Goal: Task Accomplishment & Management: Manage account settings

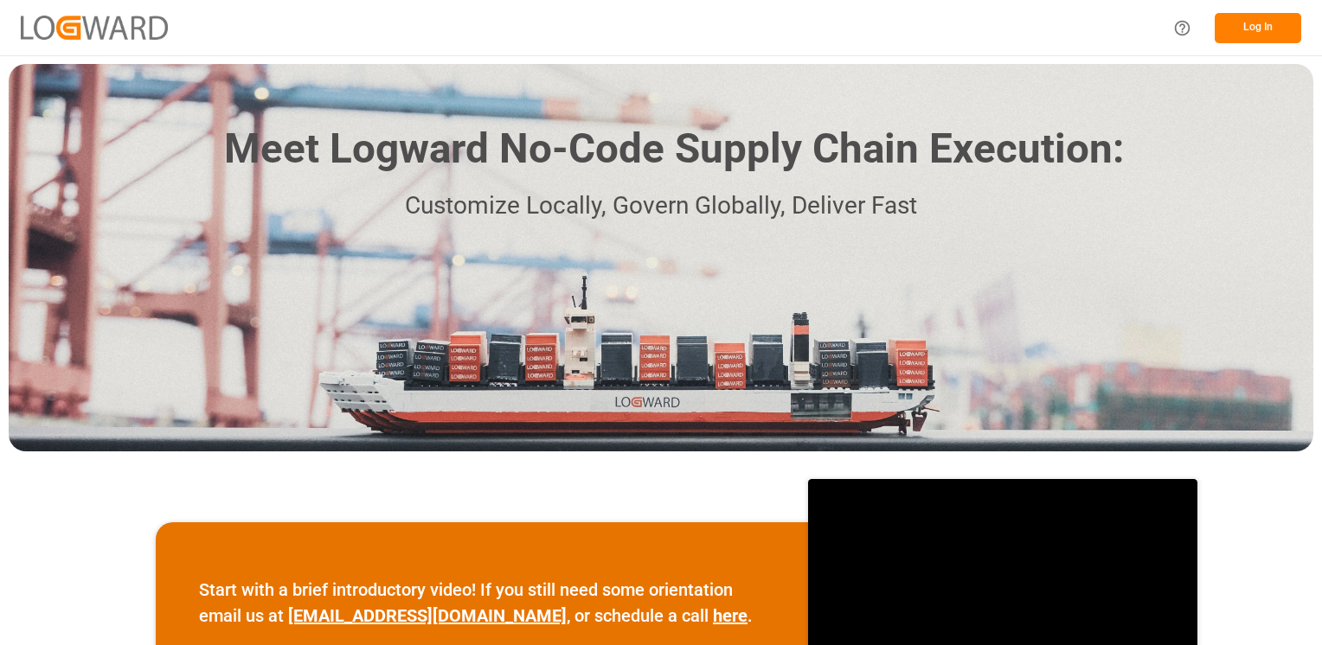
click at [1273, 35] on button "Log In" at bounding box center [1257, 28] width 86 height 30
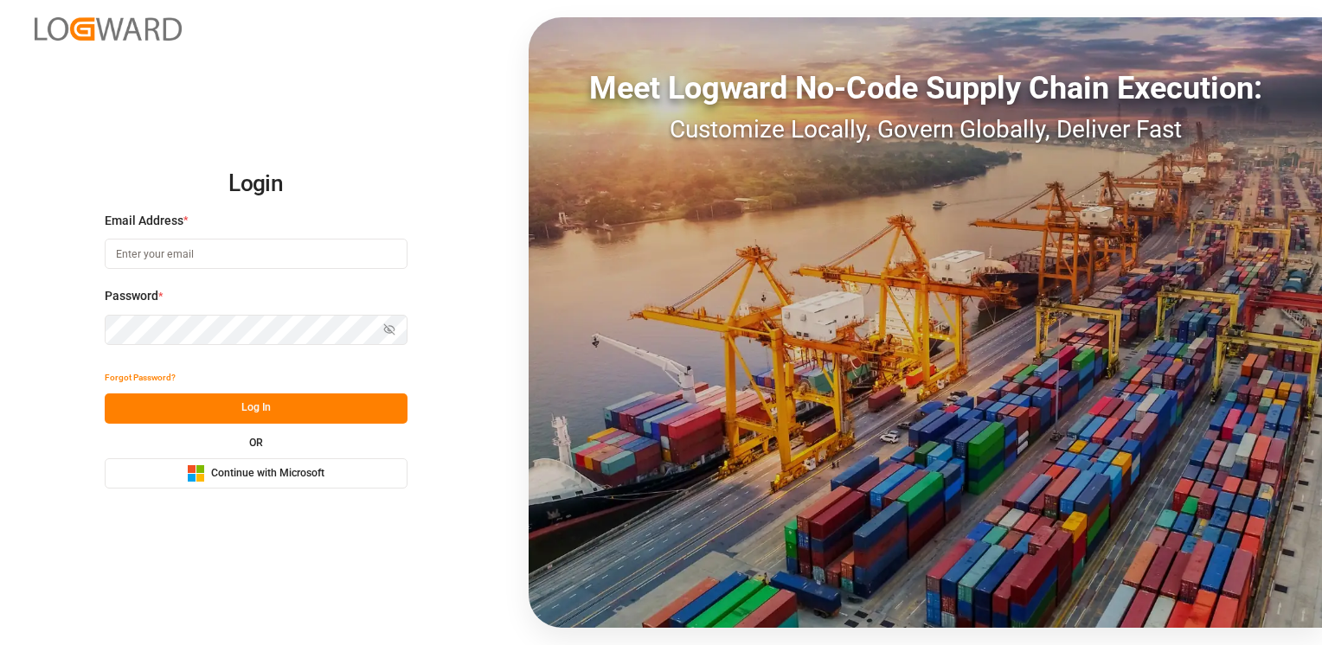
type input "[EMAIL_ADDRESS][PERSON_NAME][DOMAIN_NAME]"
click at [205, 394] on button "Log In" at bounding box center [256, 409] width 303 height 30
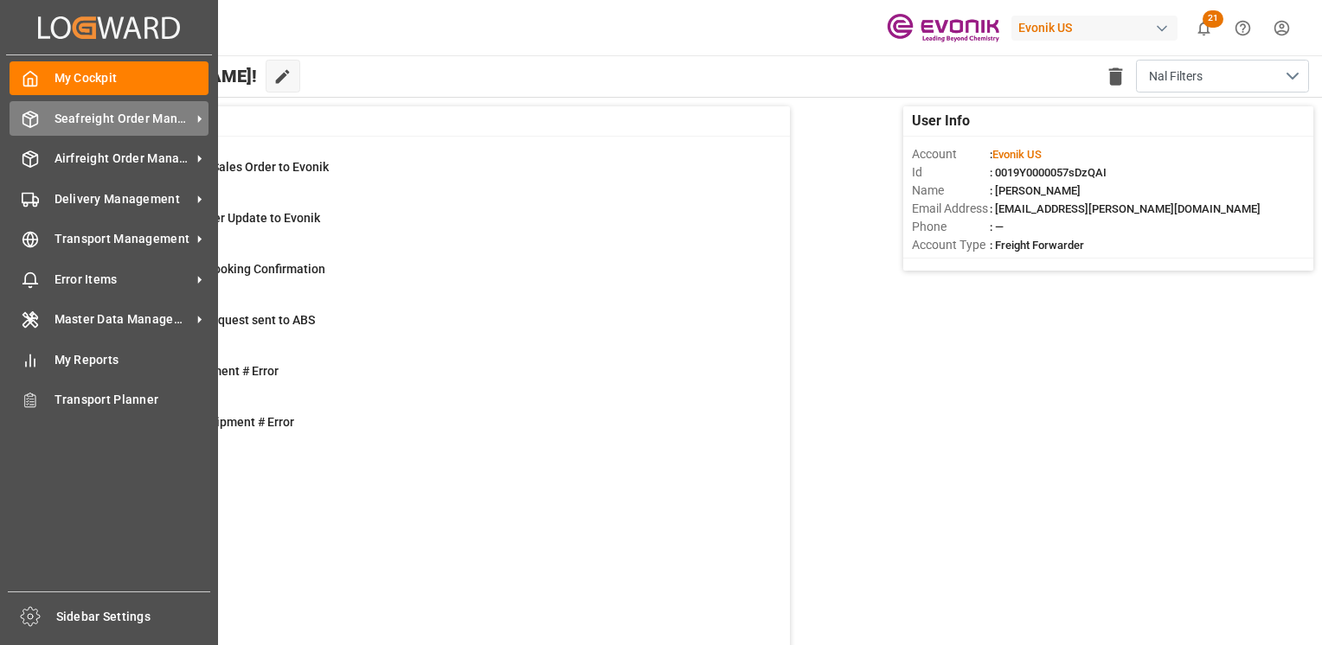
click at [86, 119] on span "Seafreight Order Management" at bounding box center [122, 119] width 137 height 18
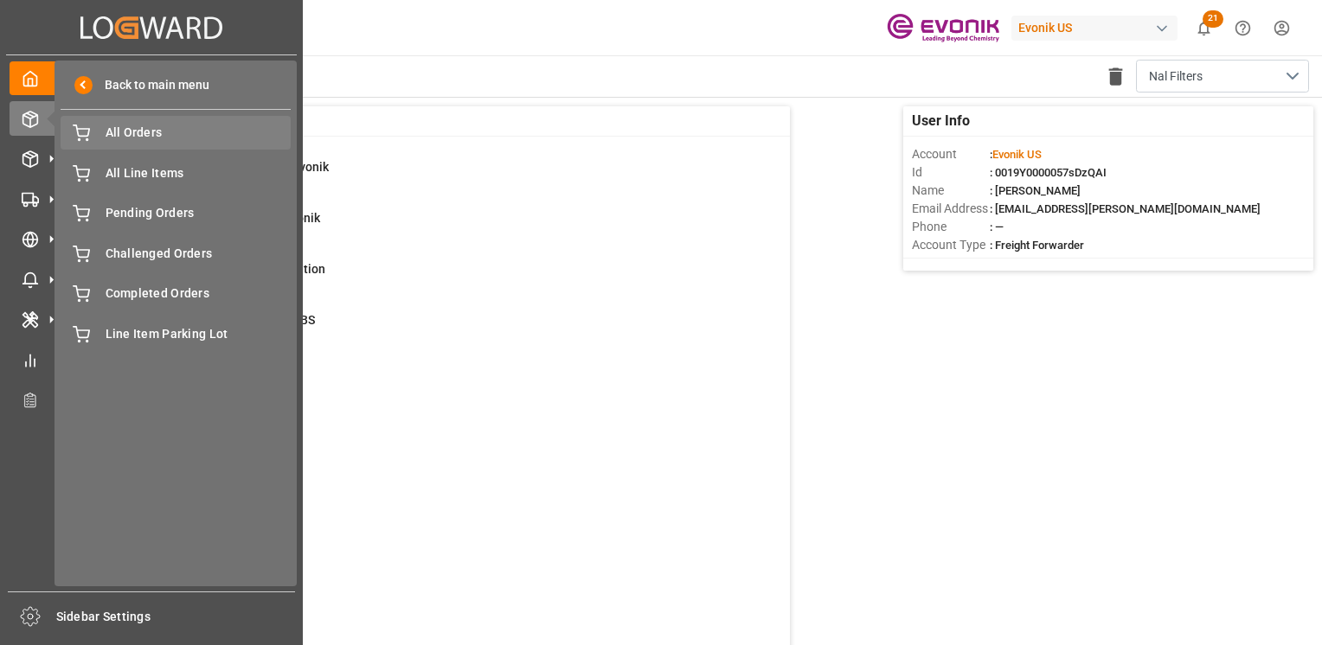
click at [133, 131] on span "All Orders" at bounding box center [199, 133] width 186 height 18
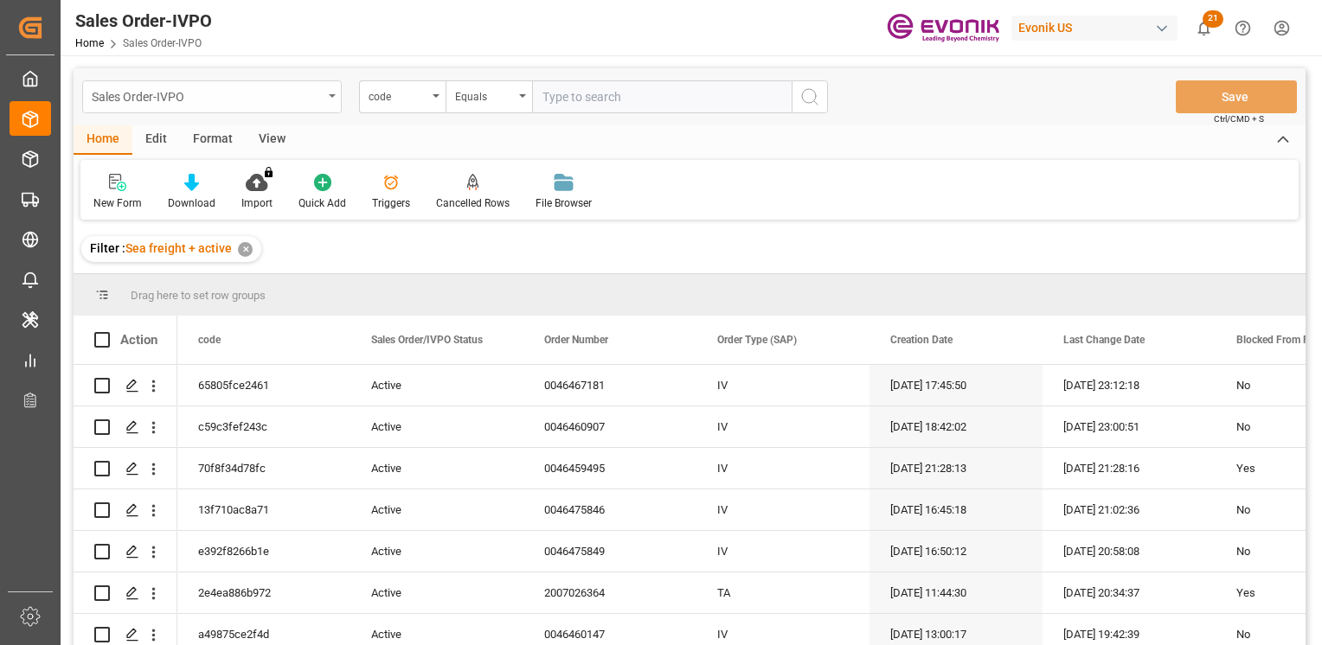
click at [324, 107] on div "Sales Order-IVPO" at bounding box center [211, 96] width 259 height 33
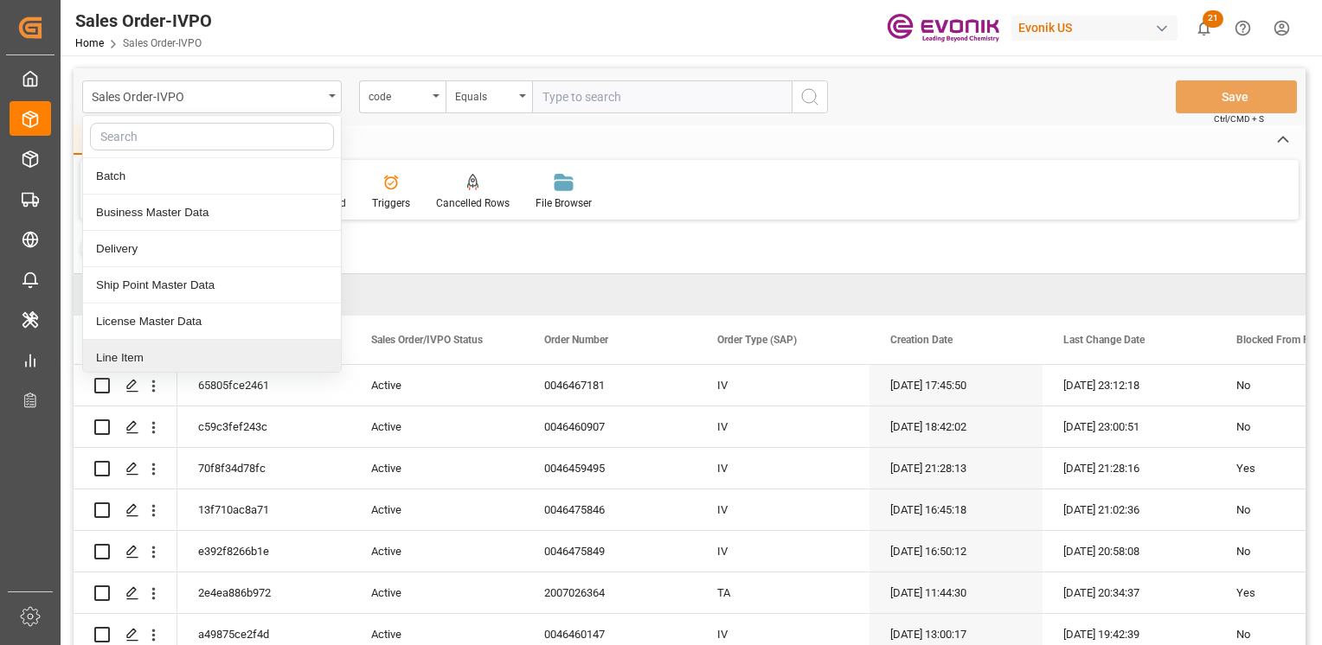
click at [159, 359] on div "Line Item" at bounding box center [212, 358] width 258 height 36
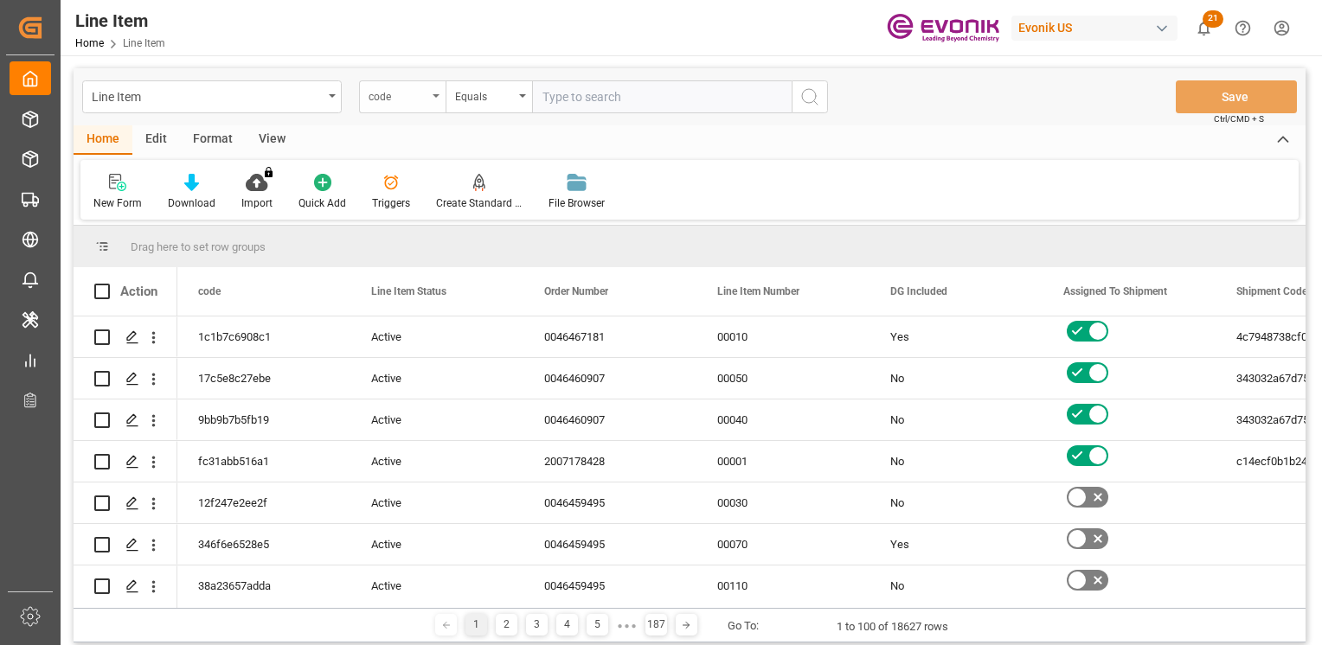
click at [427, 104] on div "code" at bounding box center [402, 96] width 86 height 33
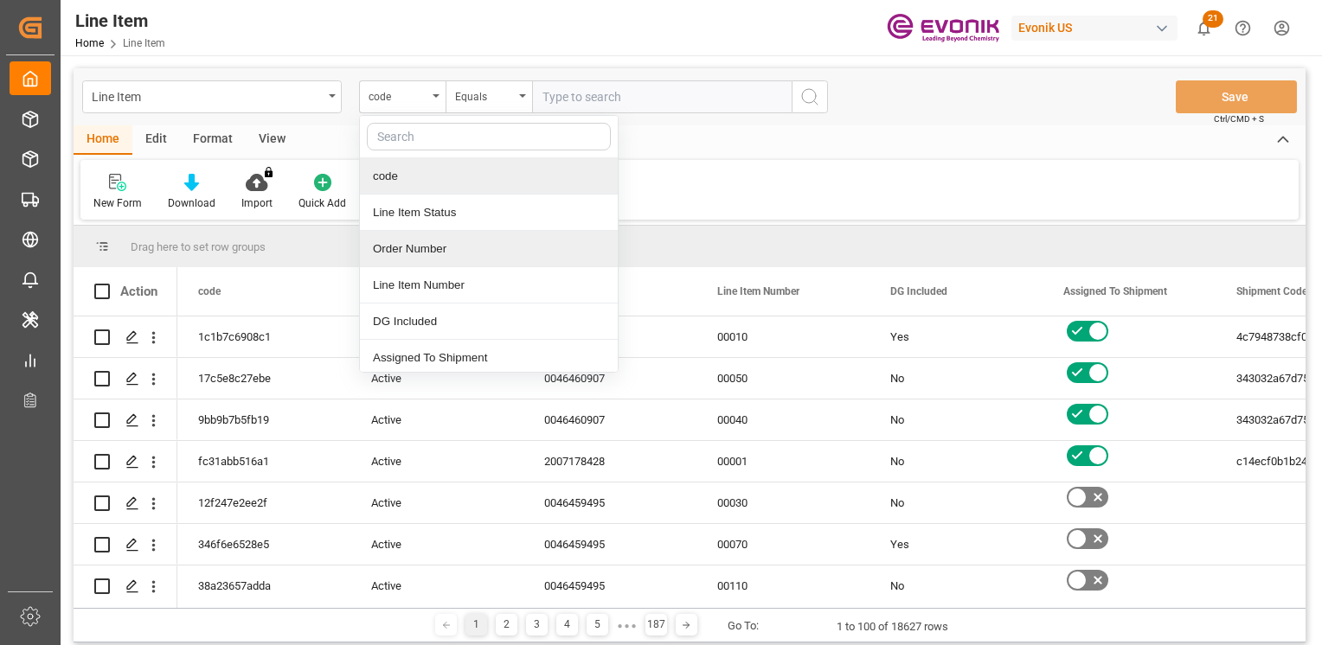
click at [399, 249] on div "Order Number" at bounding box center [489, 249] width 258 height 36
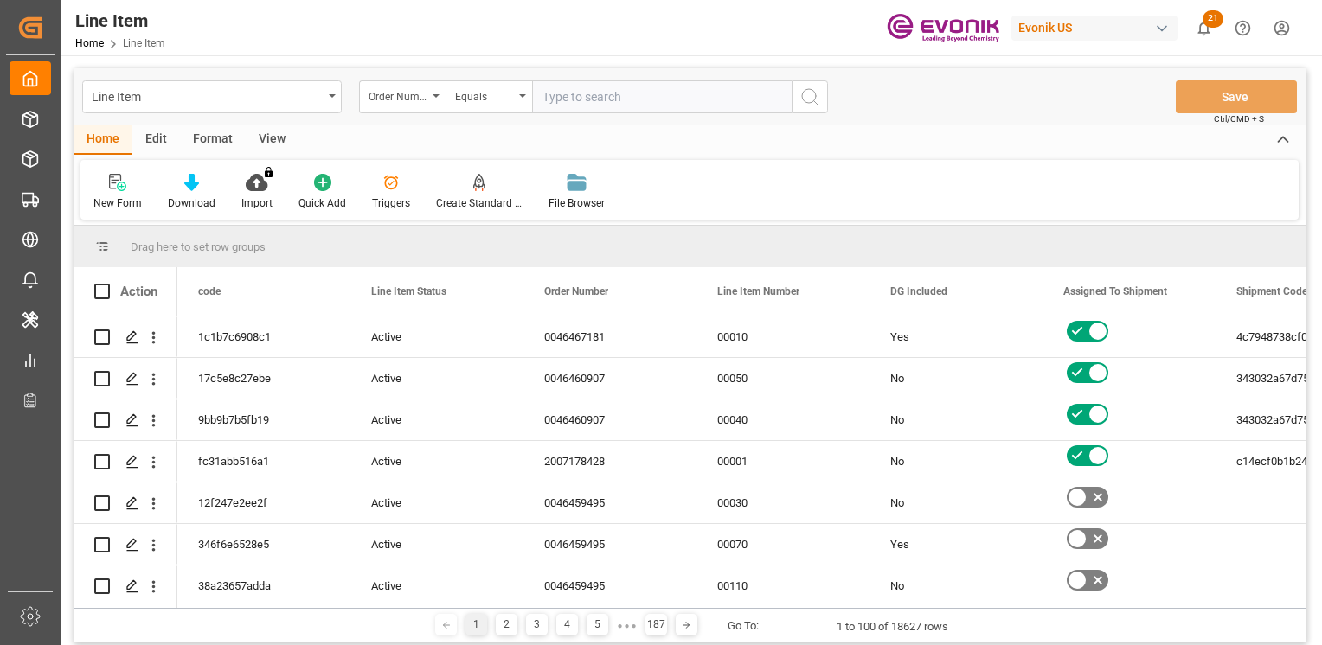
click at [624, 103] on input "text" at bounding box center [661, 96] width 259 height 33
paste input "2007180683"
type input "2007180683"
click at [817, 95] on icon "search button" at bounding box center [809, 96] width 21 height 21
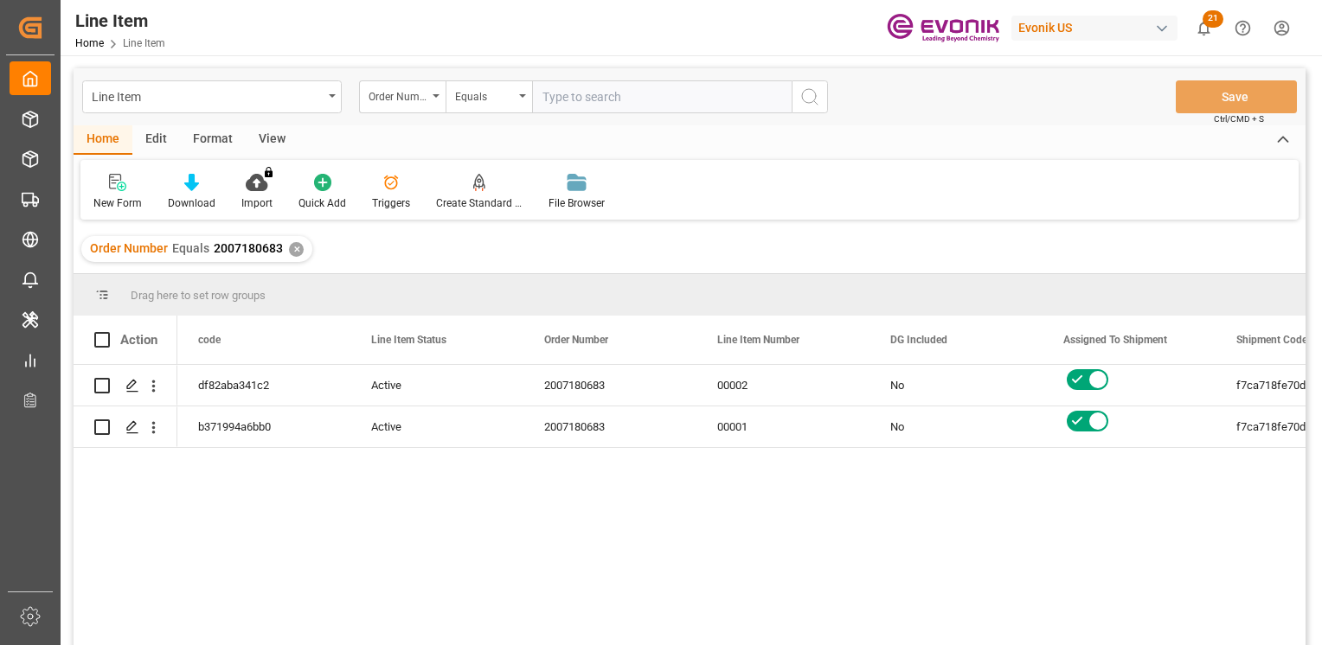
click at [270, 143] on div "View" at bounding box center [272, 139] width 53 height 29
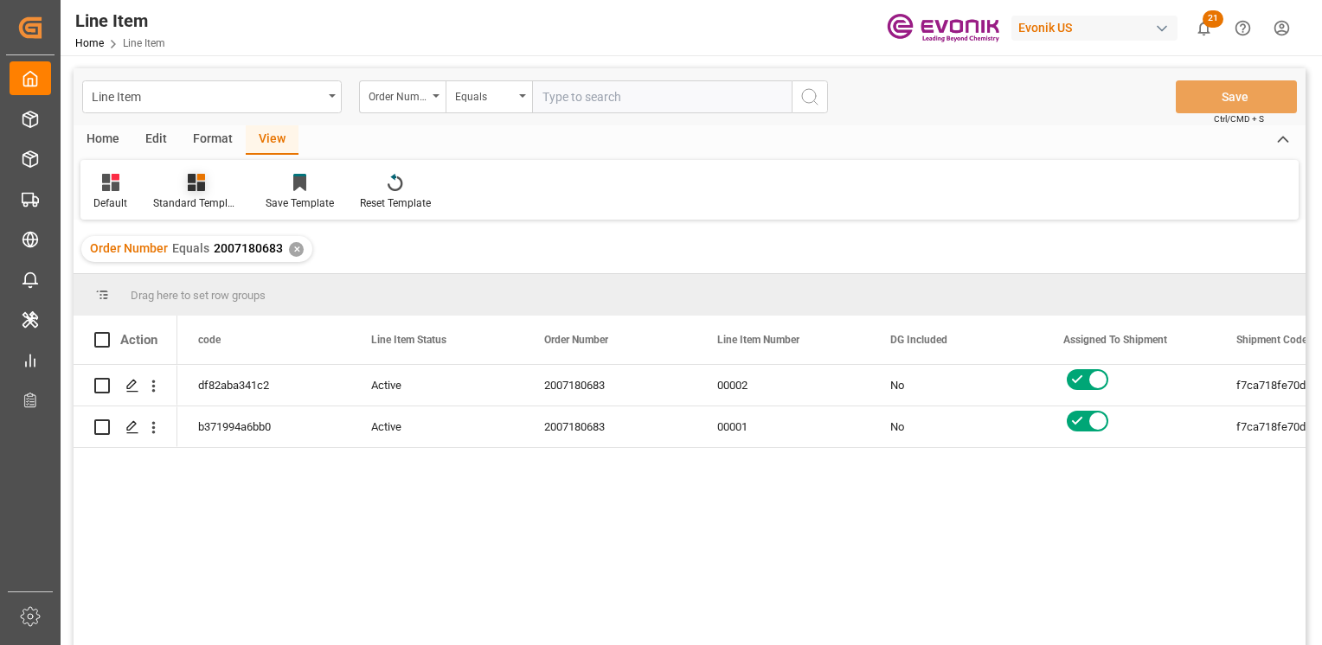
click at [201, 197] on div "Standard Templates" at bounding box center [196, 203] width 86 height 16
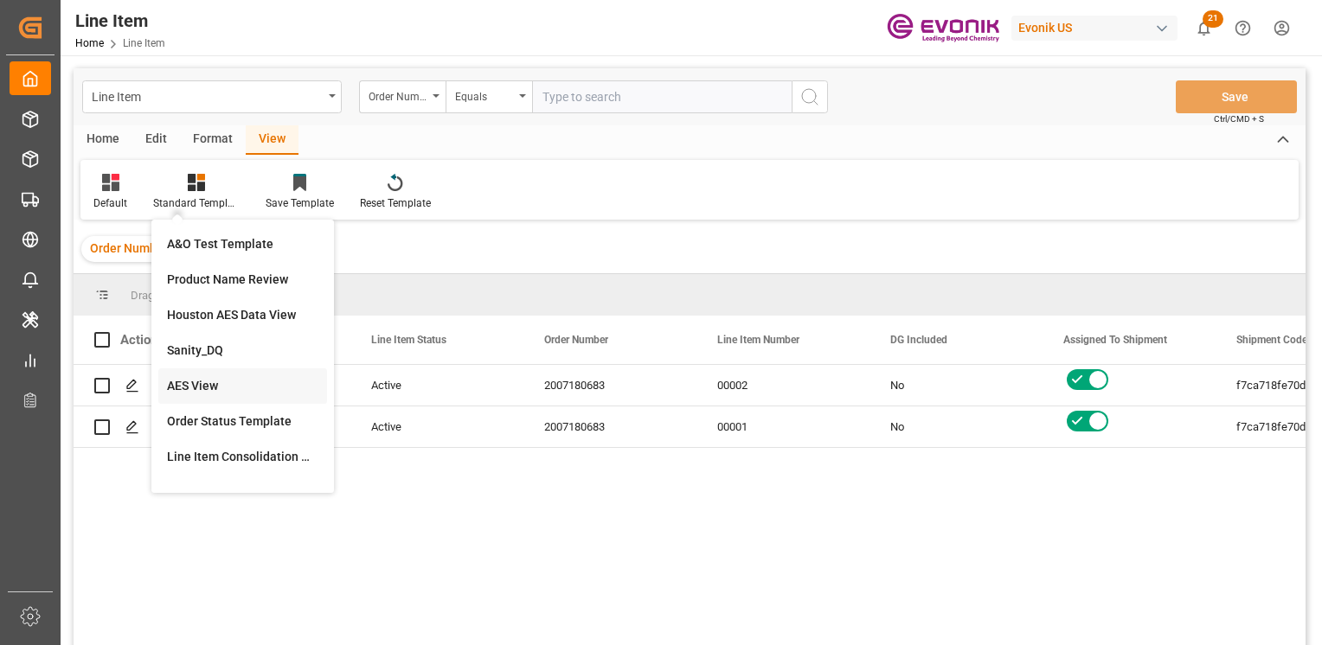
click at [208, 388] on div "AES View" at bounding box center [242, 386] width 151 height 18
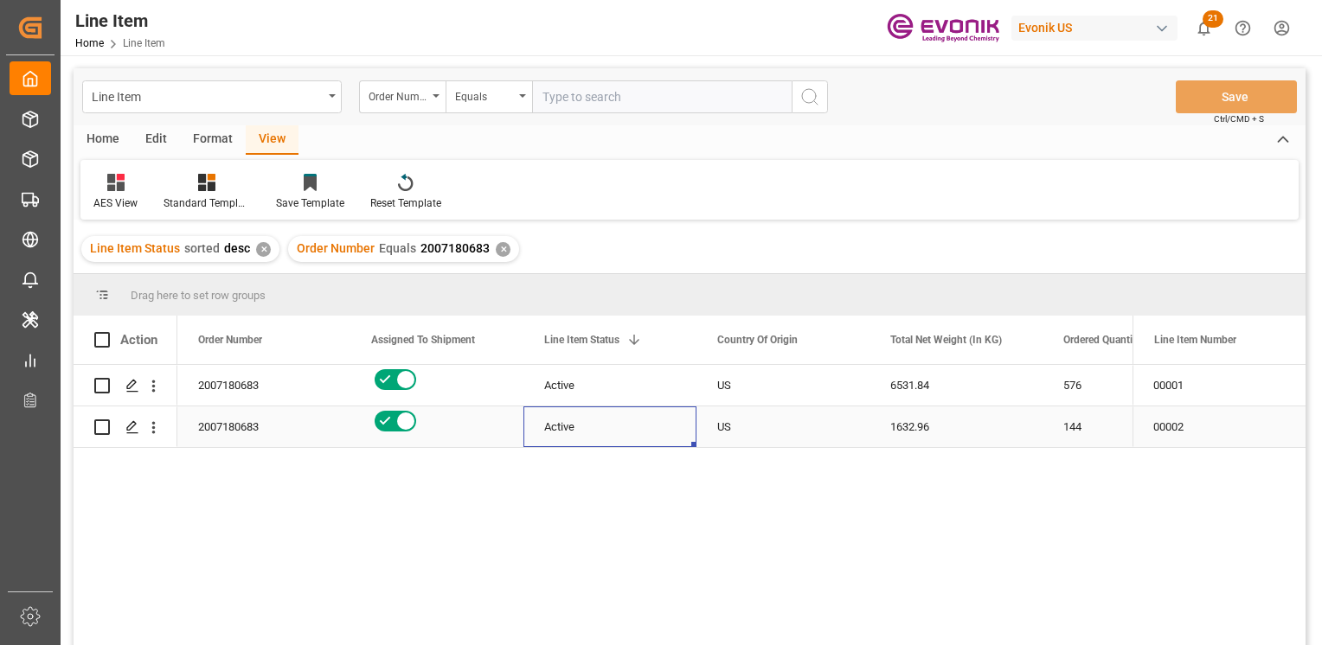
click at [574, 434] on div "Active" at bounding box center [609, 427] width 131 height 40
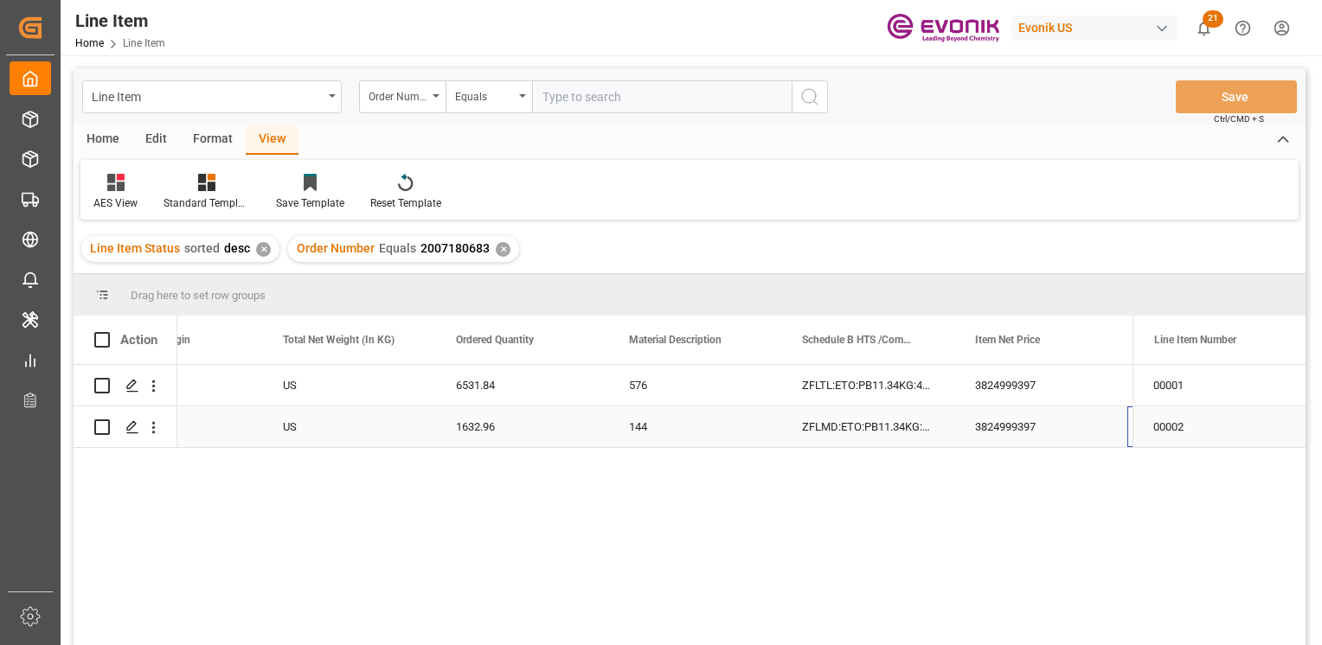
scroll to position [0, 607]
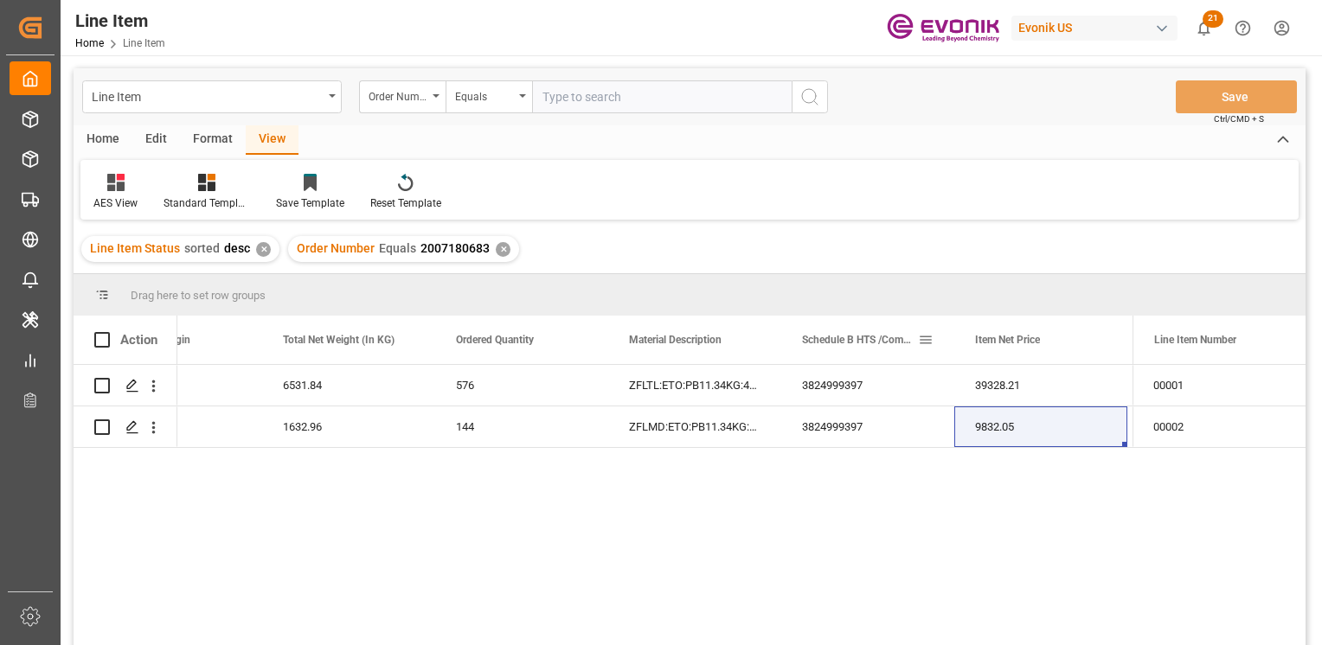
drag, startPoint x: 775, startPoint y: 337, endPoint x: 851, endPoint y: 339, distance: 76.1
click at [851, 339] on div "Line Item Status 1 Country Of Origin Total Net Weight (In KG)" at bounding box center [1300, 340] width 3460 height 48
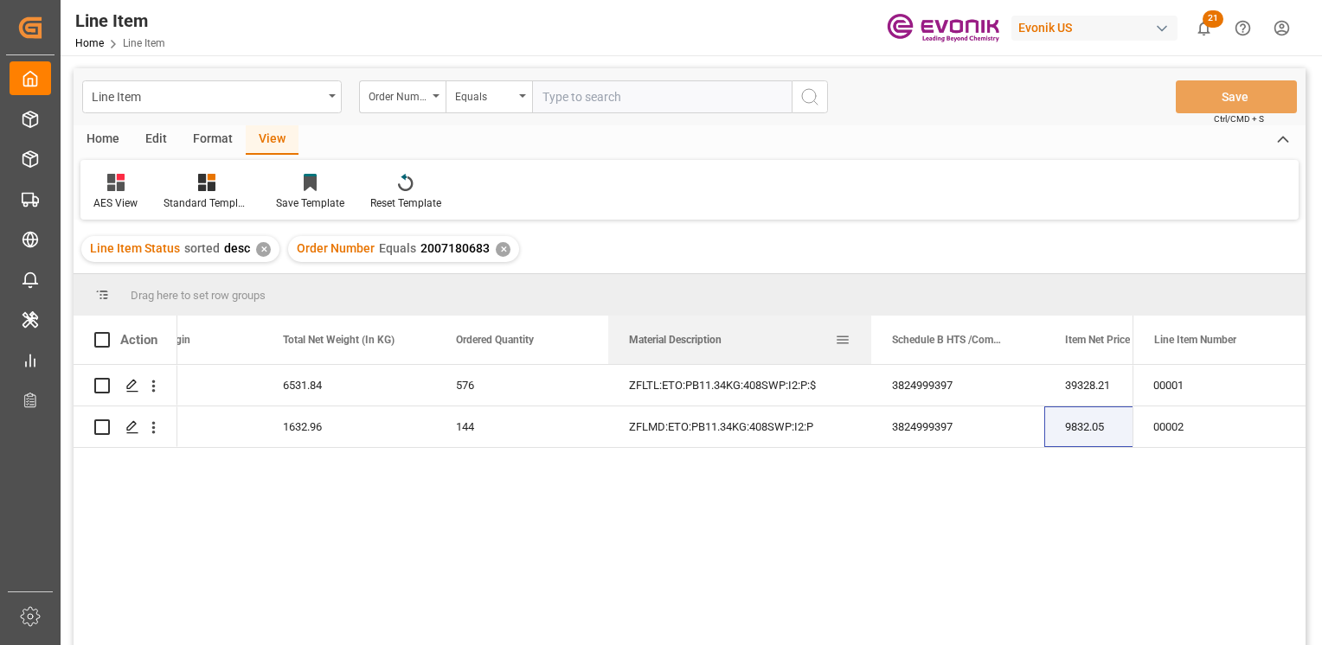
drag, startPoint x: 778, startPoint y: 336, endPoint x: 868, endPoint y: 336, distance: 90.0
click at [868, 336] on div at bounding box center [871, 340] width 7 height 48
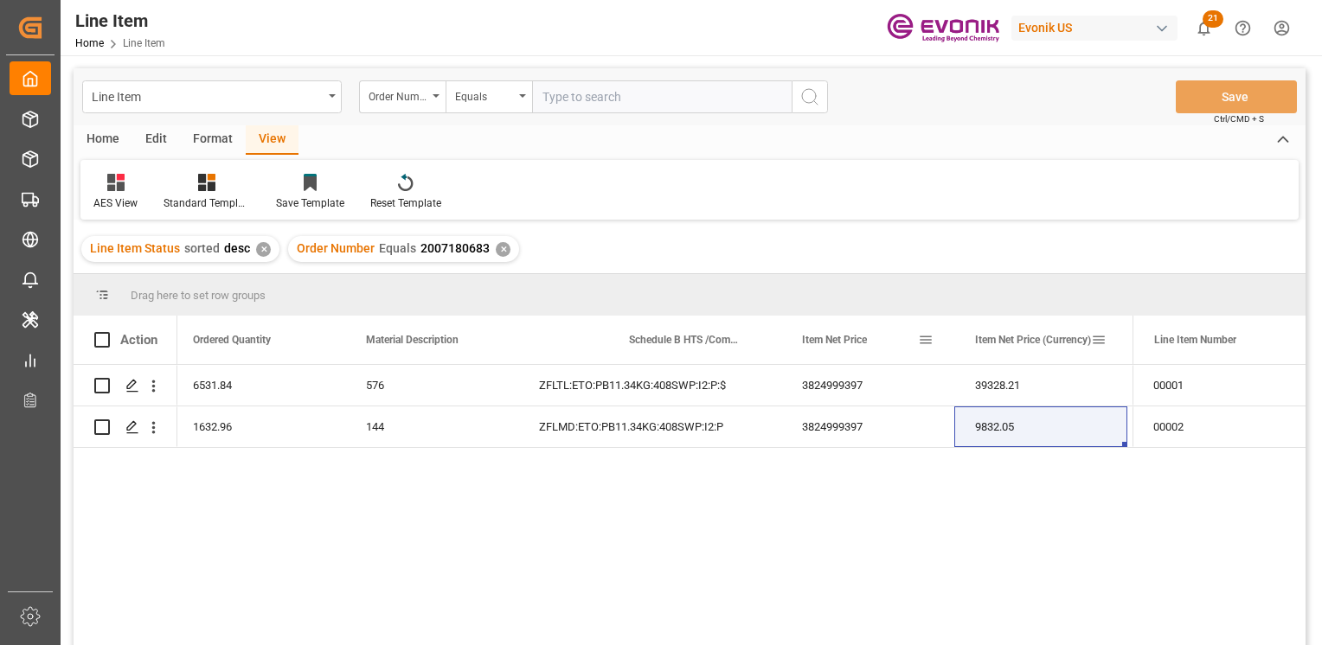
scroll to position [0, 870]
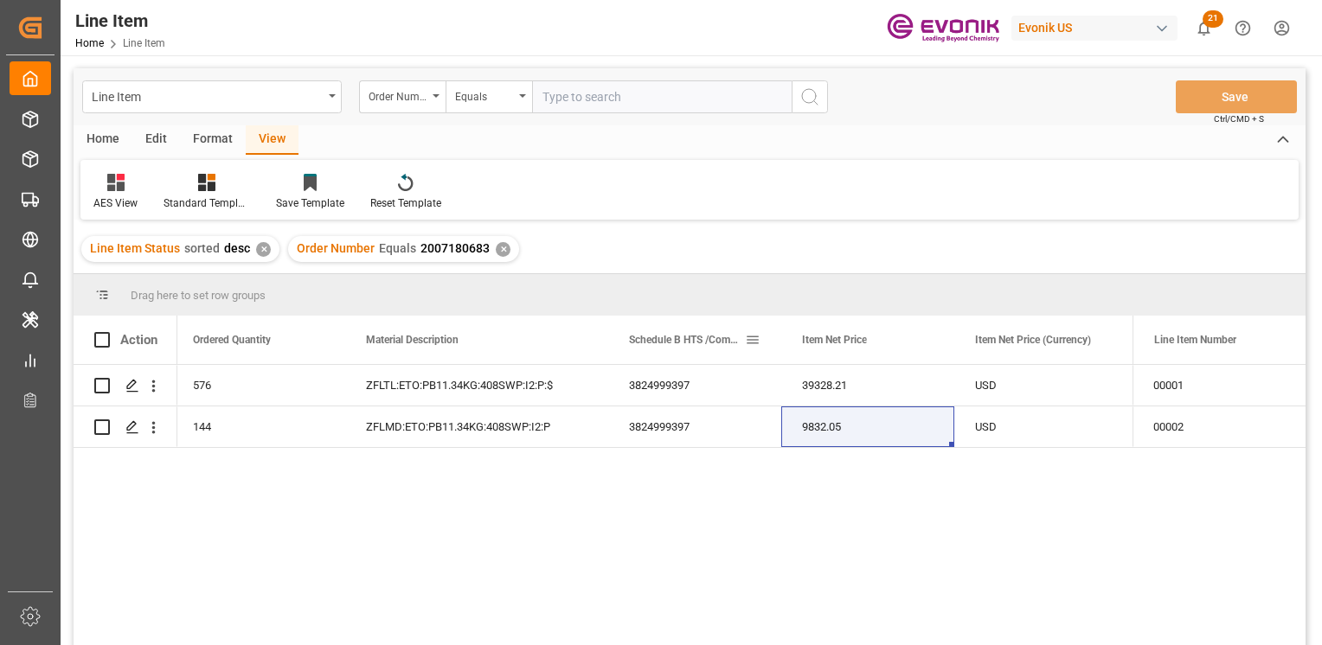
click at [868, 336] on div "Item Net Price" at bounding box center [860, 340] width 116 height 48
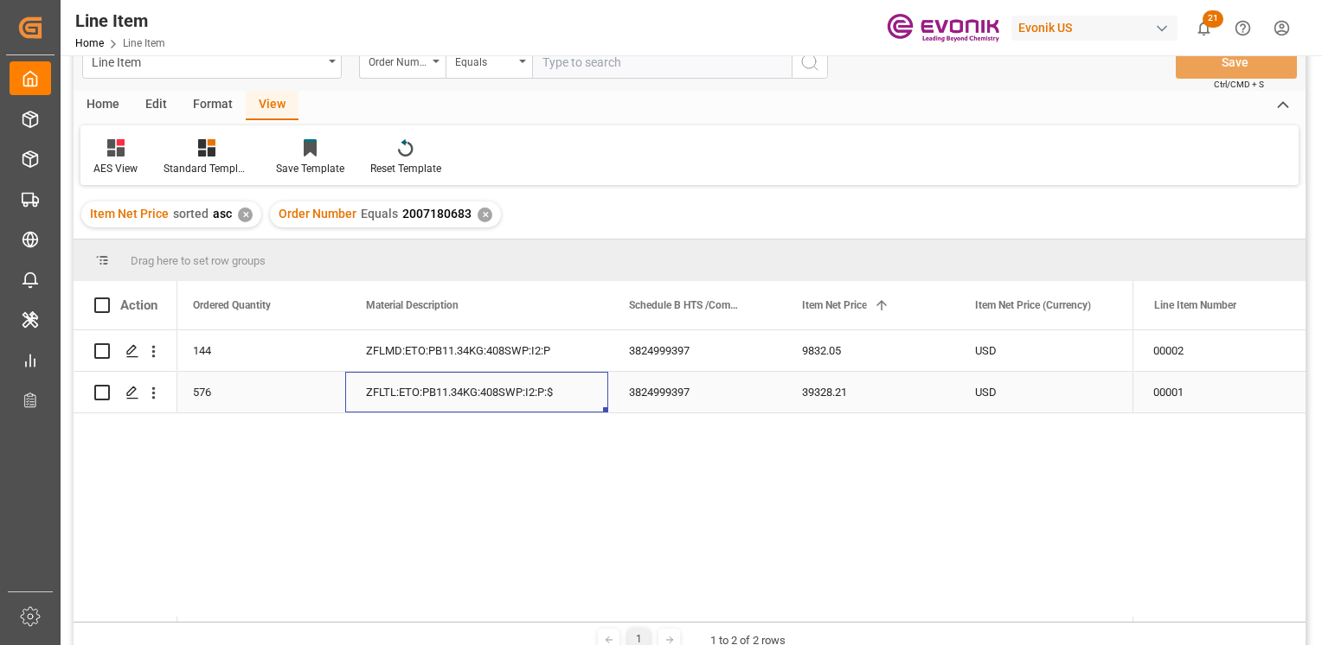
click at [410, 375] on div "ZFLTL:ETO:PB11.34KG:408SWP:I2:P:$" at bounding box center [476, 392] width 263 height 41
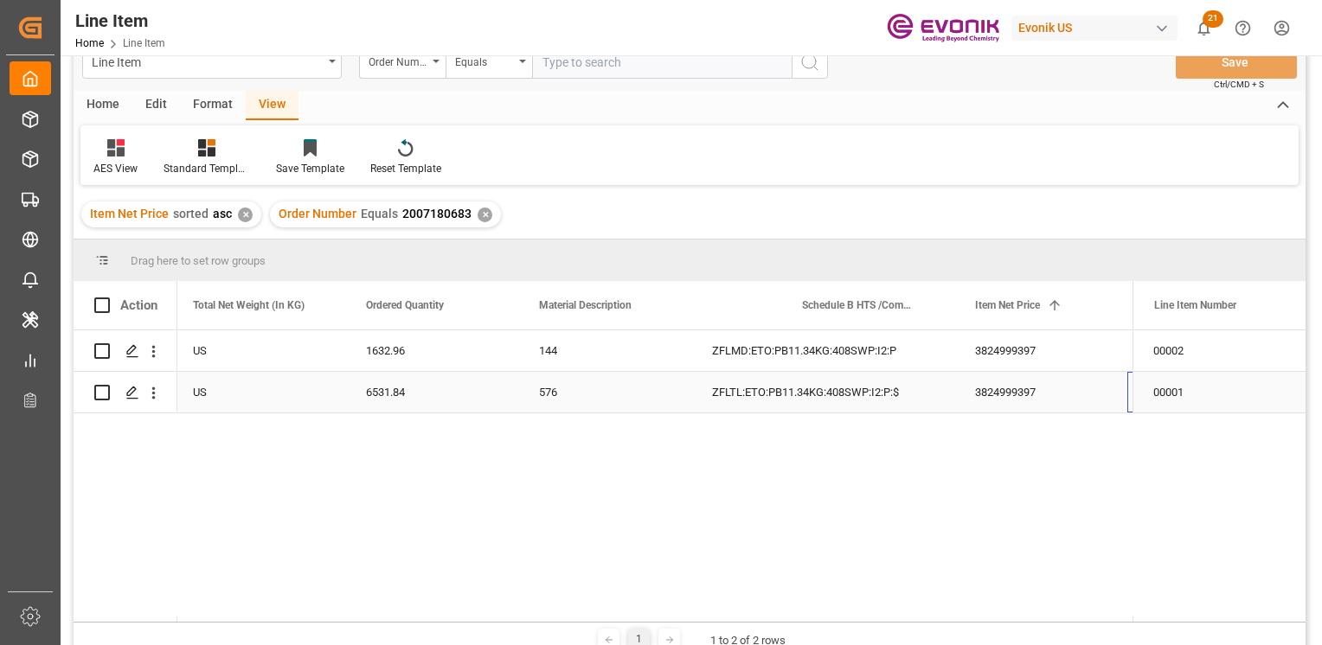
scroll to position [0, 697]
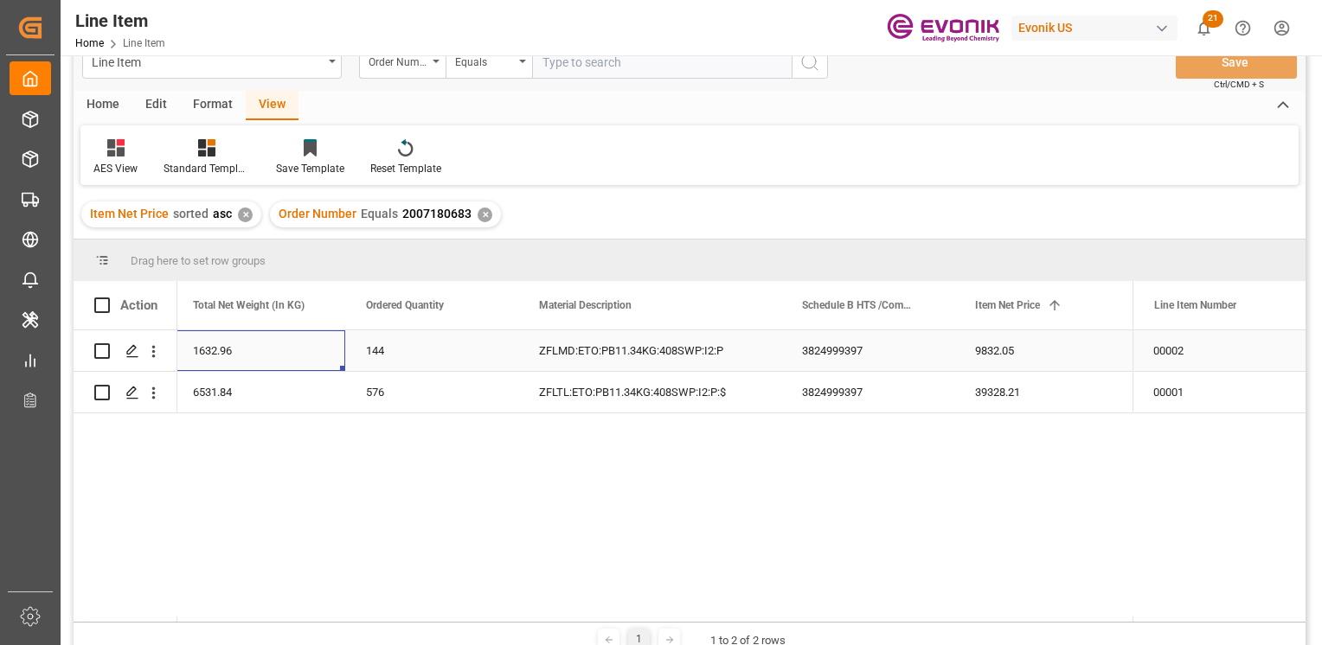
click at [249, 346] on div "1632.96" at bounding box center [258, 350] width 173 height 41
click at [264, 358] on div "1632.96" at bounding box center [258, 350] width 173 height 41
click at [266, 344] on div "1632.96" at bounding box center [258, 350] width 173 height 41
click at [980, 352] on div "9832.05" at bounding box center [1040, 350] width 173 height 41
click at [284, 402] on div "6531.84" at bounding box center [258, 392] width 173 height 41
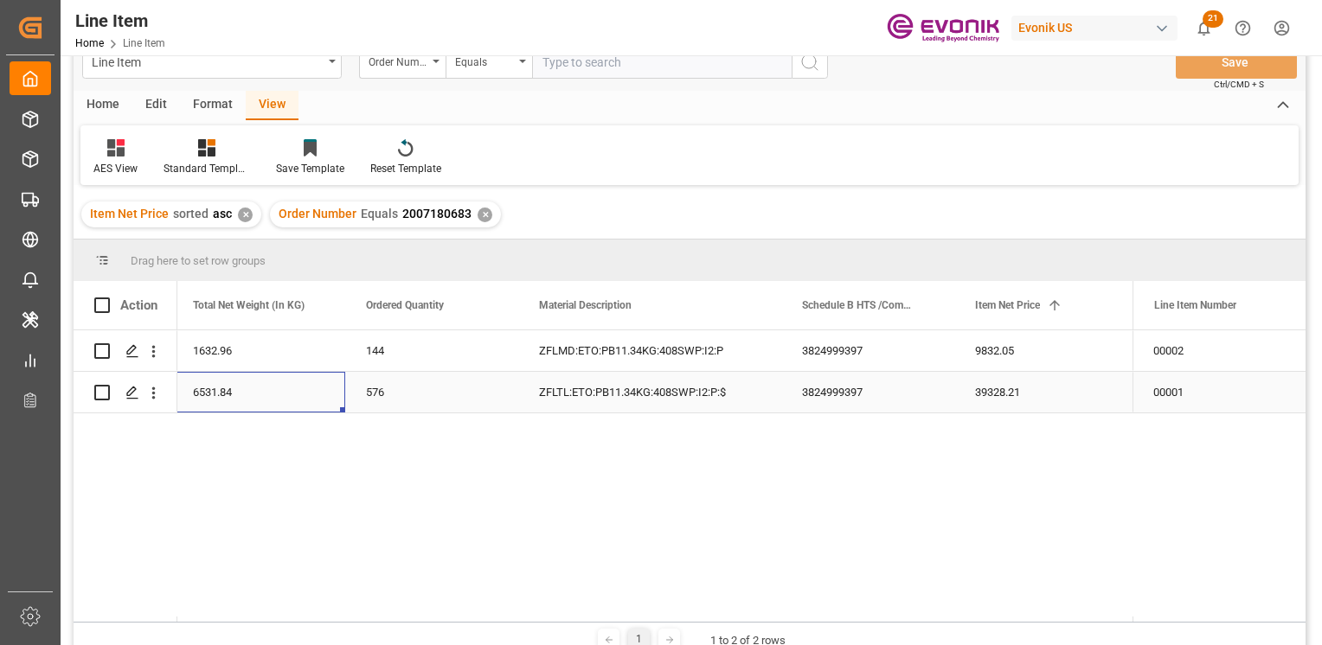
click at [294, 396] on div "6531.84" at bounding box center [258, 392] width 173 height 41
click at [964, 383] on div "39328.21" at bounding box center [1040, 392] width 173 height 41
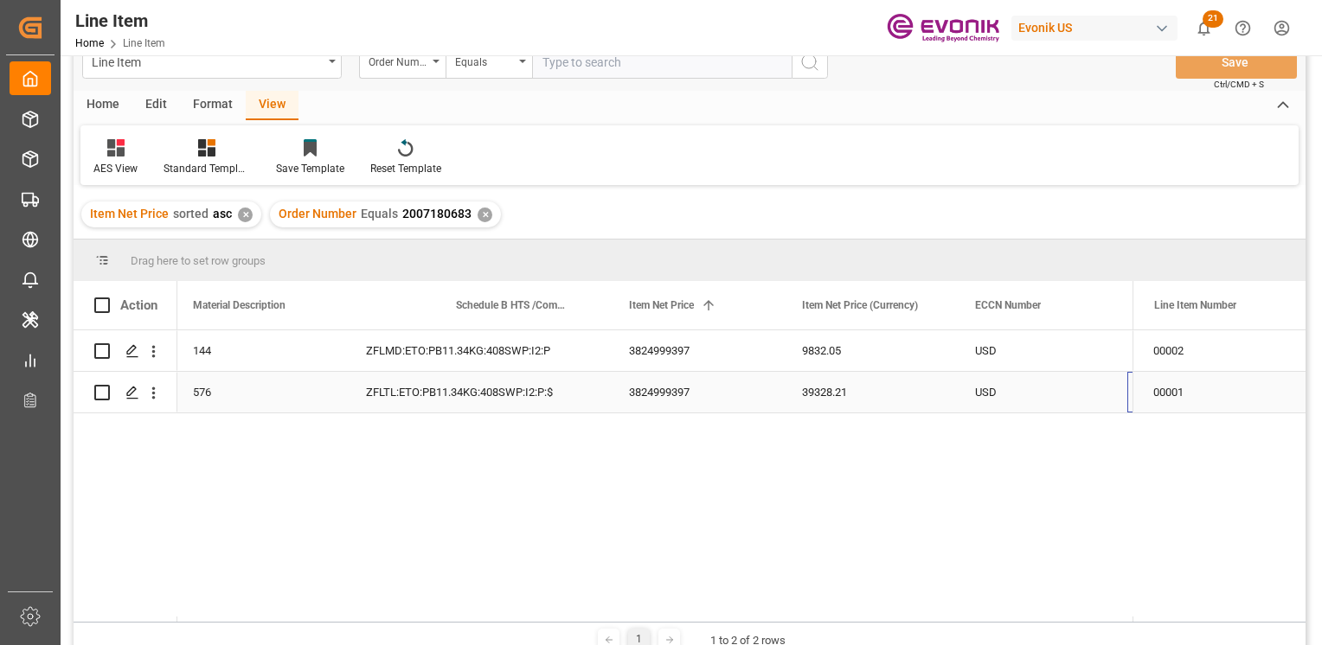
scroll to position [0, 1043]
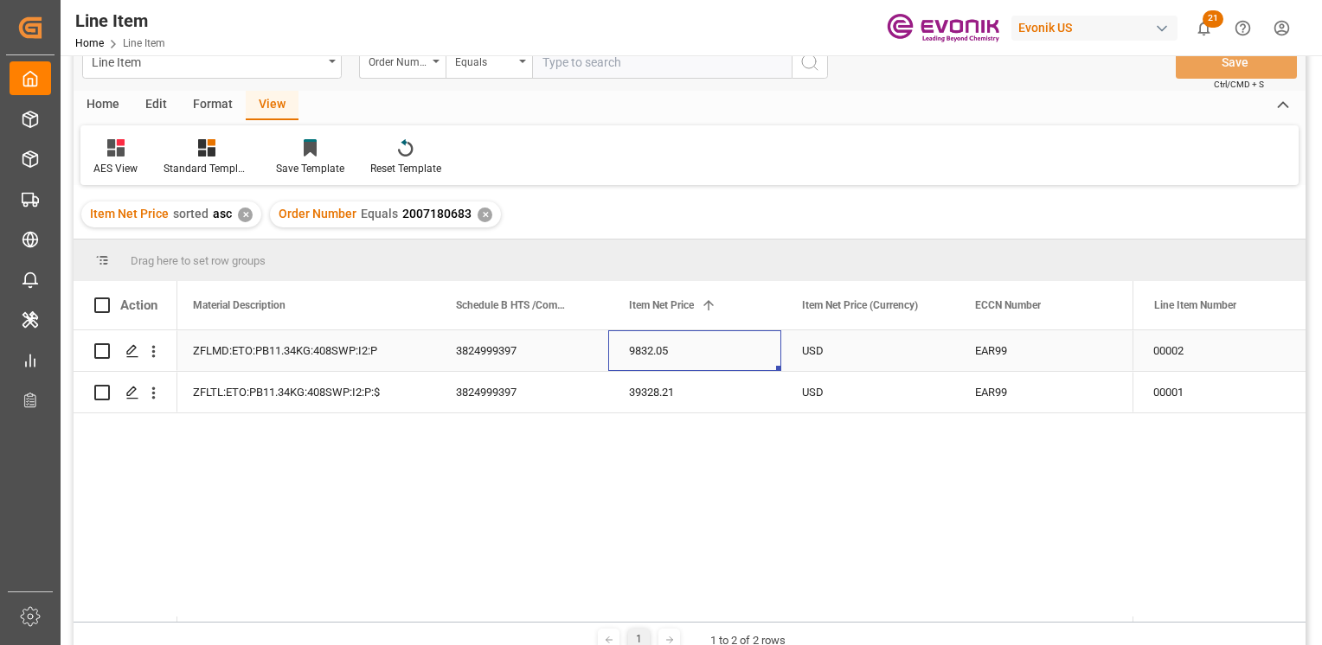
click at [644, 340] on div "9832.05" at bounding box center [694, 350] width 173 height 41
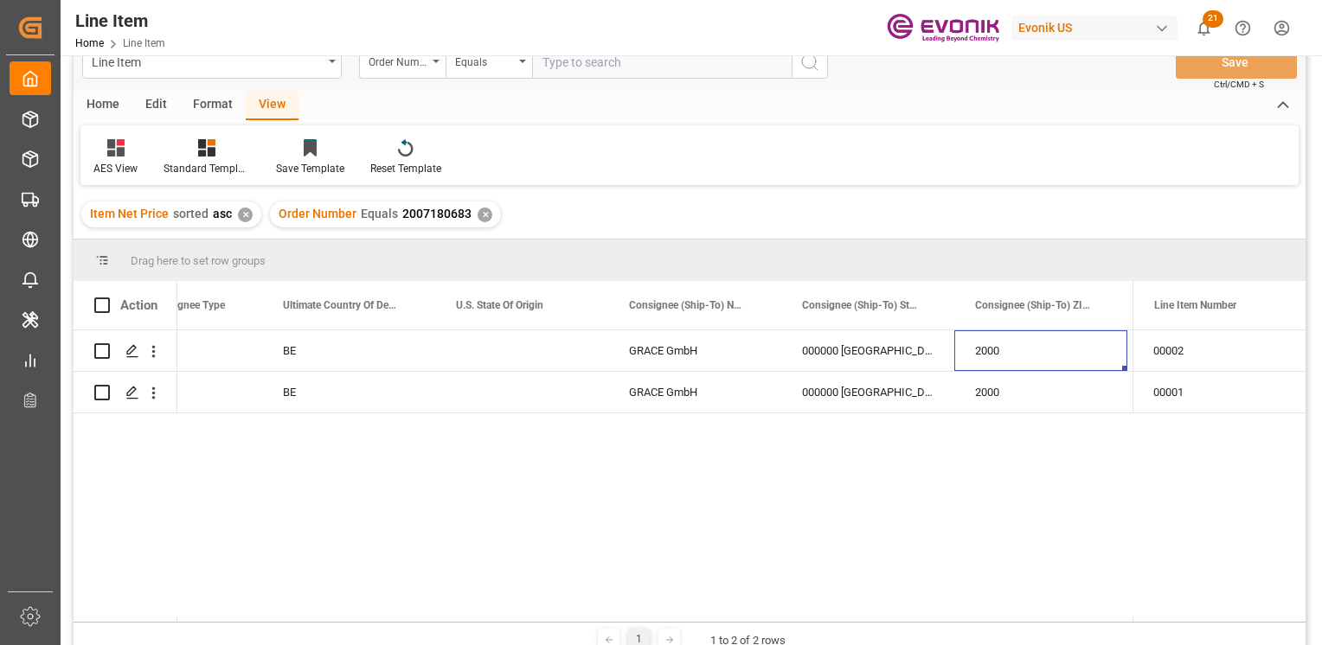
scroll to position [0, 2427]
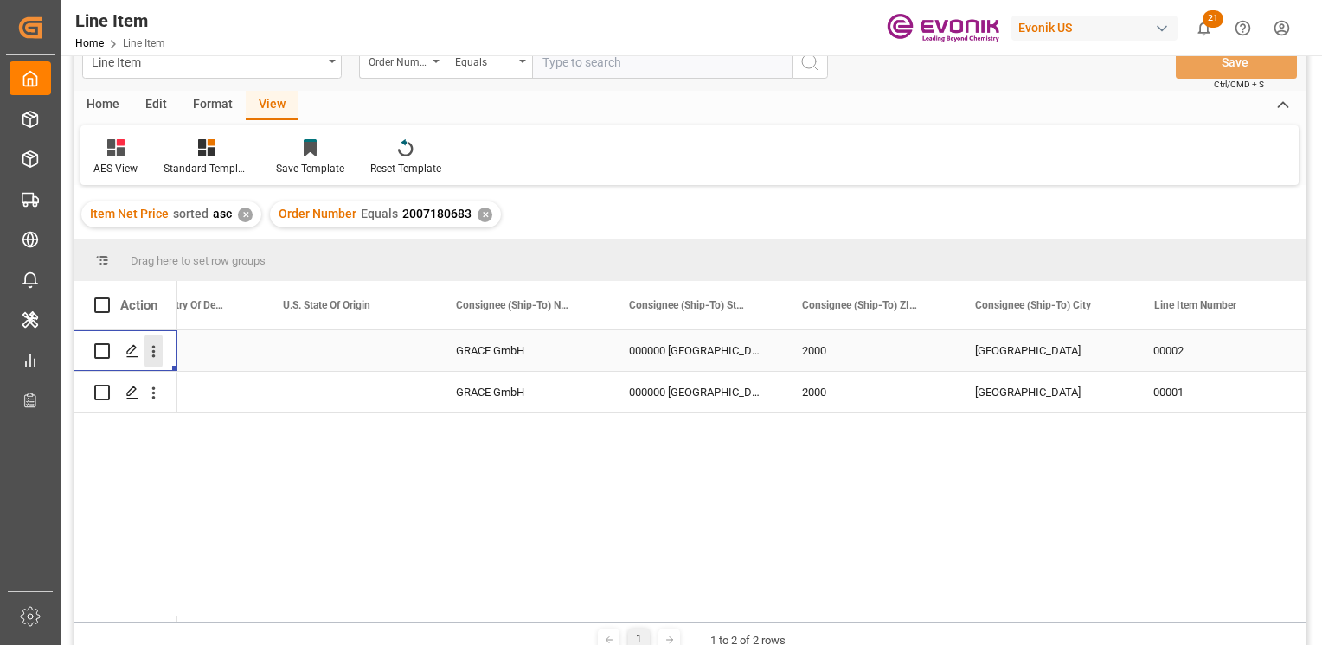
click at [154, 355] on icon "open menu" at bounding box center [153, 352] width 3 height 12
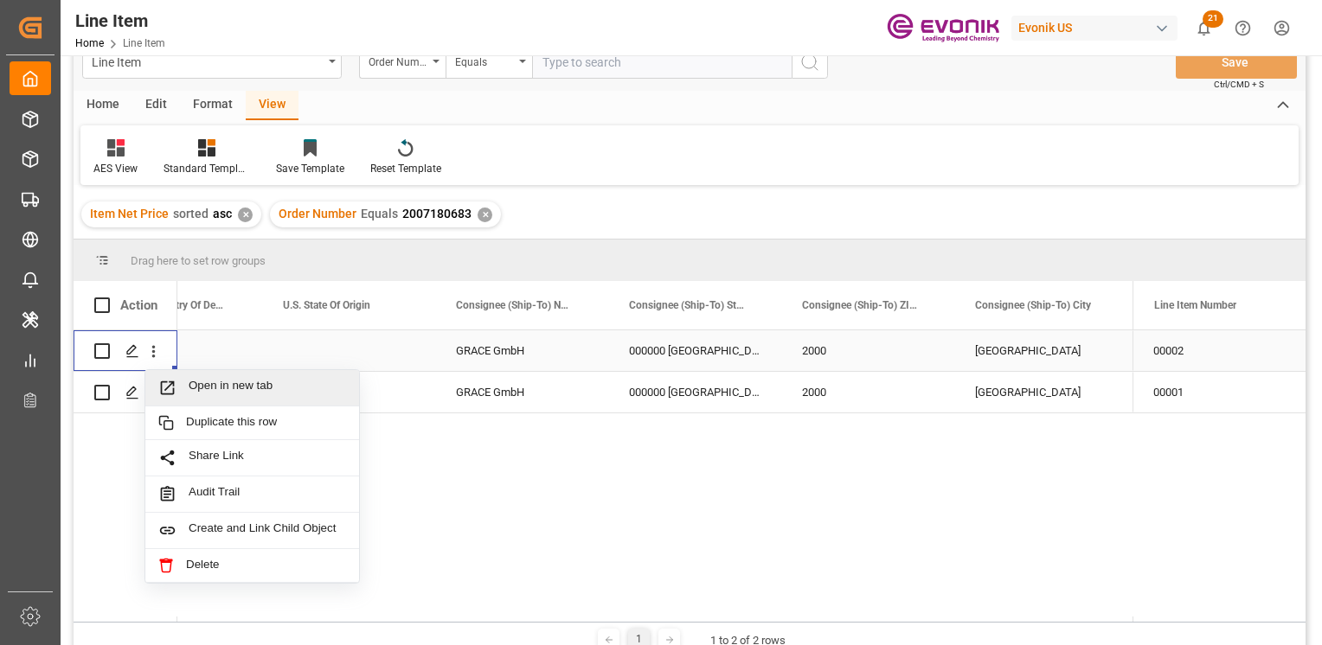
click at [234, 383] on span "Open in new tab" at bounding box center [267, 388] width 157 height 18
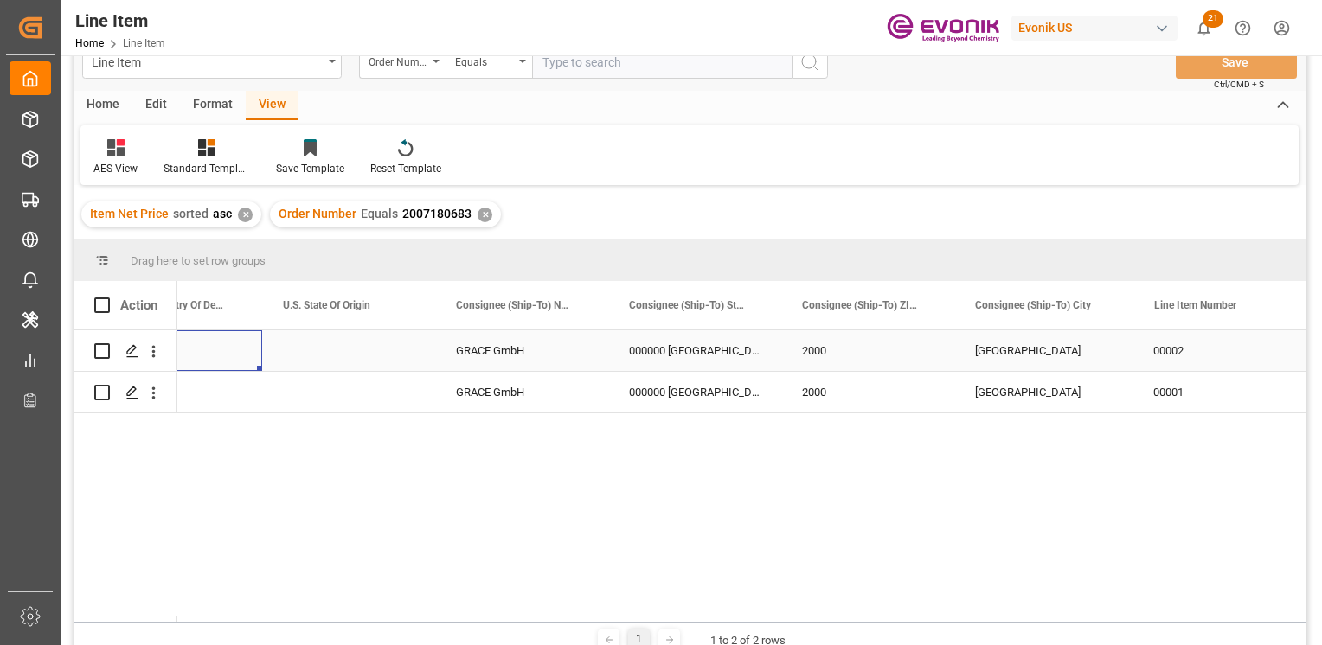
click at [239, 358] on div "BE" at bounding box center [175, 350] width 173 height 41
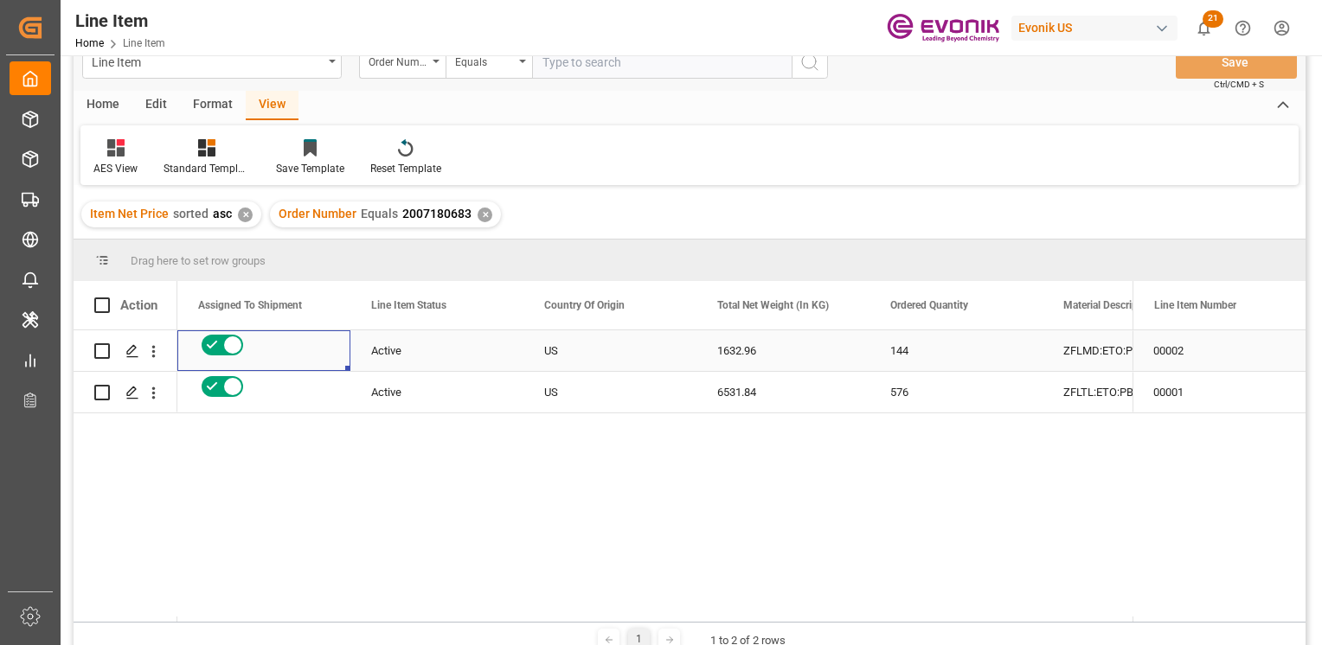
scroll to position [0, 0]
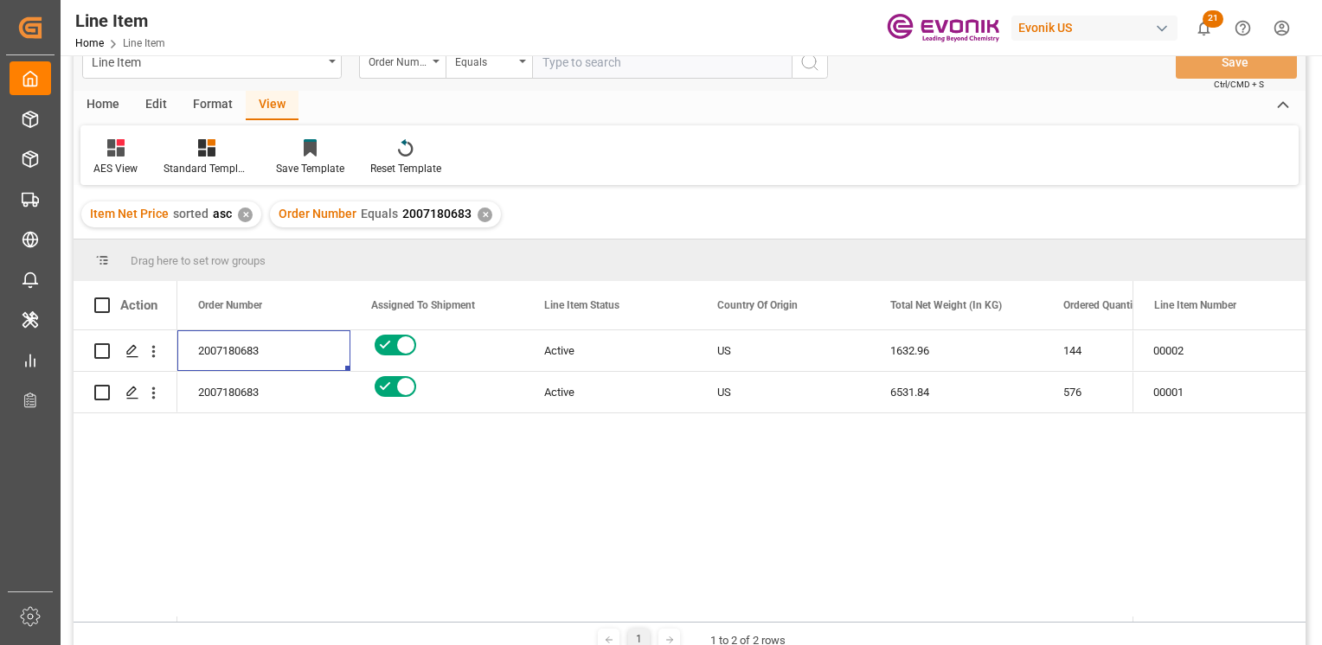
click at [481, 208] on div "✕" at bounding box center [484, 215] width 15 height 15
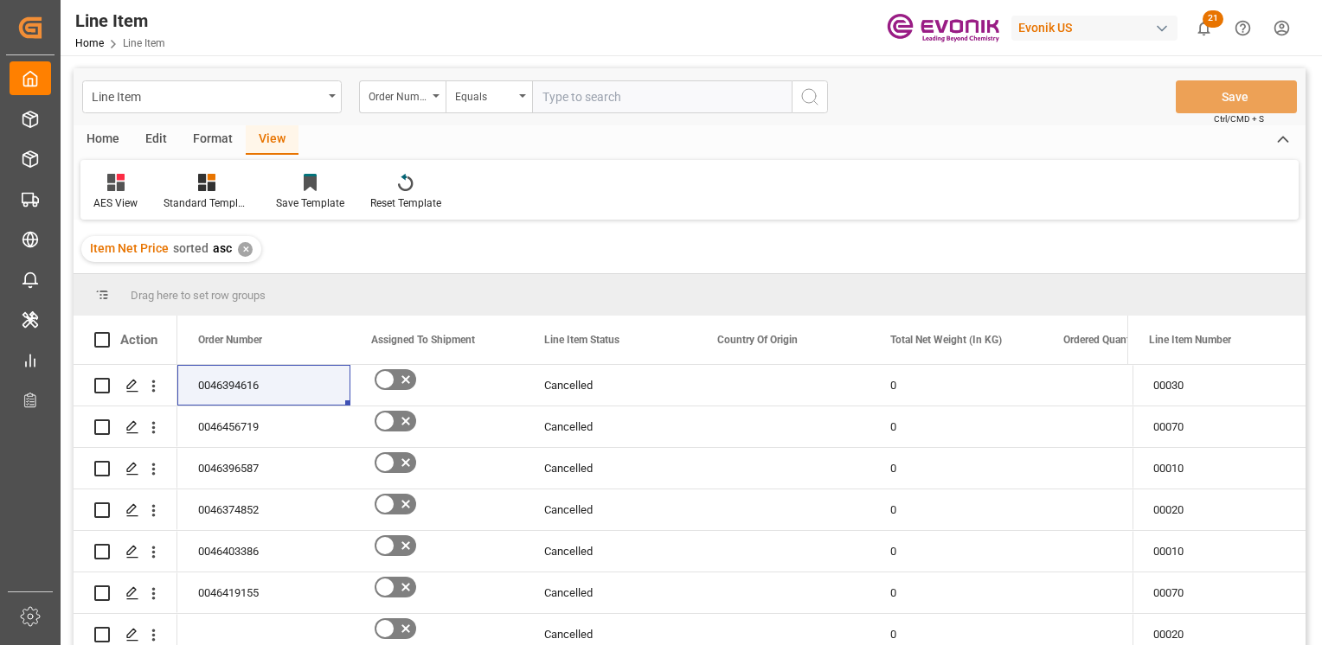
click at [605, 91] on input "text" at bounding box center [661, 96] width 259 height 33
paste input "0046474375"
type input "0046474375"
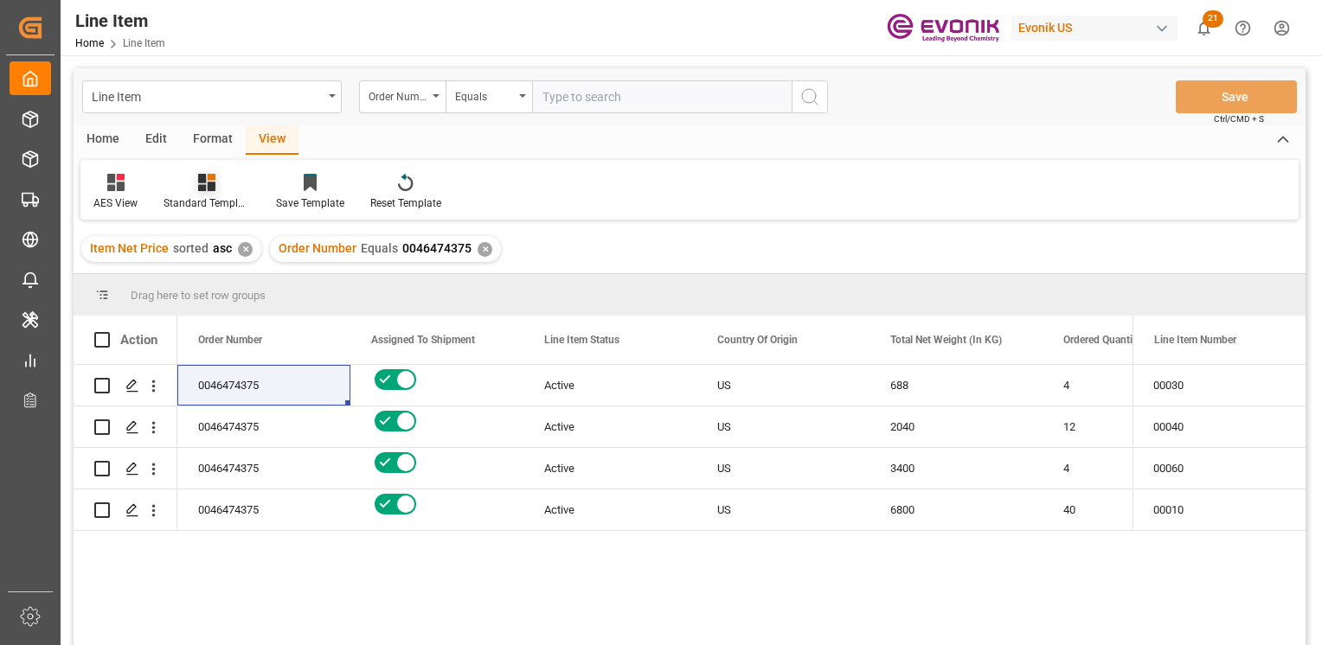
click at [208, 183] on icon at bounding box center [206, 182] width 17 height 17
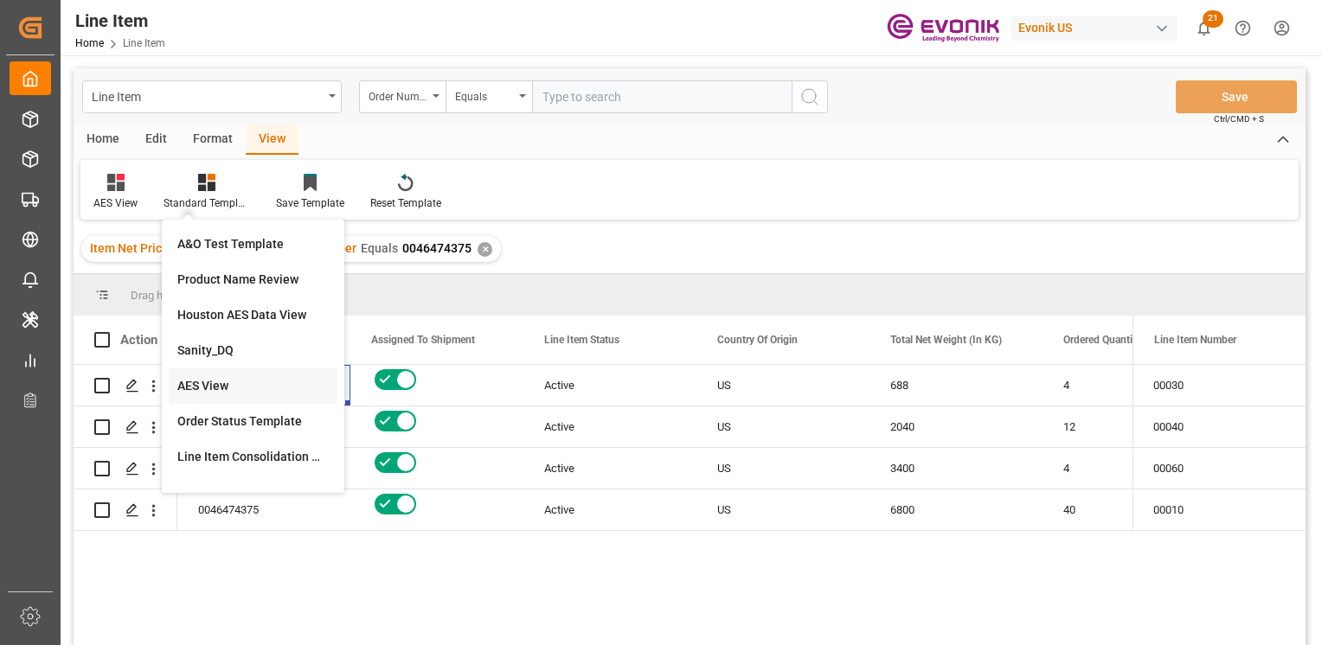
click at [244, 392] on div "AES View" at bounding box center [252, 386] width 151 height 18
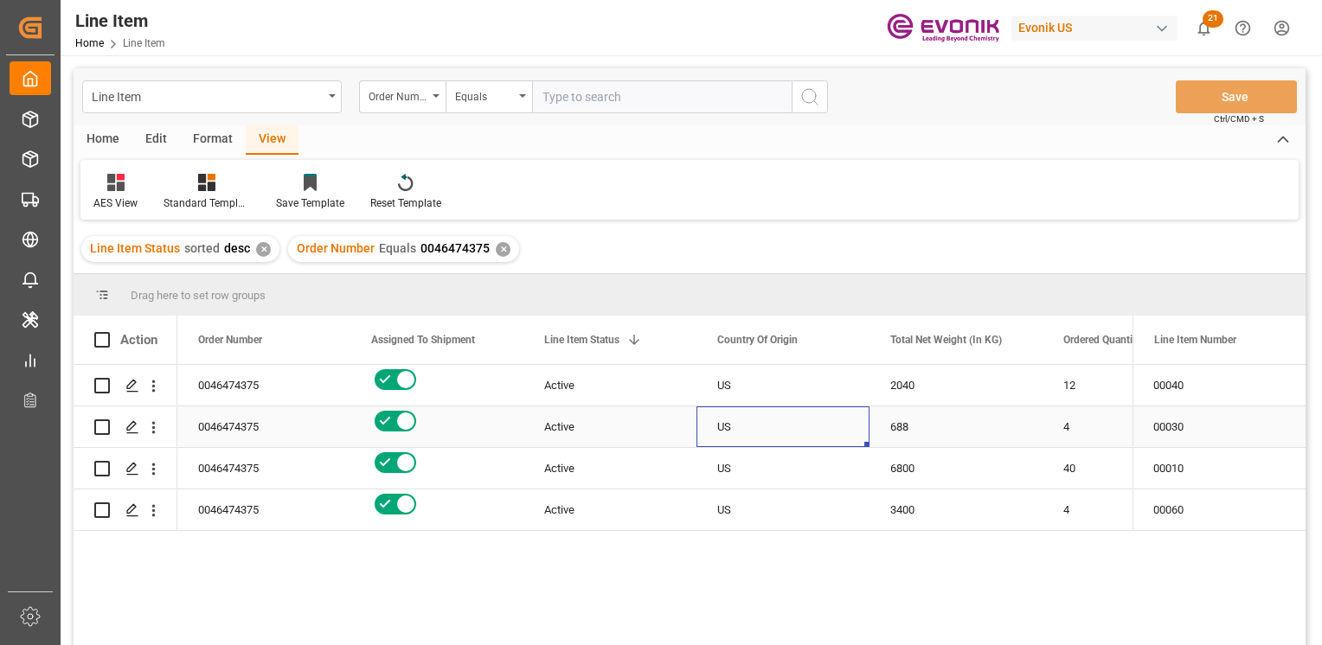
click at [728, 409] on div "US" at bounding box center [782, 427] width 173 height 41
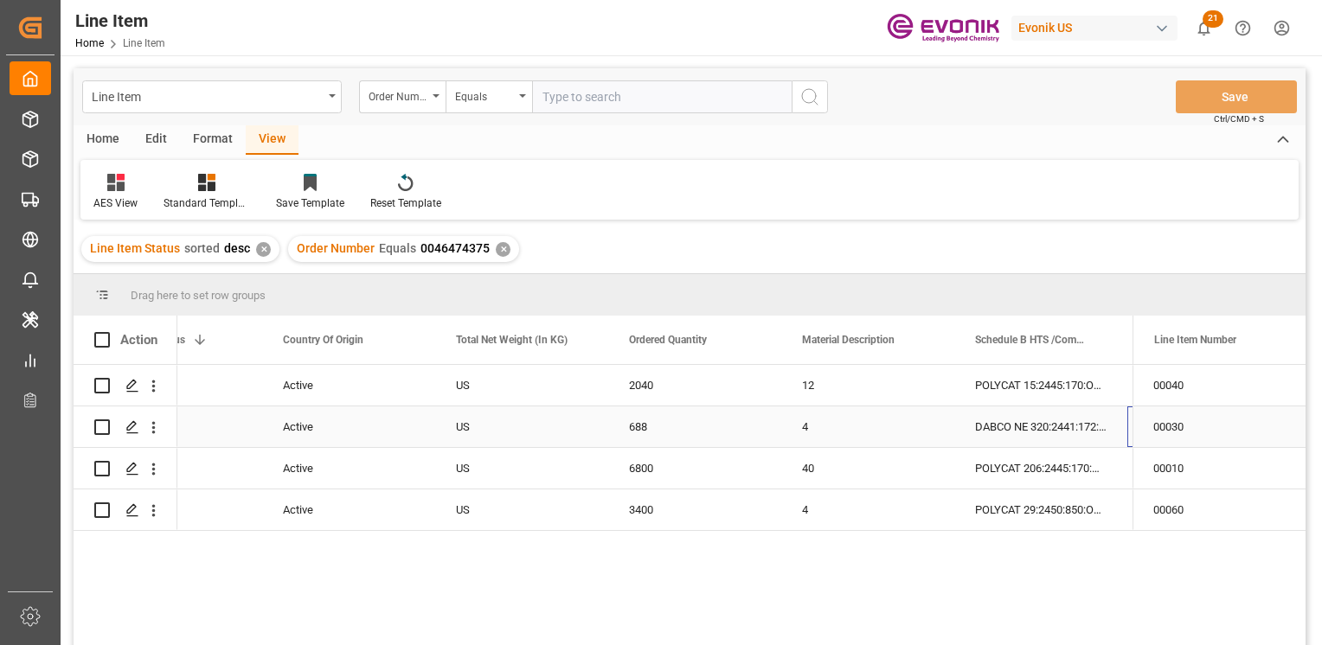
scroll to position [0, 434]
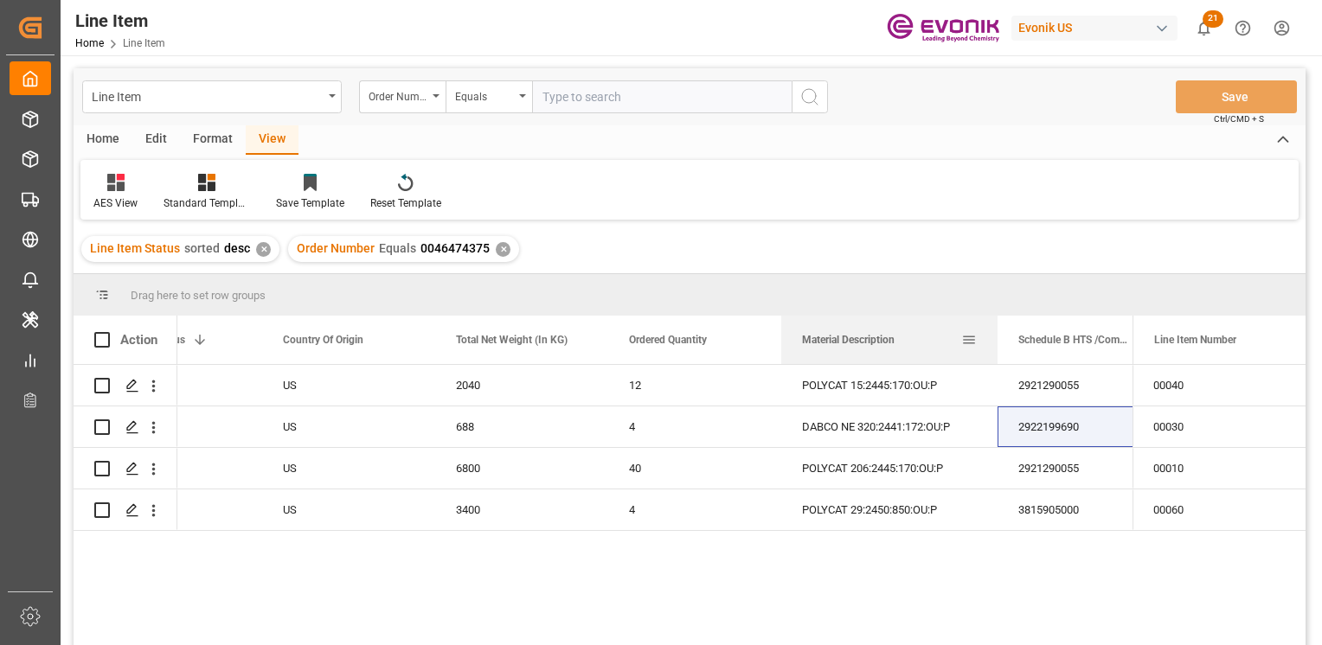
drag, startPoint x: 952, startPoint y: 341, endPoint x: 996, endPoint y: 355, distance: 45.4
click at [996, 355] on div at bounding box center [997, 340] width 7 height 48
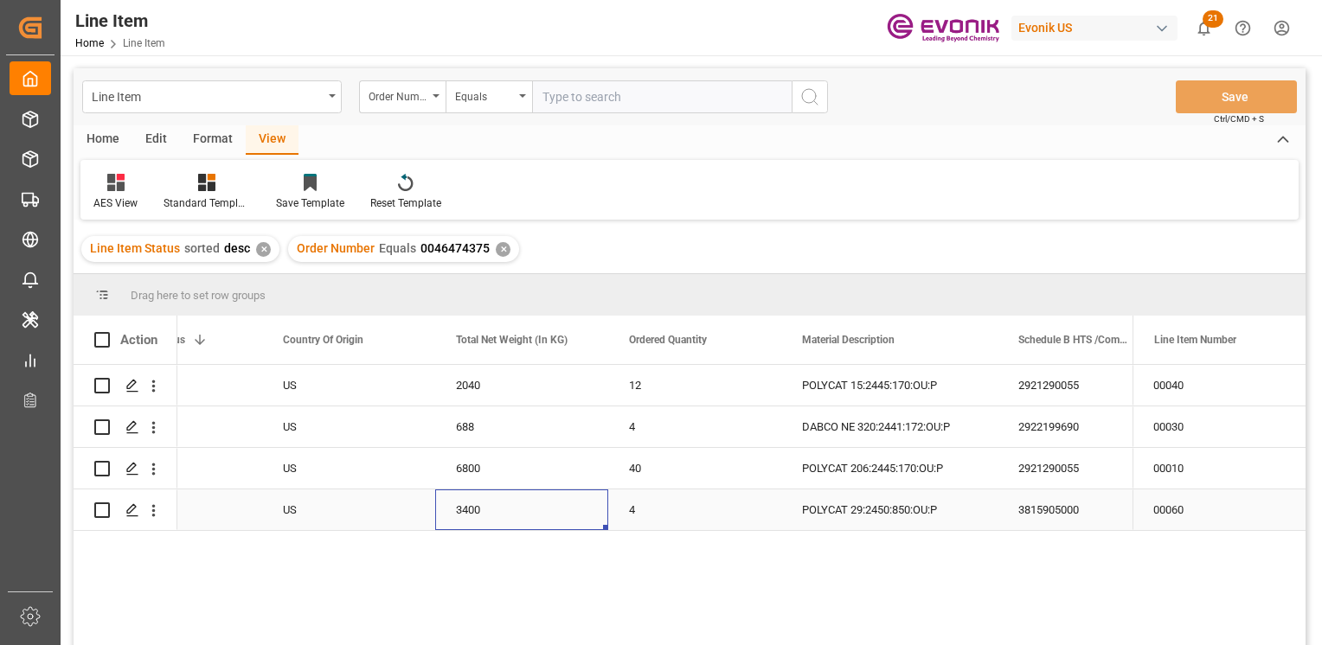
click at [496, 522] on div "3400" at bounding box center [521, 510] width 173 height 41
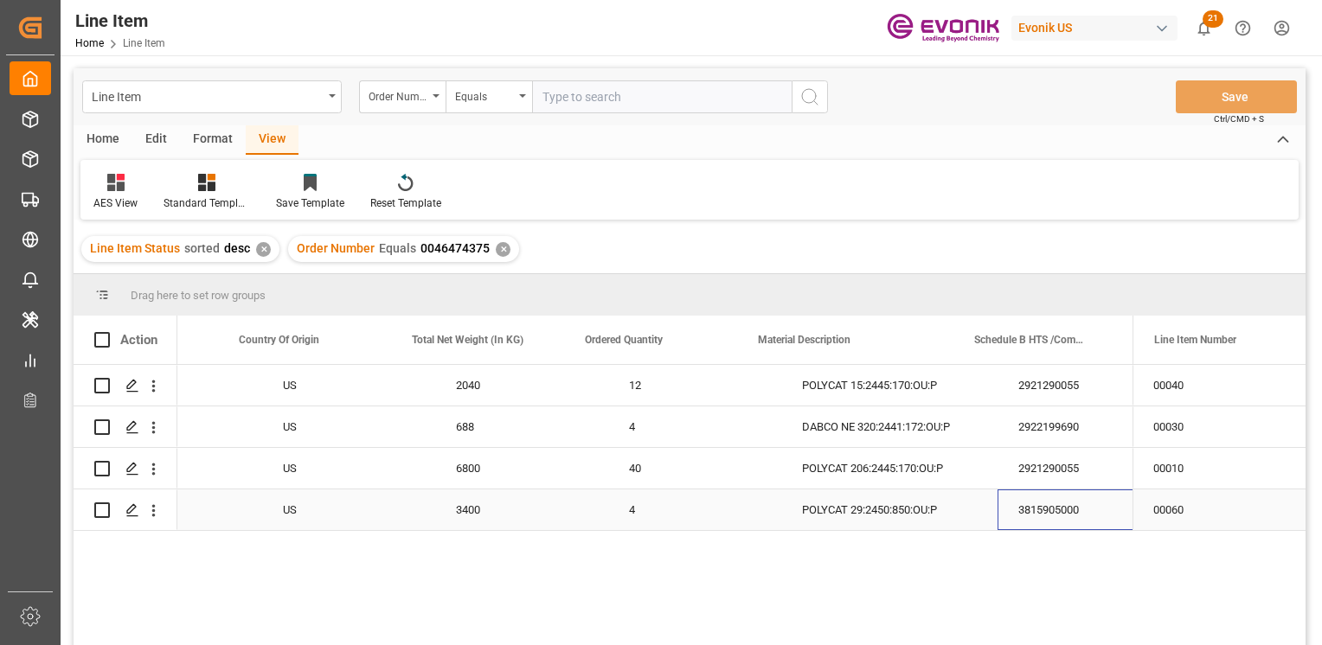
scroll to position [0, 477]
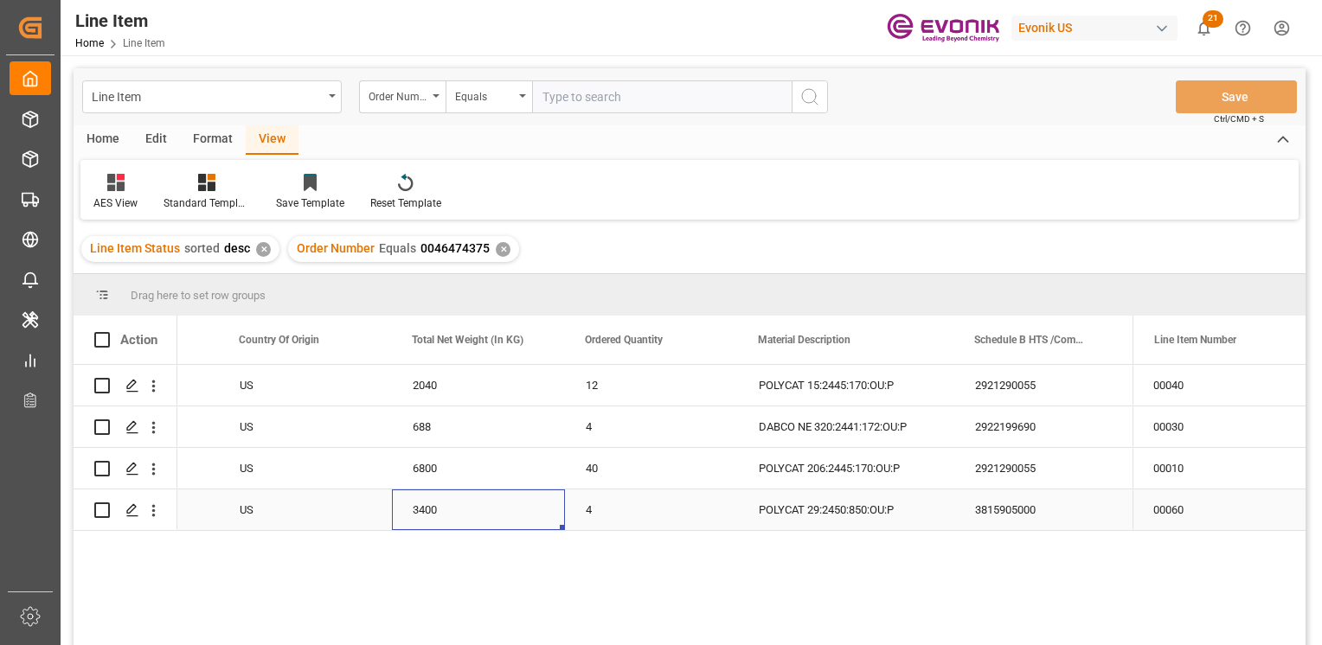
click at [460, 512] on div "3400" at bounding box center [478, 510] width 173 height 41
click at [1015, 517] on div "3815905000" at bounding box center [1040, 510] width 173 height 41
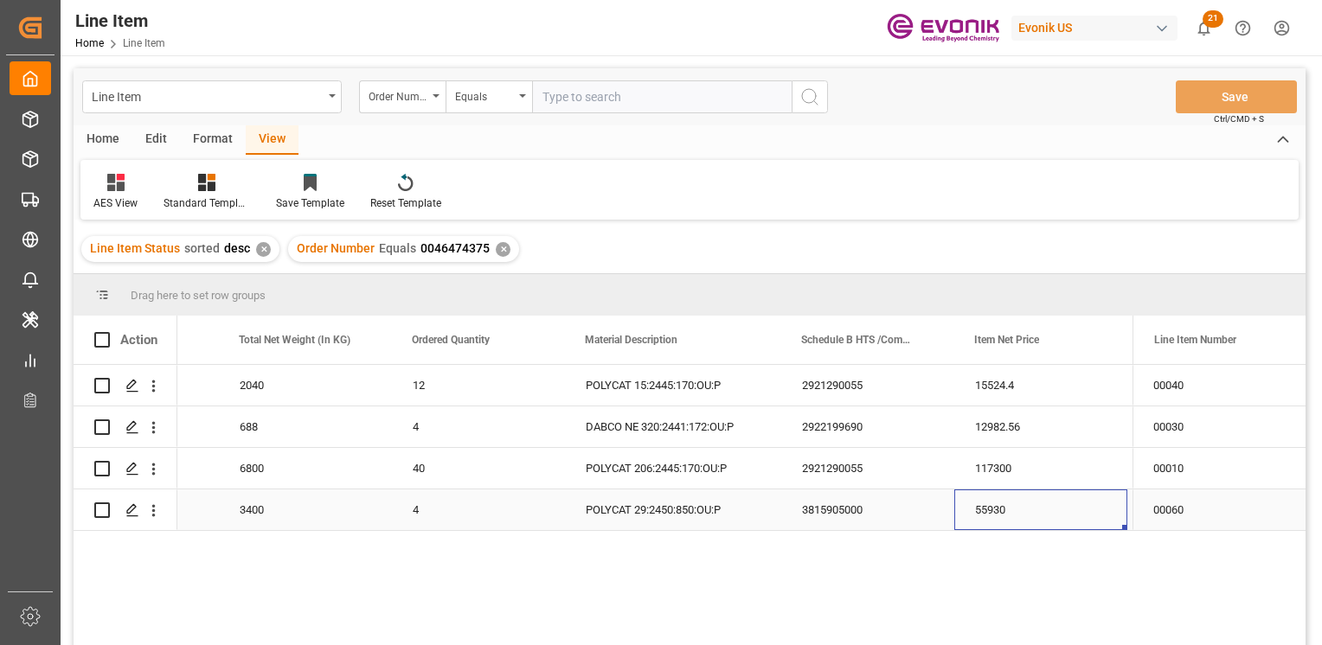
click at [1023, 515] on div "55930" at bounding box center [1040, 510] width 173 height 41
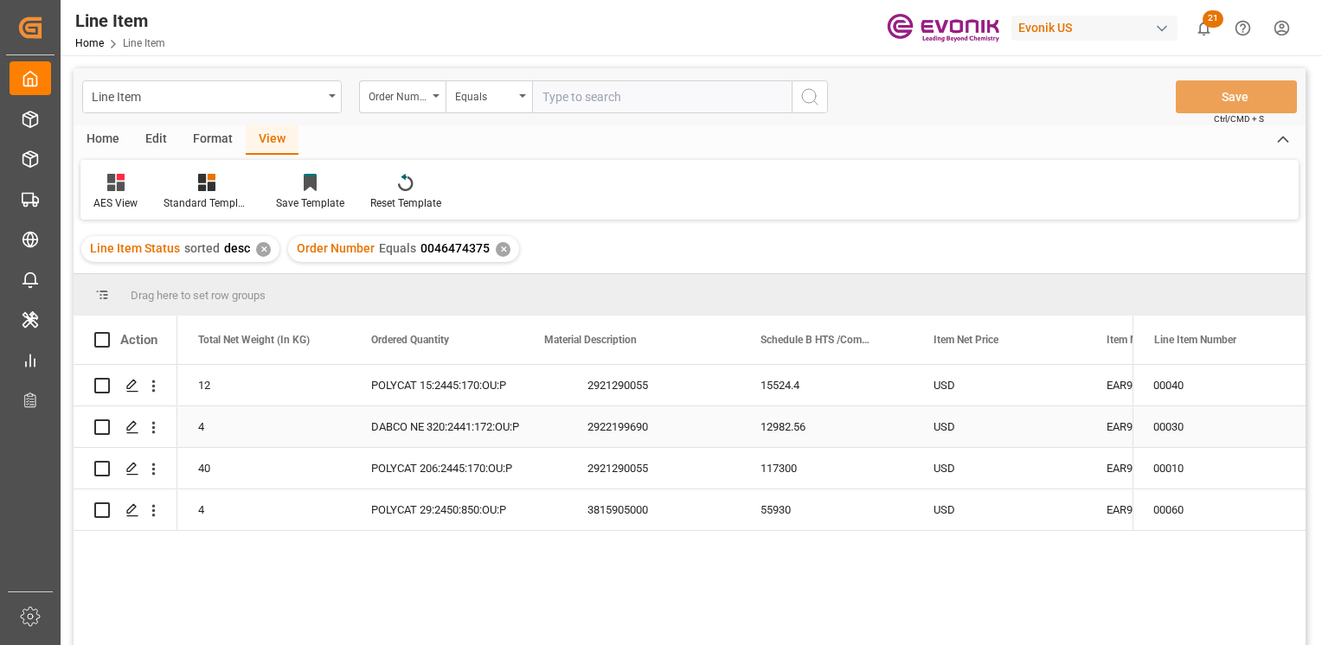
scroll to position [0, 692]
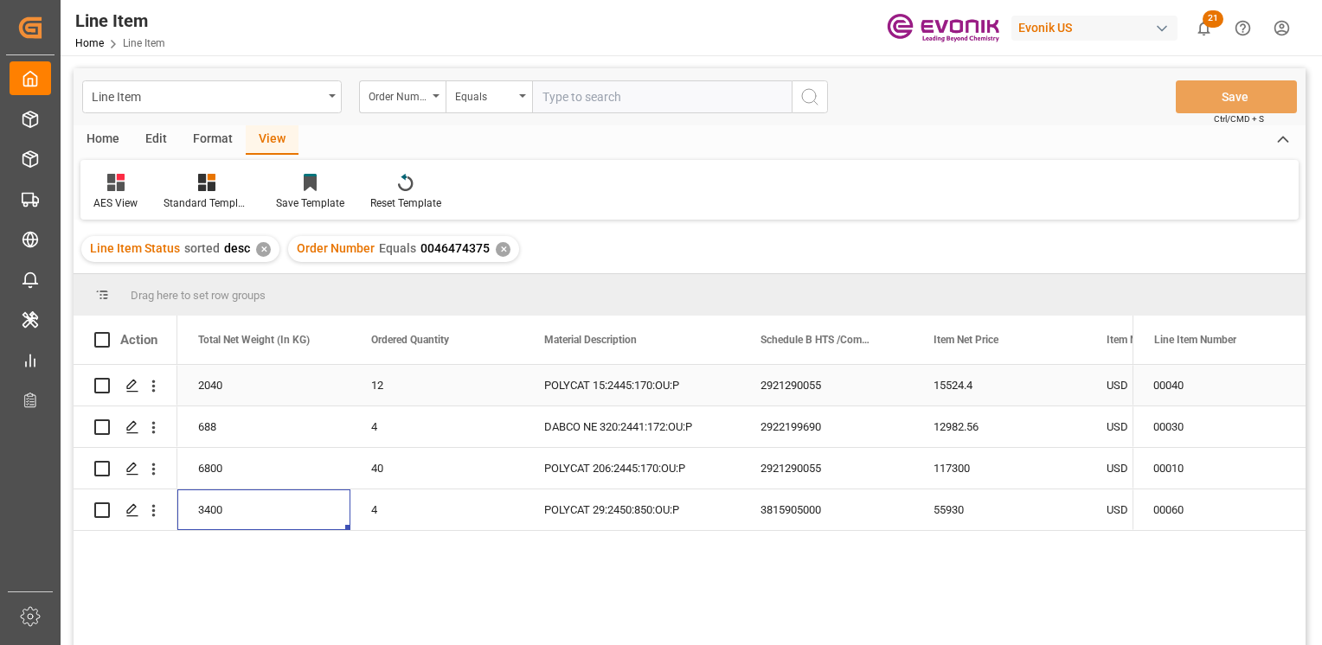
click at [215, 389] on div "2040" at bounding box center [263, 385] width 173 height 41
click at [962, 380] on div "15524.4" at bounding box center [999, 385] width 173 height 41
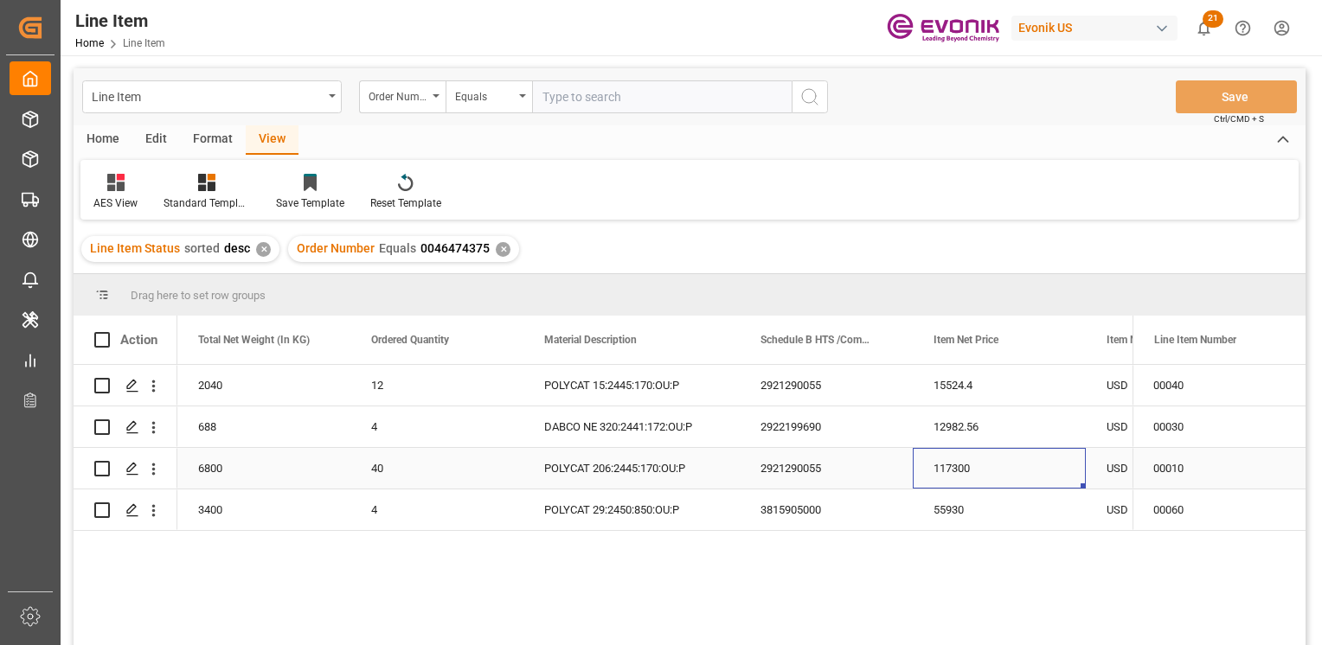
click at [972, 461] on div "117300" at bounding box center [999, 468] width 173 height 41
click at [588, 590] on div "USD EAR99 15524.4 2921290055 POLYCAT 15:2445:170:OU:P 2040 12 US Active USD EAR…" at bounding box center [654, 510] width 955 height 291
click at [176, 476] on div "Press SPACE to select this row." at bounding box center [126, 468] width 104 height 41
click at [209, 471] on div "6800" at bounding box center [263, 468] width 173 height 41
click at [218, 434] on div "688" at bounding box center [263, 427] width 173 height 41
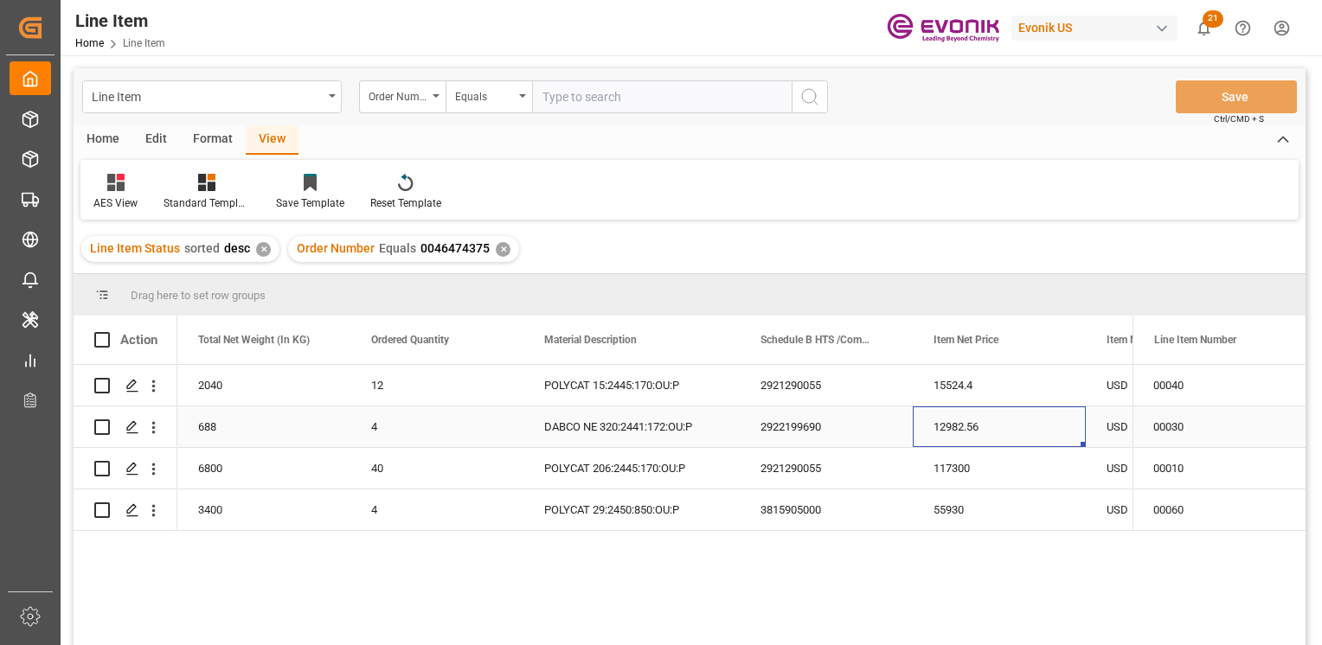
click at [945, 436] on div "12982.56" at bounding box center [999, 427] width 173 height 41
click at [365, 458] on div "40" at bounding box center [436, 468] width 173 height 41
click at [648, 521] on div "POLYCAT 29:2450:850:OU:P" at bounding box center [631, 510] width 216 height 41
click at [966, 450] on div "117300" at bounding box center [999, 468] width 173 height 41
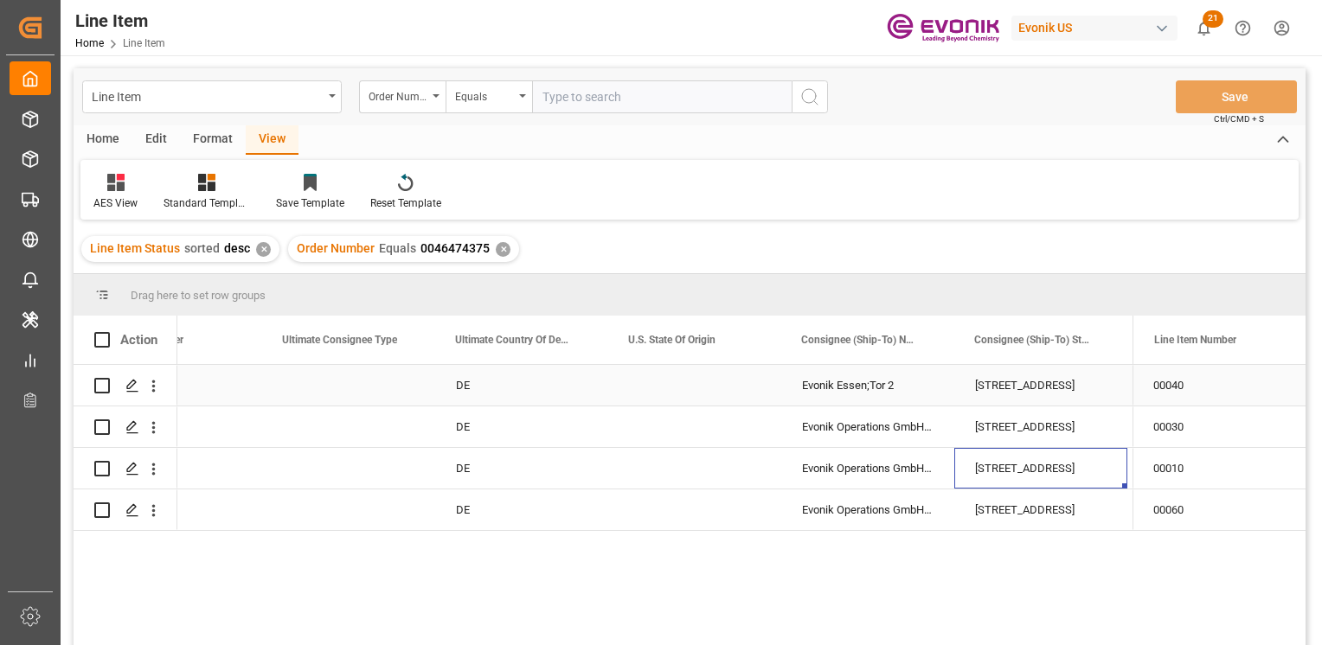
scroll to position [0, 2207]
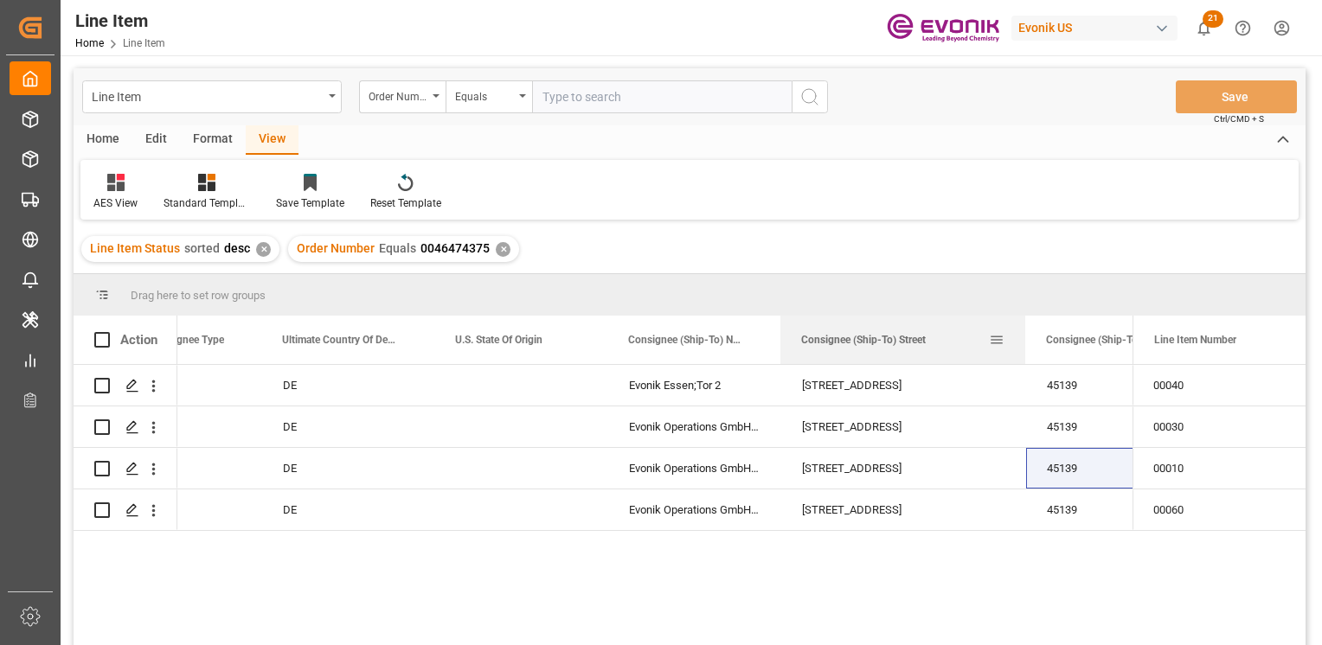
drag, startPoint x: 952, startPoint y: 334, endPoint x: 1024, endPoint y: 344, distance: 72.5
click at [1024, 344] on div at bounding box center [1025, 340] width 7 height 48
click at [145, 382] on icon "open menu" at bounding box center [153, 386] width 18 height 18
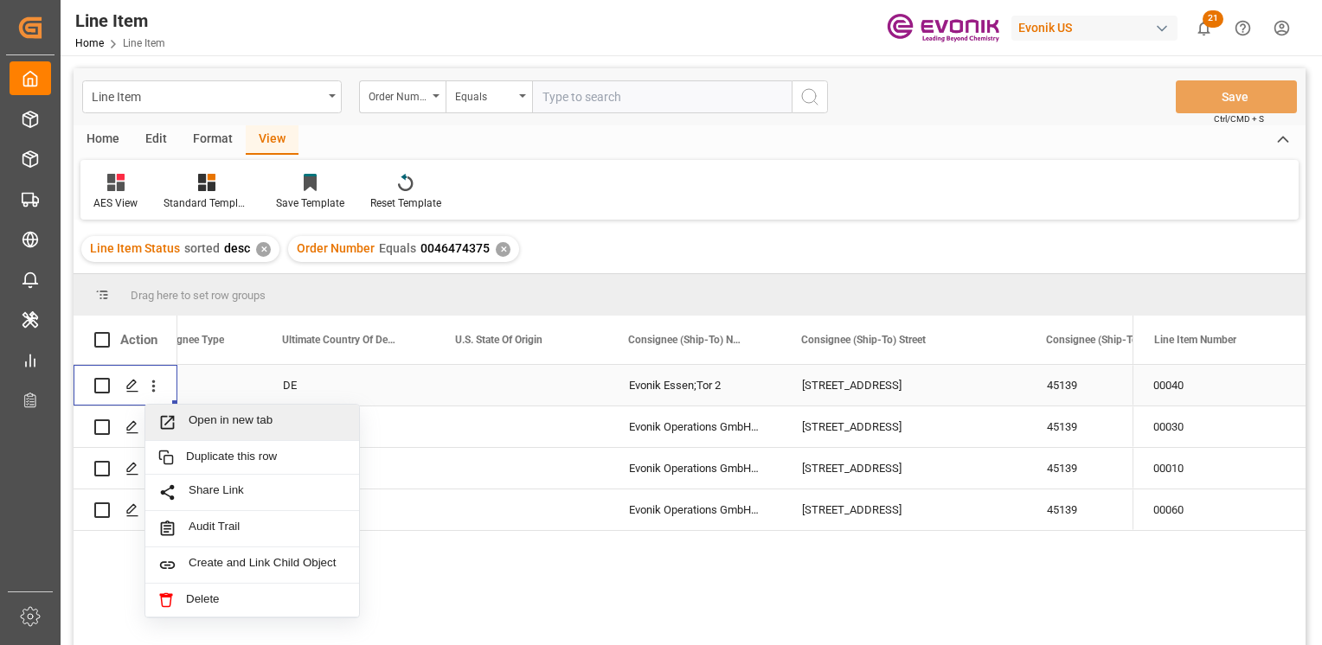
click at [281, 419] on span "Open in new tab" at bounding box center [267, 422] width 157 height 18
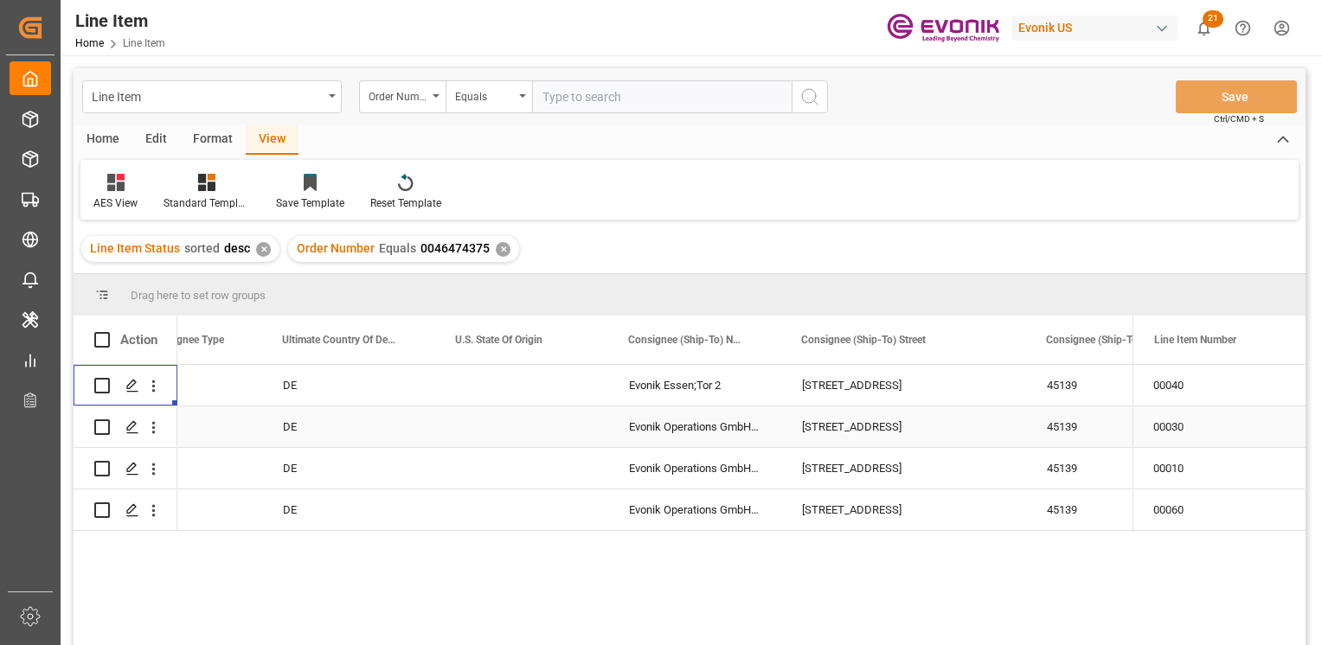
click at [228, 446] on div "Press SPACE to select this row." at bounding box center [175, 427] width 173 height 41
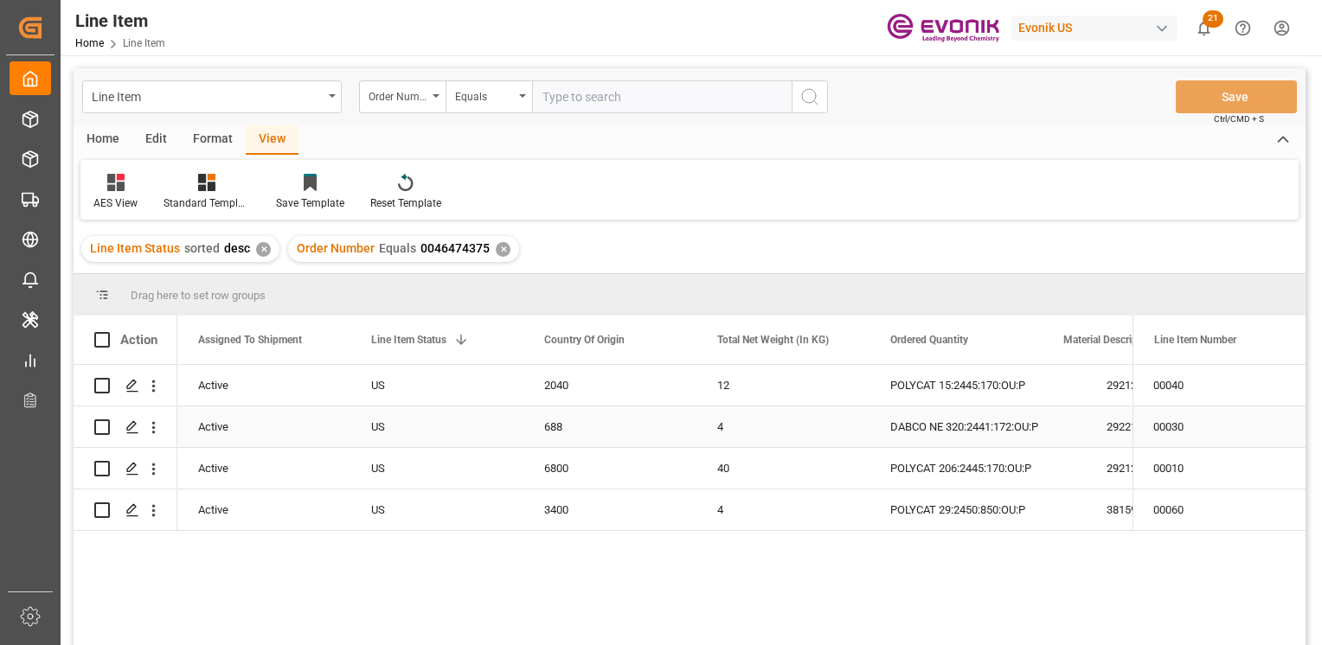
scroll to position [0, 0]
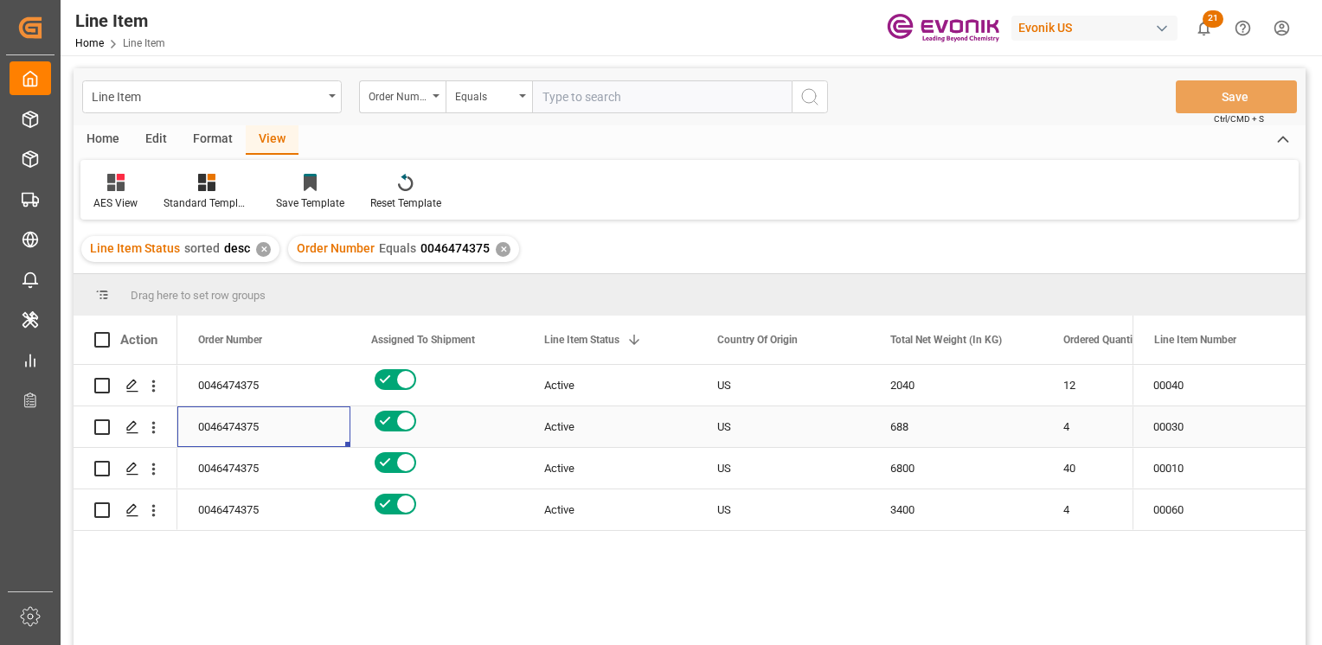
click at [204, 424] on div "0046474375" at bounding box center [263, 427] width 173 height 41
click at [496, 248] on div "✕" at bounding box center [503, 249] width 15 height 15
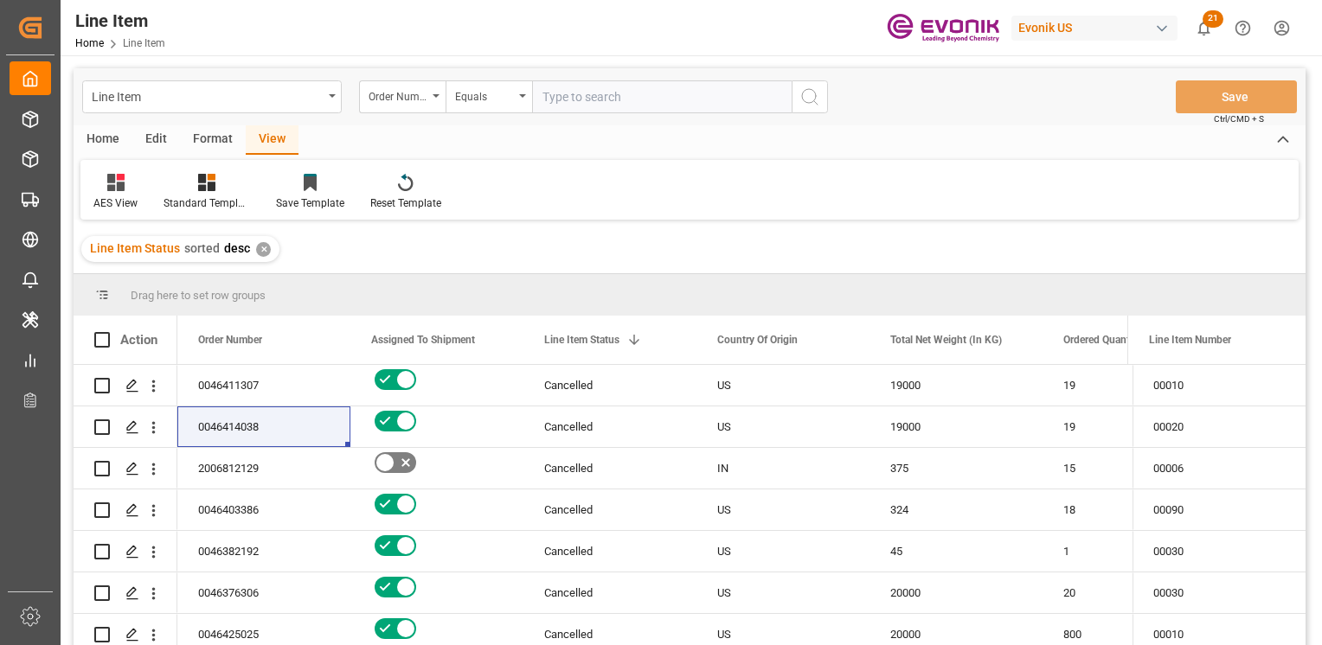
click at [627, 98] on input "text" at bounding box center [661, 96] width 259 height 33
paste input "0046474413"
type input "0046474413"
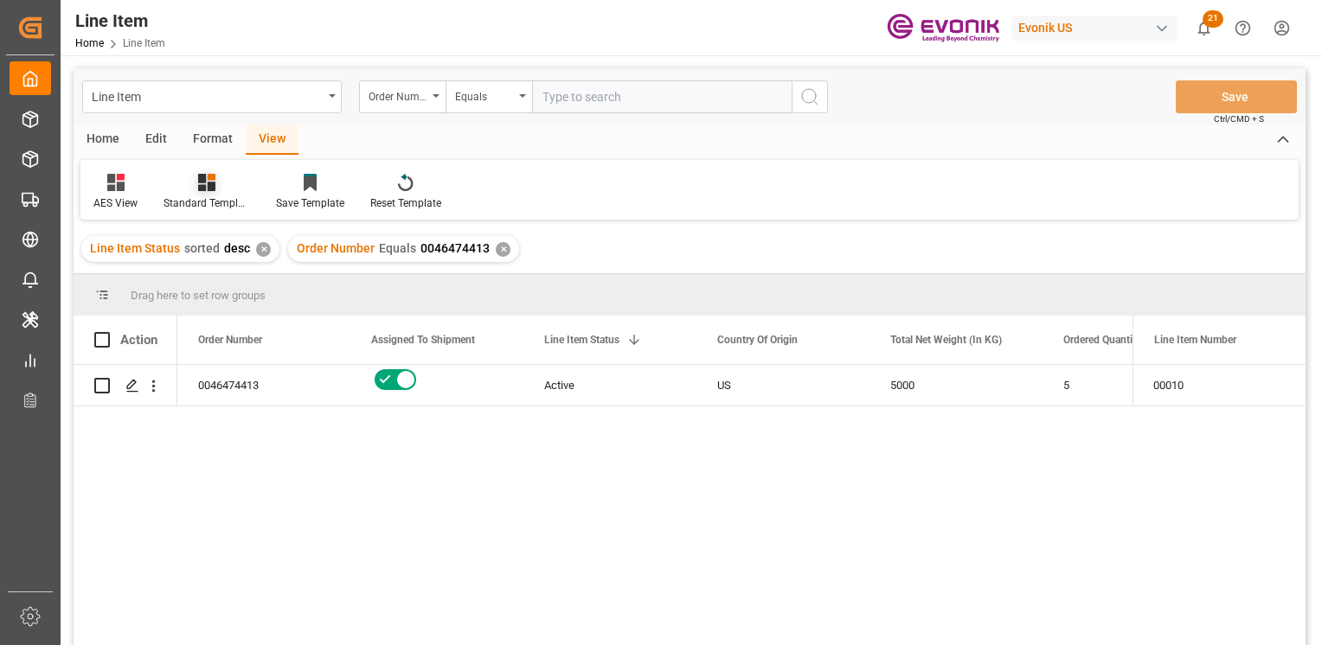
click at [209, 185] on icon at bounding box center [206, 182] width 17 height 17
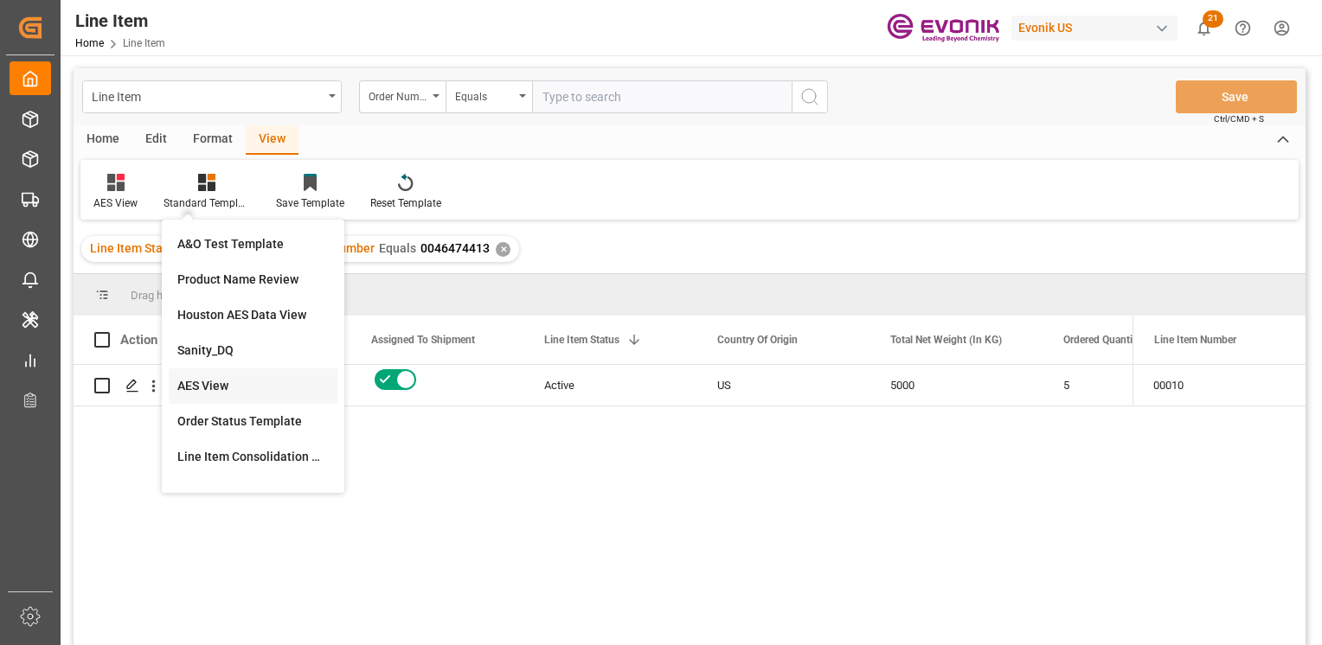
click at [245, 390] on div "AES View" at bounding box center [252, 386] width 151 height 18
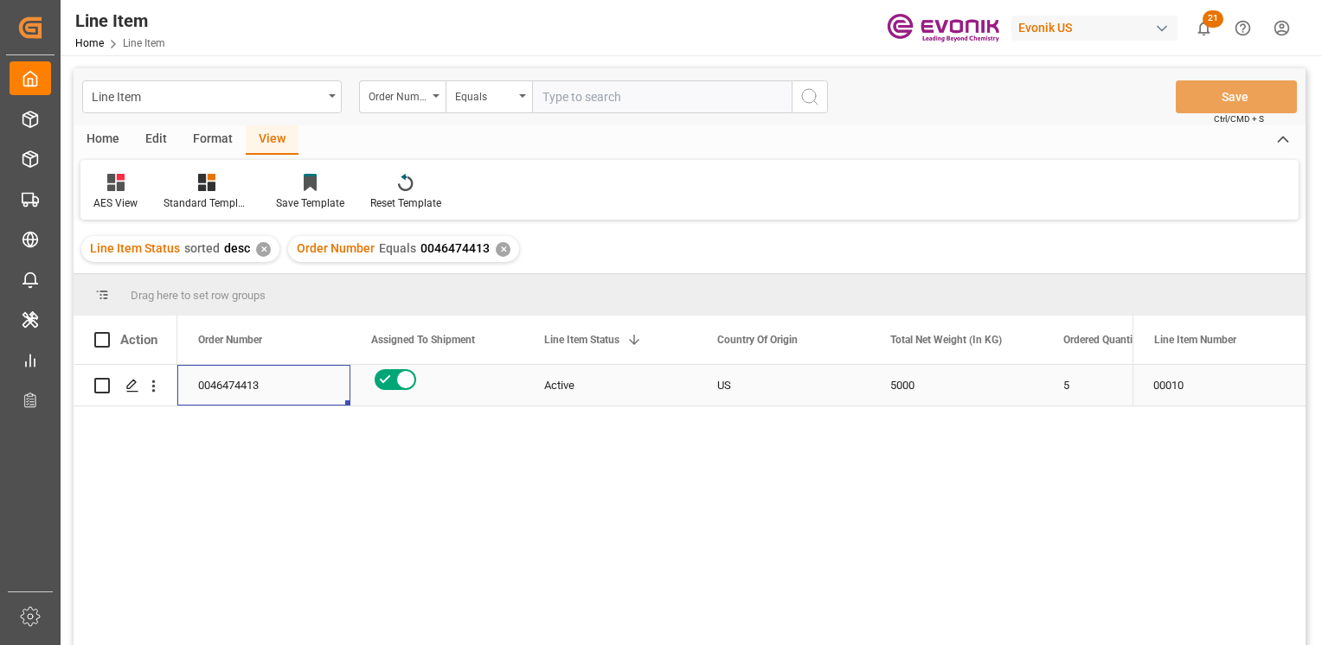
click at [269, 381] on div "0046474413" at bounding box center [263, 385] width 173 height 41
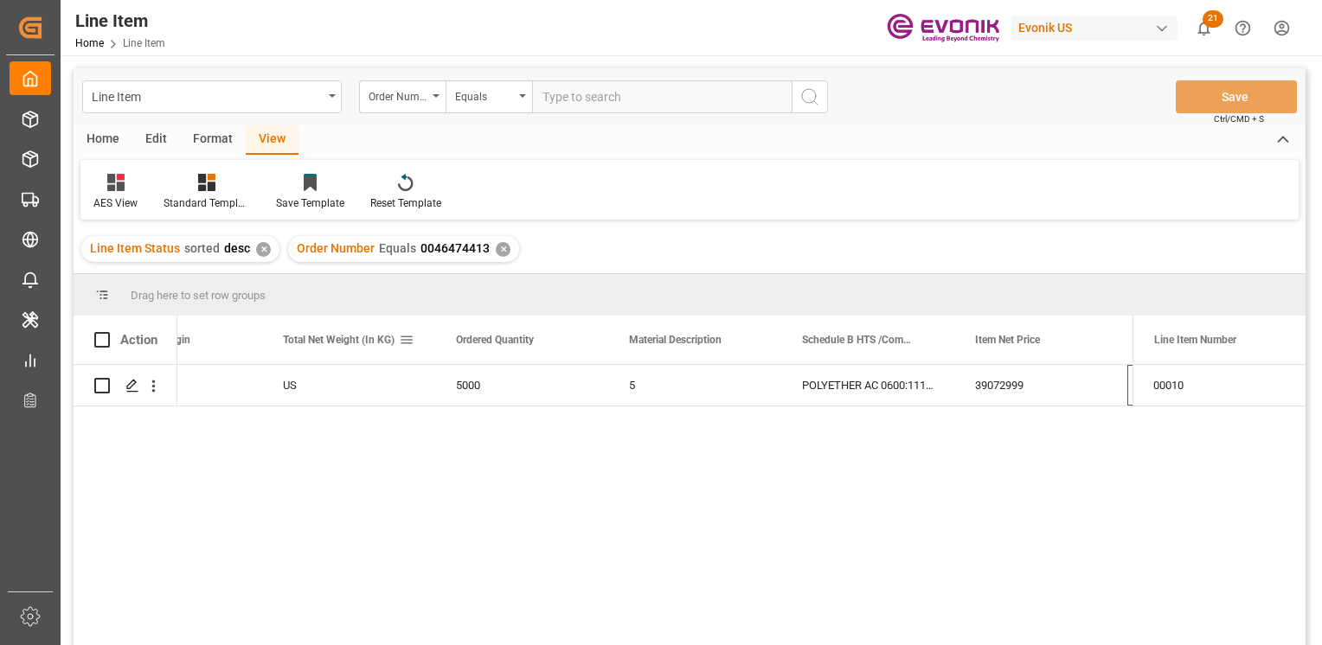
scroll to position [0, 607]
click at [983, 382] on div "19749.69" at bounding box center [1040, 385] width 173 height 41
click at [304, 381] on div "5000" at bounding box center [348, 385] width 173 height 41
click at [1035, 389] on div "19749.69" at bounding box center [1040, 385] width 173 height 41
click at [789, 392] on div "39072999" at bounding box center [867, 385] width 173 height 41
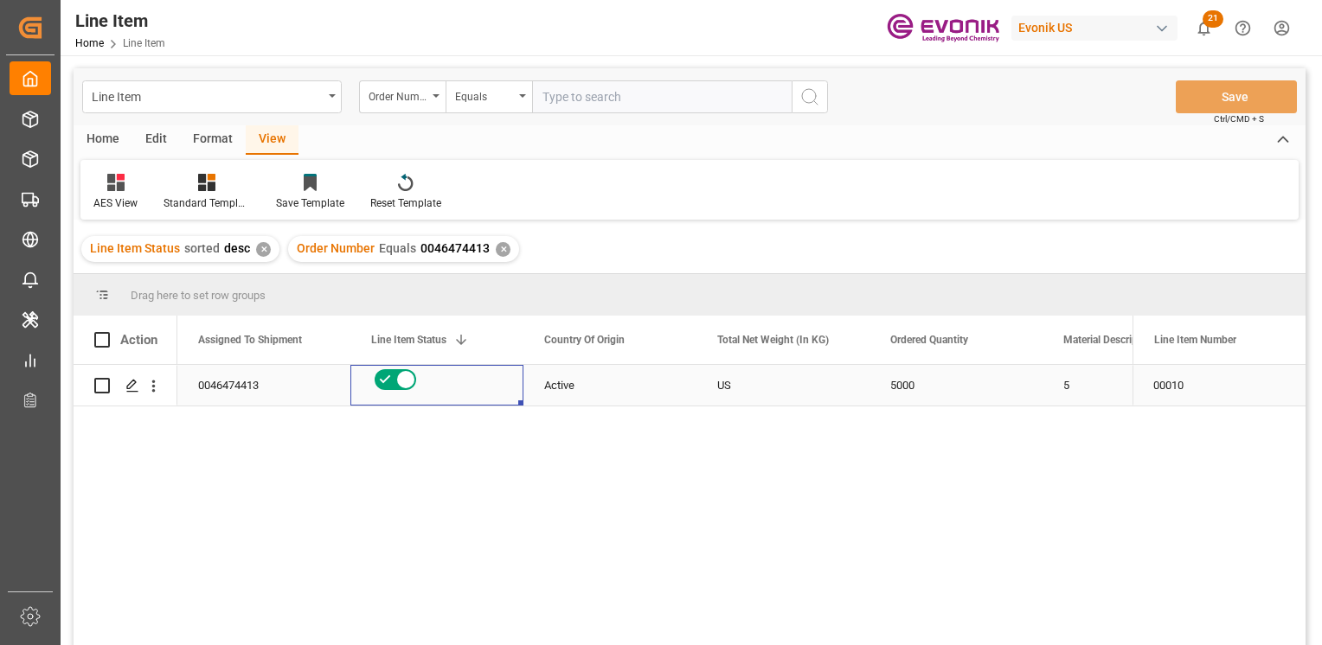
scroll to position [0, 0]
click at [243, 400] on div "0046474413" at bounding box center [263, 385] width 173 height 41
click at [160, 383] on icon "open menu" at bounding box center [153, 386] width 18 height 18
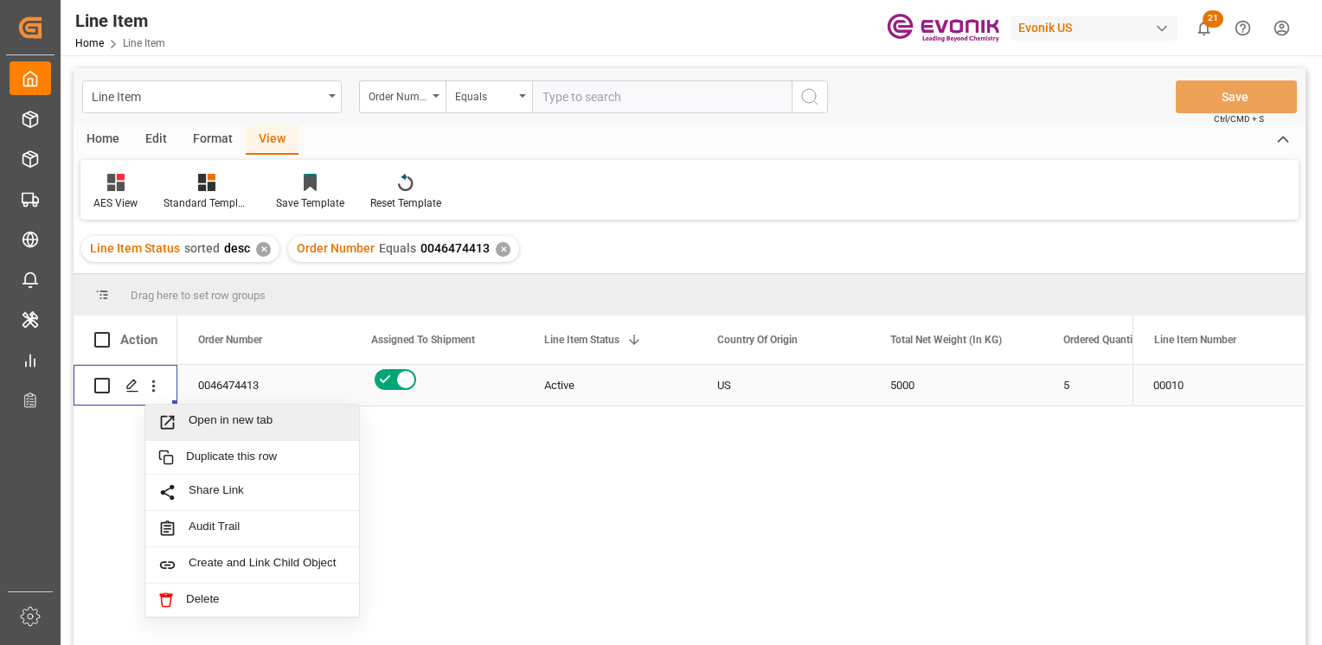
click at [200, 407] on div "Open in new tab" at bounding box center [252, 423] width 214 height 36
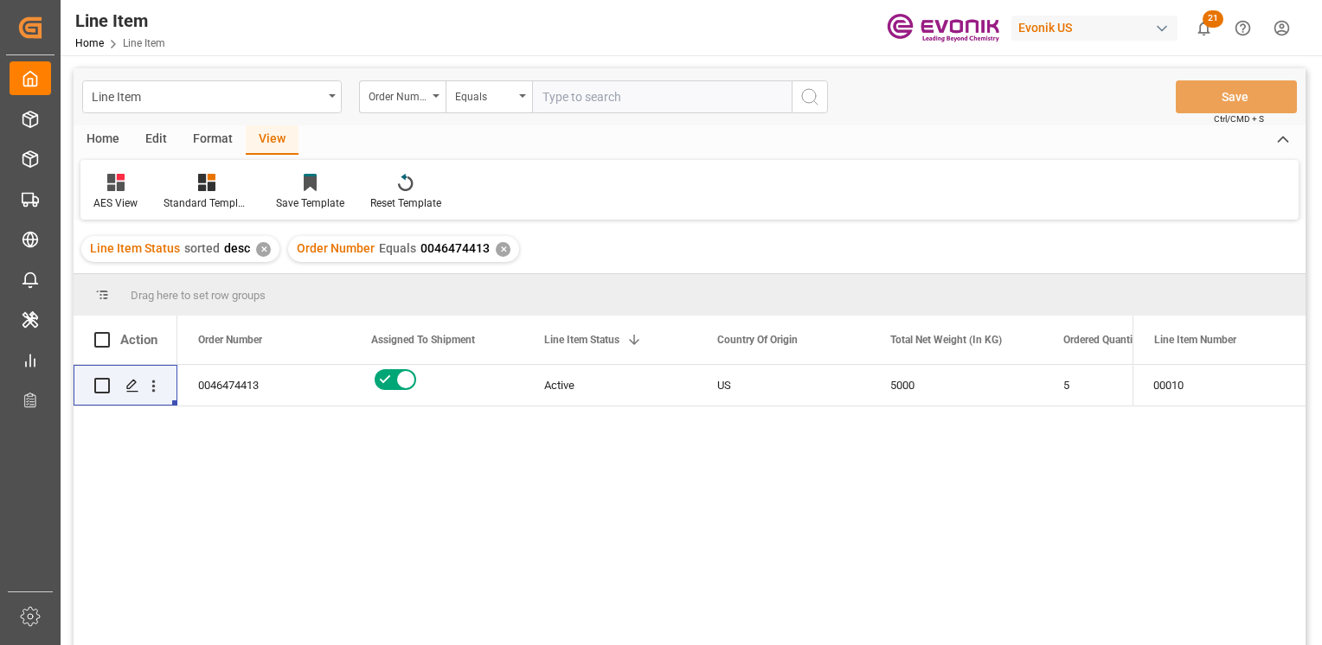
click at [503, 247] on div "✕" at bounding box center [503, 249] width 15 height 15
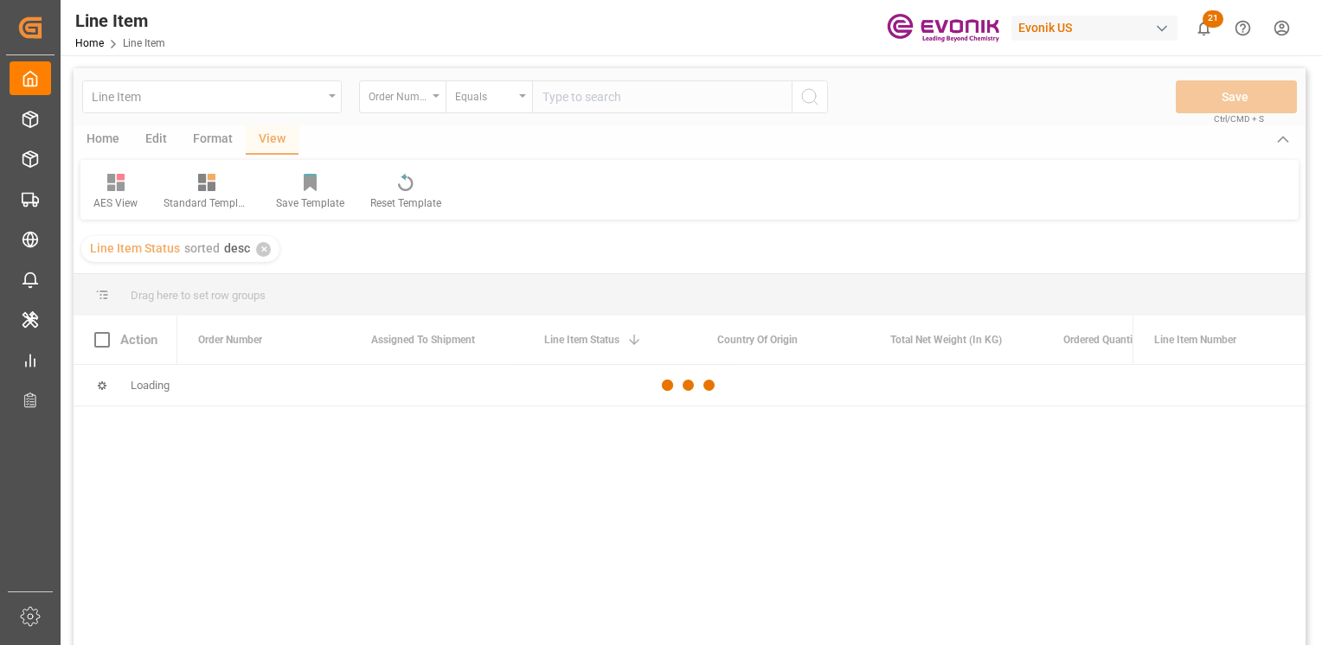
click at [616, 106] on div at bounding box center [690, 385] width 1232 height 635
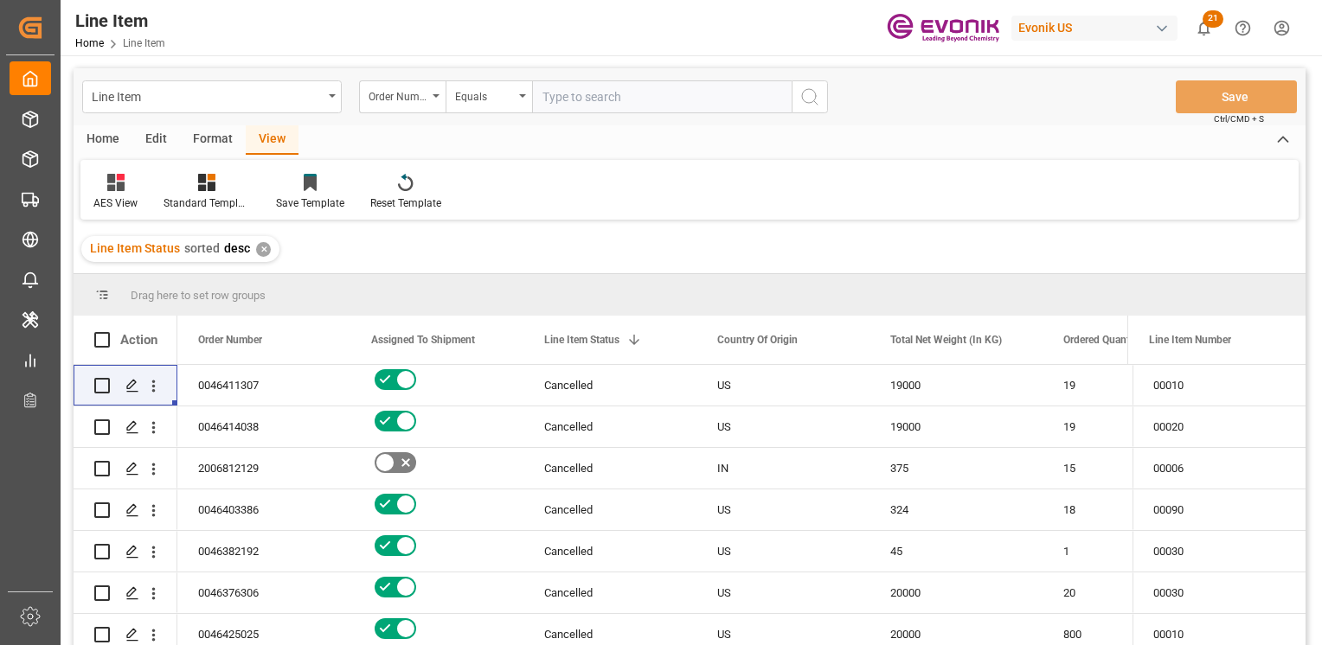
click at [616, 102] on input "text" at bounding box center [661, 96] width 259 height 33
paste input "251005000264"
drag, startPoint x: 644, startPoint y: 95, endPoint x: 488, endPoint y: 99, distance: 155.7
click at [488, 99] on div "Order Number Equals 251005000264" at bounding box center [593, 96] width 469 height 33
paste input "0046474375"
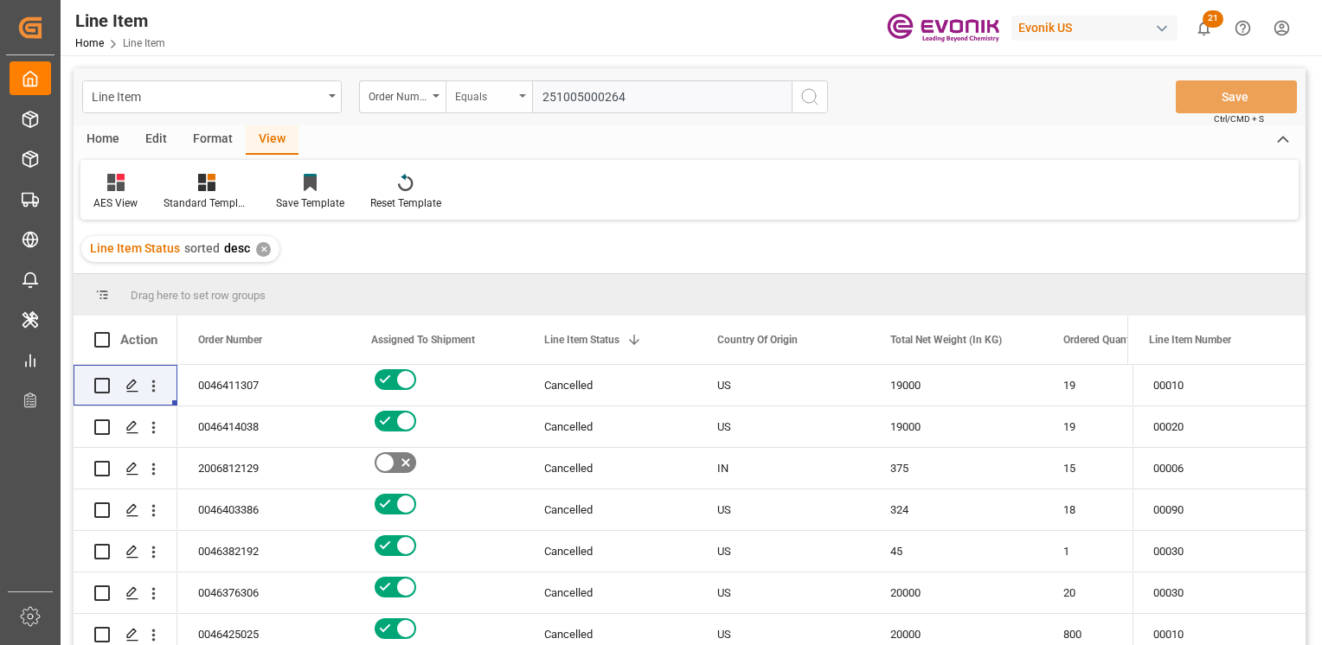
type input "0046474375"
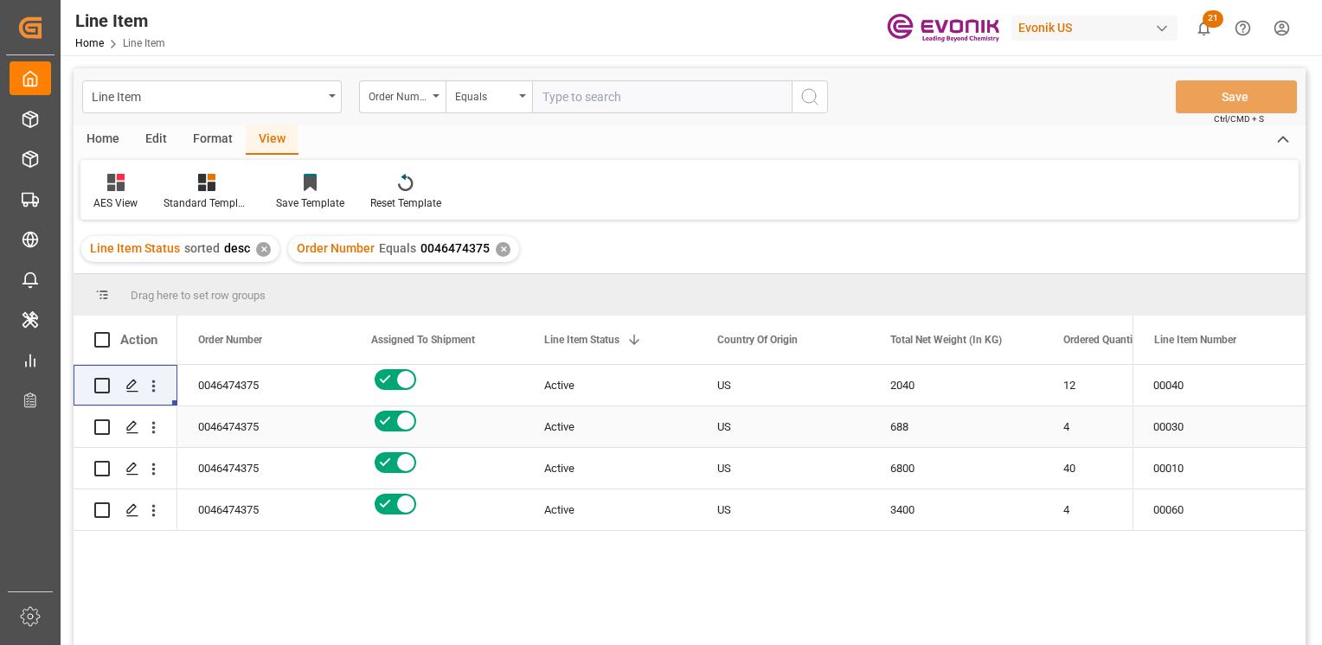
click at [757, 407] on div "US" at bounding box center [782, 427] width 173 height 41
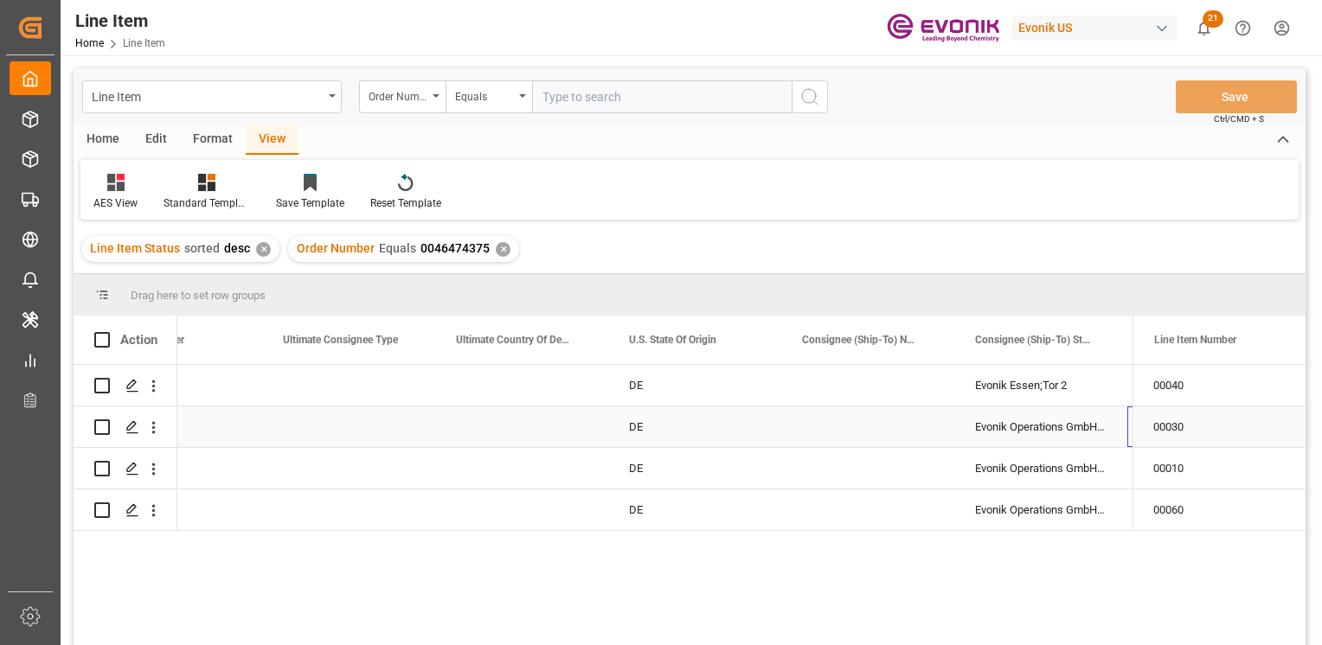
scroll to position [0, 1991]
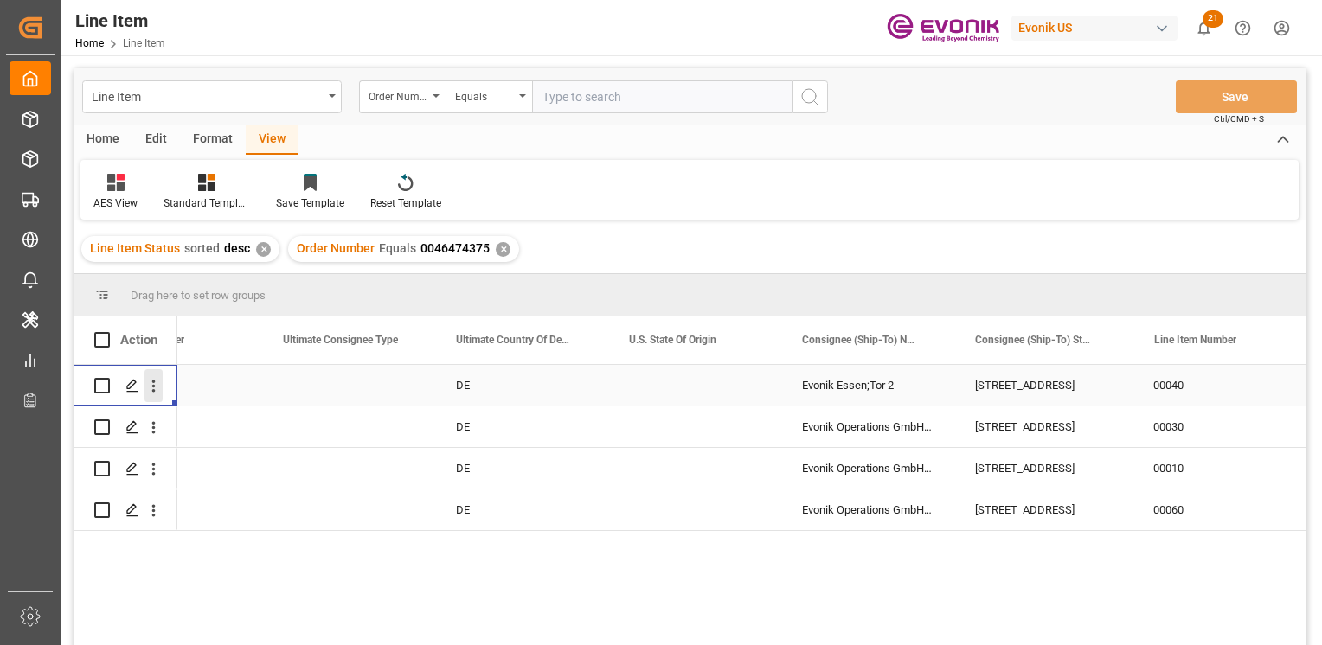
click at [156, 373] on button "open menu" at bounding box center [153, 385] width 18 height 33
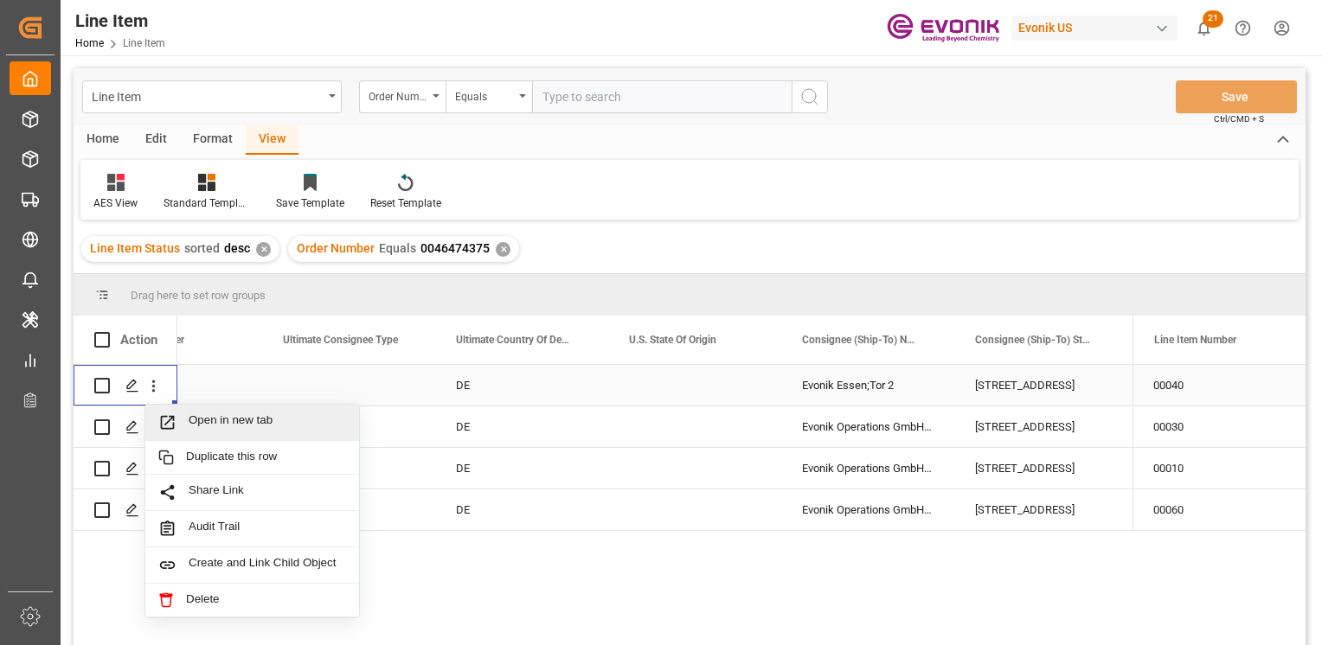
click at [208, 426] on span "Open in new tab" at bounding box center [267, 422] width 157 height 18
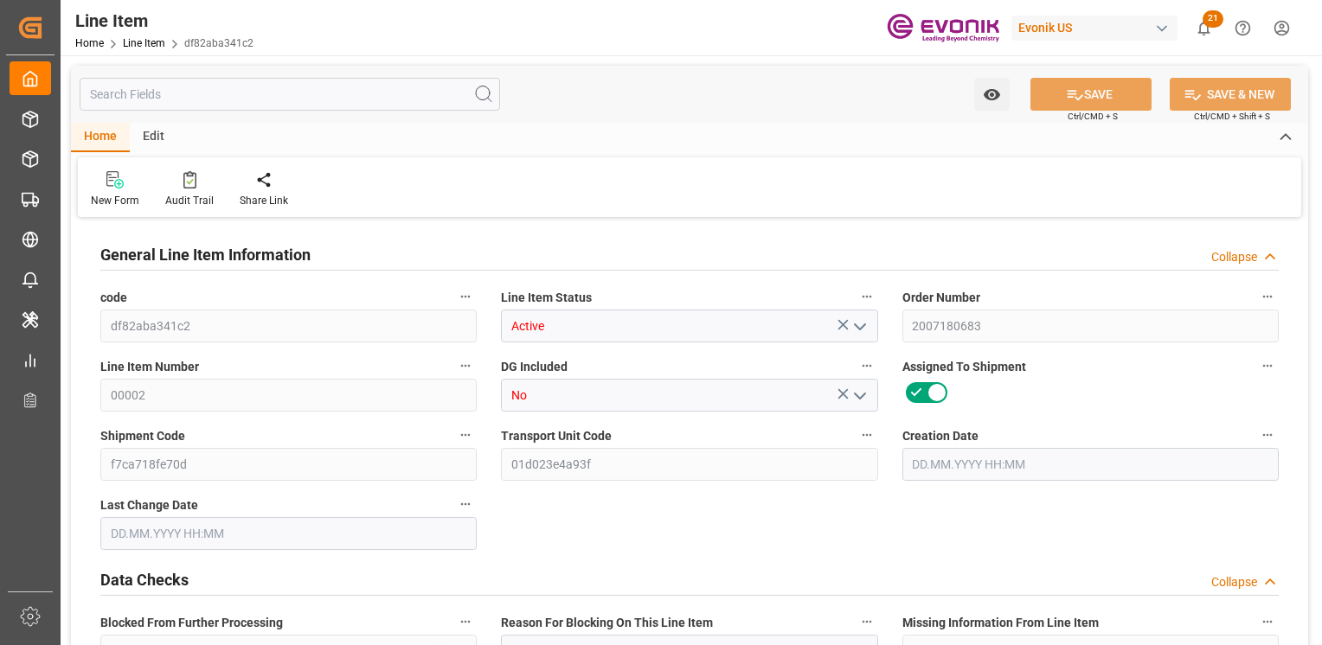
type input "4"
type input "1683.792"
type input "1632.96"
type input "9.9317"
type input "144"
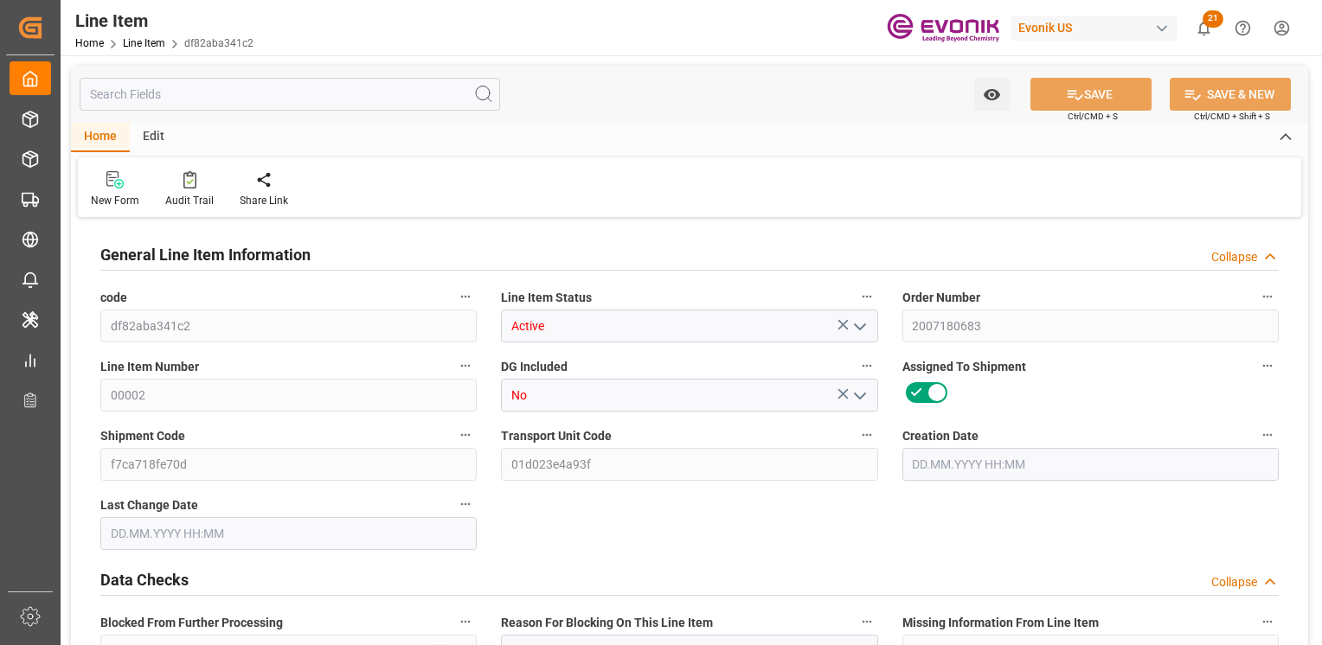
type input "9832.05"
type input "144"
type input "1683.792"
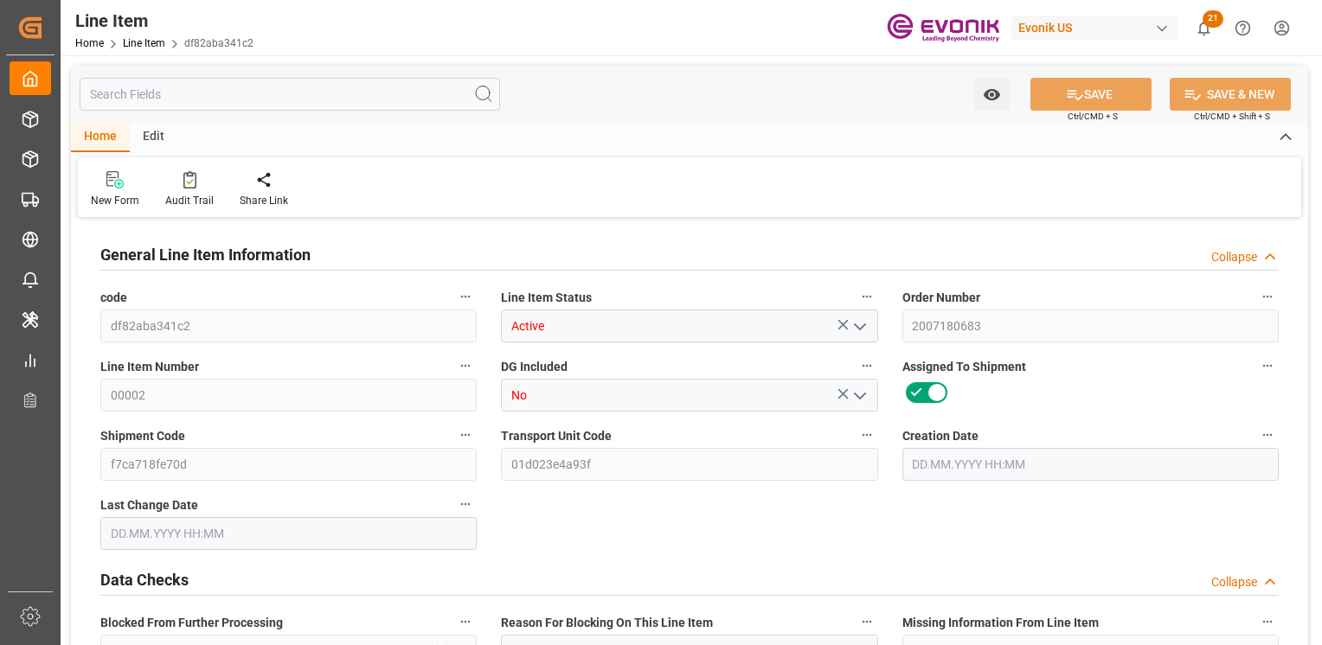
type input "1747.392"
type input "1632.96"
type input "9.9317"
type input "9931.68"
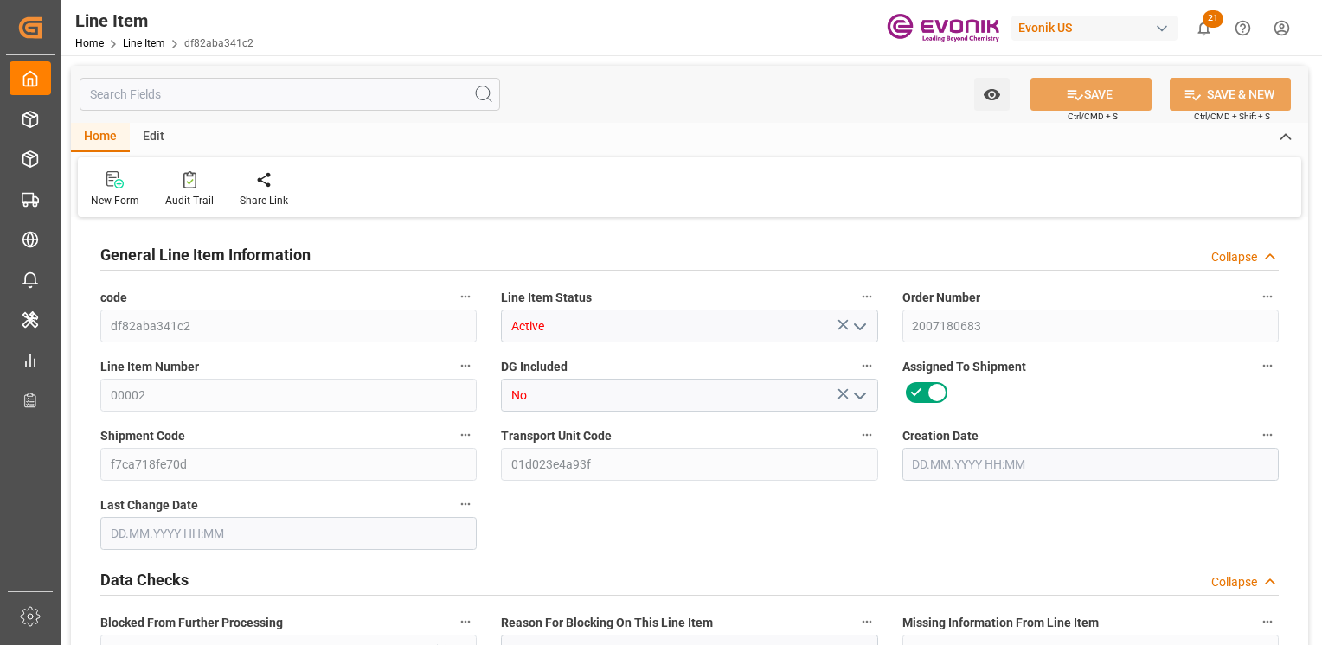
type input "0"
type input "18.09.2025 12:35"
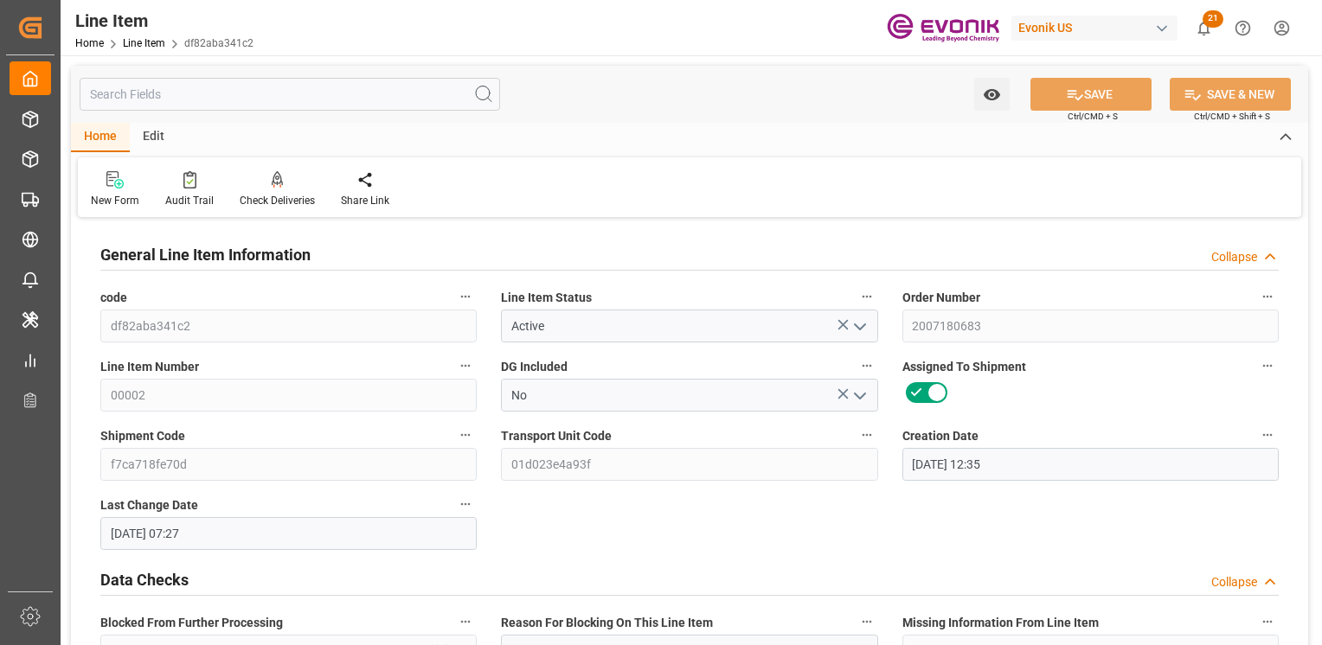
type input "19.09.2025 07:27"
type input "03.11.2025"
type input "07.10.2025"
type input "30.09.2025"
click at [128, 85] on input "text" at bounding box center [290, 94] width 420 height 33
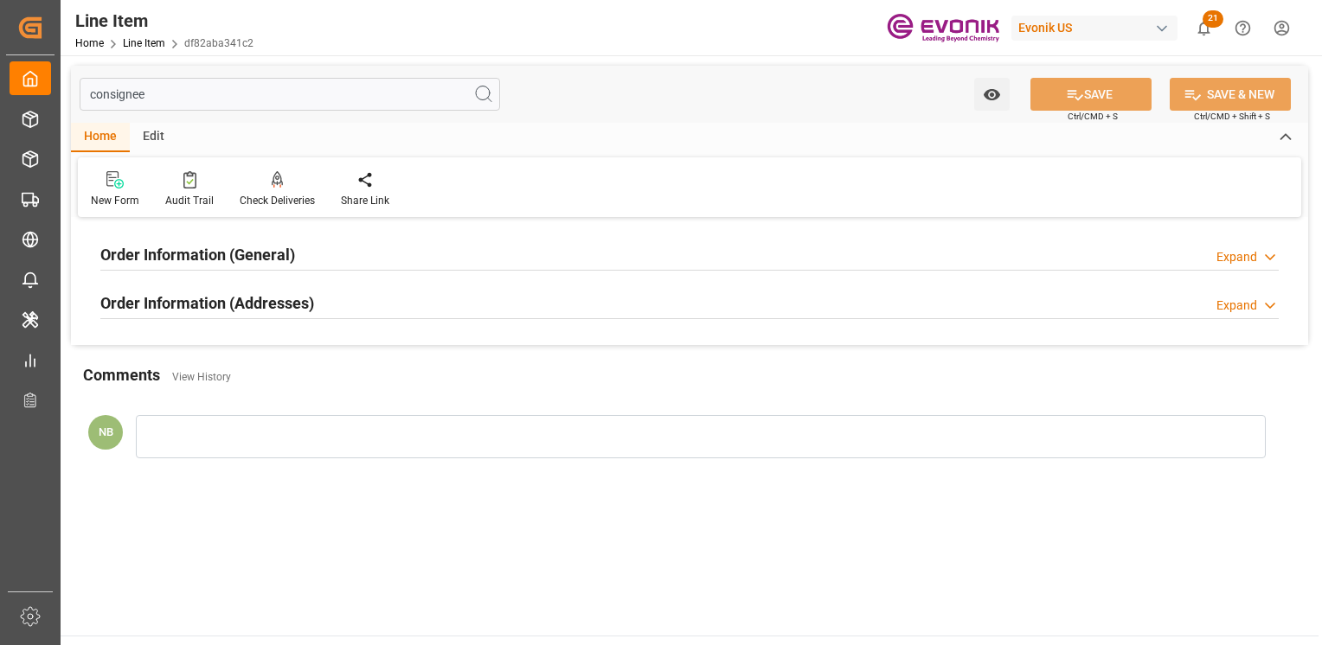
type input "consignee"
click at [198, 247] on h2 "Order Information (General)" at bounding box center [197, 254] width 195 height 23
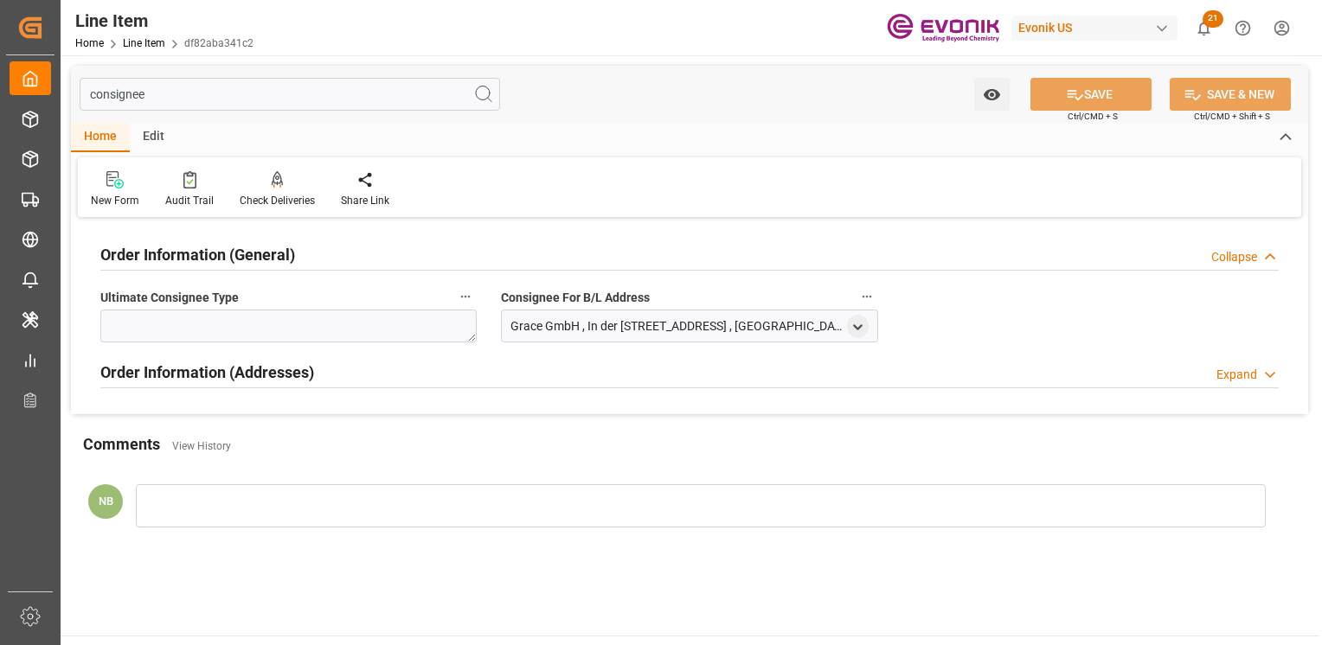
click at [198, 247] on h2 "Order Information (General)" at bounding box center [197, 254] width 195 height 23
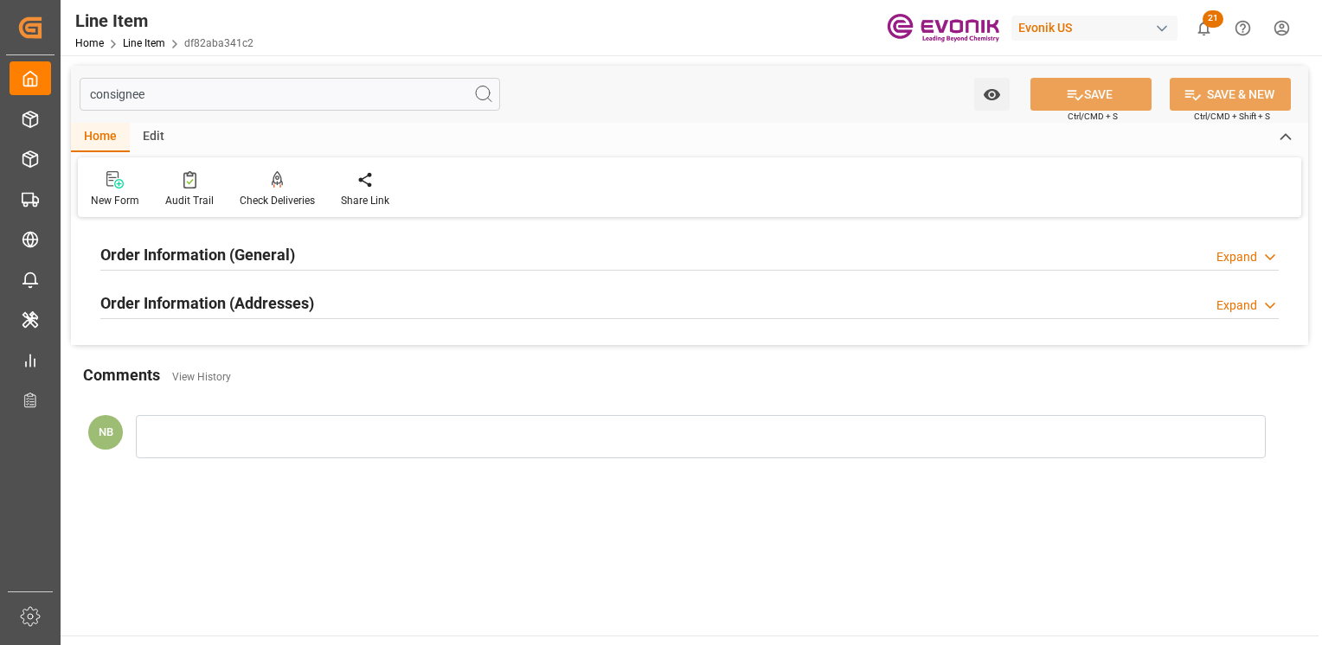
click at [194, 311] on h2 "Order Information (Addresses)" at bounding box center [207, 302] width 214 height 23
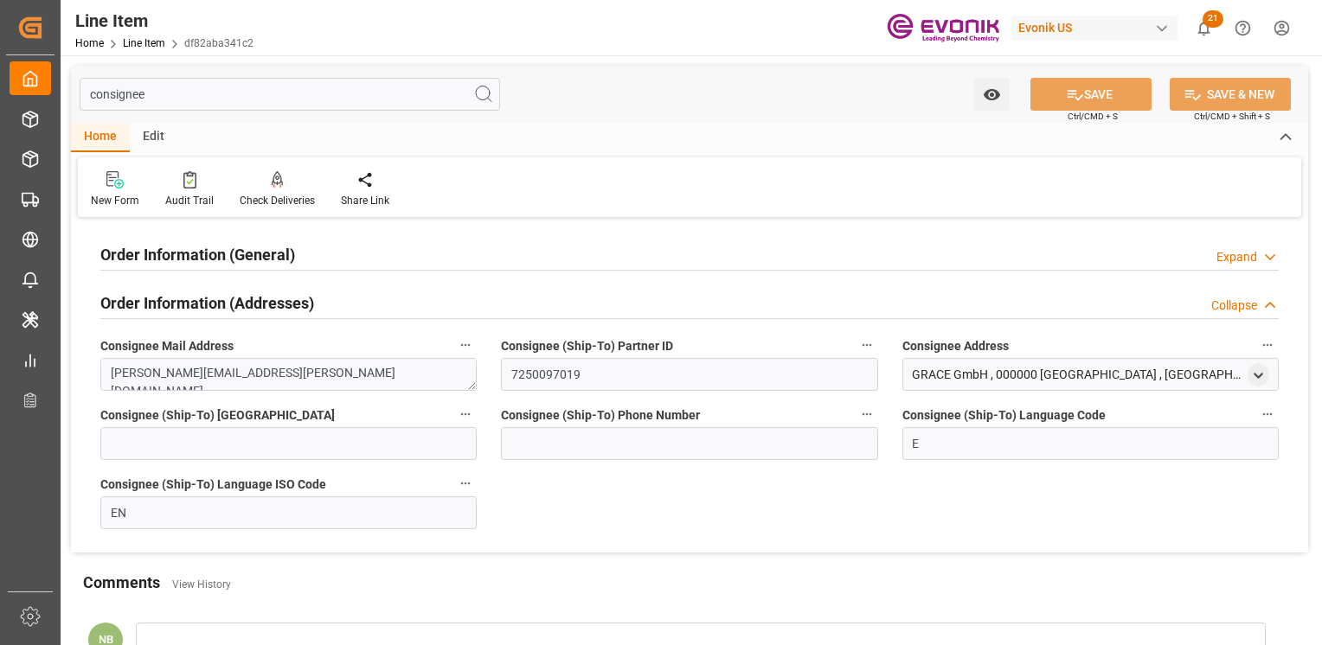
click at [194, 311] on h2 "Order Information (Addresses)" at bounding box center [207, 302] width 214 height 23
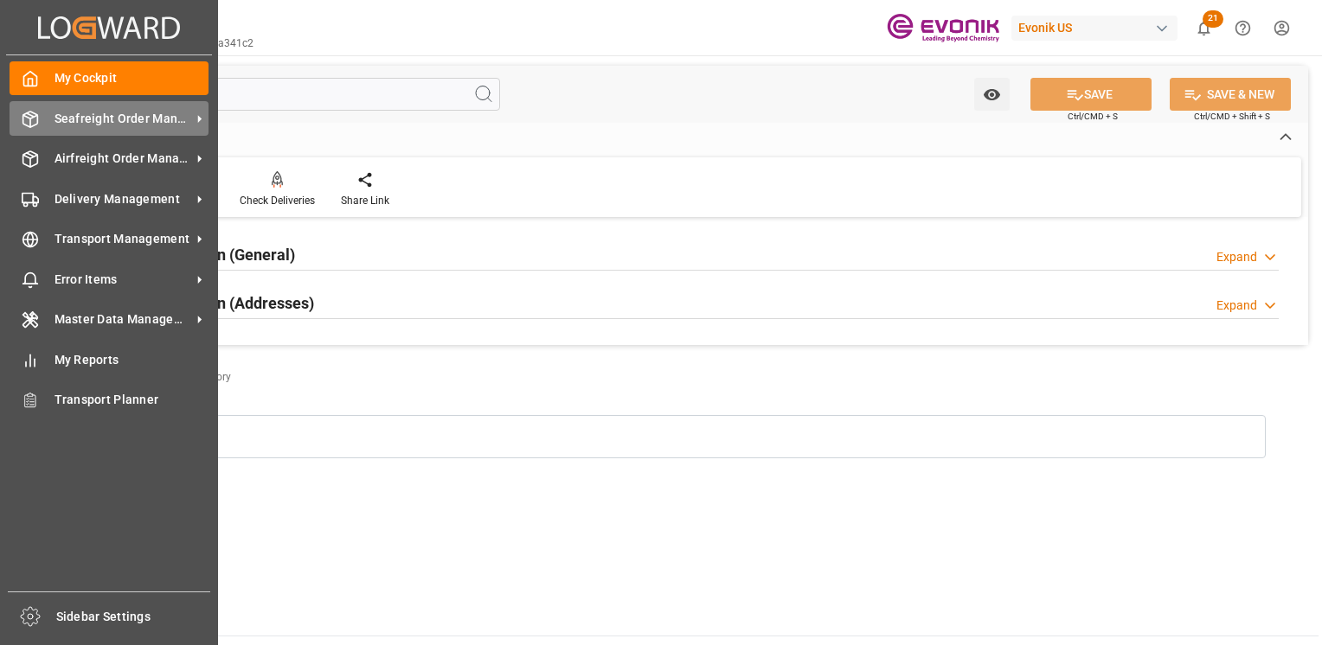
click at [66, 111] on span "Seafreight Order Management" at bounding box center [122, 119] width 137 height 18
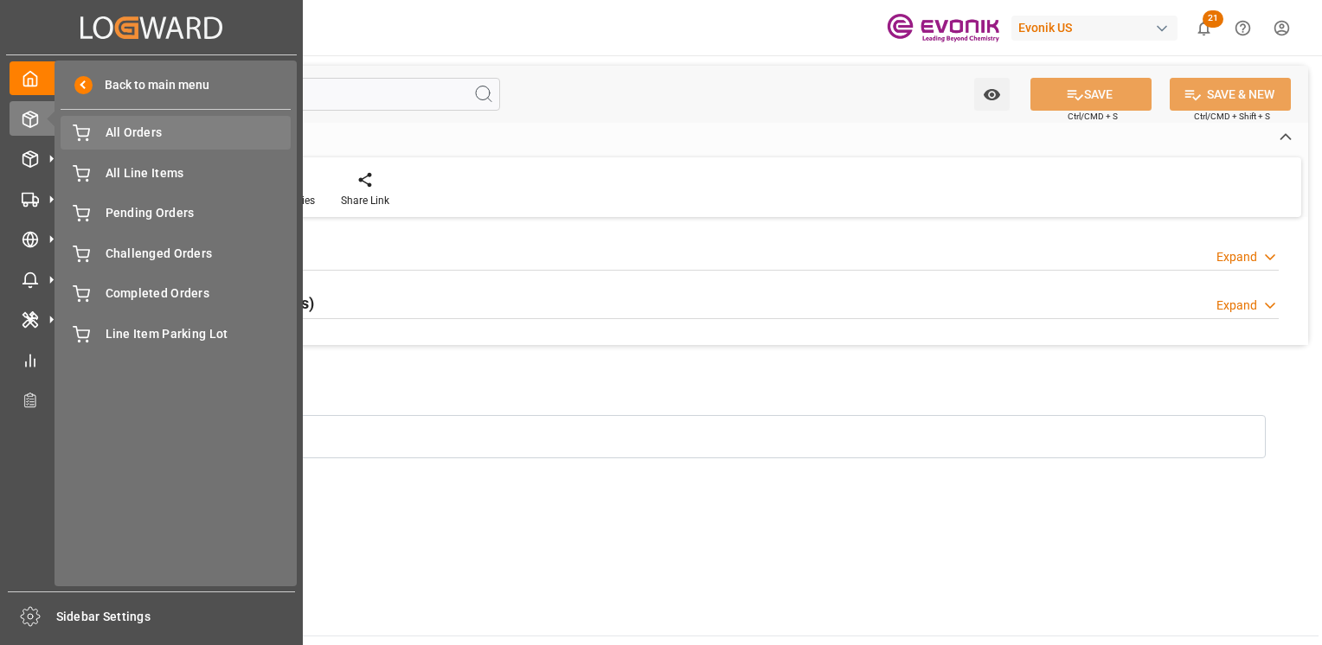
click at [143, 132] on span "All Orders" at bounding box center [199, 133] width 186 height 18
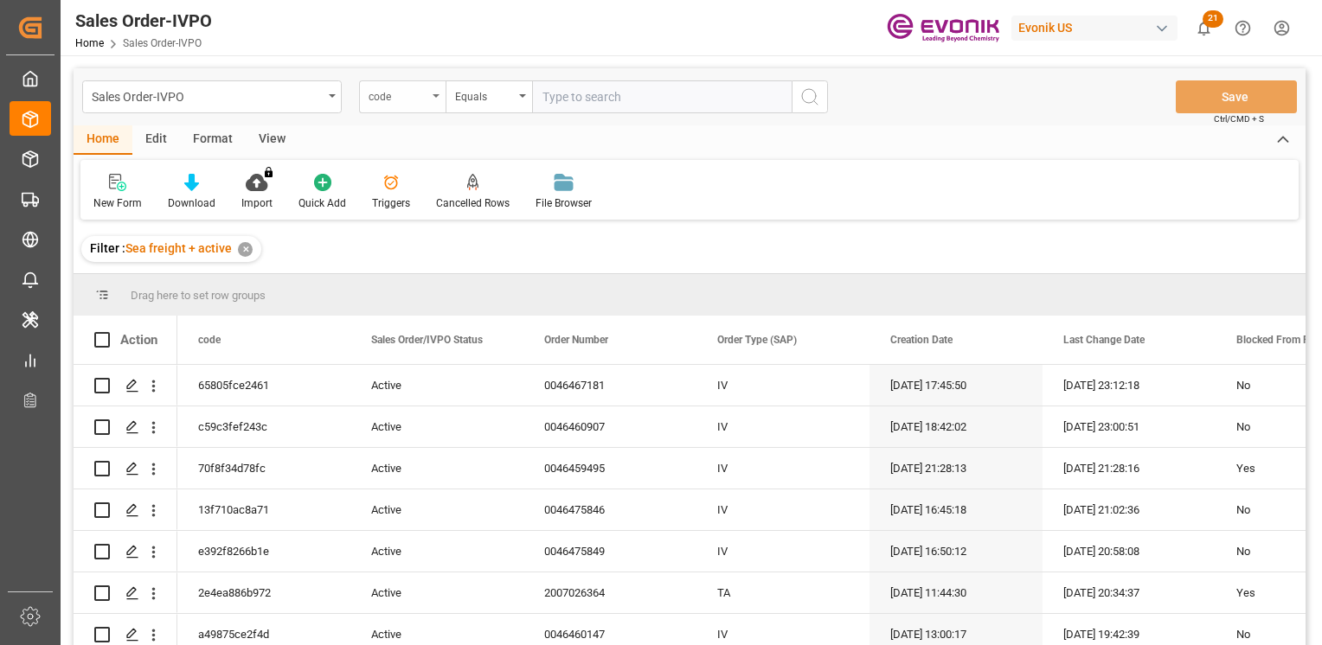
click at [426, 96] on div "code" at bounding box center [397, 95] width 59 height 20
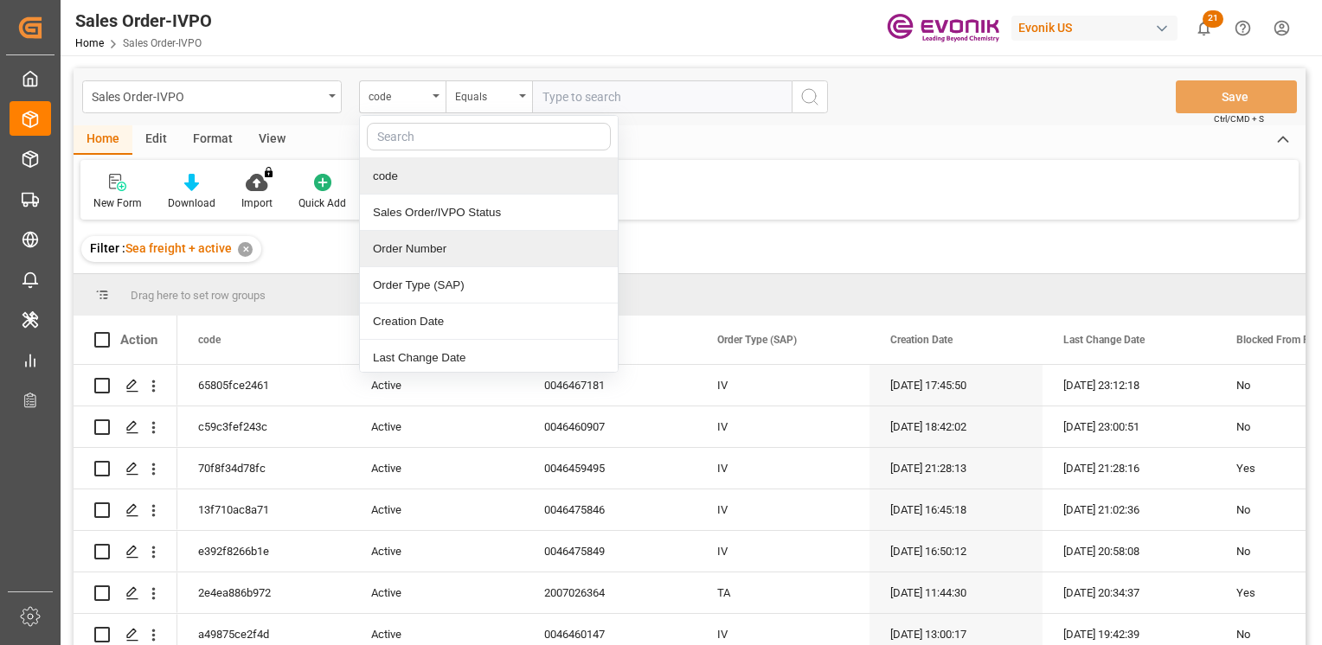
click at [415, 261] on div "Order Number" at bounding box center [489, 249] width 258 height 36
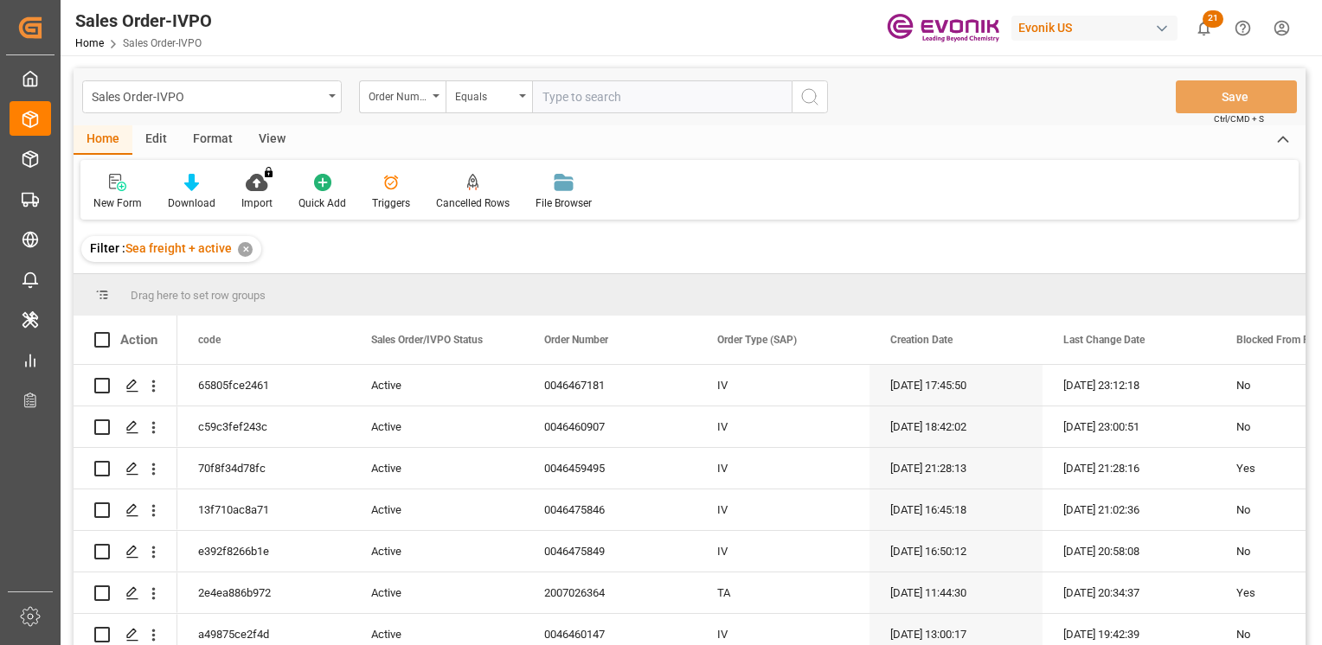
paste input "2007180683"
click at [595, 99] on input "text" at bounding box center [661, 96] width 259 height 33
type input "2007180683"
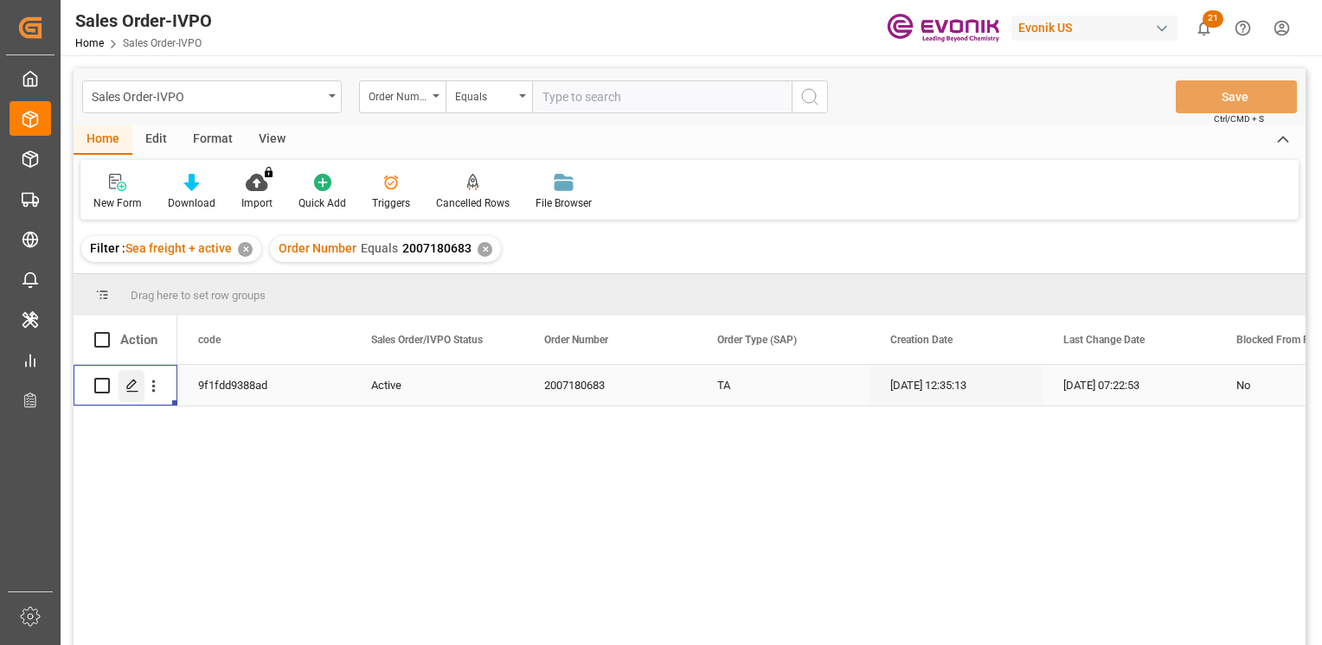
click at [138, 385] on icon "Press SPACE to select this row." at bounding box center [132, 386] width 14 height 14
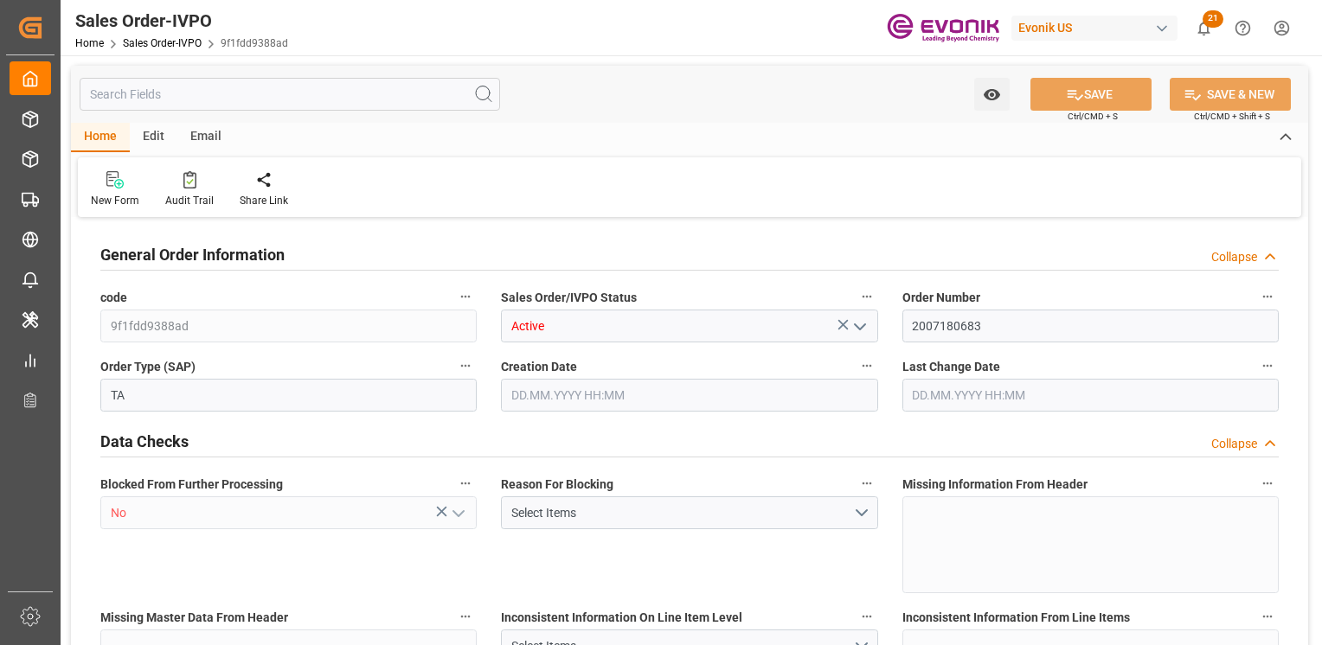
type input "BEANR"
type input "0"
type input "1"
type input "2"
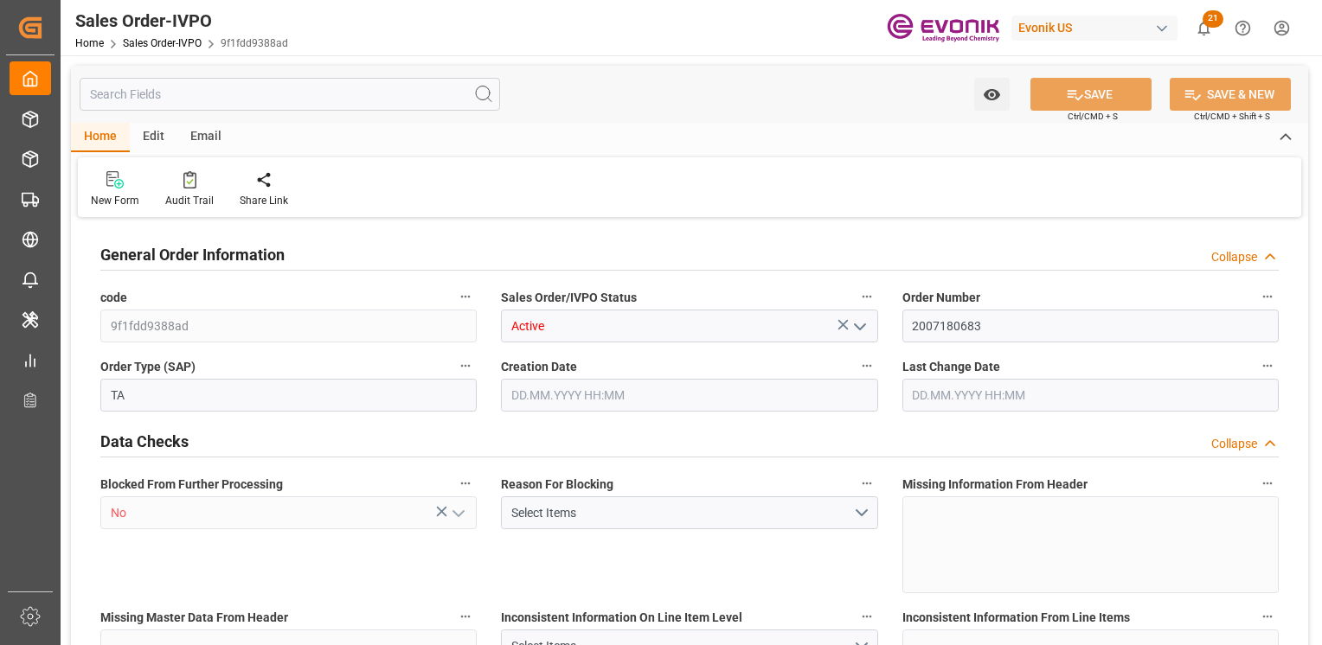
type input "8736.96"
type input "99.3168"
type input "19000"
type input "60"
type input "18.09.2025 12:35"
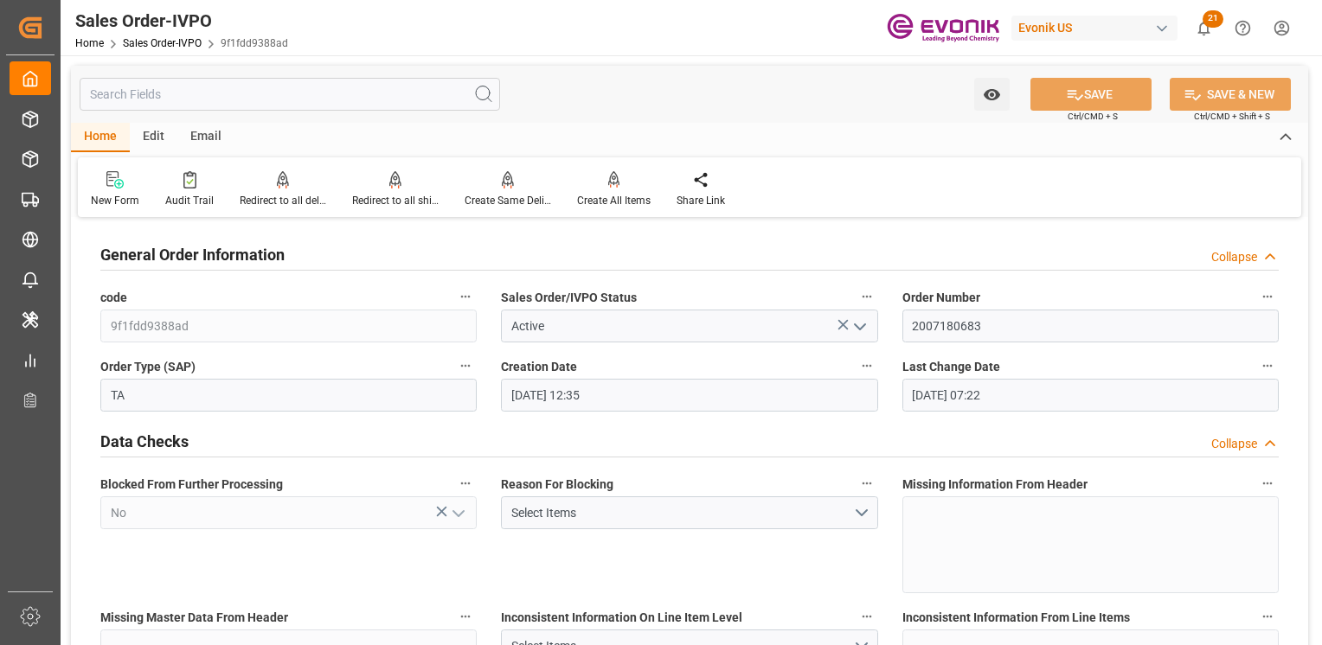
type input "19.09.2025 07:22"
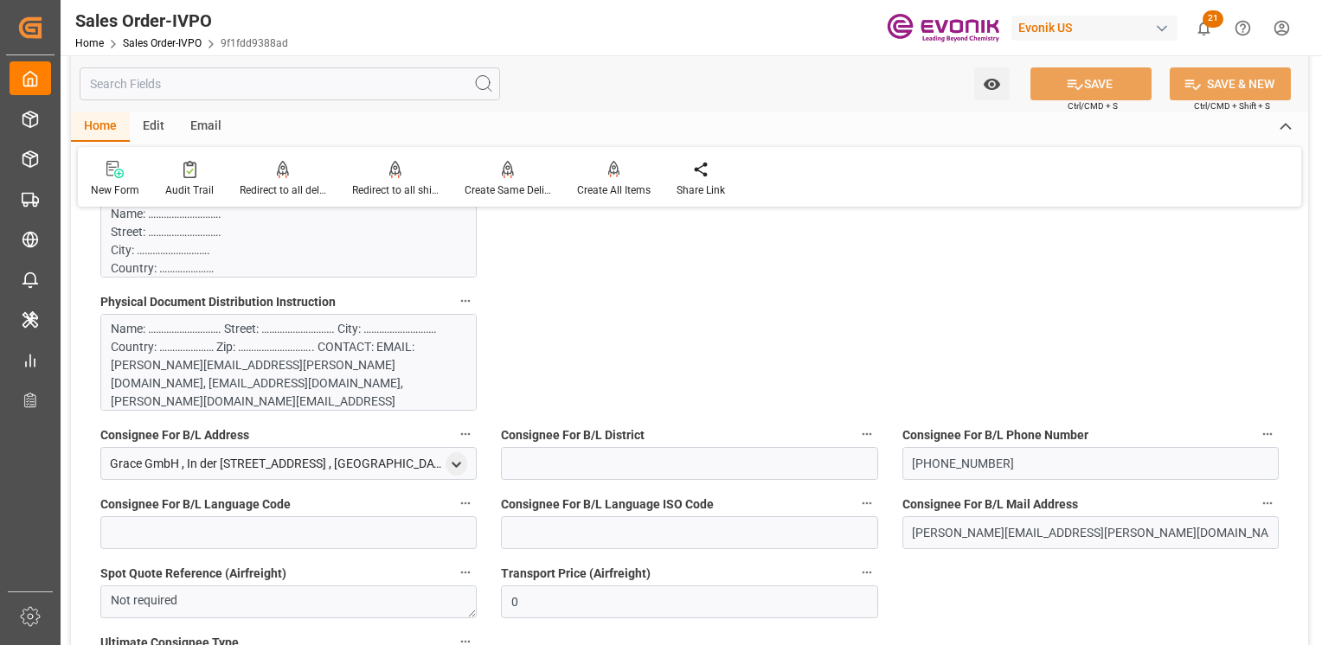
scroll to position [1124, 0]
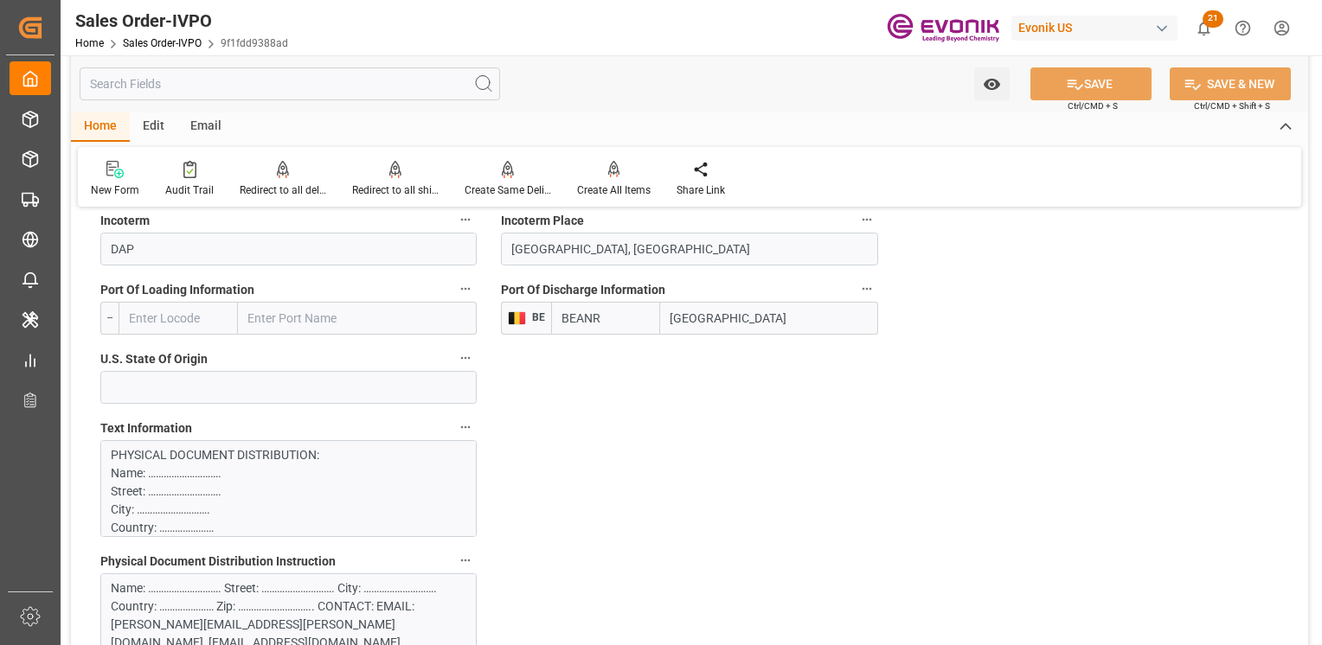
click at [382, 436] on label "Text Information" at bounding box center [288, 428] width 376 height 24
click at [454, 436] on button "Text Information" at bounding box center [465, 427] width 22 height 22
click at [381, 473] on div at bounding box center [661, 322] width 1322 height 645
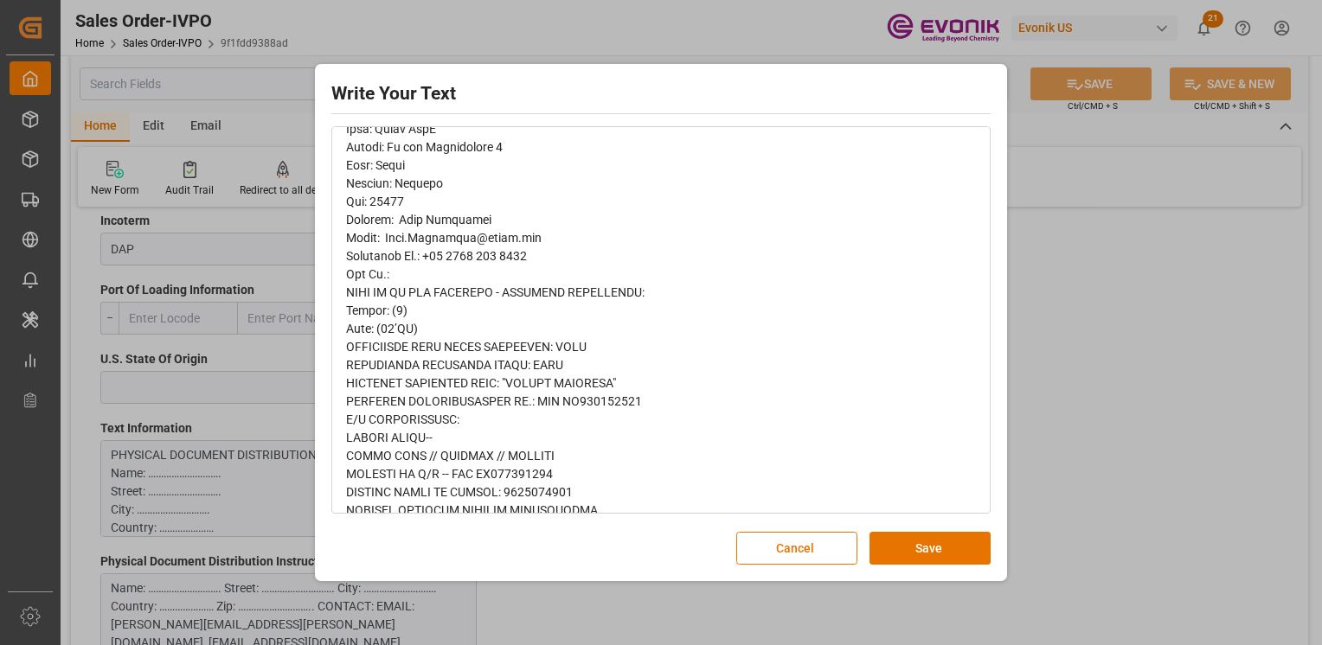
scroll to position [407, 0]
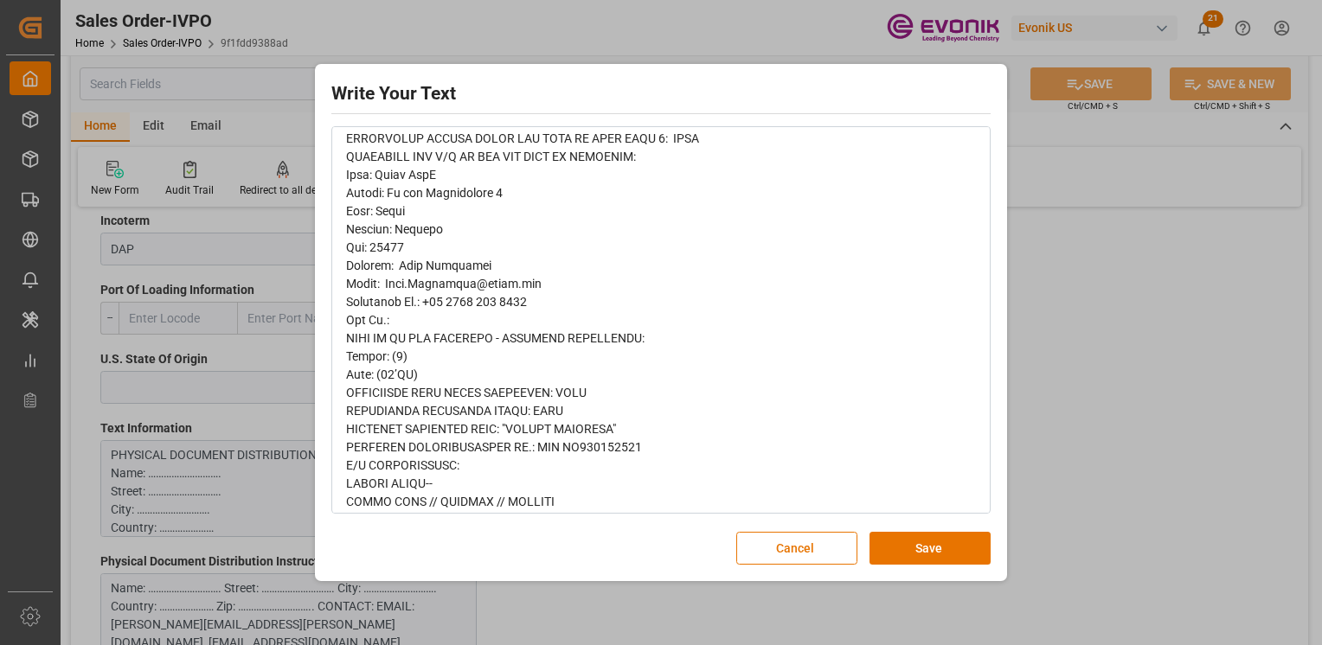
drag, startPoint x: 978, startPoint y: 371, endPoint x: 978, endPoint y: 329, distance: 42.4
click at [978, 329] on div "rdw-wrapper" at bounding box center [661, 239] width 656 height 896
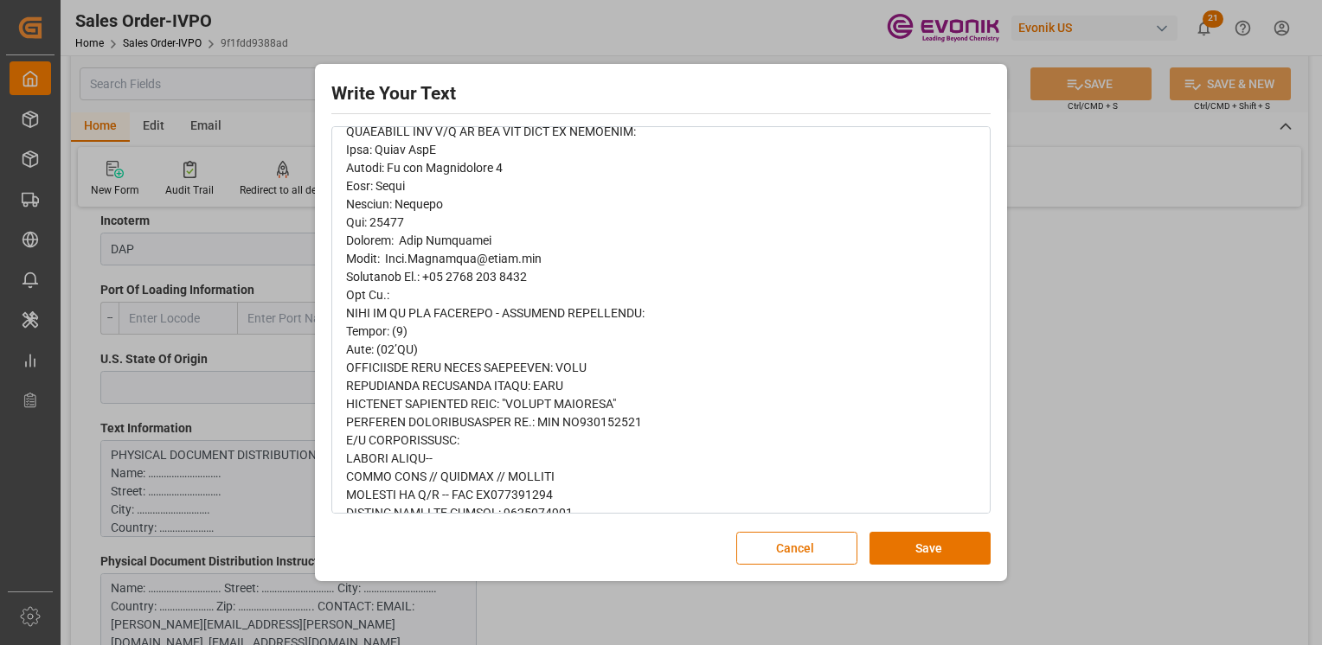
scroll to position [581, 0]
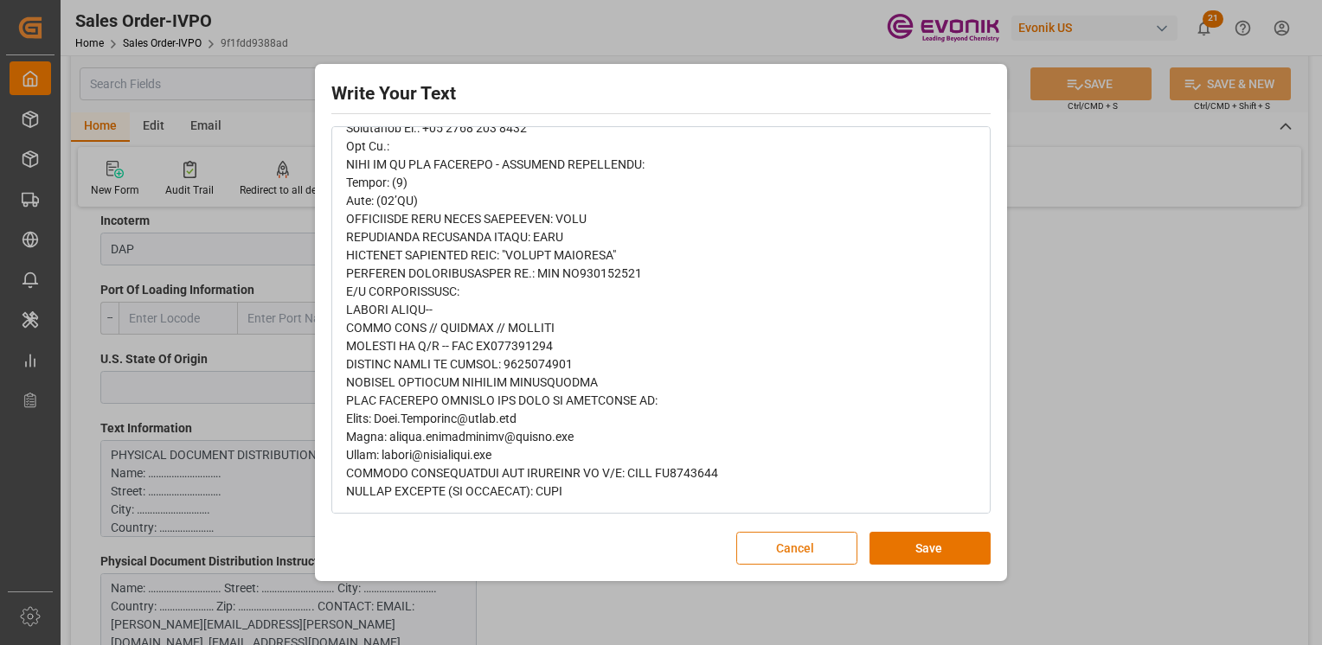
click at [774, 554] on button "Cancel" at bounding box center [796, 548] width 121 height 33
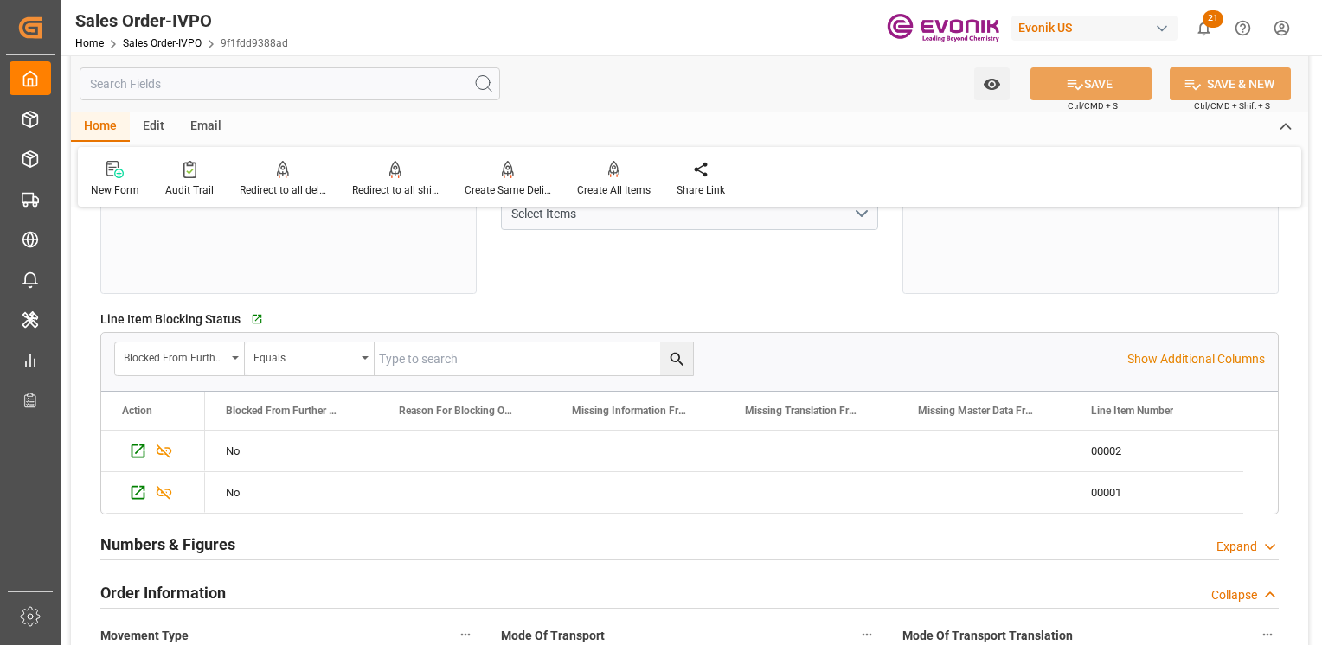
scroll to position [173, 0]
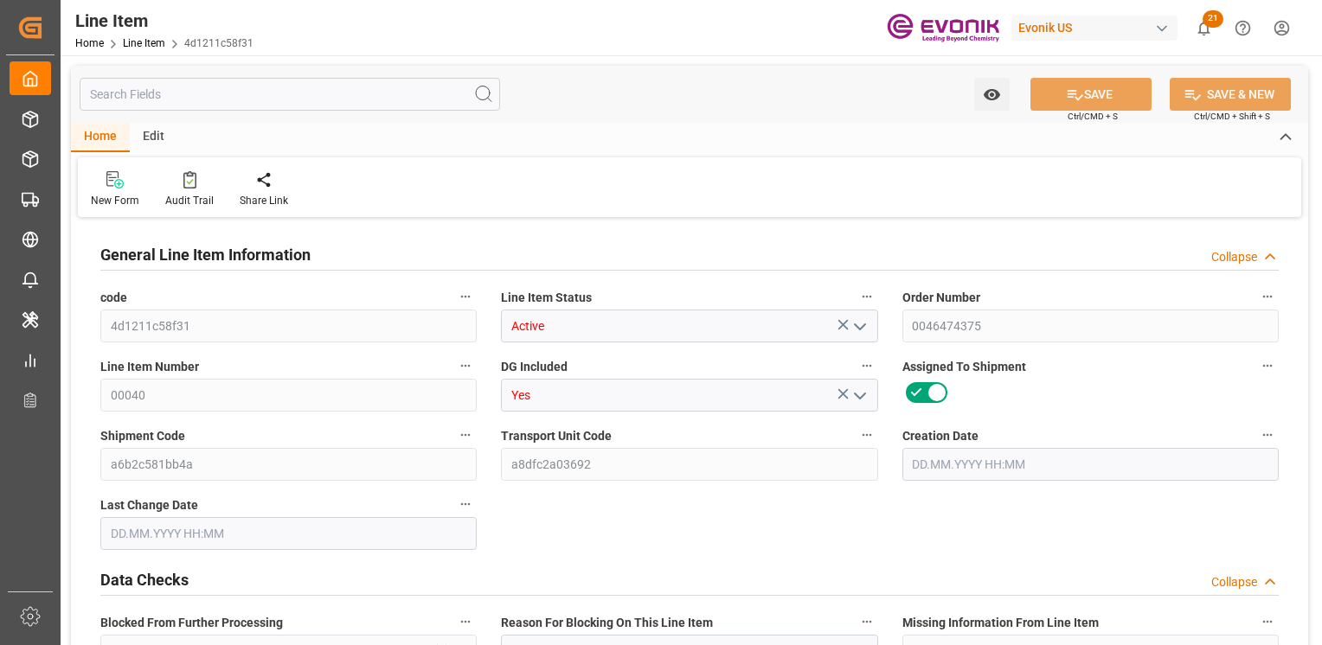
type input "3"
type input "2241.6"
type input "2040"
type input "3.4387"
type input "12"
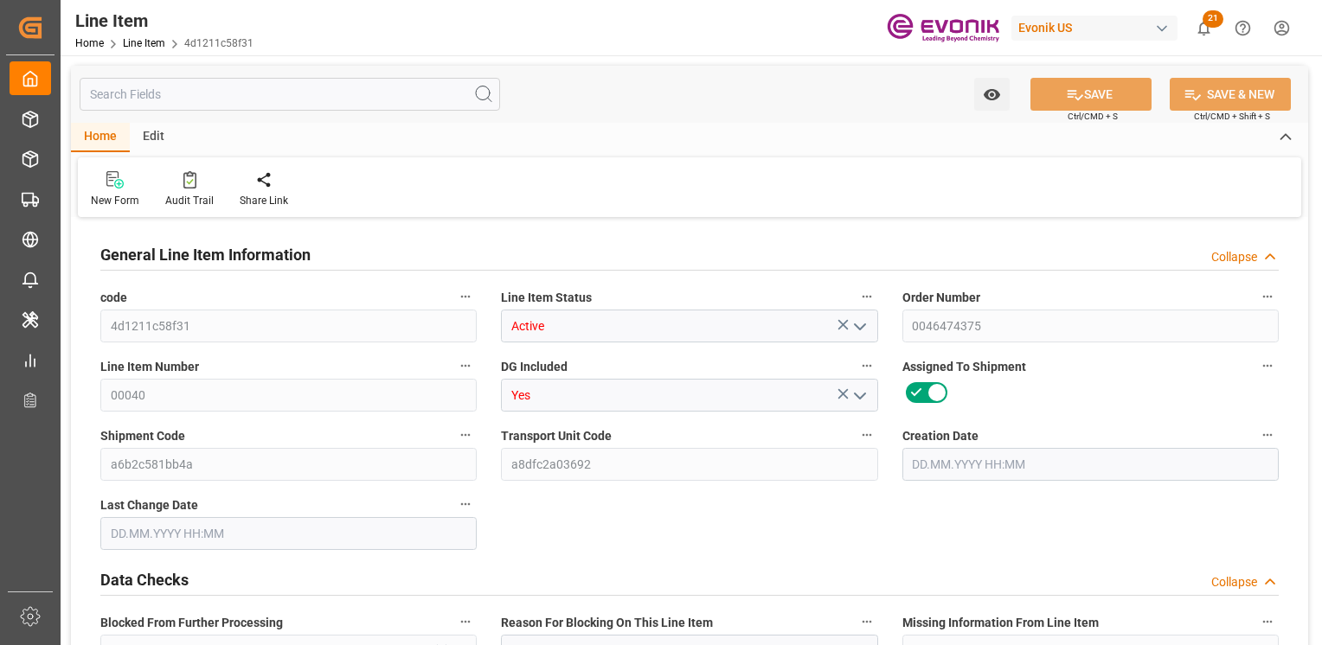
type input "15524.4"
type input "12"
type input "2241.6"
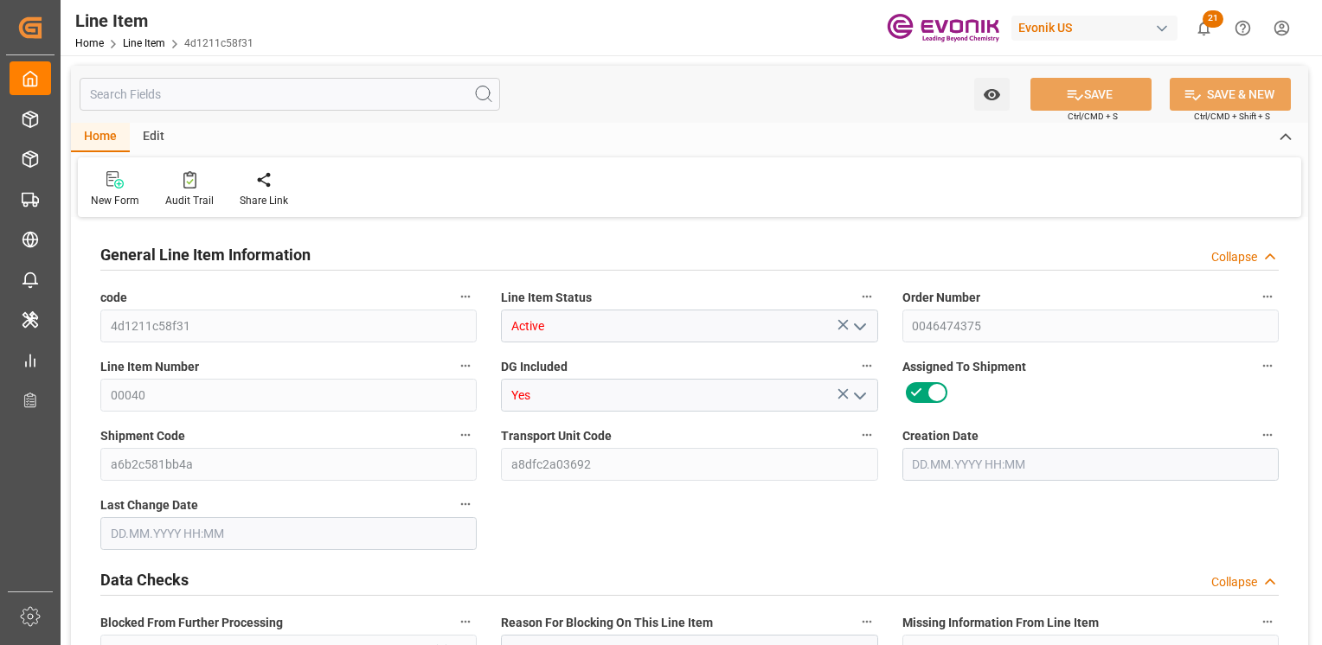
type input "2307.6"
type input "2040"
type input "3.4387"
type input "3438.744"
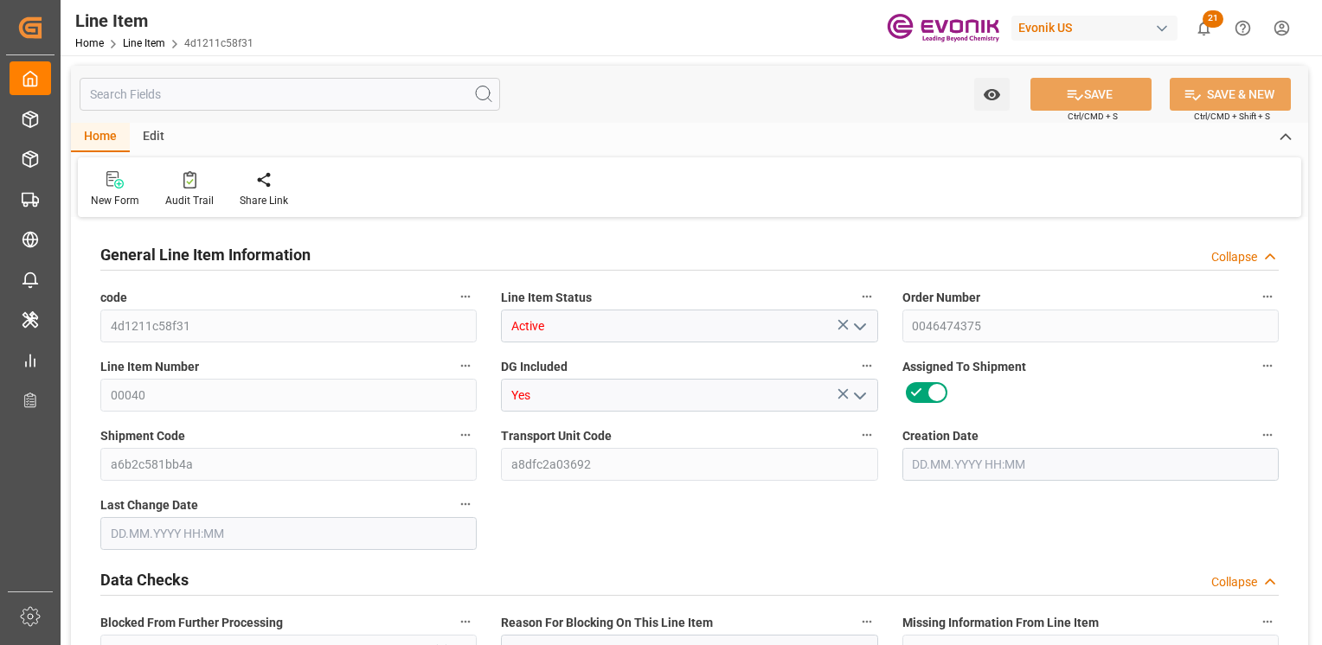
type input "12"
type input "2241.6"
type input "2040"
type input "3.4387"
type input "[DATE] 14:13"
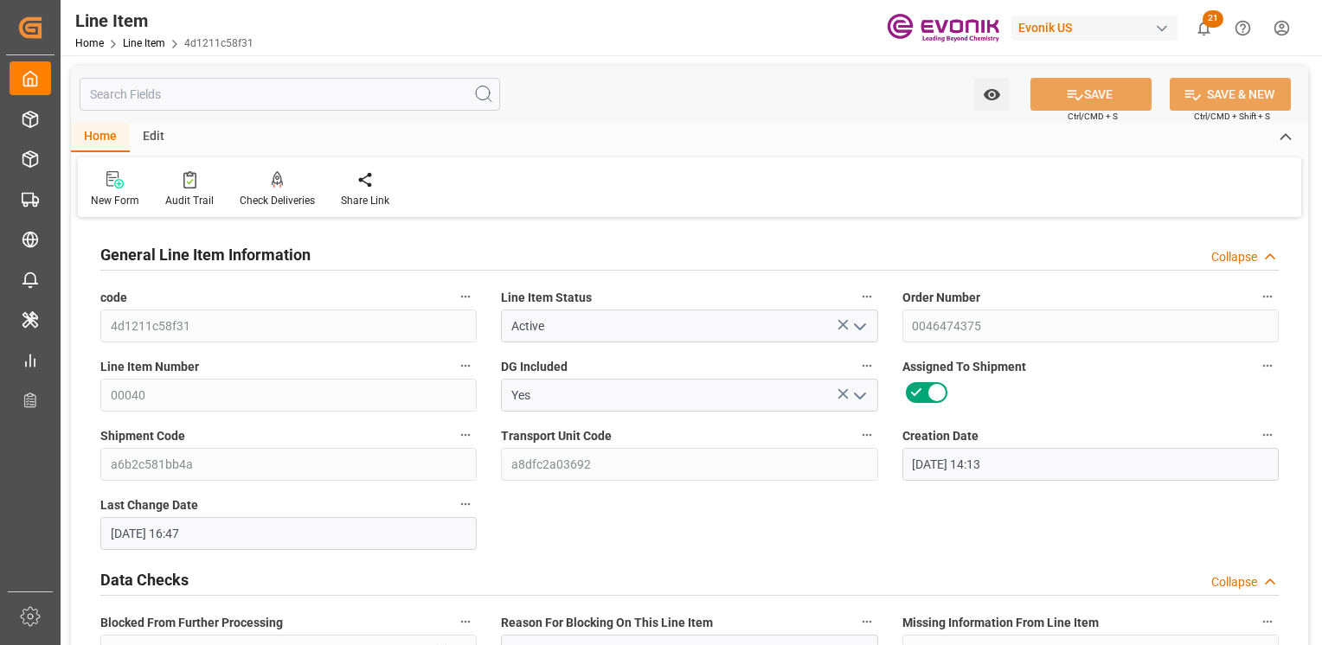
type input "29.09.2025 16:47"
type input "28.10.2025"
type input "06.10.2025"
type input "29.09.2025"
type input "06.10.2025"
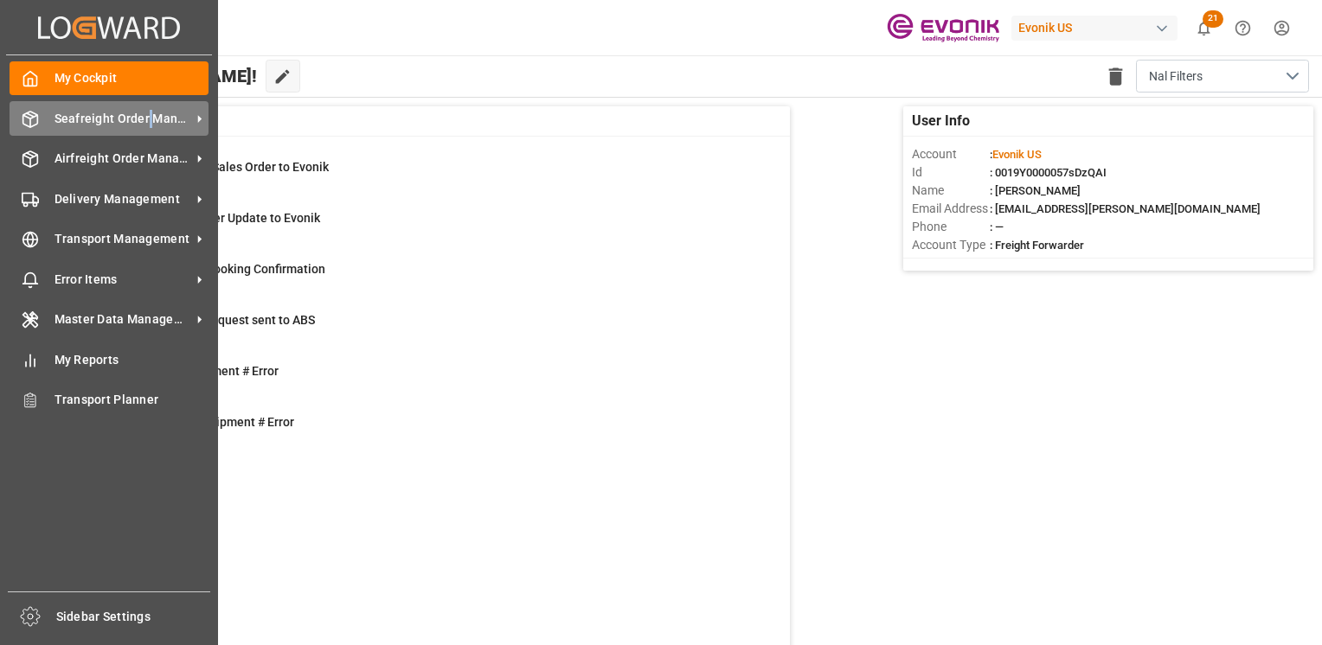
click at [149, 117] on span "Seafreight Order Management" at bounding box center [122, 119] width 137 height 18
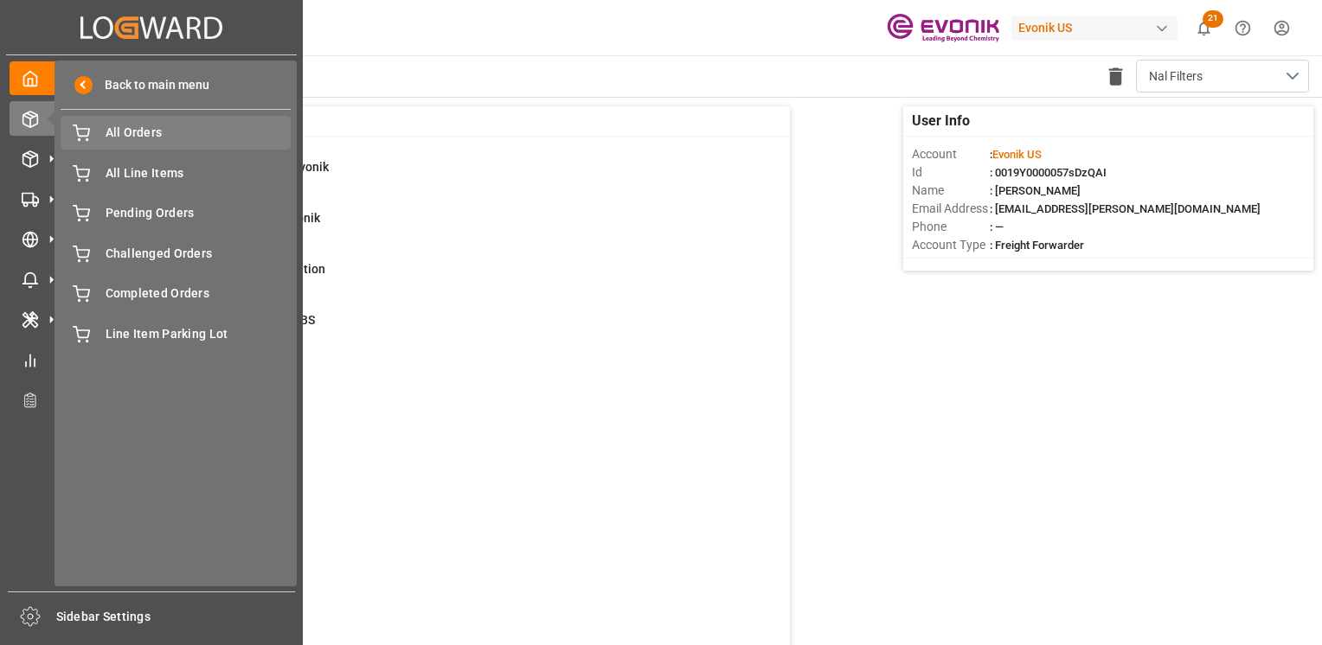
click at [149, 136] on span "All Orders" at bounding box center [199, 133] width 186 height 18
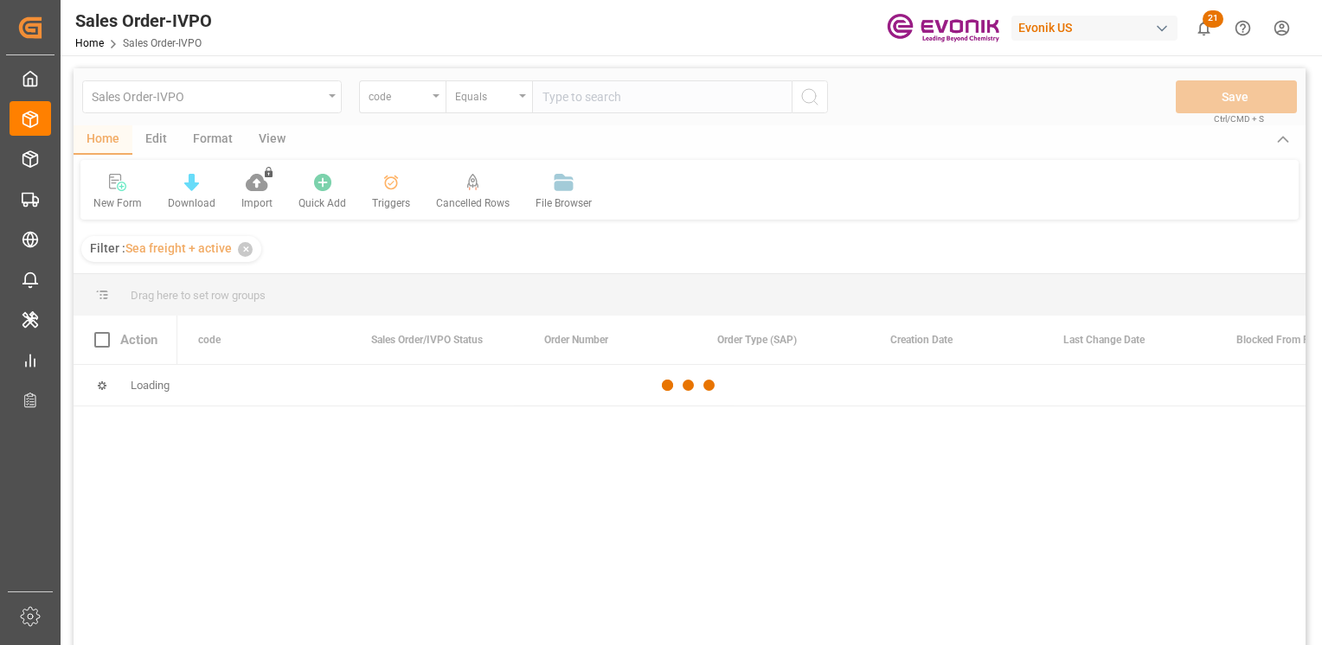
click at [439, 102] on div at bounding box center [690, 385] width 1232 height 635
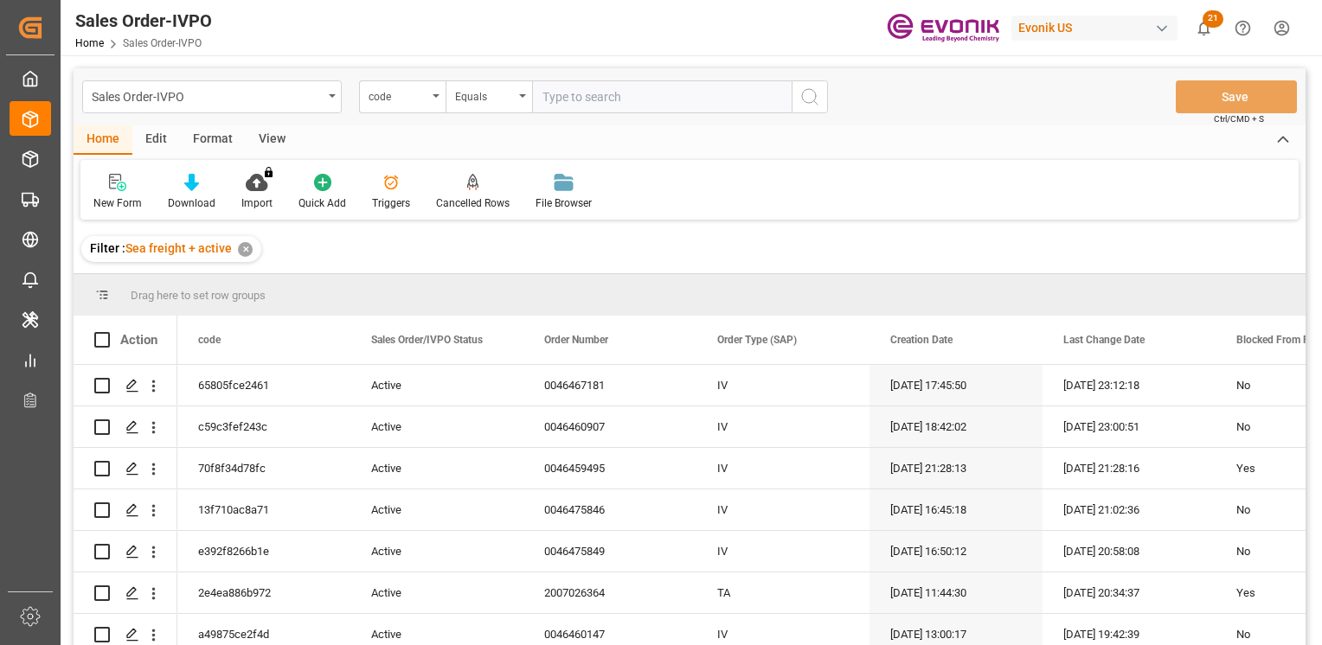
click at [426, 101] on div "code" at bounding box center [397, 95] width 59 height 20
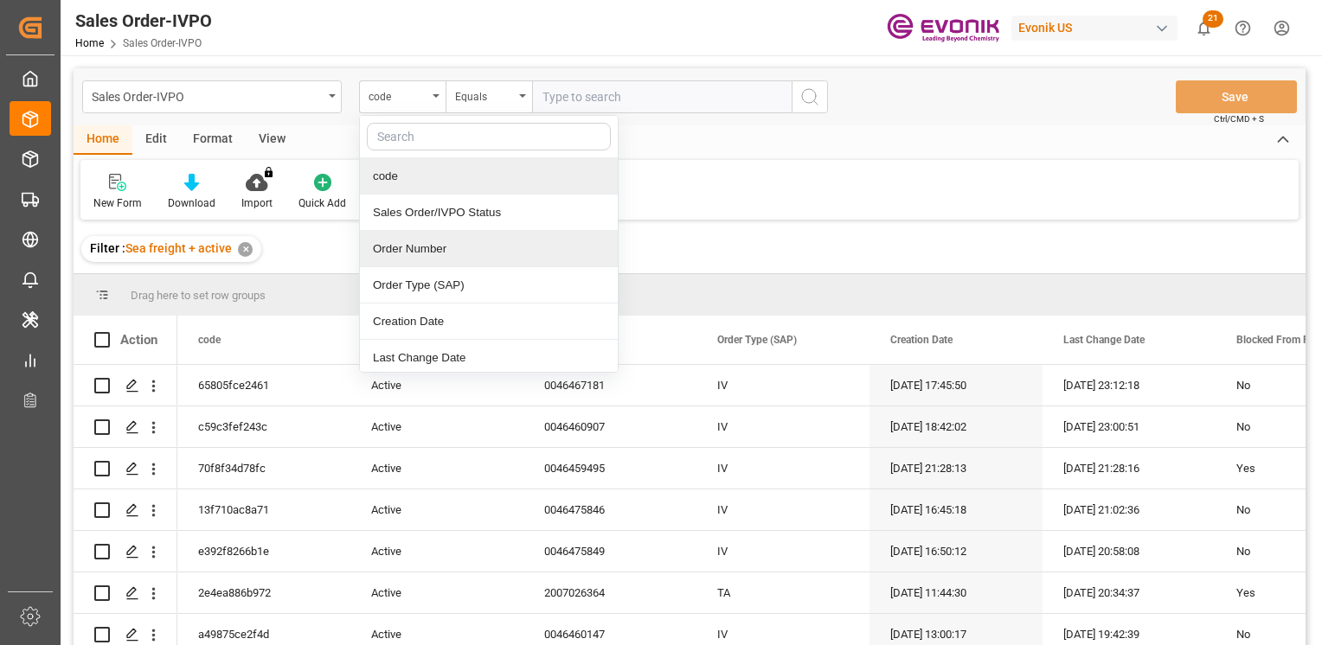
click at [402, 254] on div "Order Number" at bounding box center [489, 249] width 258 height 36
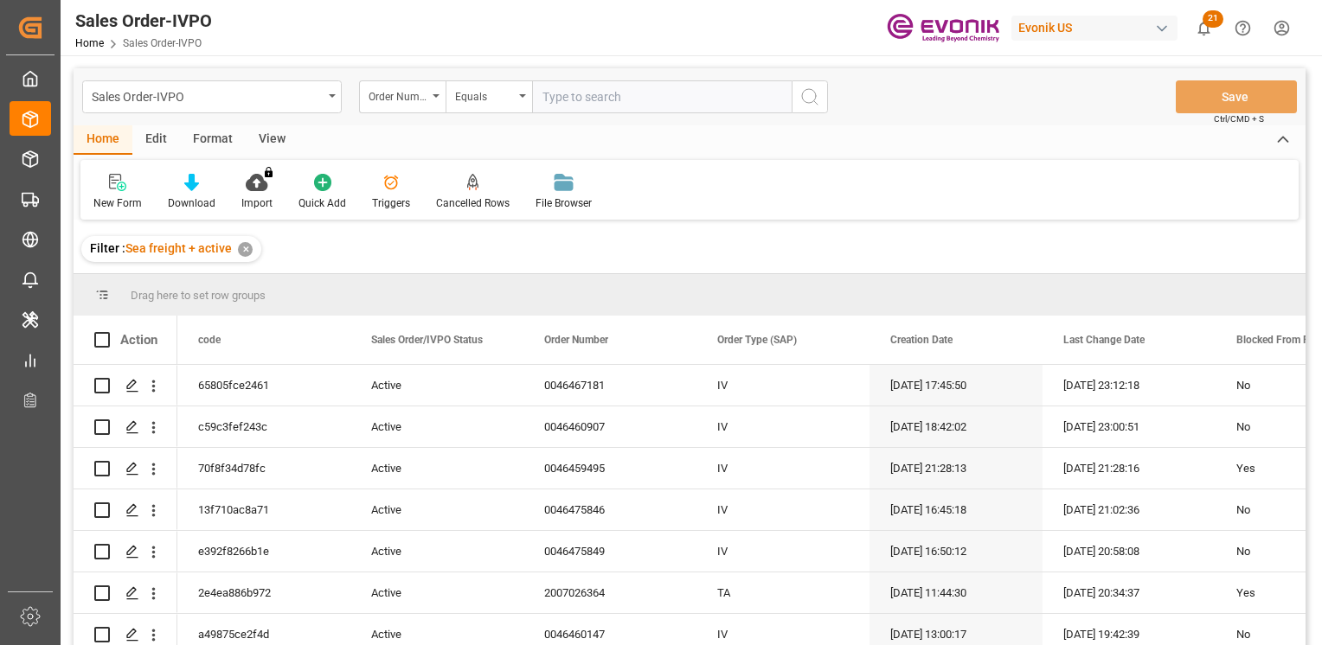
click at [580, 89] on input "text" at bounding box center [661, 96] width 259 height 33
paste input "0046474375"
type input "0046474375"
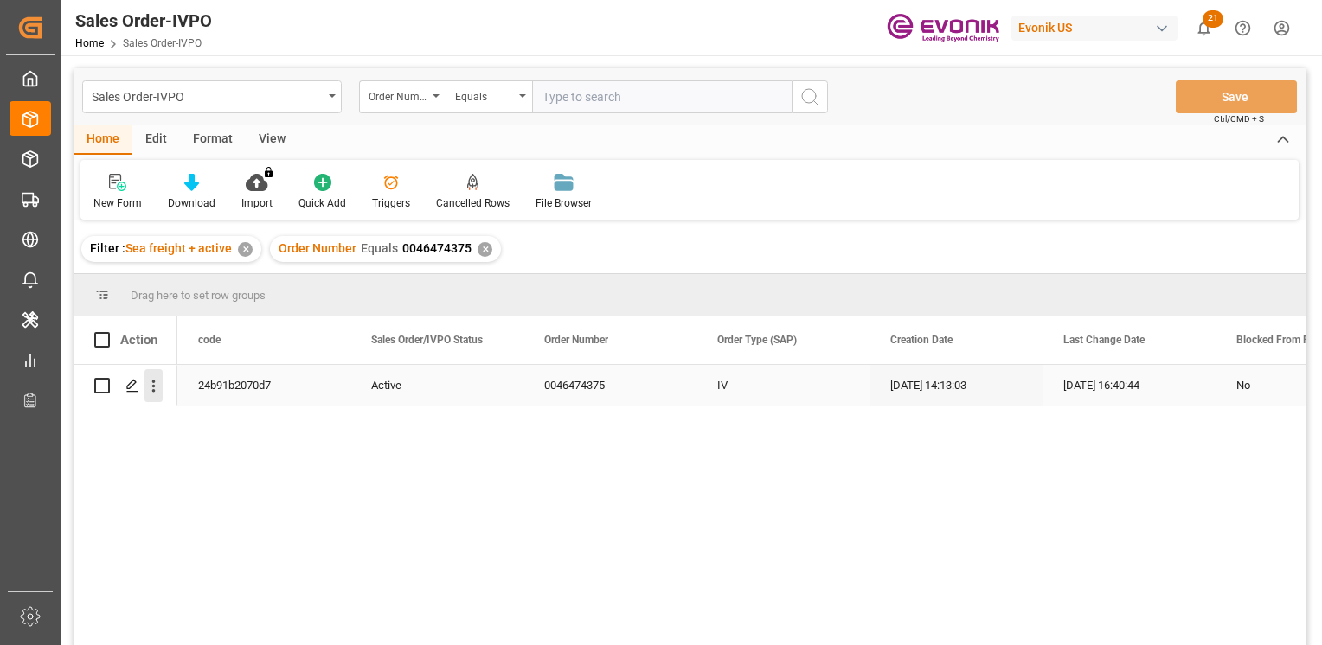
click at [152, 381] on icon "open menu" at bounding box center [153, 387] width 3 height 12
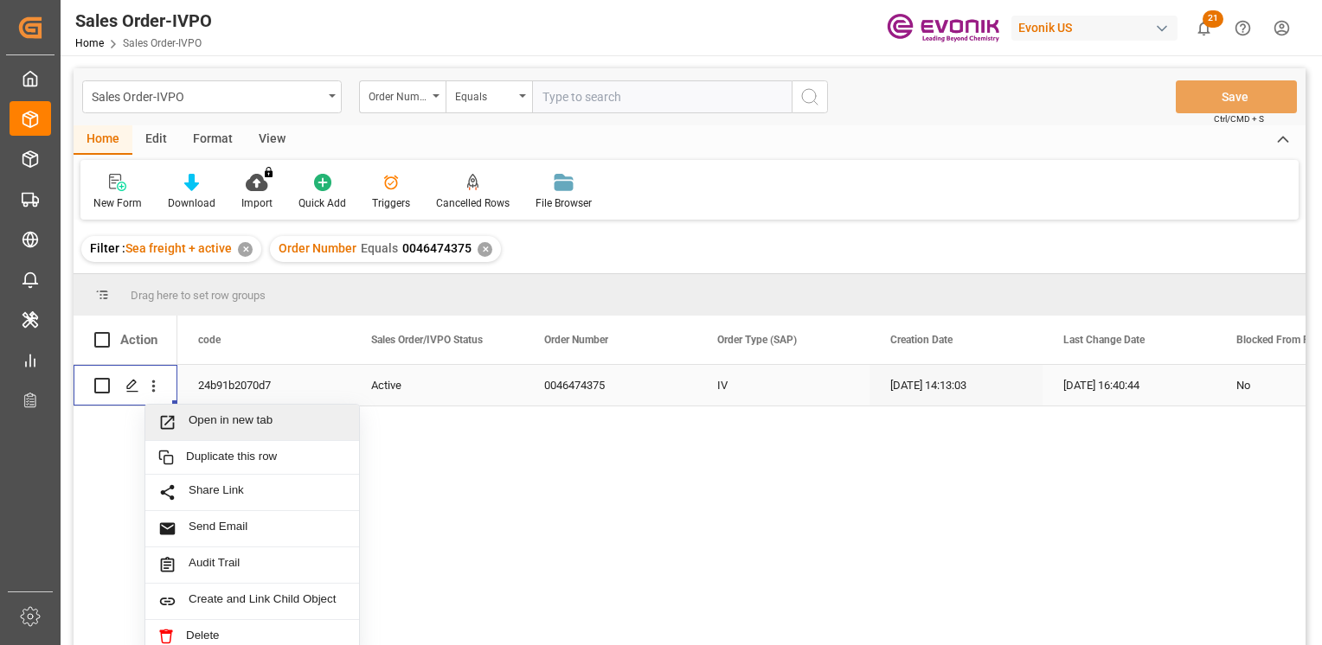
click at [202, 416] on span "Open in new tab" at bounding box center [267, 422] width 157 height 18
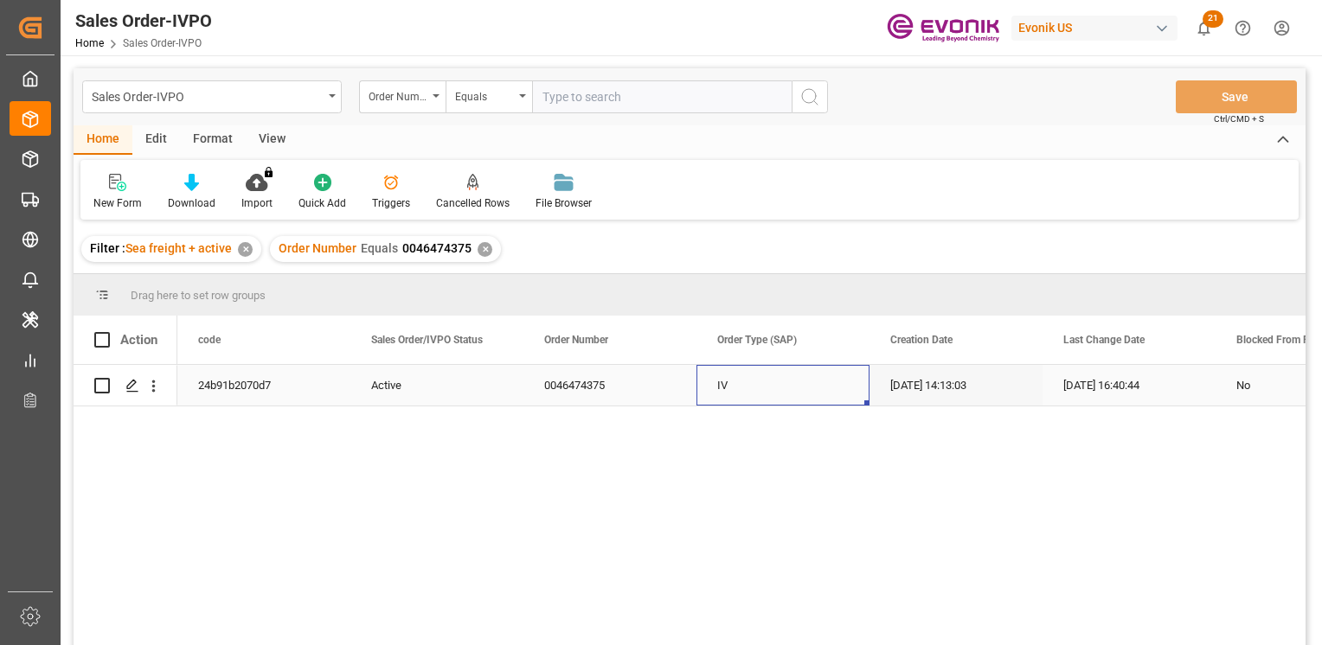
click at [835, 380] on div "IV" at bounding box center [782, 385] width 173 height 41
click at [482, 249] on div "✕" at bounding box center [484, 249] width 15 height 15
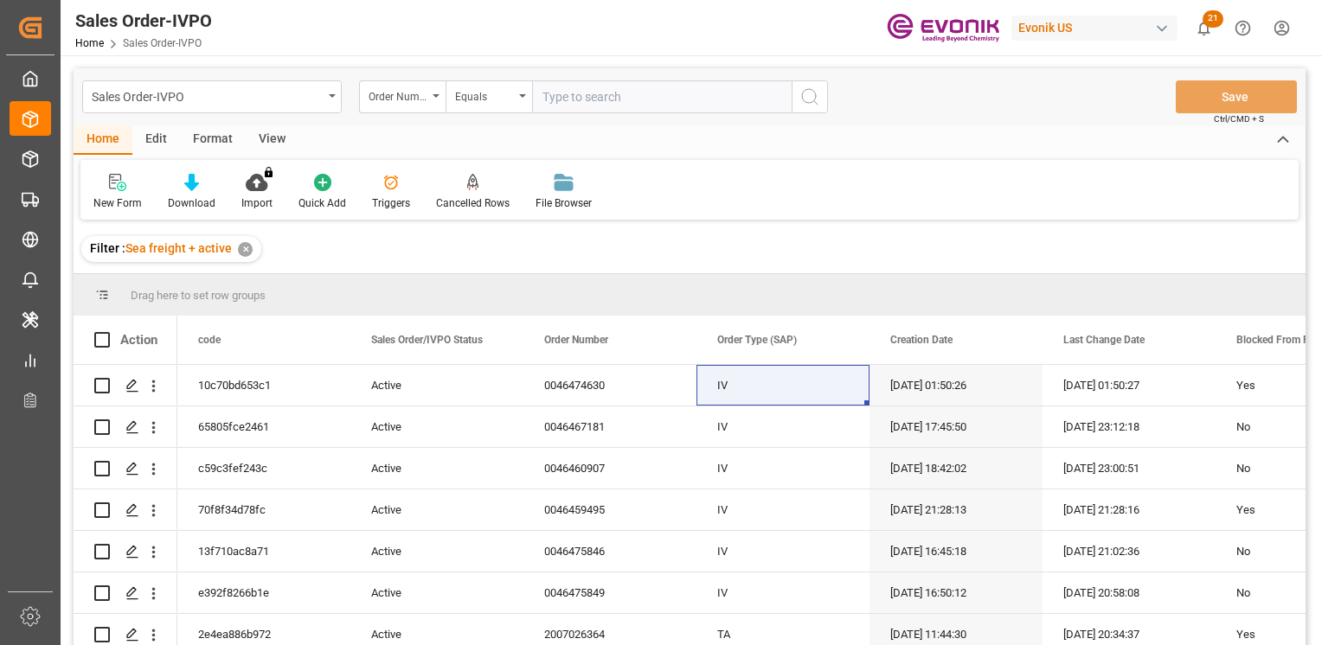
click at [602, 106] on input "text" at bounding box center [661, 96] width 259 height 33
paste input "0046474413"
type input "0046474413"
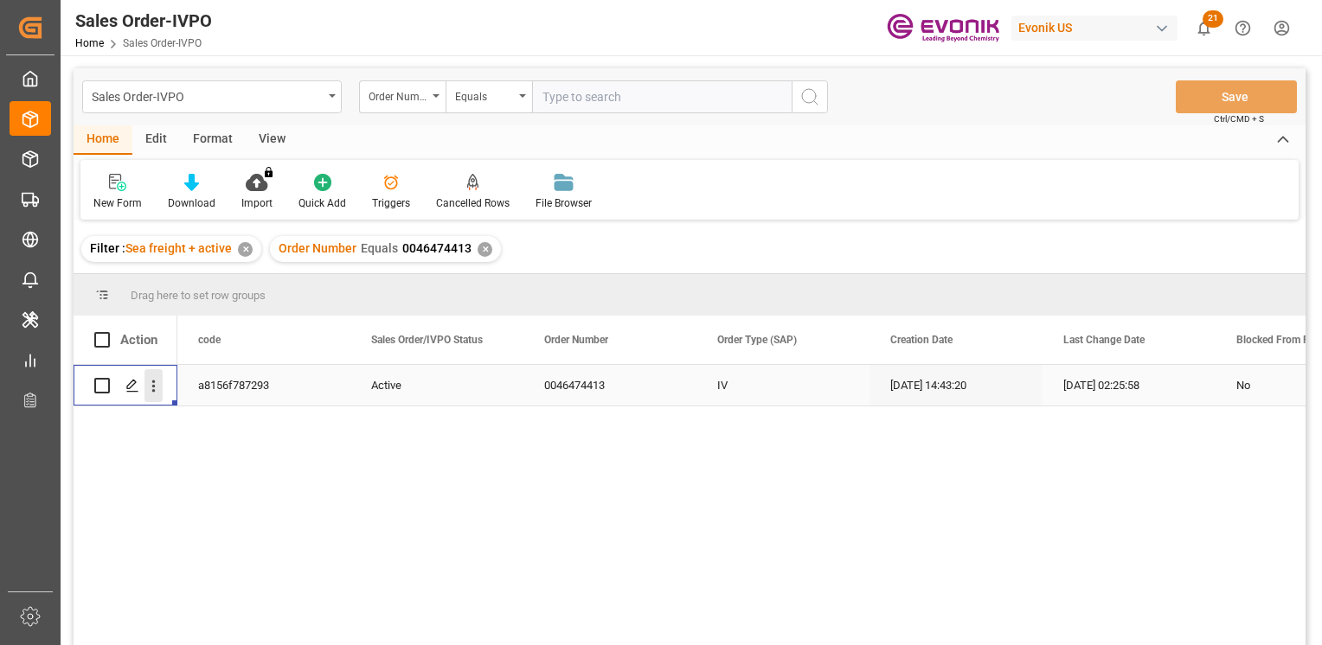
click at [158, 394] on icon "open menu" at bounding box center [153, 386] width 18 height 18
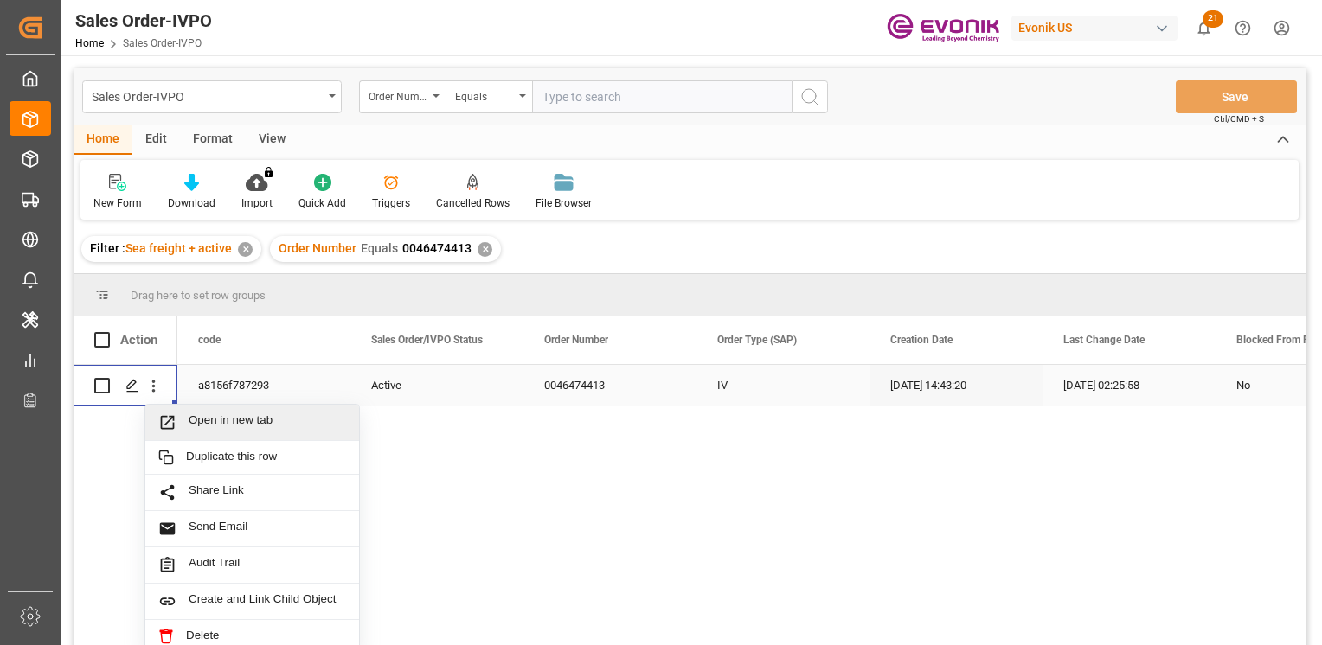
click at [197, 424] on span "Open in new tab" at bounding box center [267, 422] width 157 height 18
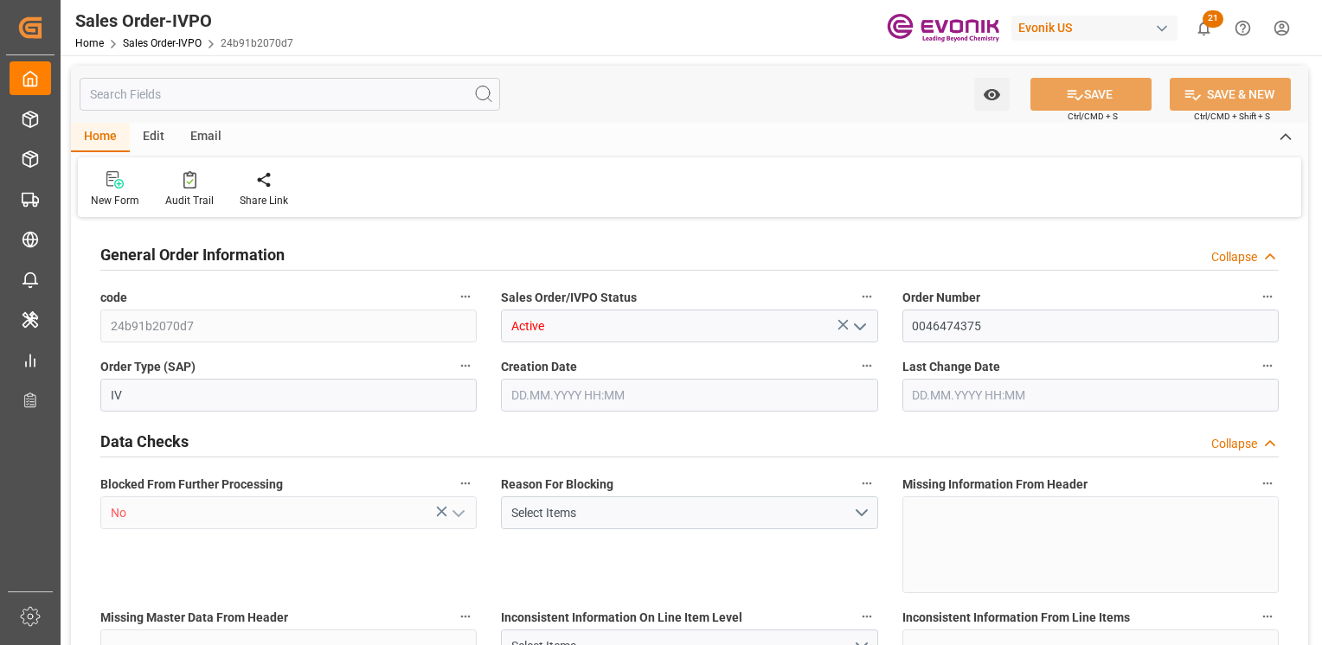
type input "BEANR"
type input "0"
type input "1"
type input "2"
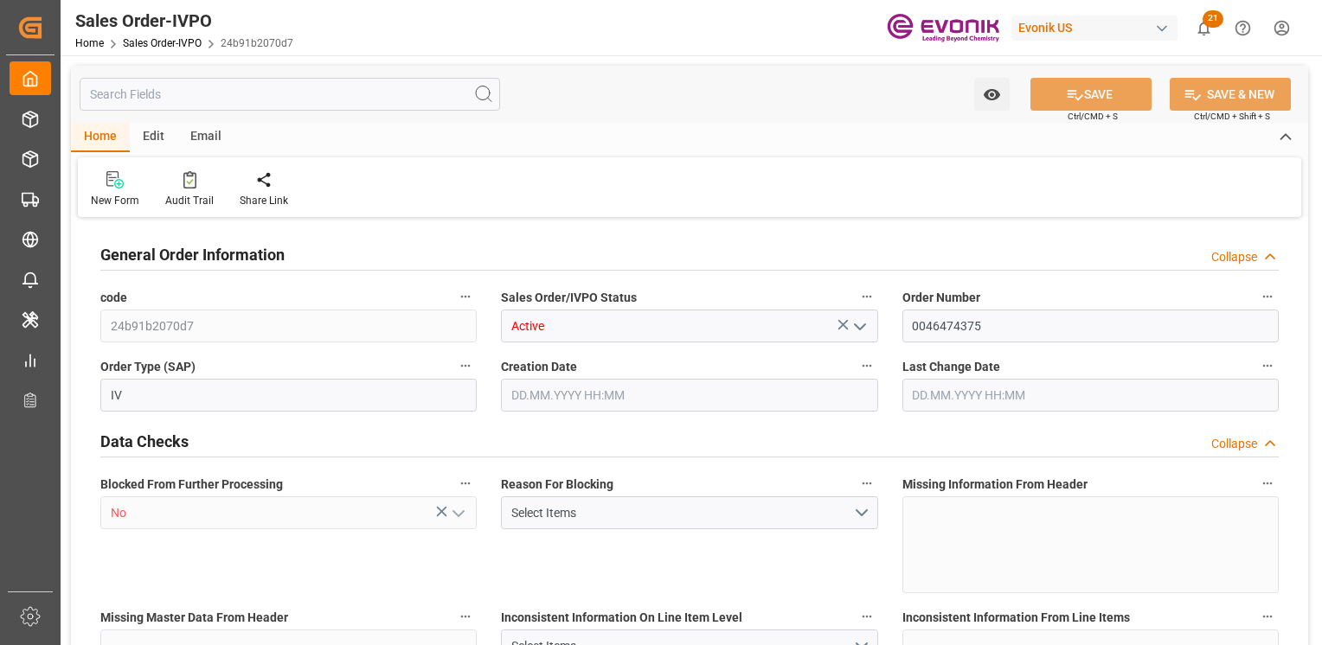
type input "14374.8"
type input "43.3614"
type input "17000"
type input "30"
type input "[DATE] 14:13"
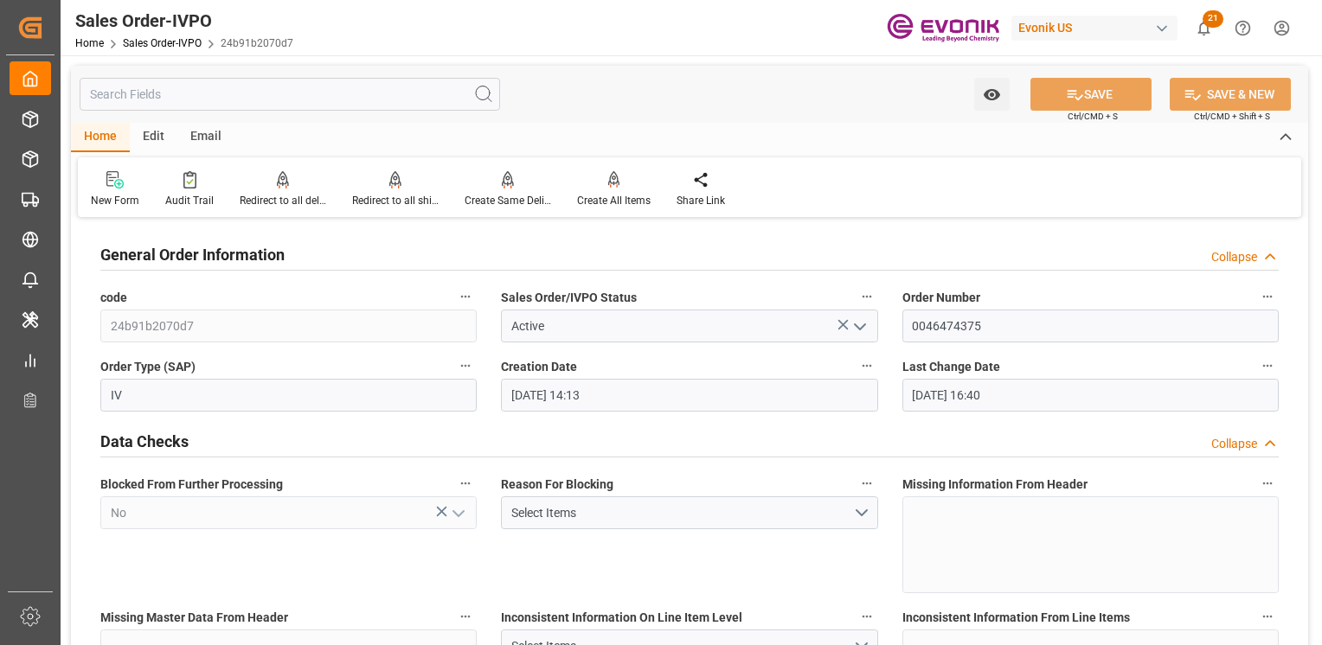
type input "[DATE] 16:40"
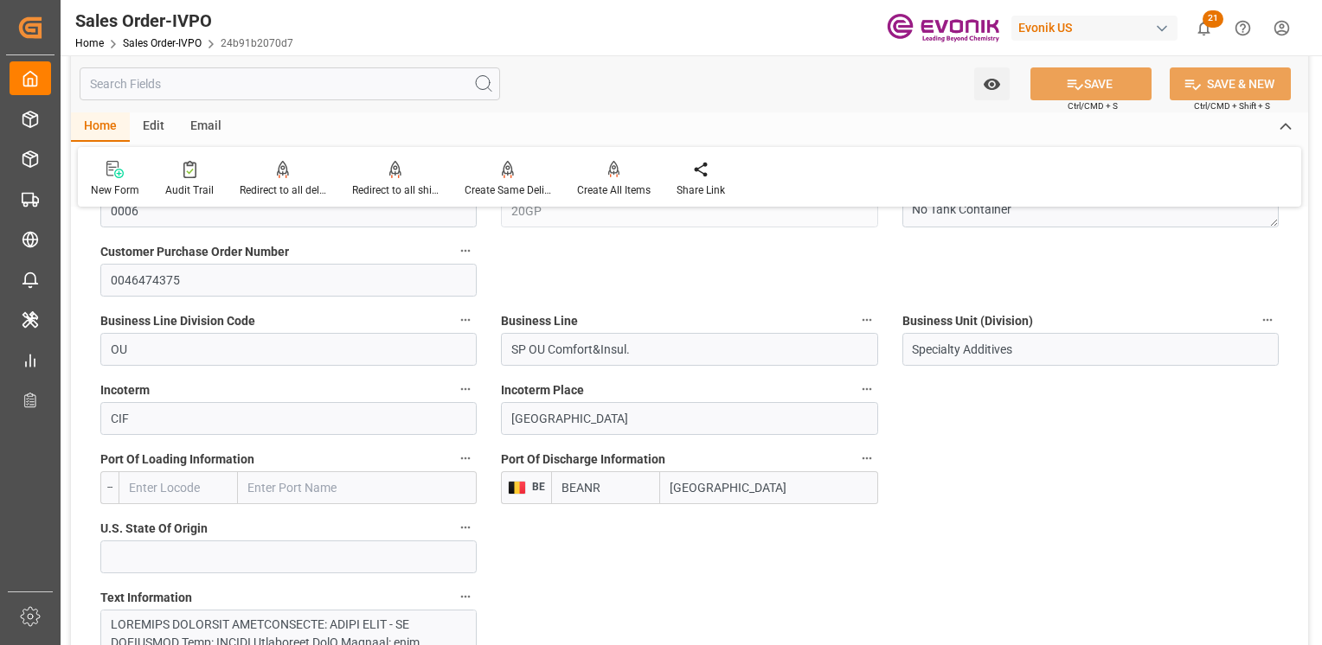
scroll to position [1211, 0]
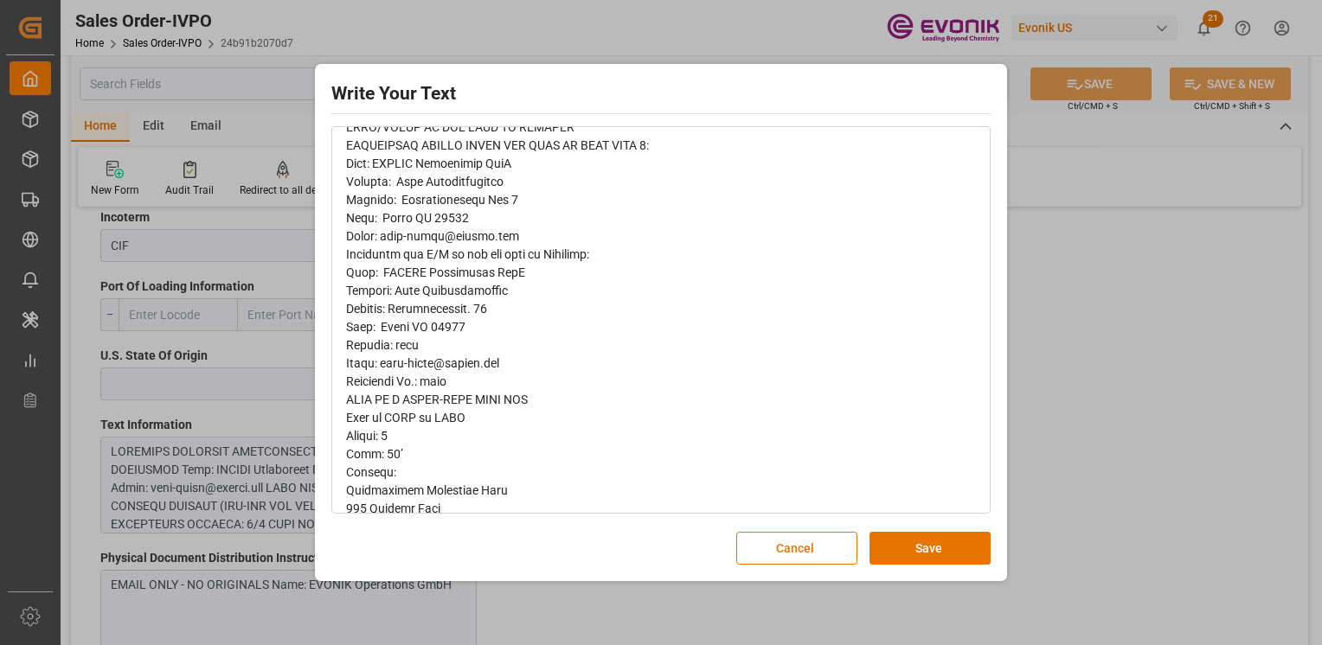
scroll to position [432, 0]
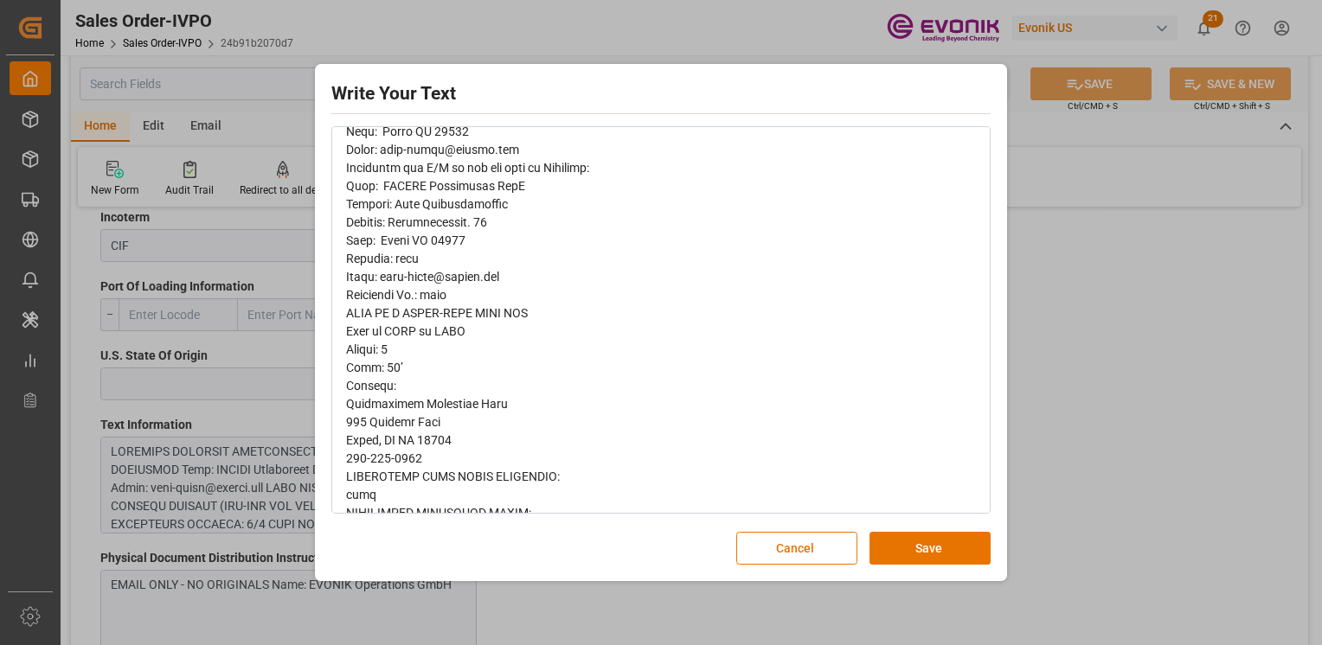
click at [424, 261] on div "rdw-editor" at bounding box center [661, 314] width 631 height 1072
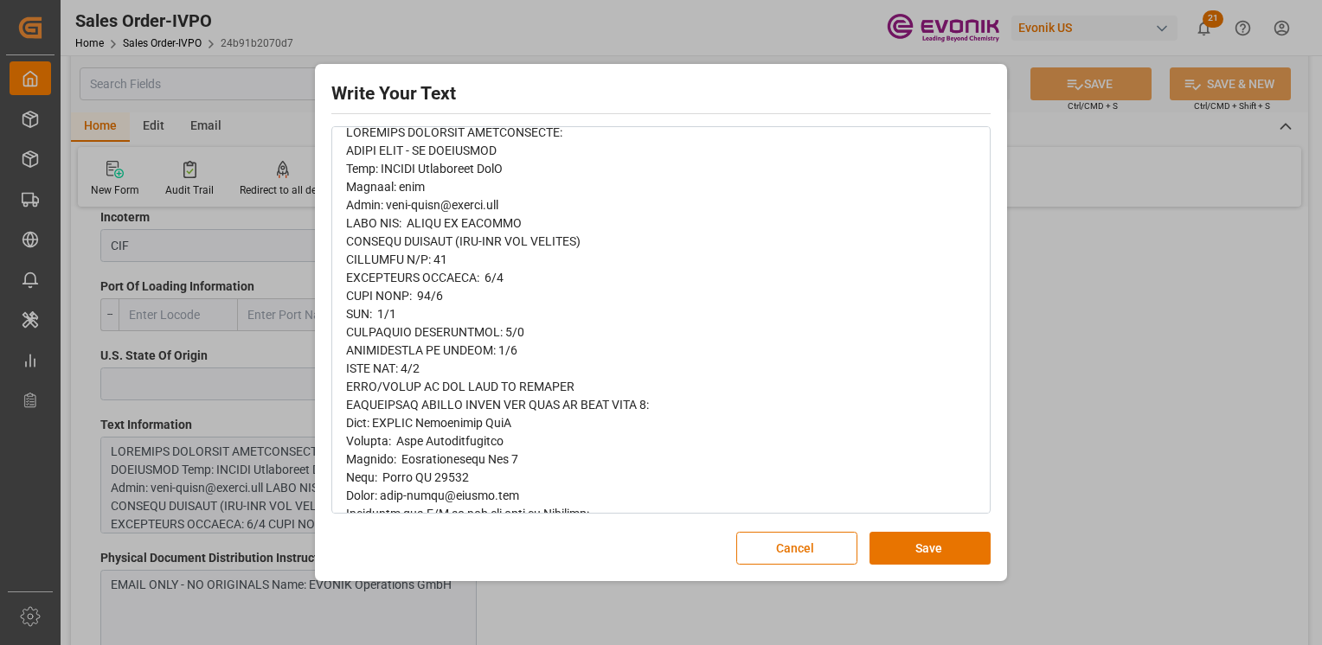
scroll to position [173, 0]
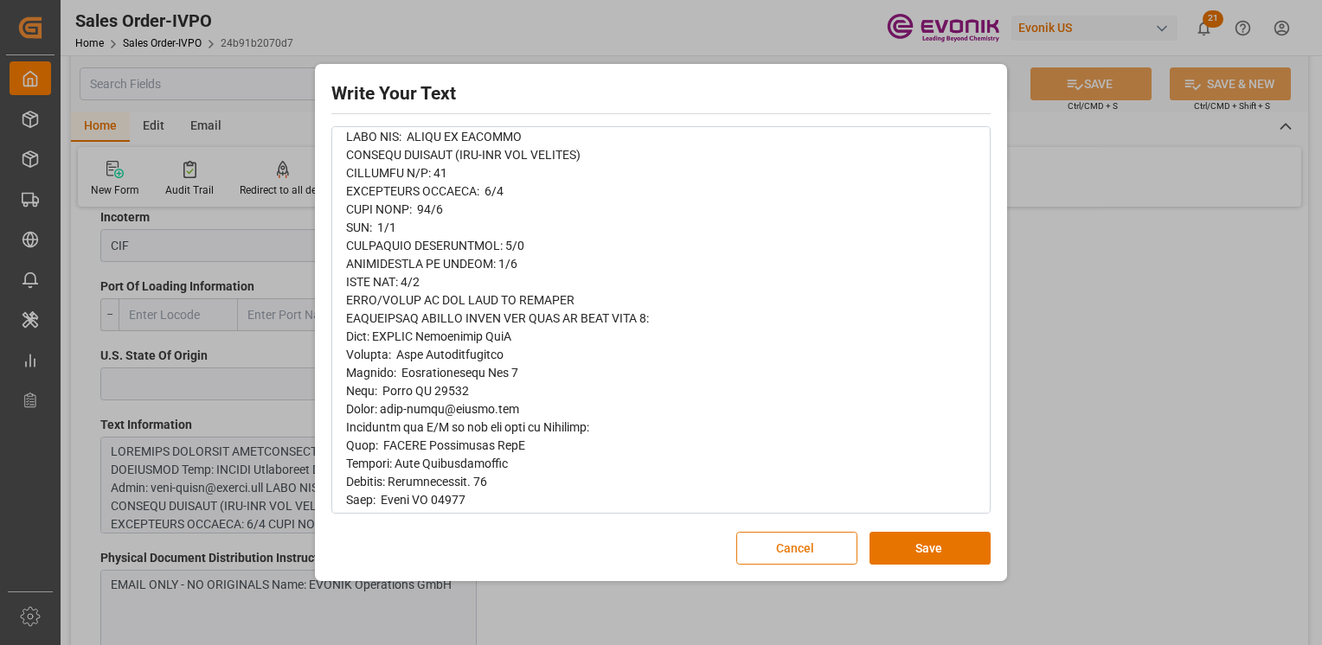
click at [796, 548] on button "Cancel" at bounding box center [796, 548] width 121 height 33
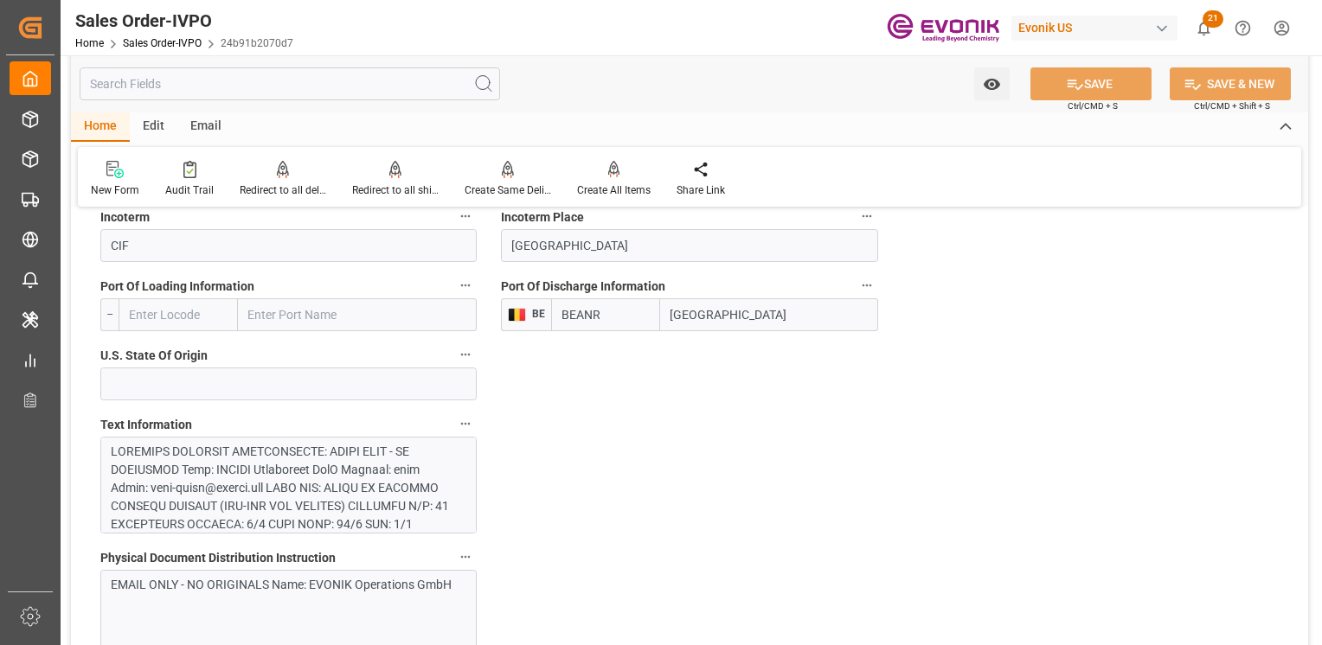
click at [810, 99] on div "Watch Option SAVE Ctrl/CMD + S SAVE & NEW Ctrl/CMD + Shift + S" at bounding box center [689, 83] width 1237 height 57
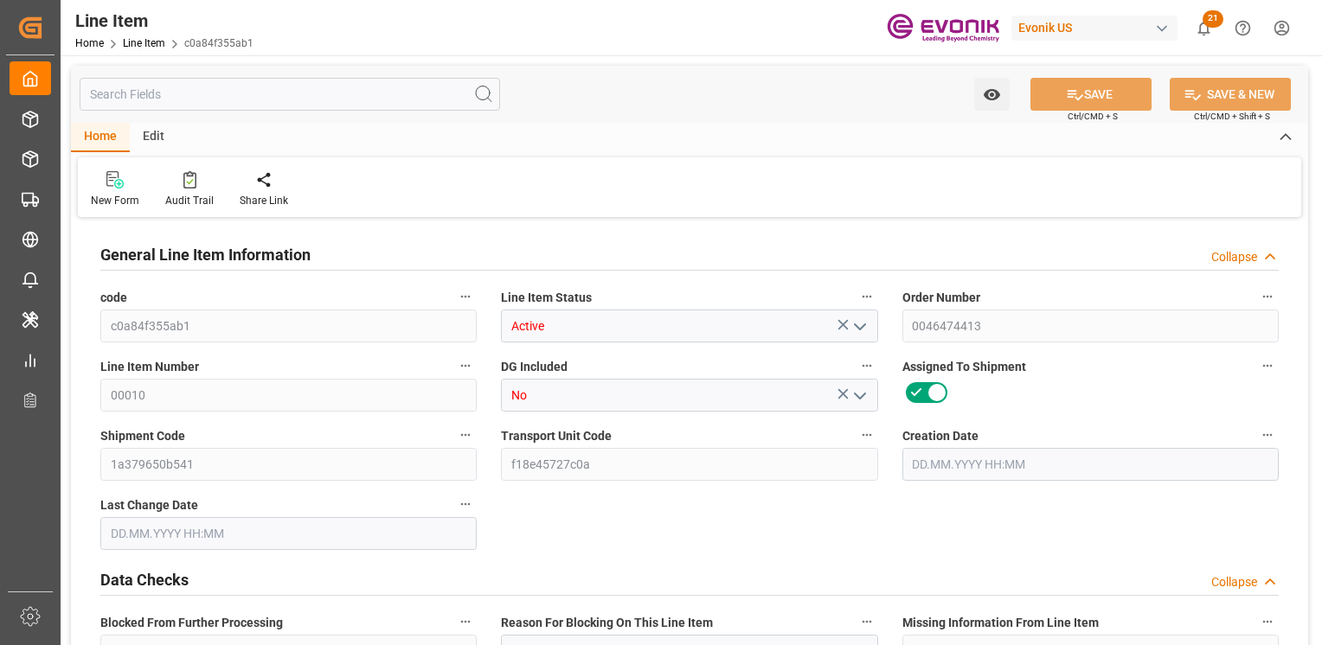
type input "5"
type input "5290"
type input "5000"
type input "7.2329"
type input "5"
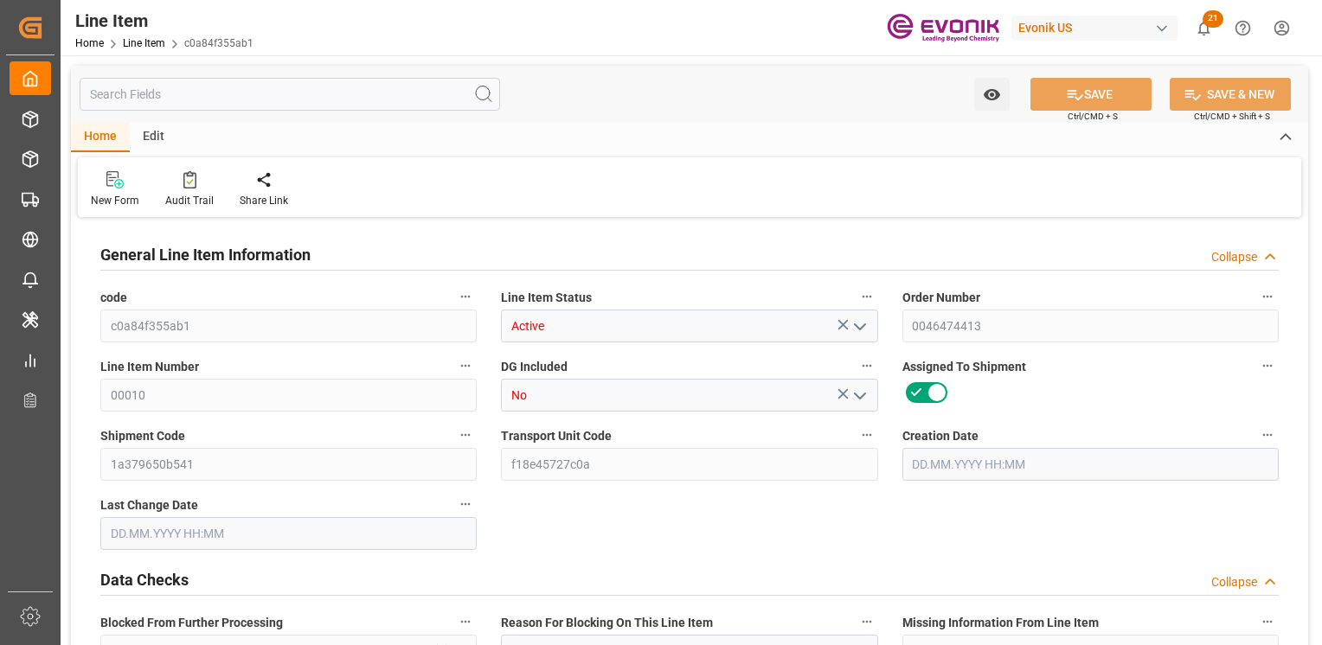
type input "19749.69"
type input "5"
type input "5290"
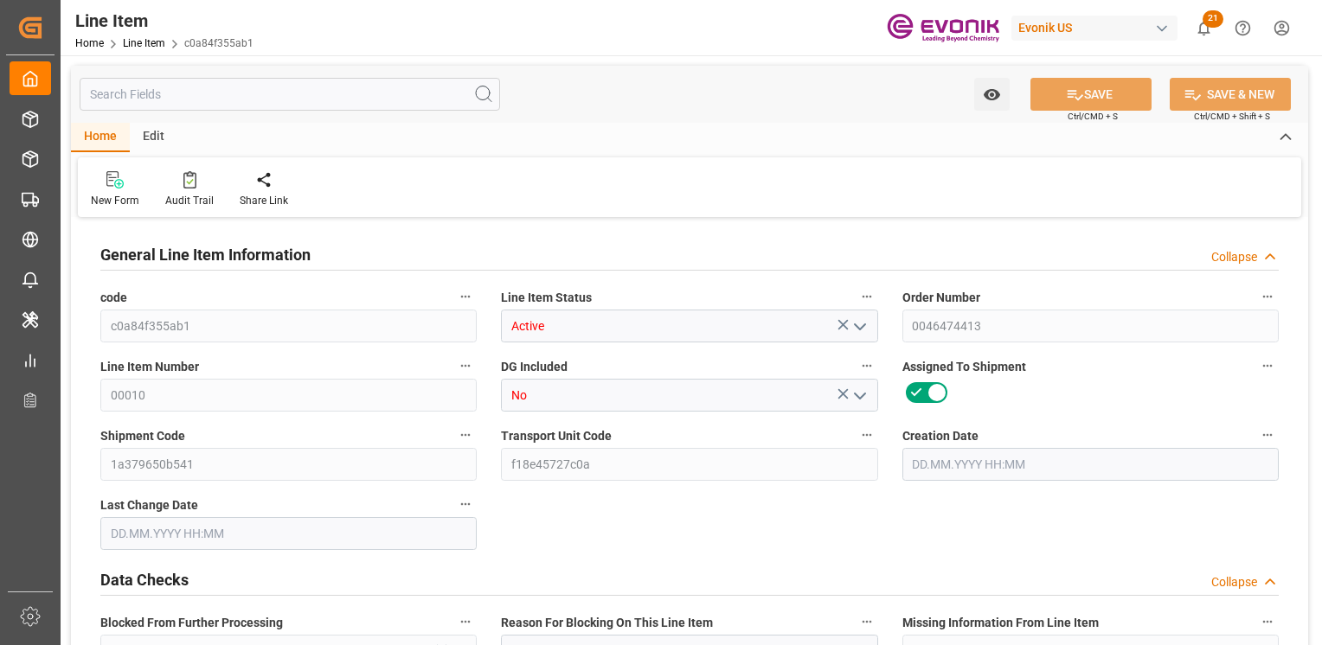
type input "5290"
type input "5000"
type input "7.2329"
type input "7232.865"
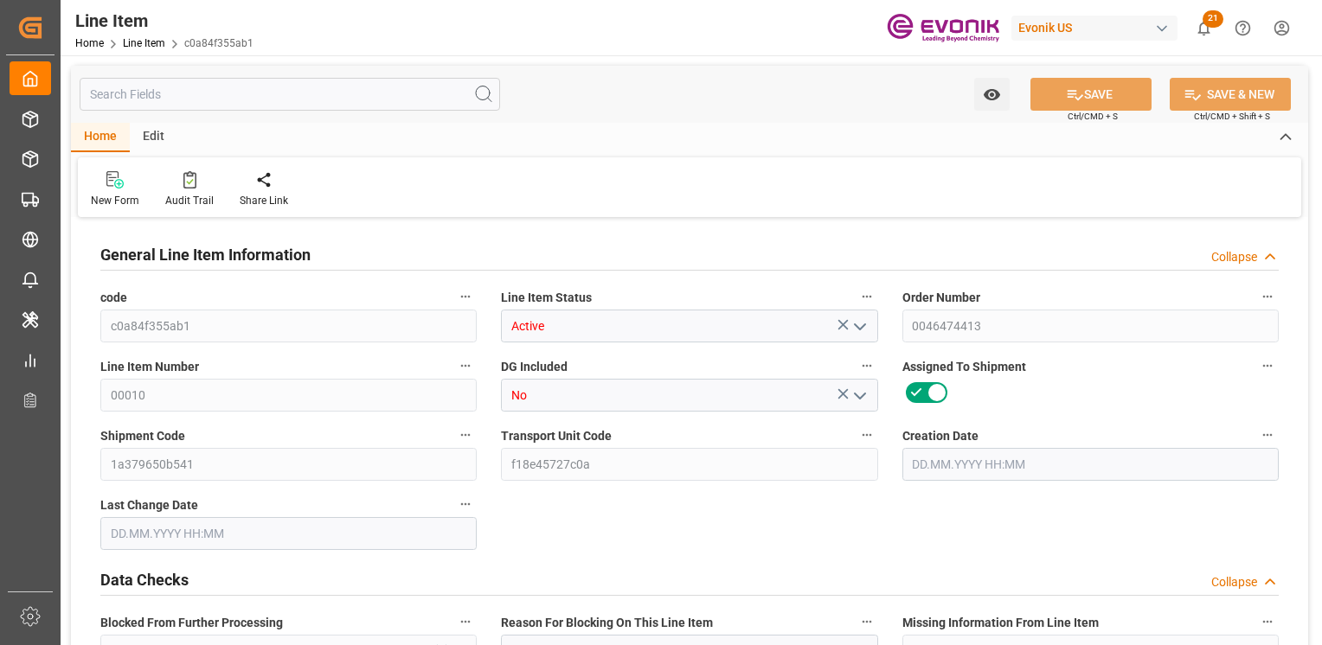
type input "0"
type input "[DATE] 14:43"
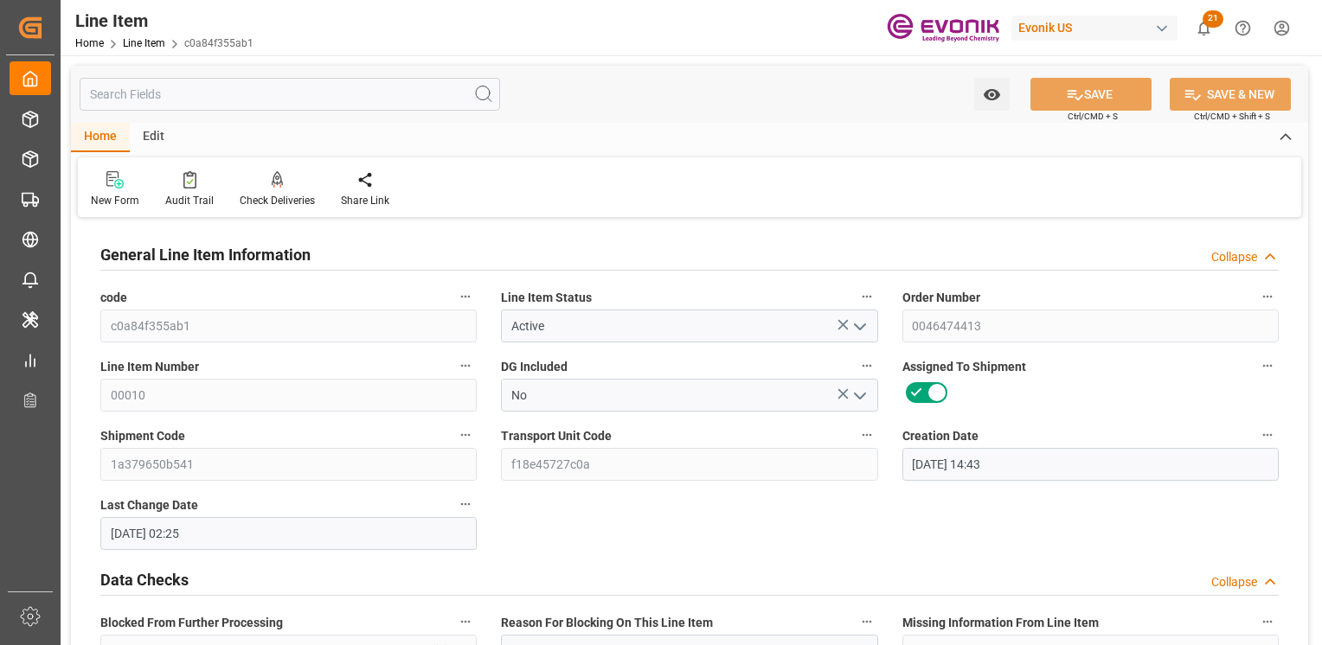
type input "[DATE] 02:25"
type input "11.11.2025"
type input "10.10.2025"
type input "03.10.2025"
click at [171, 93] on input "text" at bounding box center [290, 94] width 420 height 33
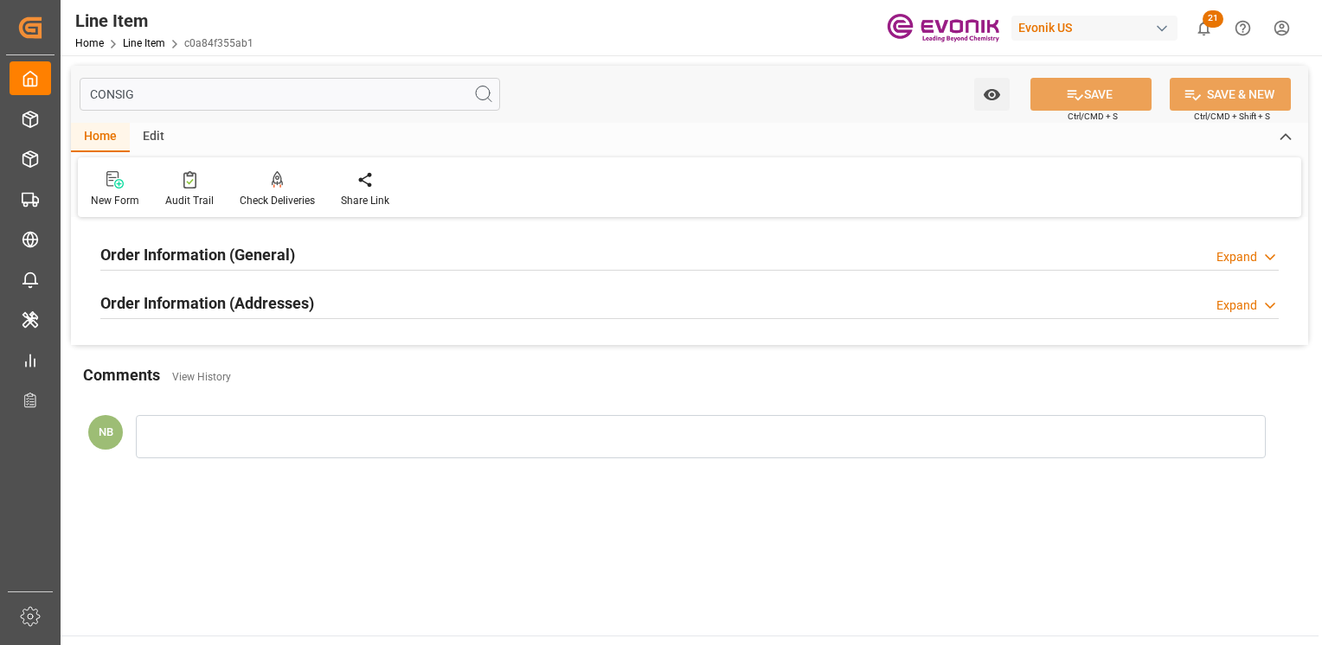
click at [336, 292] on div "Order Information (Addresses) Expand" at bounding box center [689, 301] width 1178 height 33
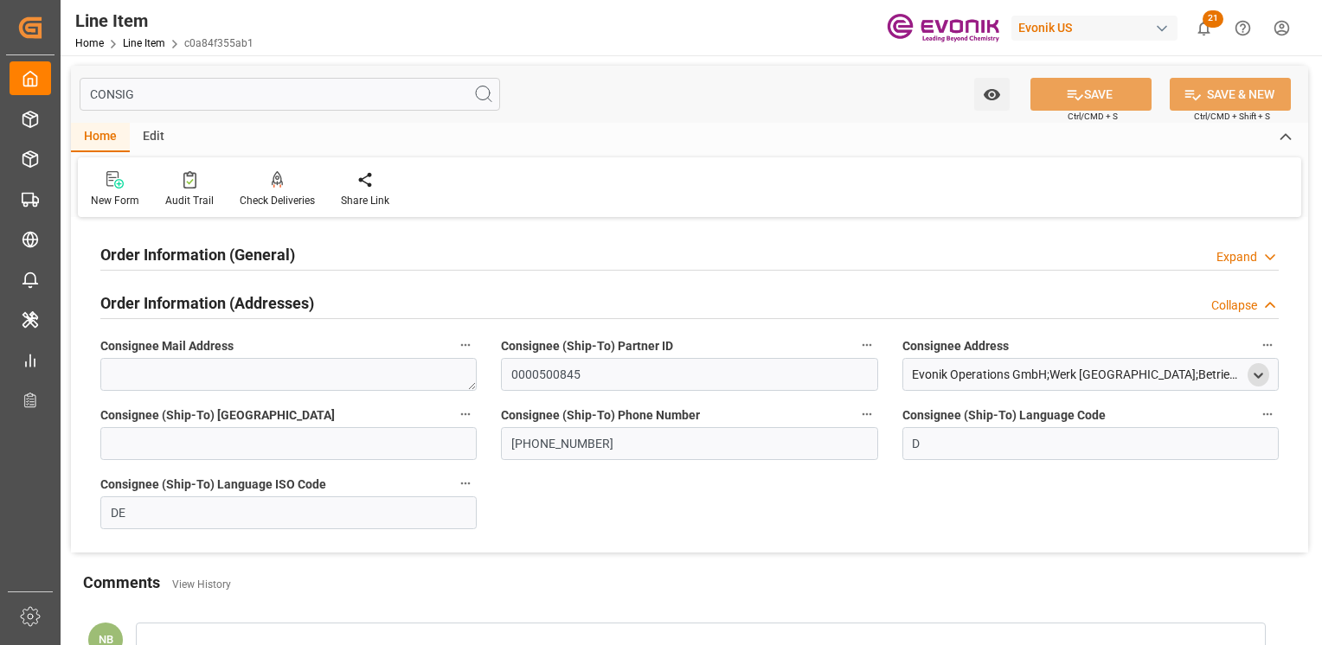
click at [1252, 376] on icon "open menu" at bounding box center [1258, 375] width 15 height 15
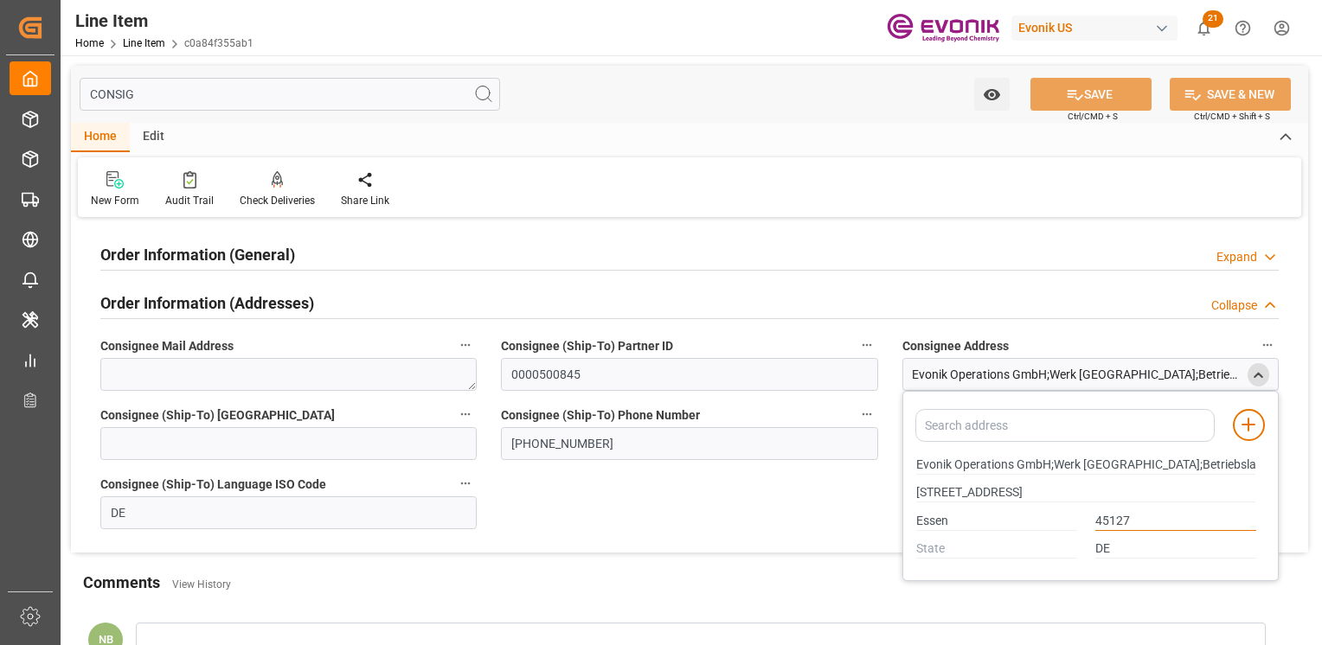
click at [1111, 517] on input "45127" at bounding box center [1175, 521] width 161 height 19
click at [185, 102] on input "CONSIG" at bounding box center [290, 94] width 420 height 33
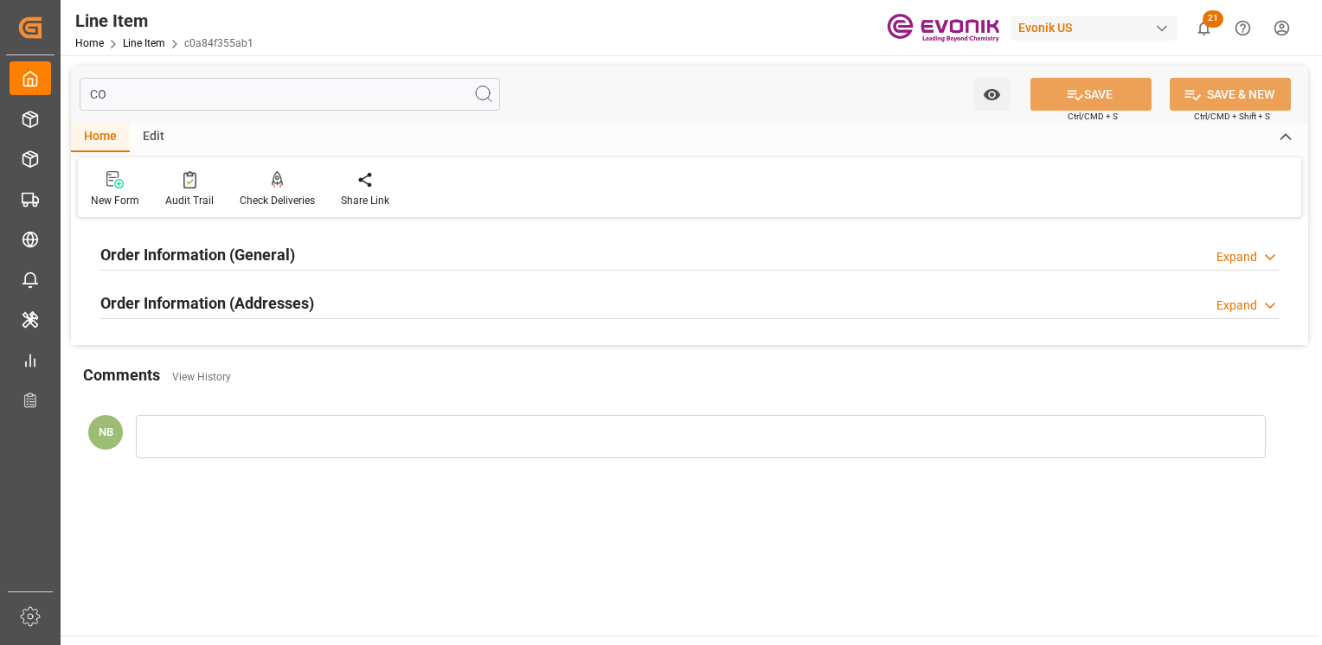
type input "C"
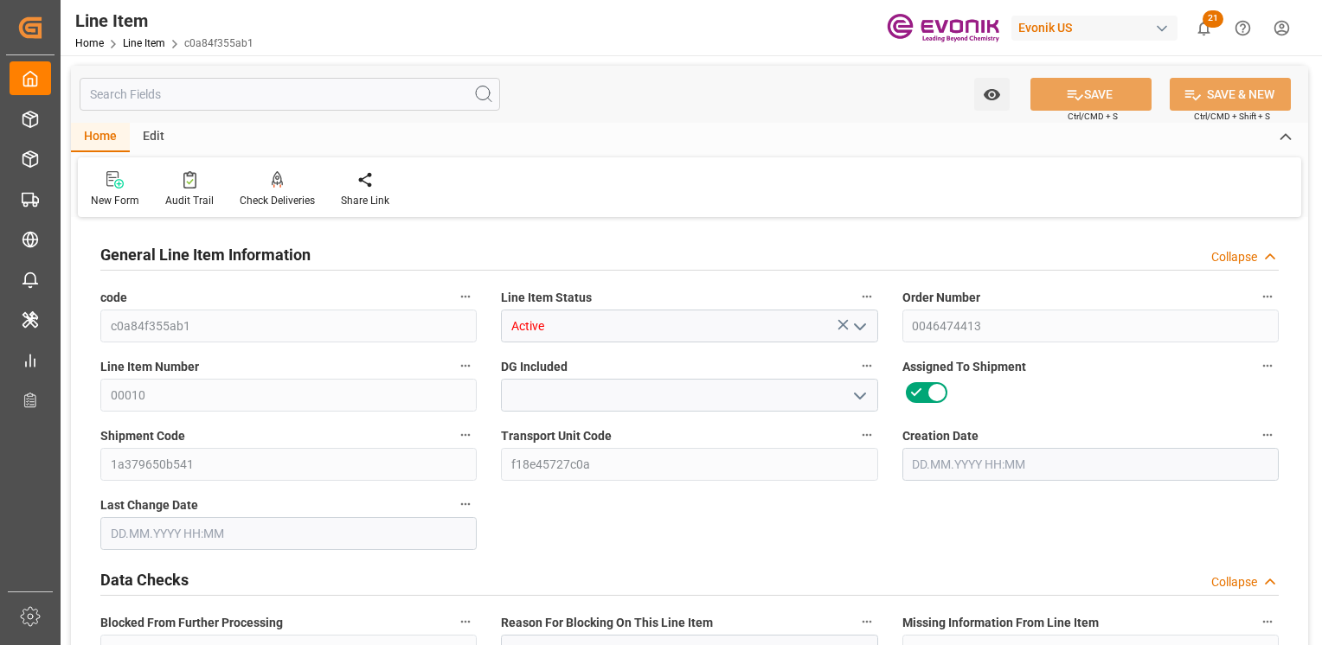
type input "No"
type input "5"
type input "5290"
type input "5000"
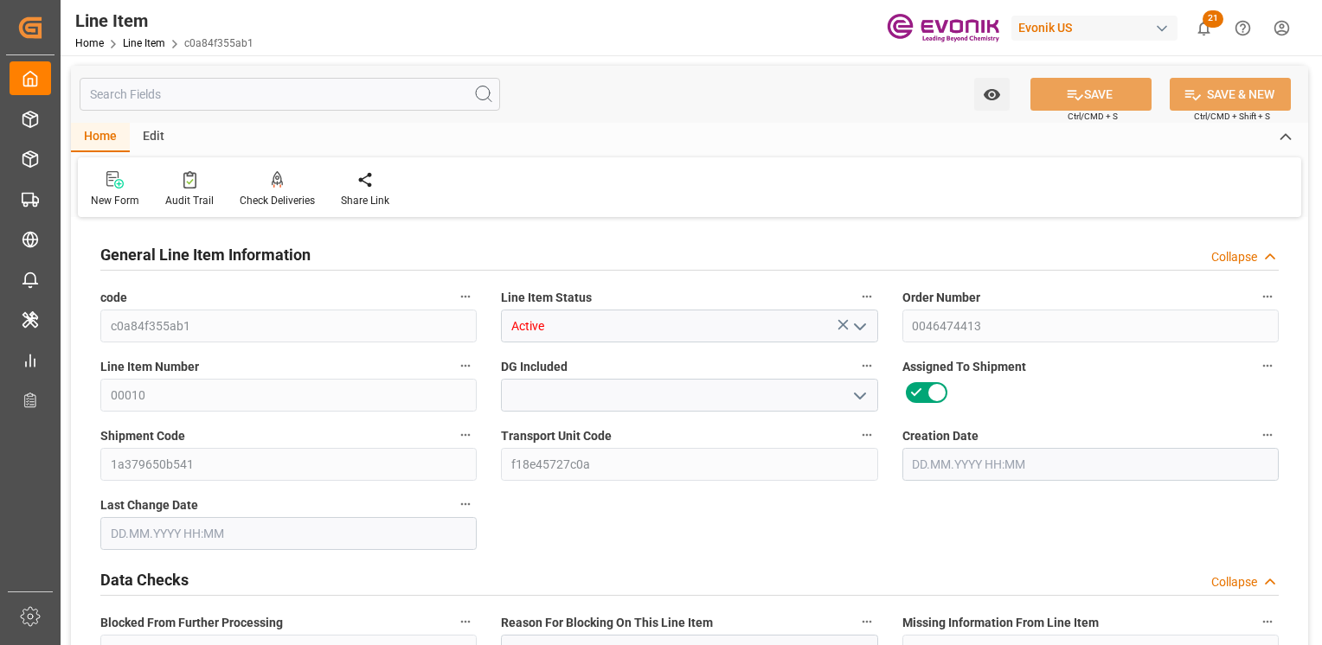
type input "7.2329"
type input "5"
type input "19749.69"
type input "EAR99"
type input "5"
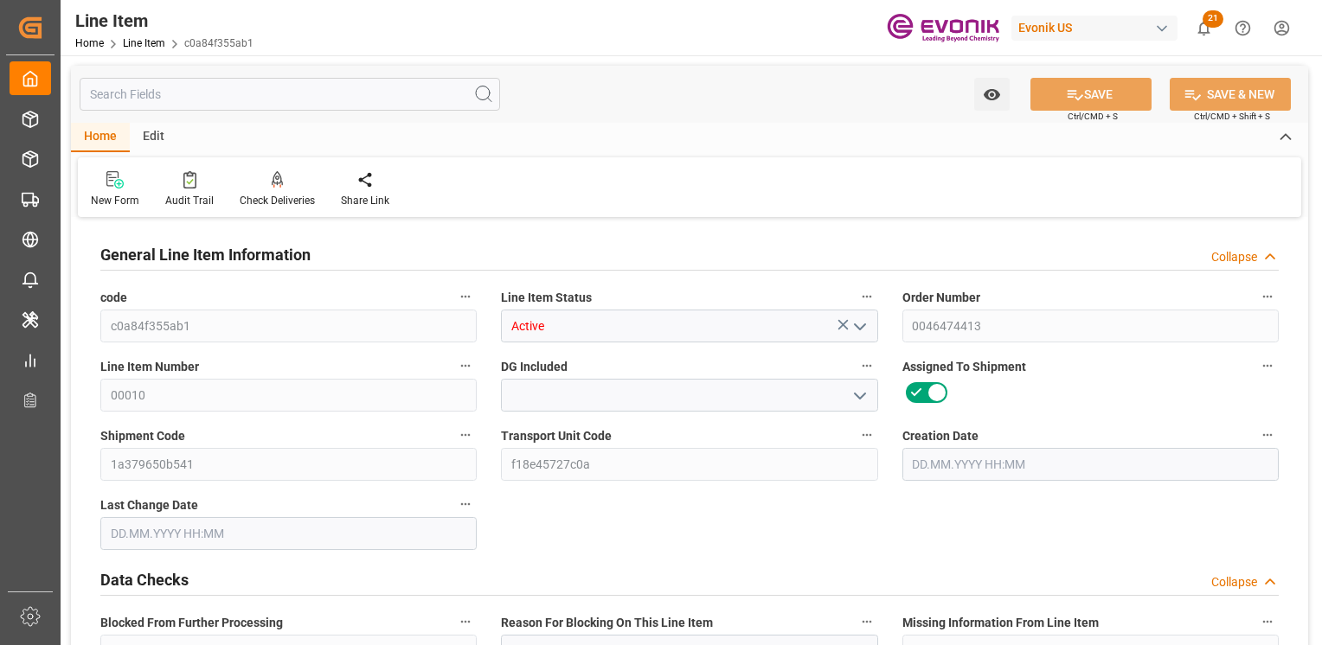
type input "5"
type input "5290"
type input "5000"
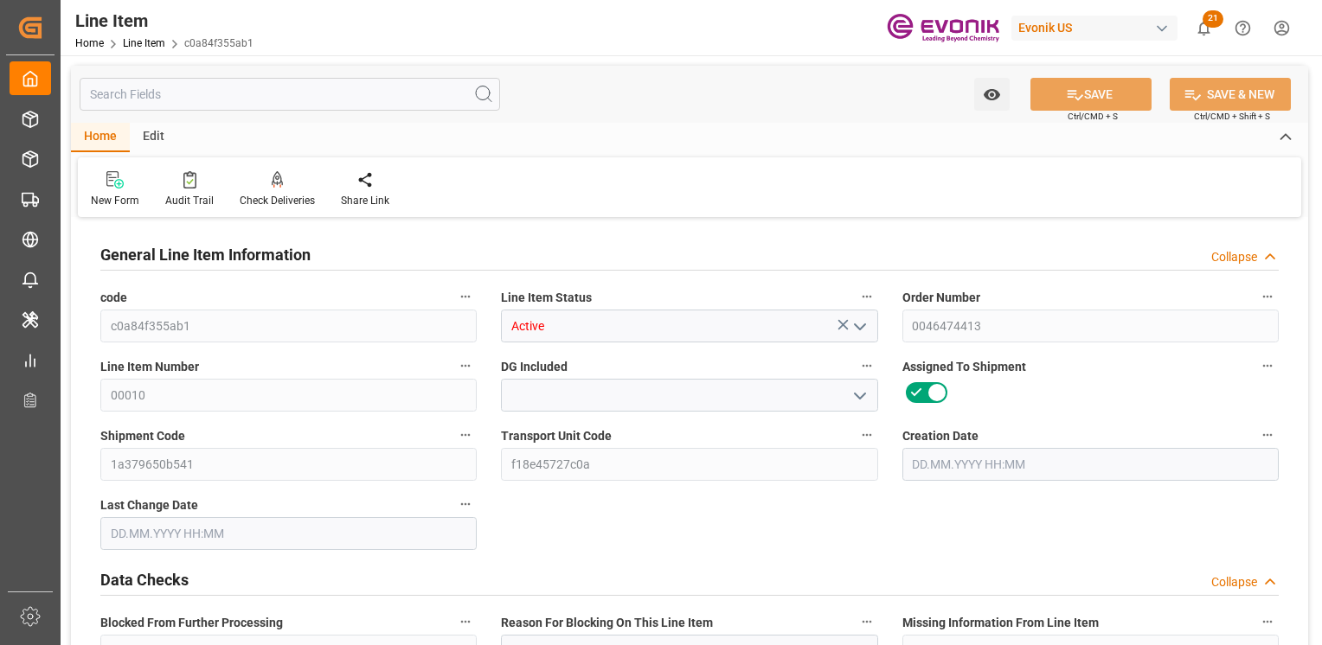
type input "5000"
type input "7.2329"
type input "7232.865"
type input "0"
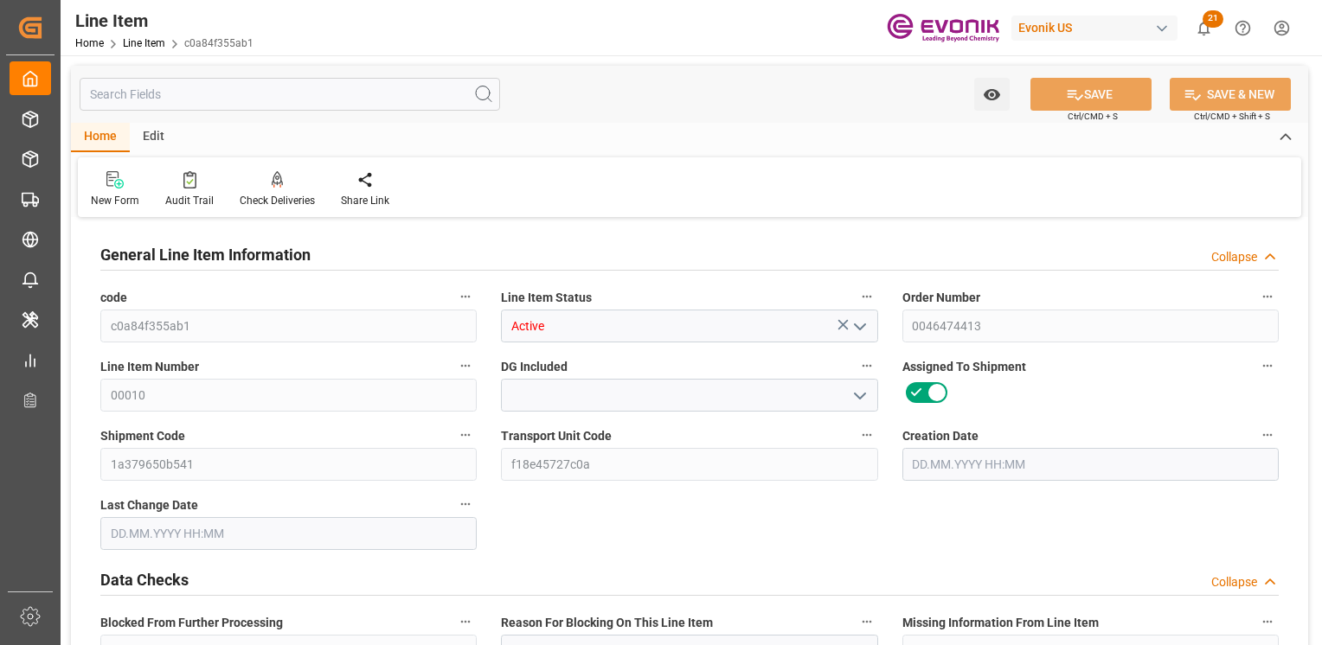
type input "0"
type input "22.09.2025 14:43"
type input "26.09.2025 02:25"
type input "11.11.2025"
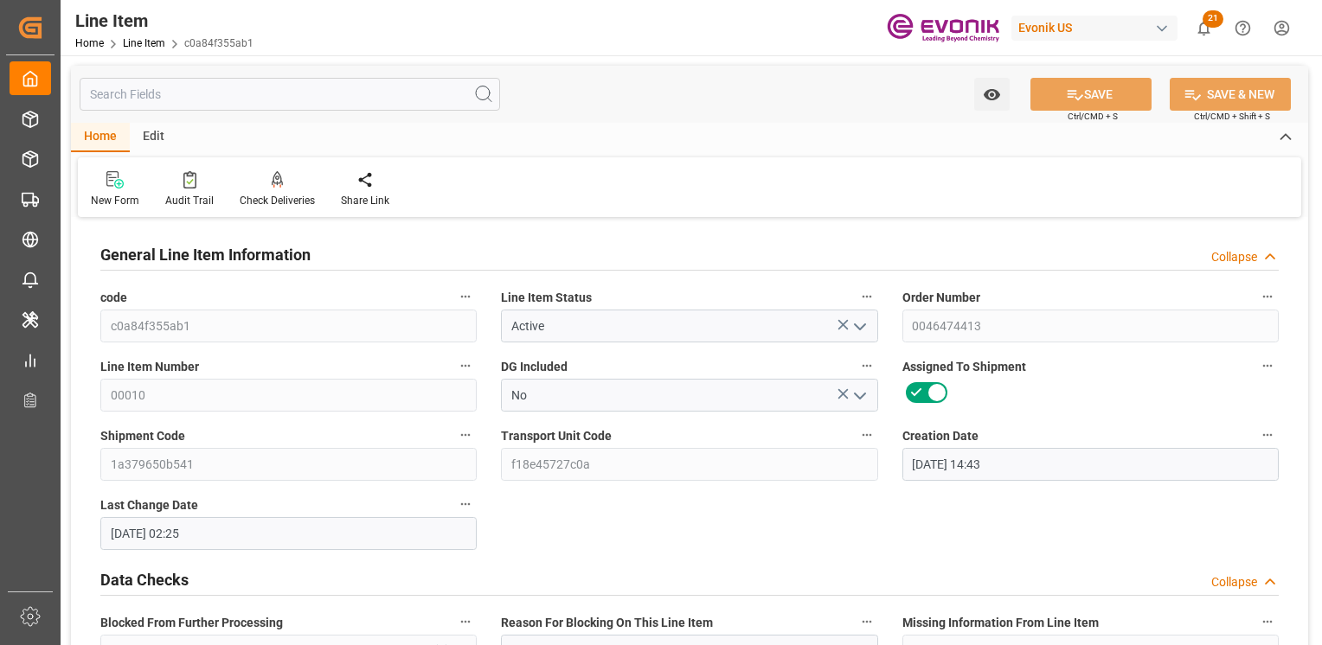
type input "10.10.2025"
type input "03.10.2025"
click at [155, 105] on input "text" at bounding box center [290, 94] width 420 height 33
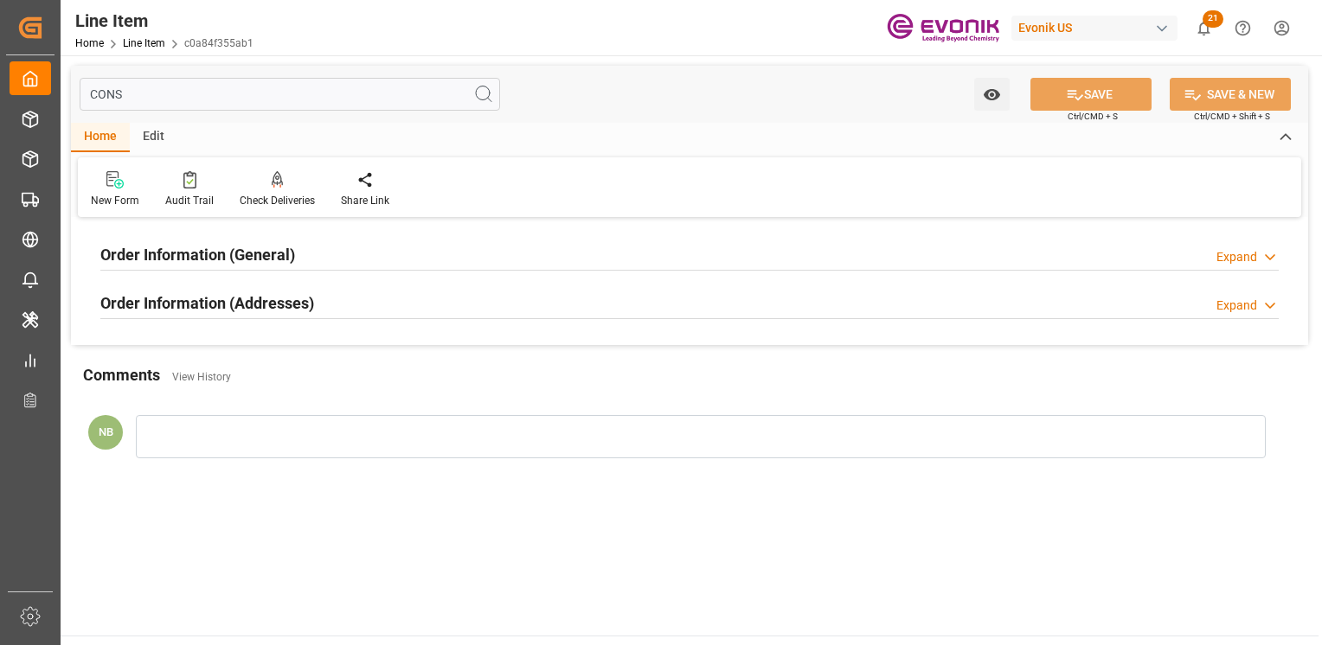
type input "CONS"
click at [254, 287] on div "Order Information (Addresses)" at bounding box center [207, 301] width 214 height 33
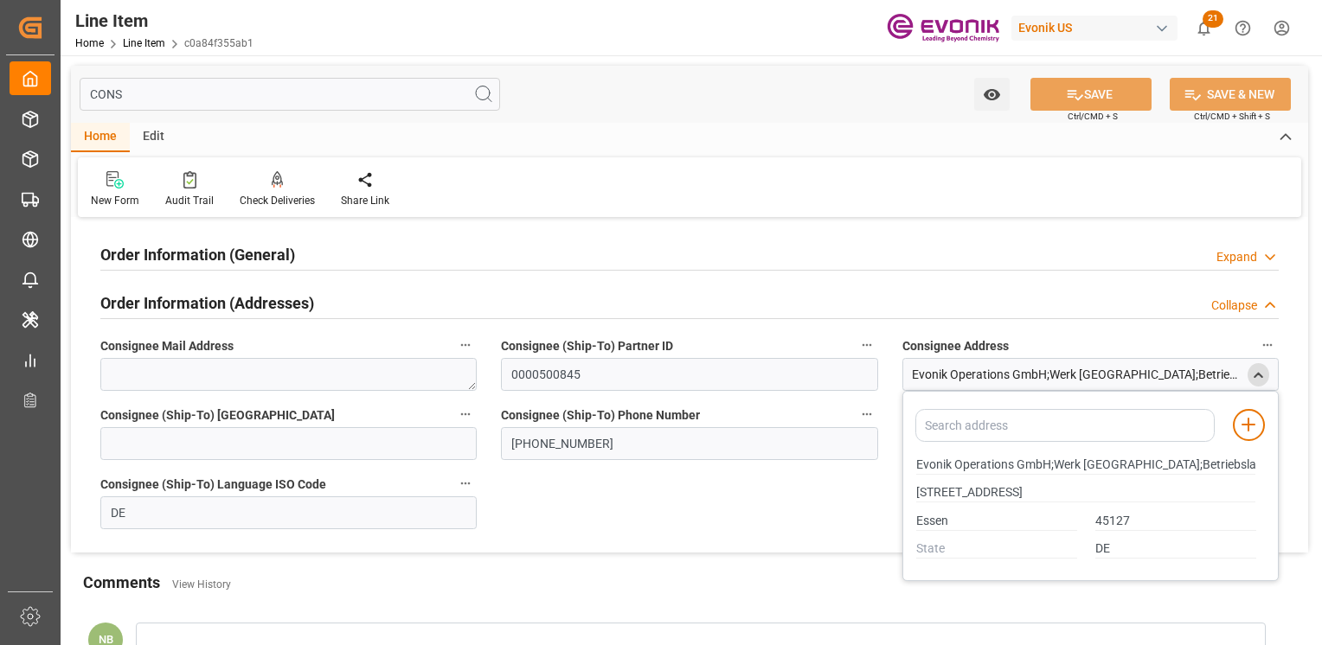
click at [222, 251] on h2 "Order Information (General)" at bounding box center [197, 254] width 195 height 23
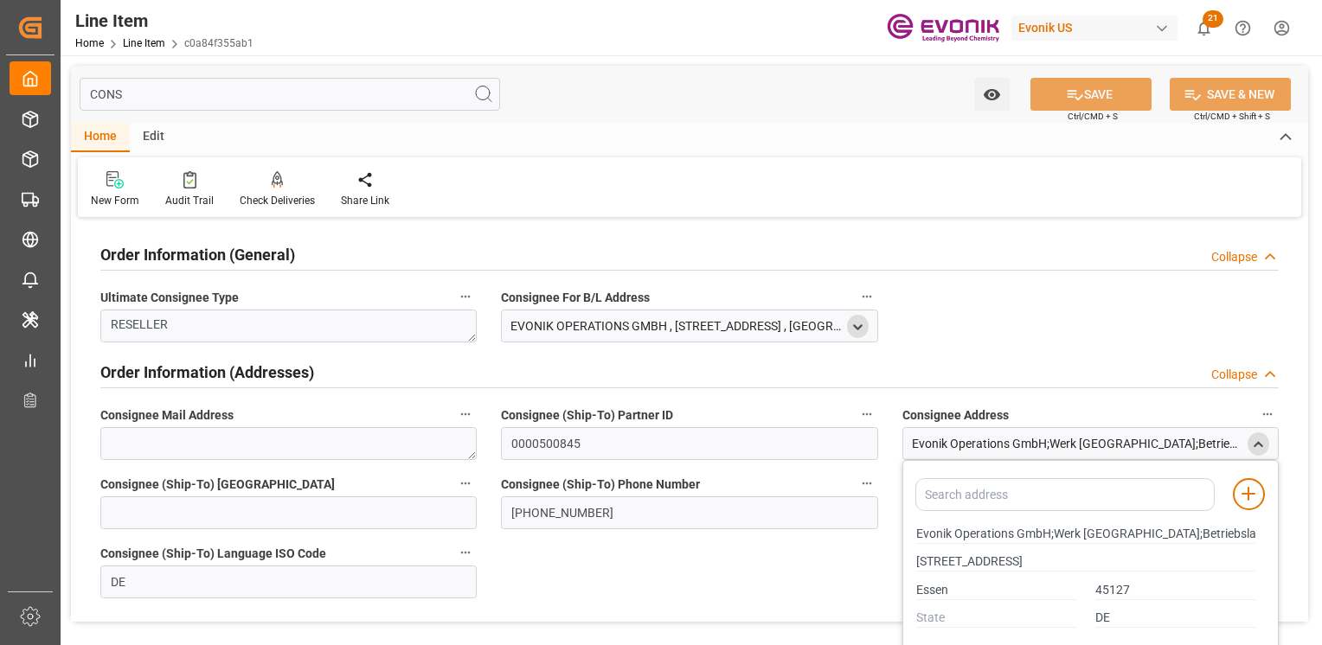
click at [864, 330] on icon "open menu" at bounding box center [857, 327] width 15 height 15
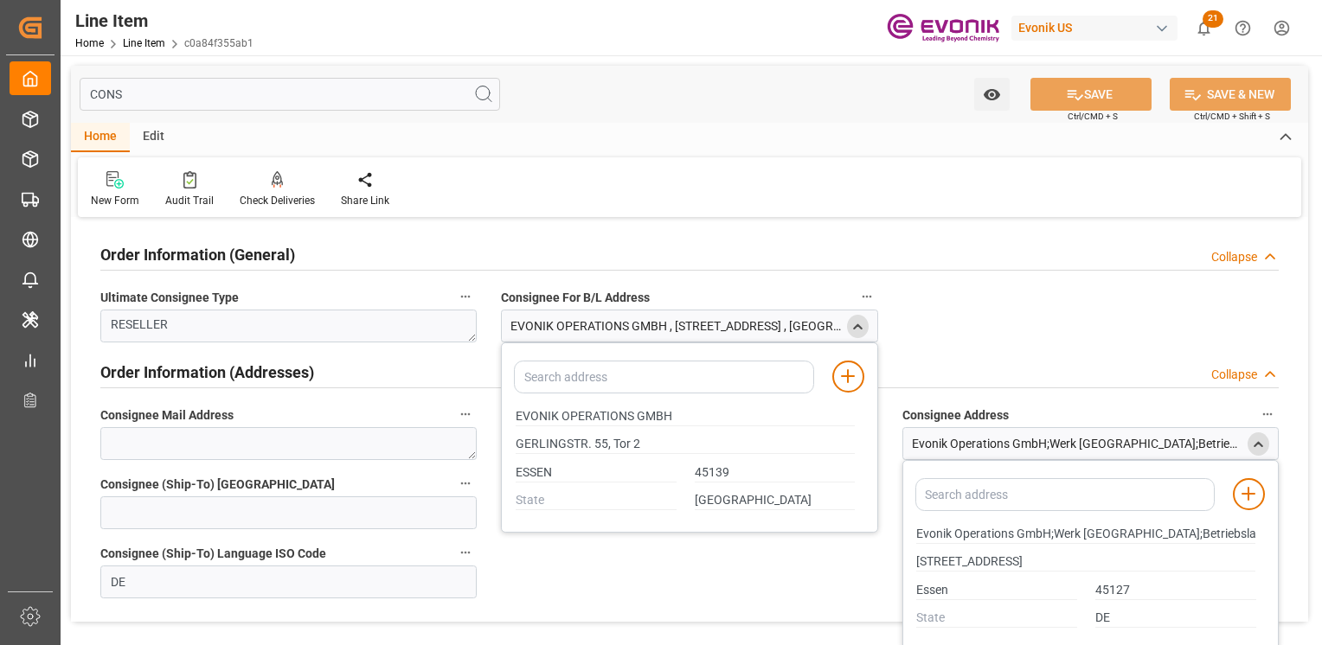
click at [255, 145] on div "Home Edit" at bounding box center [689, 137] width 1237 height 29
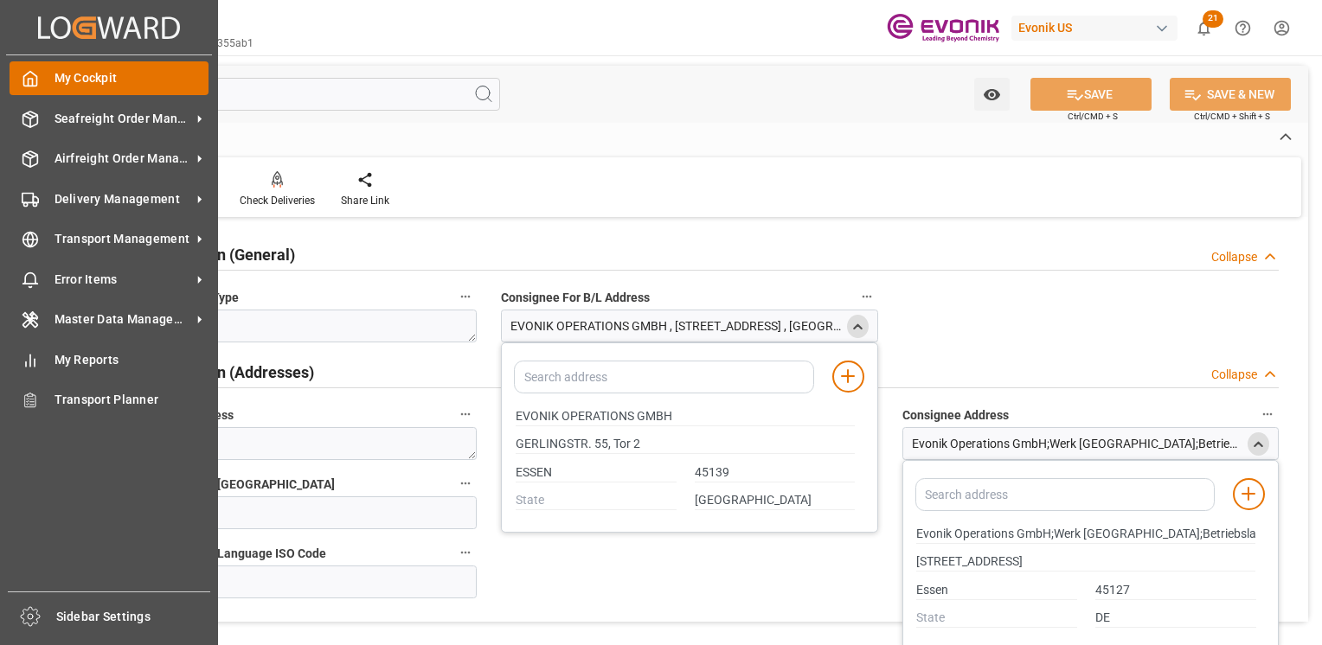
drag, startPoint x: 192, startPoint y: 95, endPoint x: 18, endPoint y: 95, distance: 173.9
click at [18, 95] on div "Created by potrace 1.15, written by Peter Selinger 2001-2017 Created by potrace…" at bounding box center [661, 322] width 1322 height 645
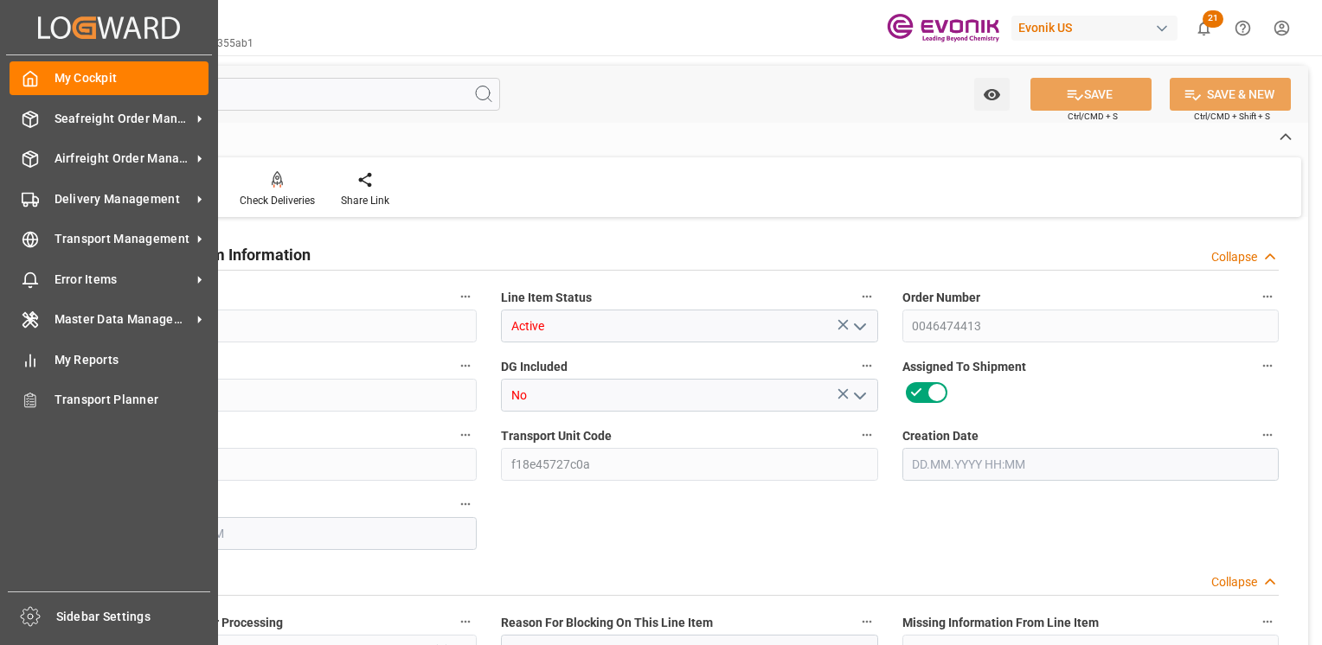
type input "c0a84f355ab1"
type input "Active"
type input "0046474413"
type input "00010"
type input "No"
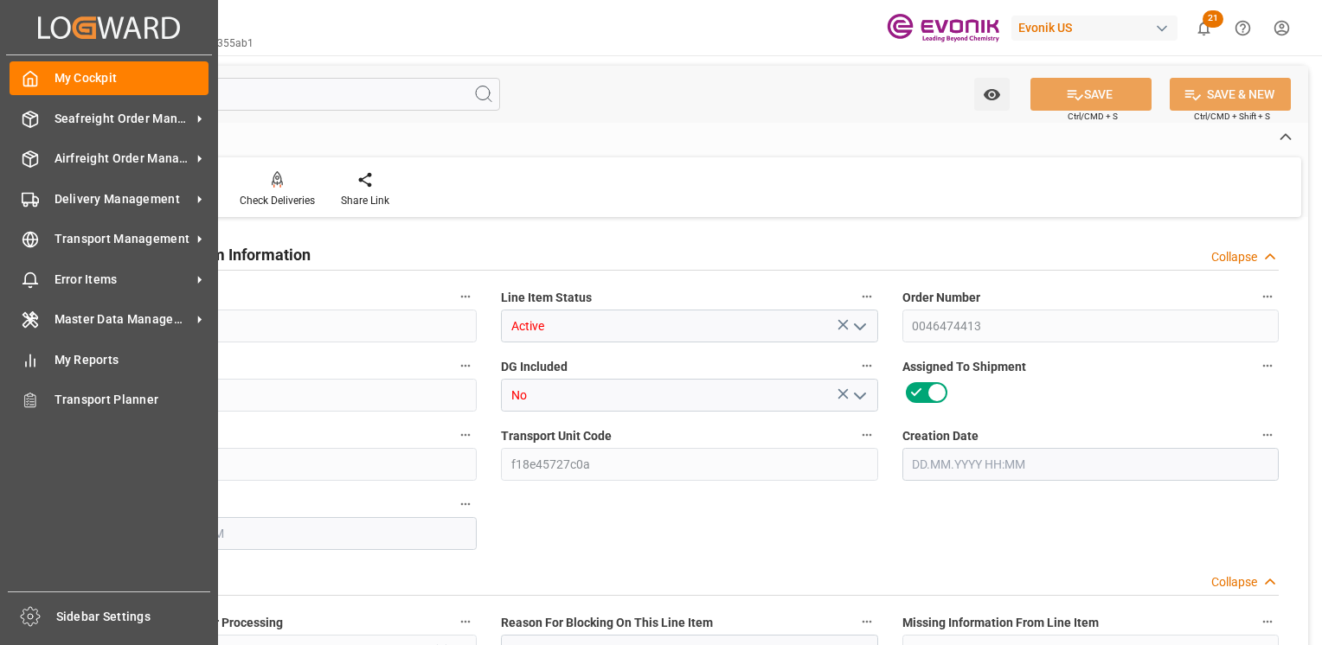
type input "1a379650b541"
type input "f18e45727c0a"
type input "No"
type input "IBC"
type input "99050354"
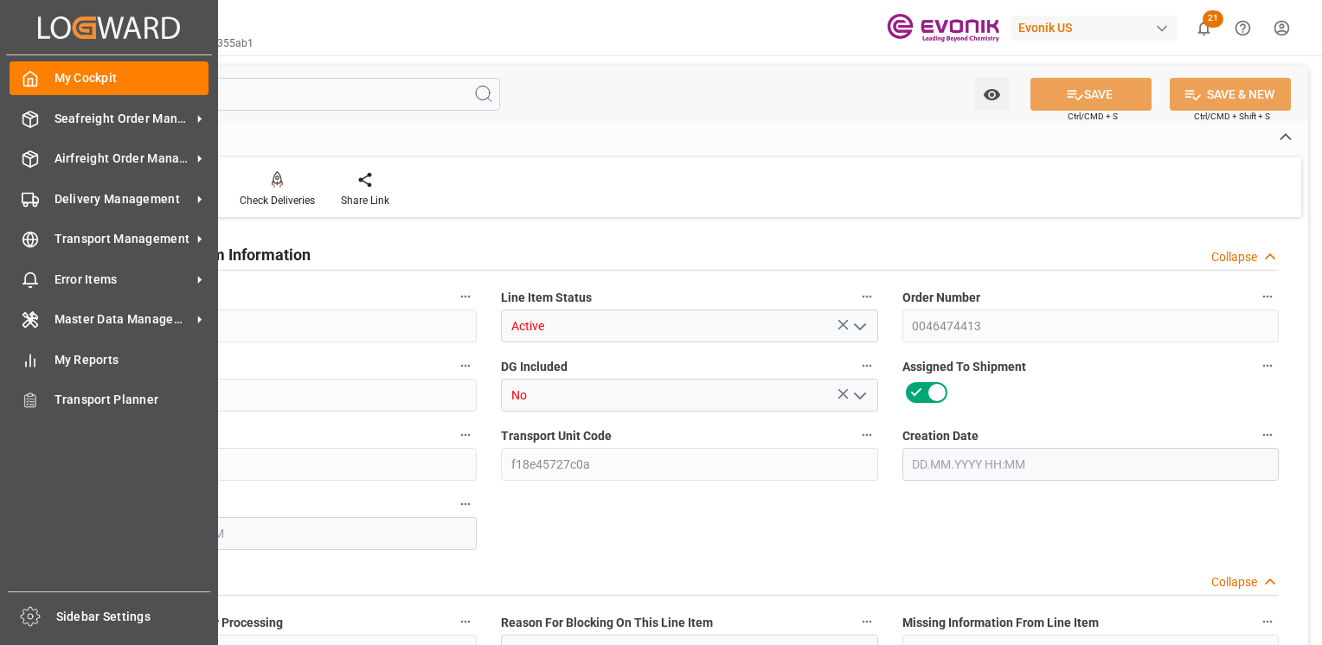
type textarea "POLYETHER AC 0600:1110:1000:OU:P"
type input "USD"
type input "PACK"
type input "39072999"
type input "EAR99"
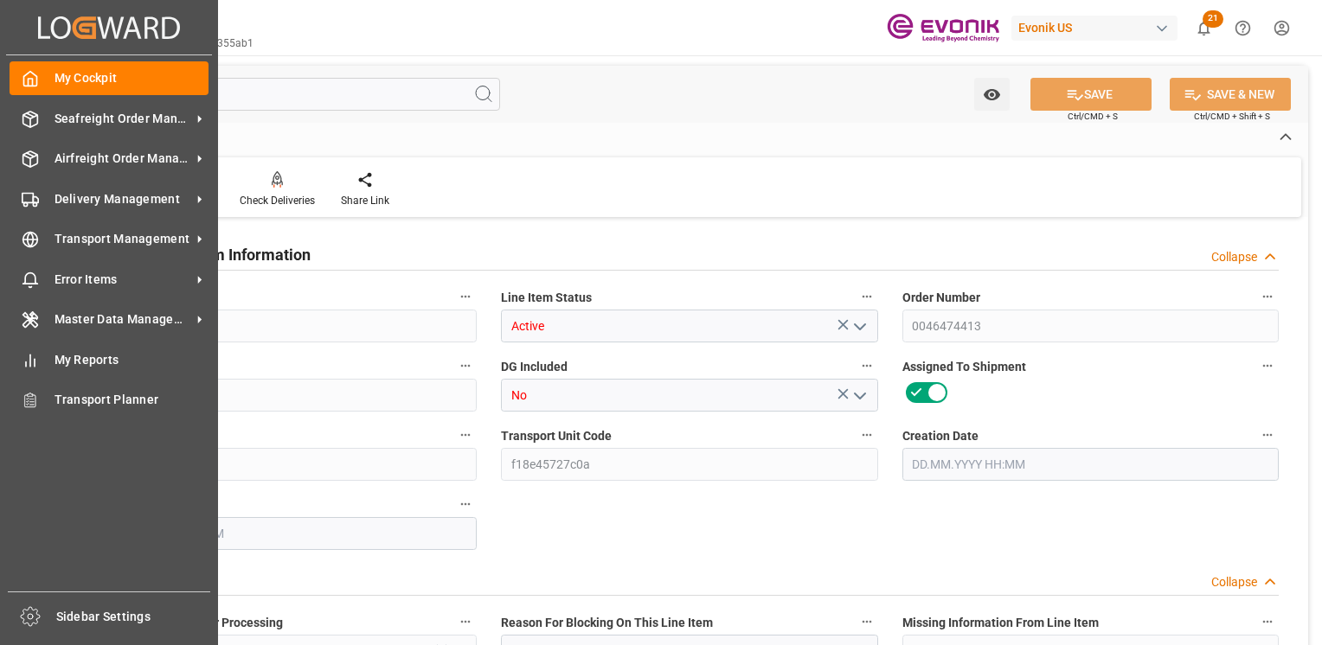
type input "US"
type input "IBC"
type input "TE"
type input "KGM"
type textarea "KGM"
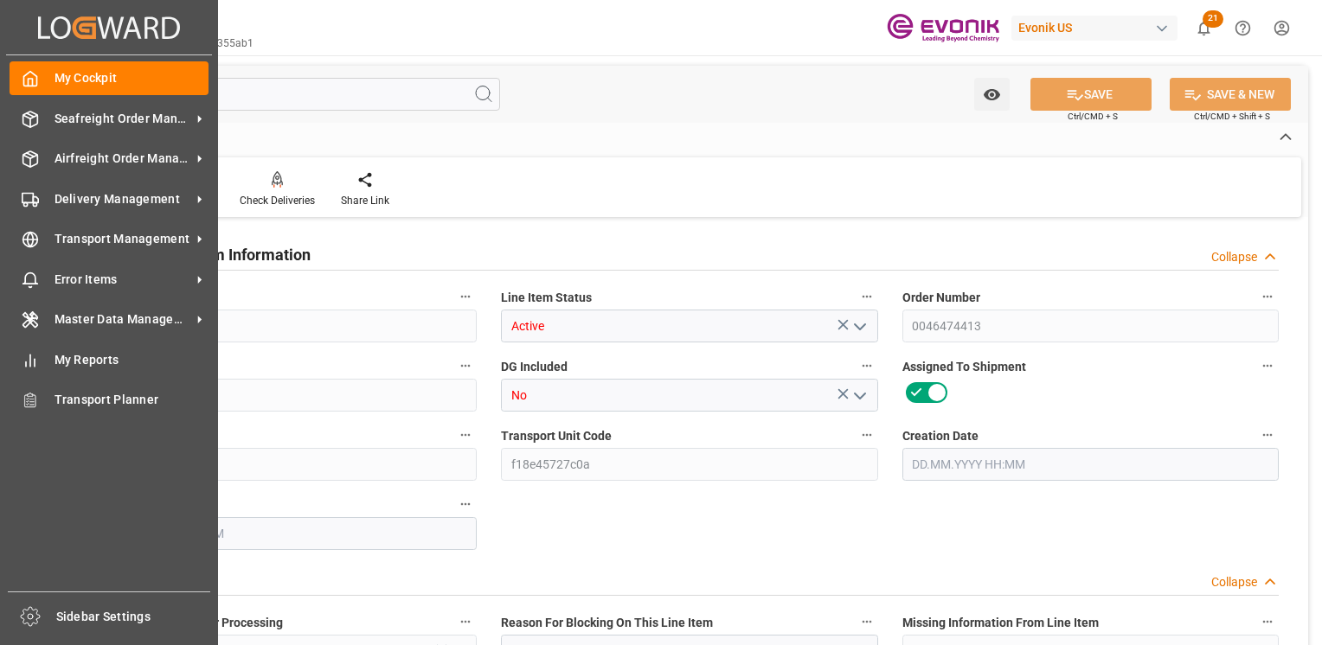
type input "KGM"
type textarea "KGM"
type input "M3"
type textarea "DMQ"
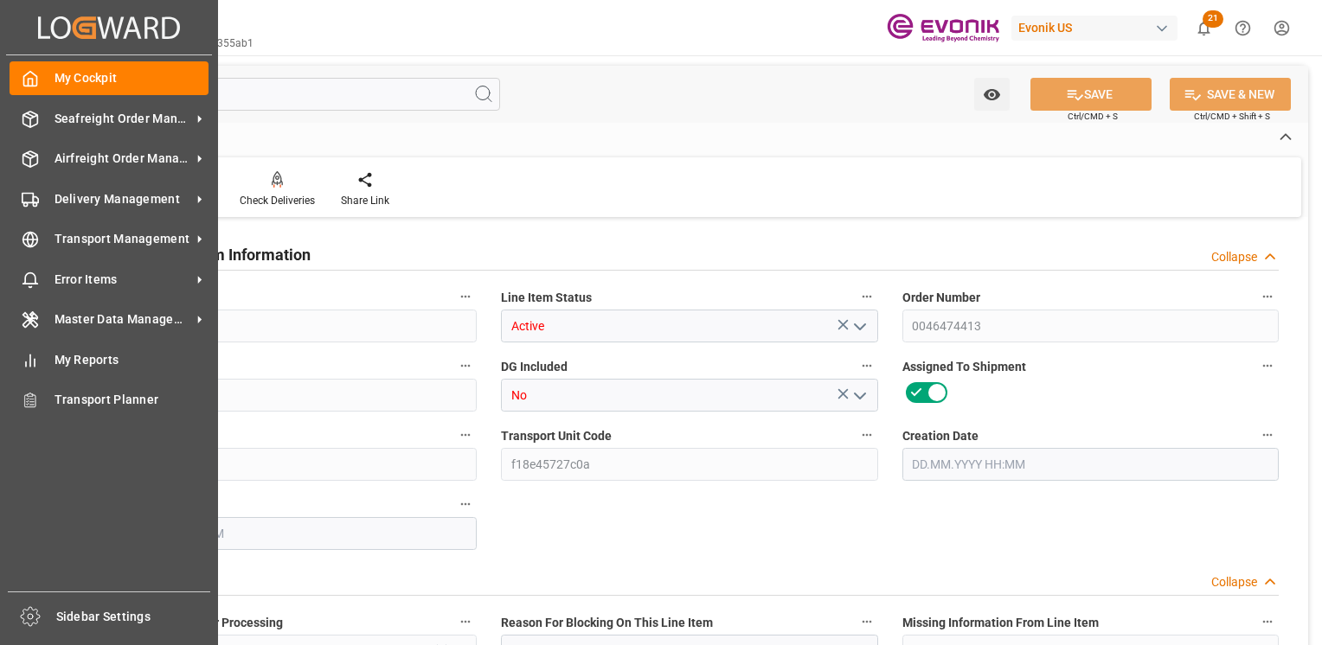
type input "M3"
type input "5"
type input "5290"
type input "5000"
type input "7.2329"
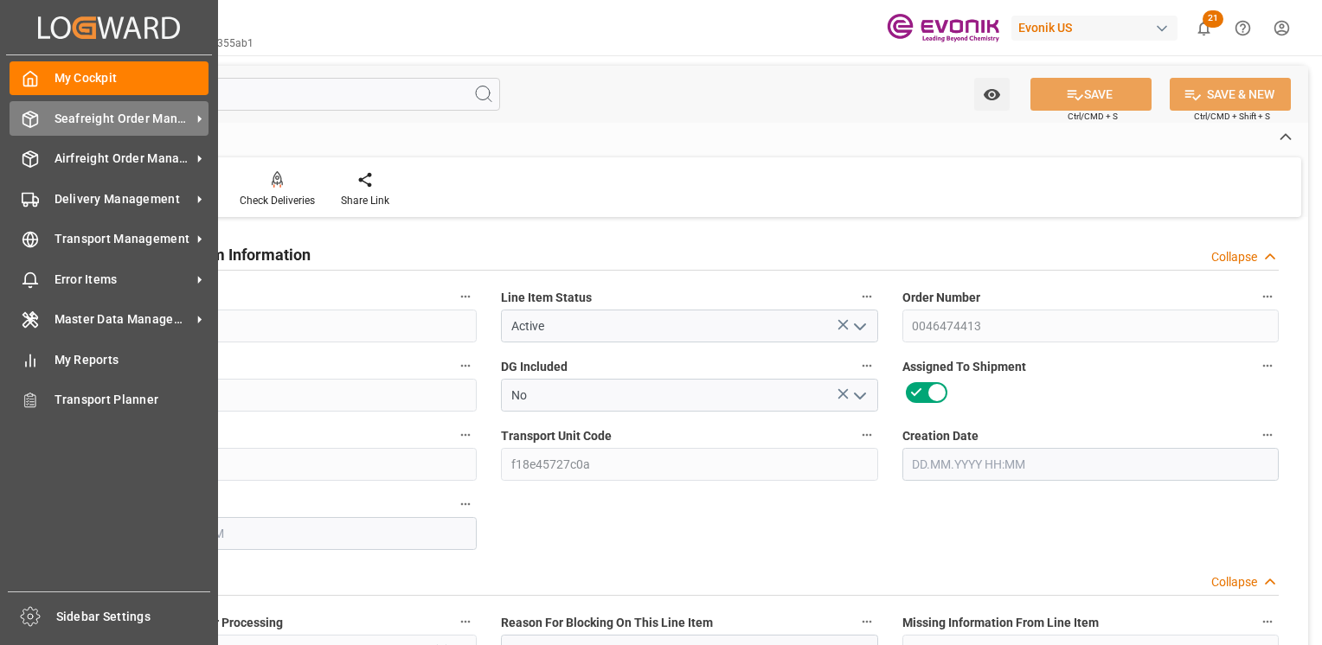
type input "5"
type input "19749.69"
type input "5"
type input "5290"
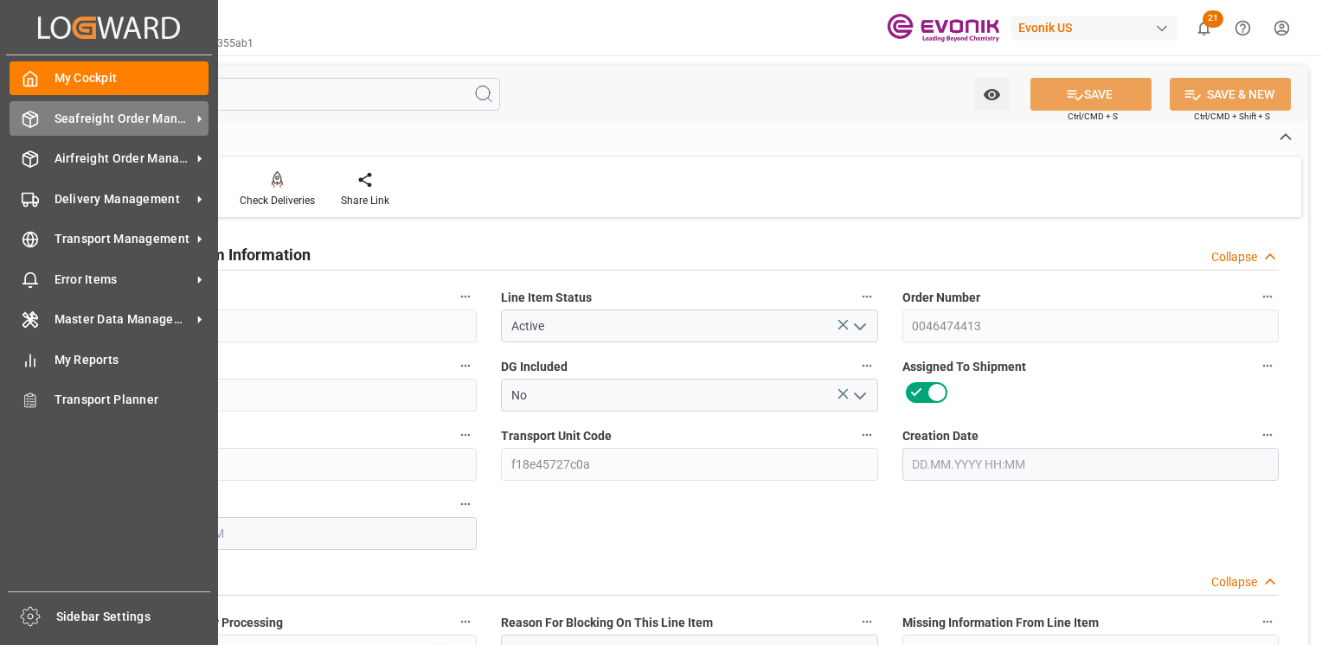
type input "5290"
type input "5000"
type input "7.2329"
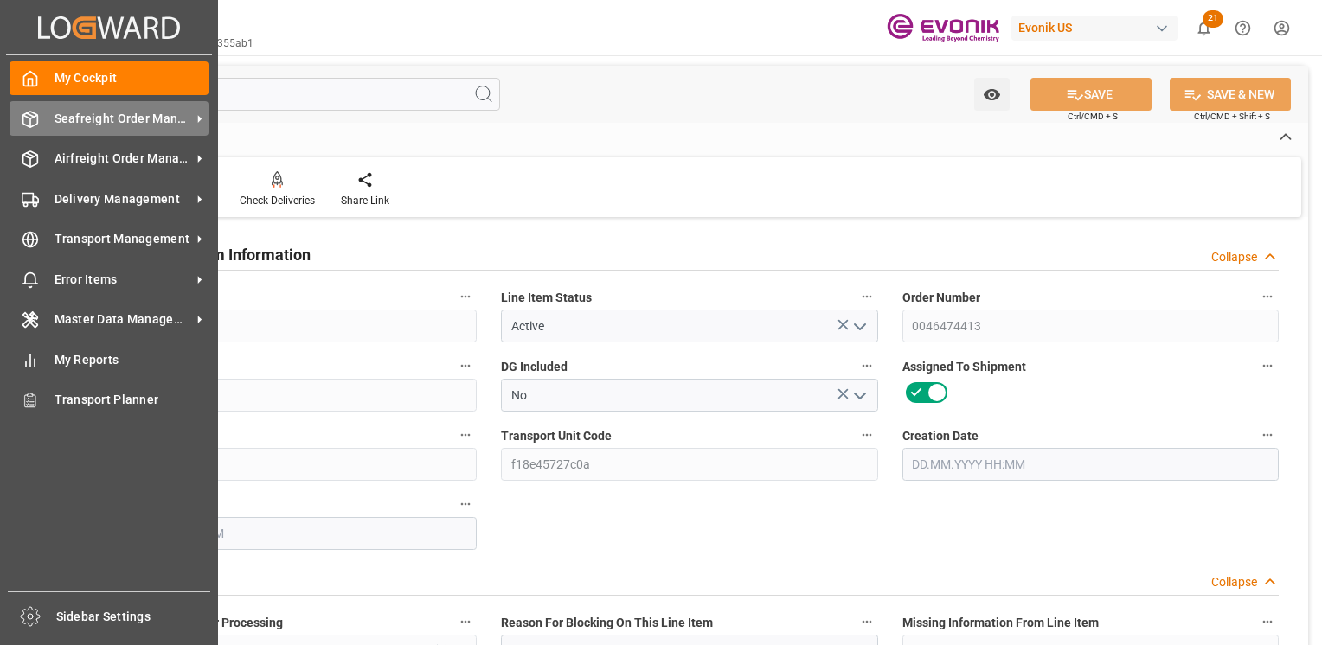
type input "7232.865"
type input "0"
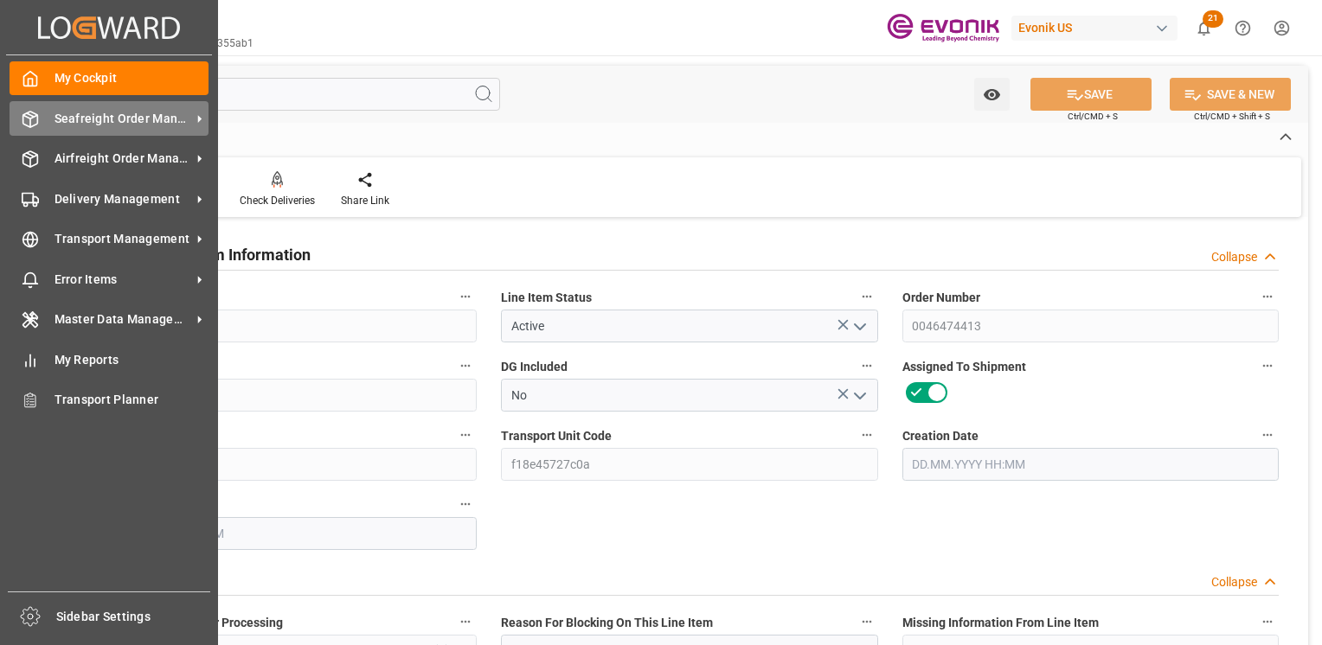
type input "22.09.2025 14:43"
type input "26.09.2025 02:25"
type input "11.11.2025"
type input "10.10.2025"
type input "03.10.2025"
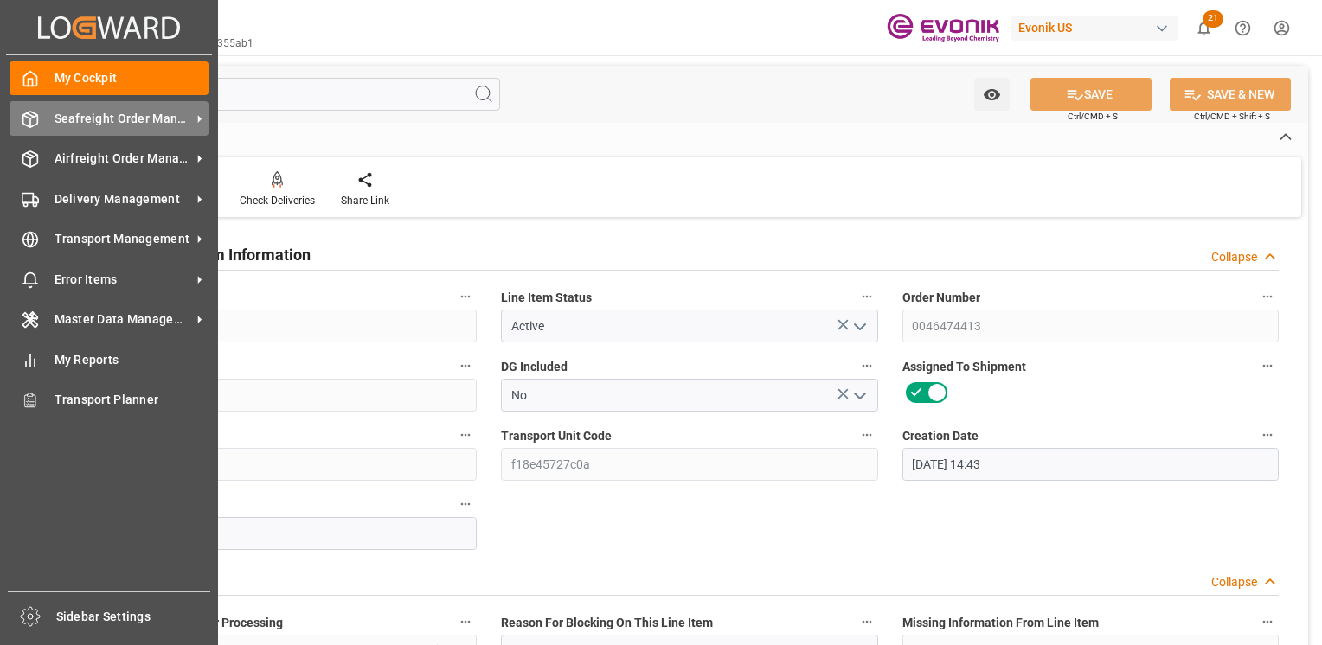
click at [66, 121] on span "Seafreight Order Management" at bounding box center [122, 119] width 137 height 18
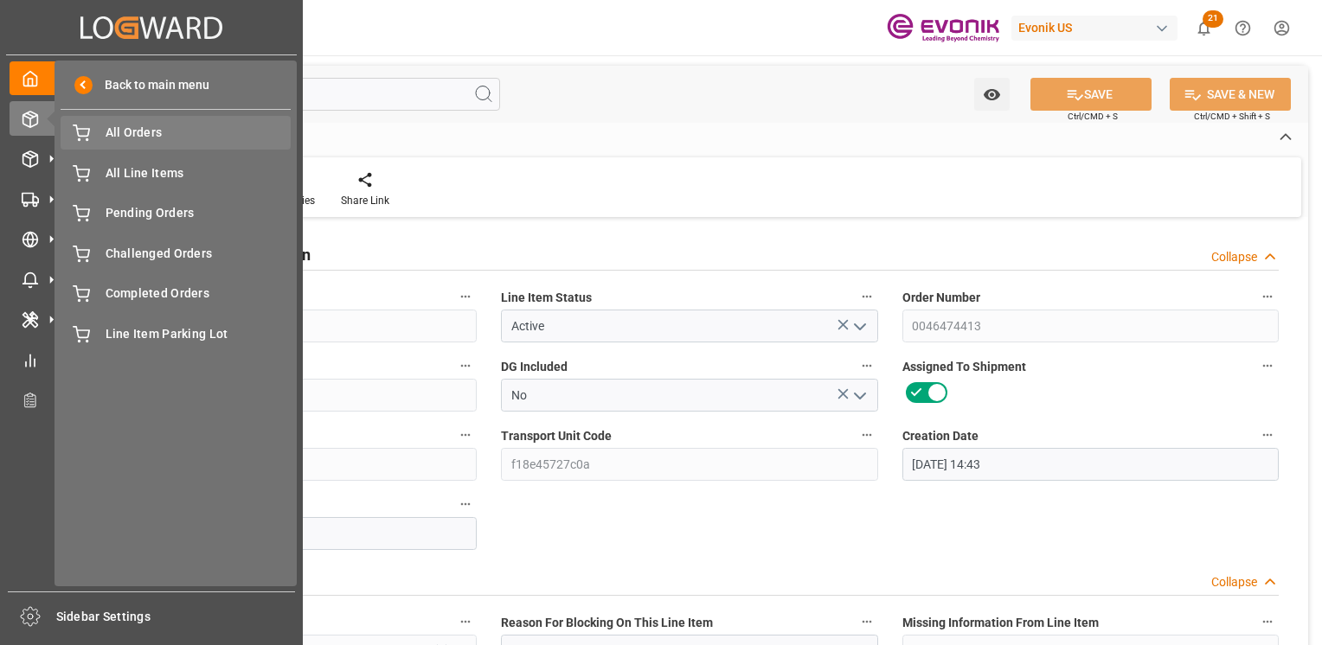
click at [106, 133] on span "All Orders" at bounding box center [199, 133] width 186 height 18
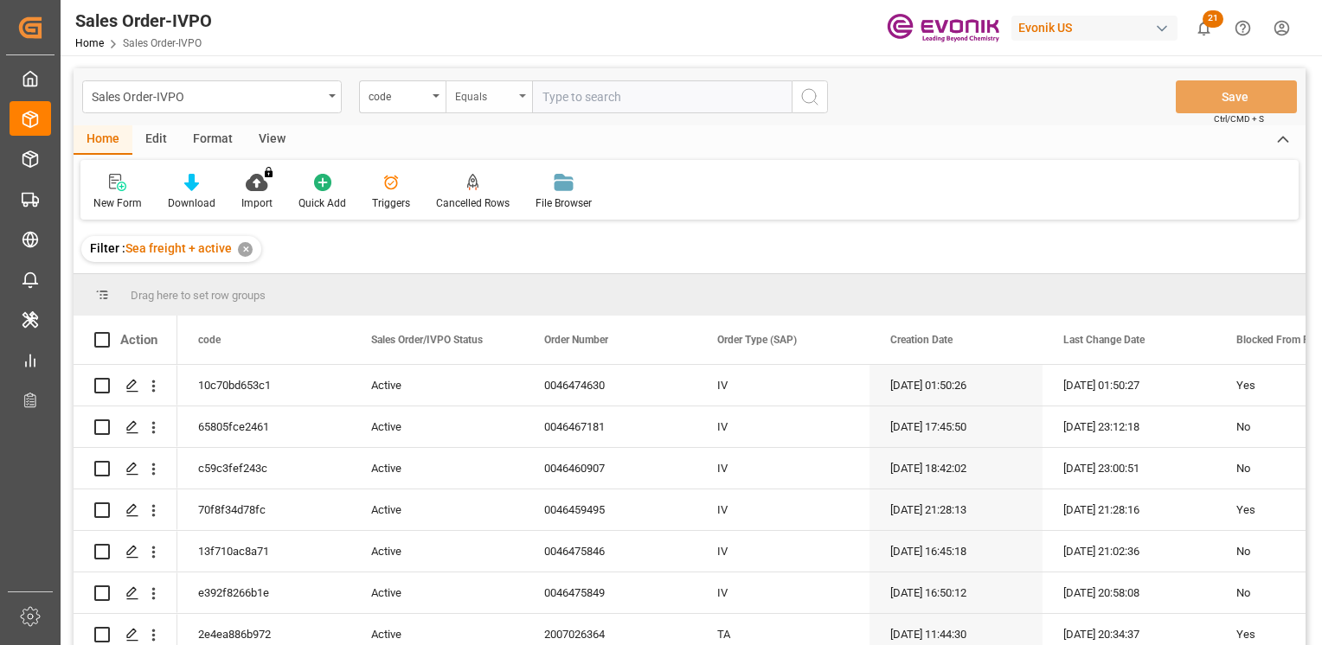
click at [419, 99] on div "code" at bounding box center [397, 95] width 59 height 20
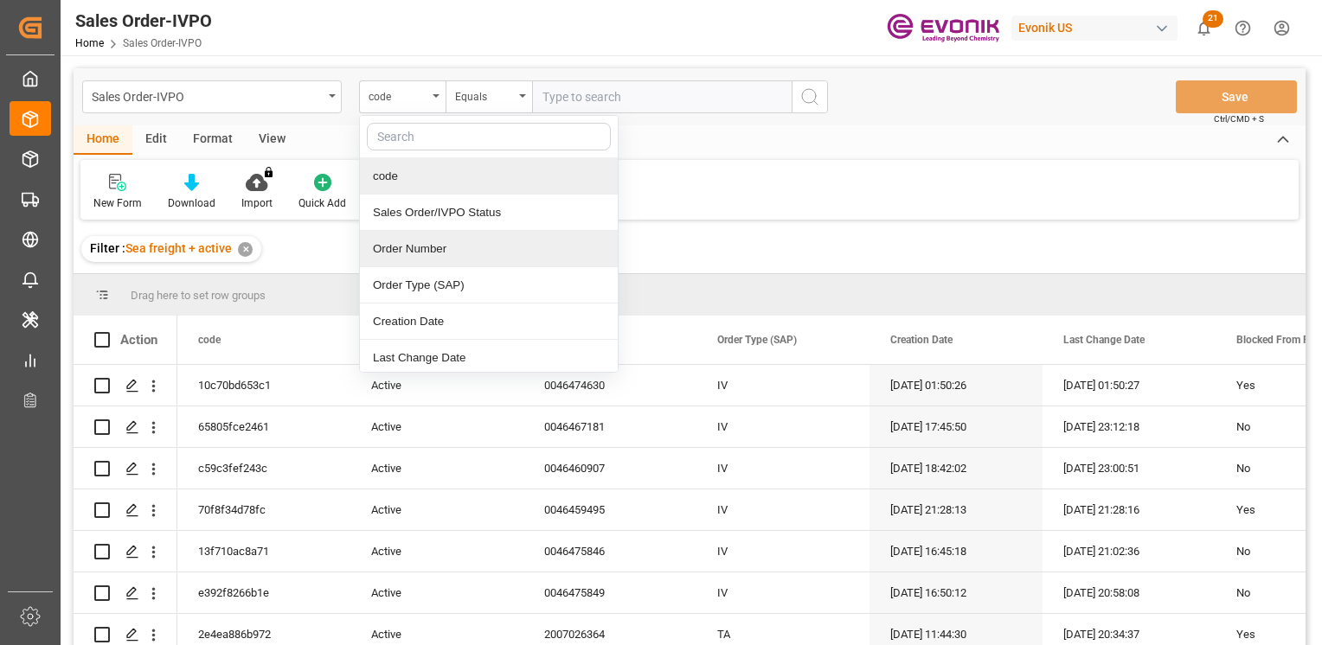
click at [398, 252] on div "Order Number" at bounding box center [489, 249] width 258 height 36
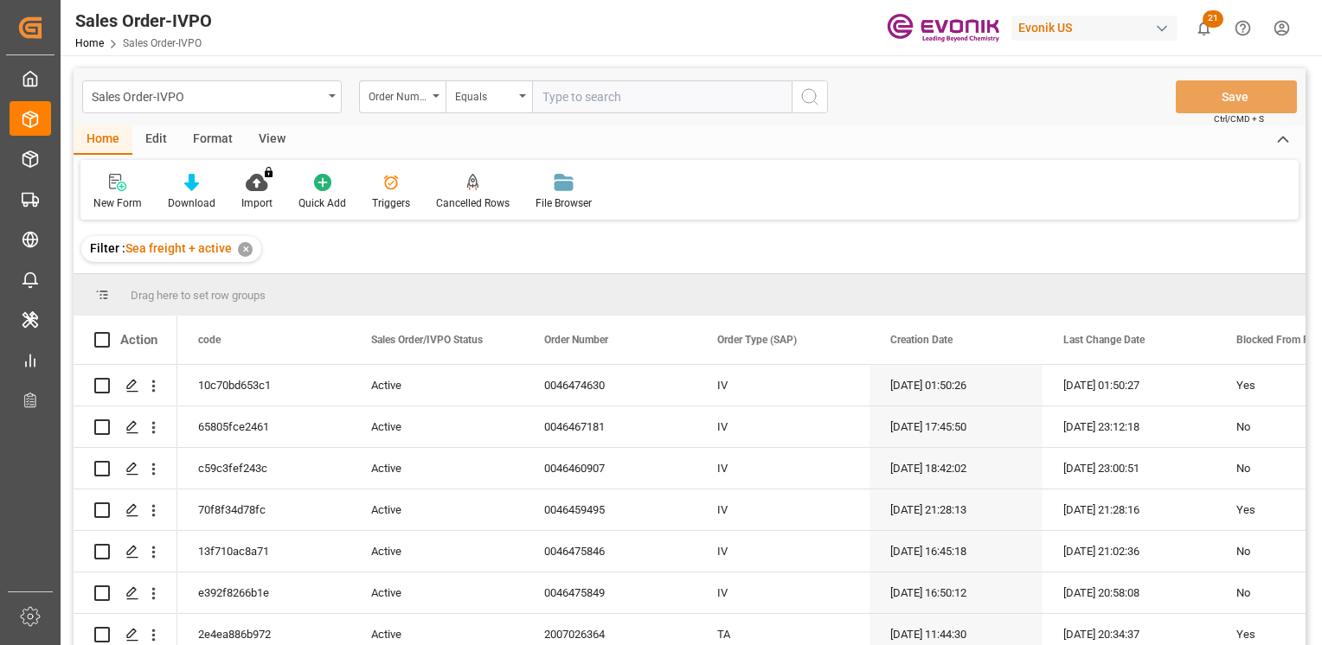
click at [636, 99] on input "text" at bounding box center [661, 96] width 259 height 33
paste input "0046474375"
type input "0046474375"
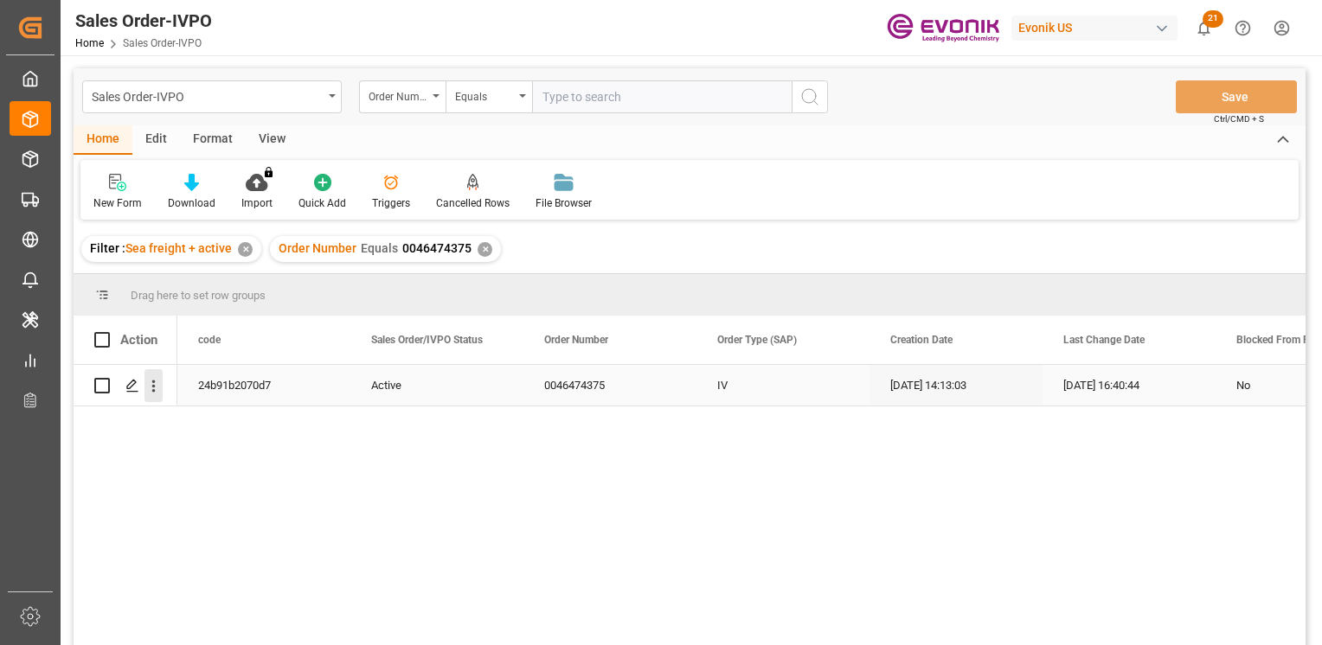
click at [151, 378] on icon "open menu" at bounding box center [153, 386] width 18 height 18
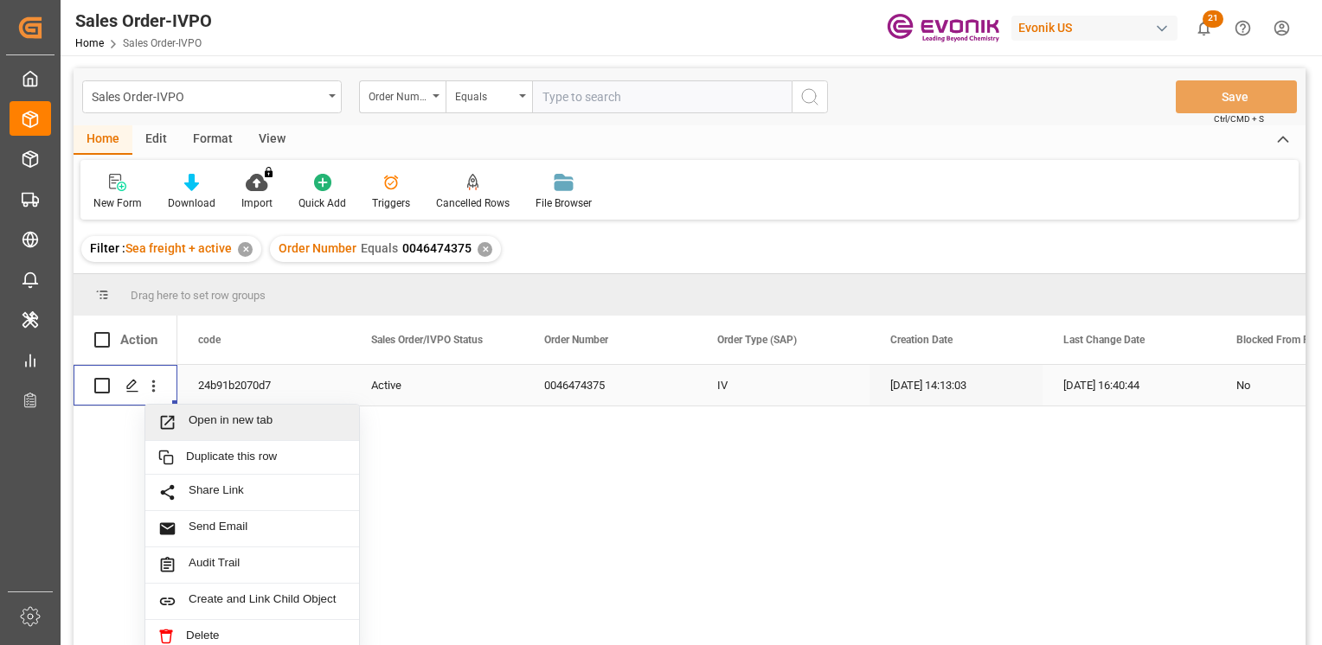
click at [244, 414] on span "Open in new tab" at bounding box center [267, 422] width 157 height 18
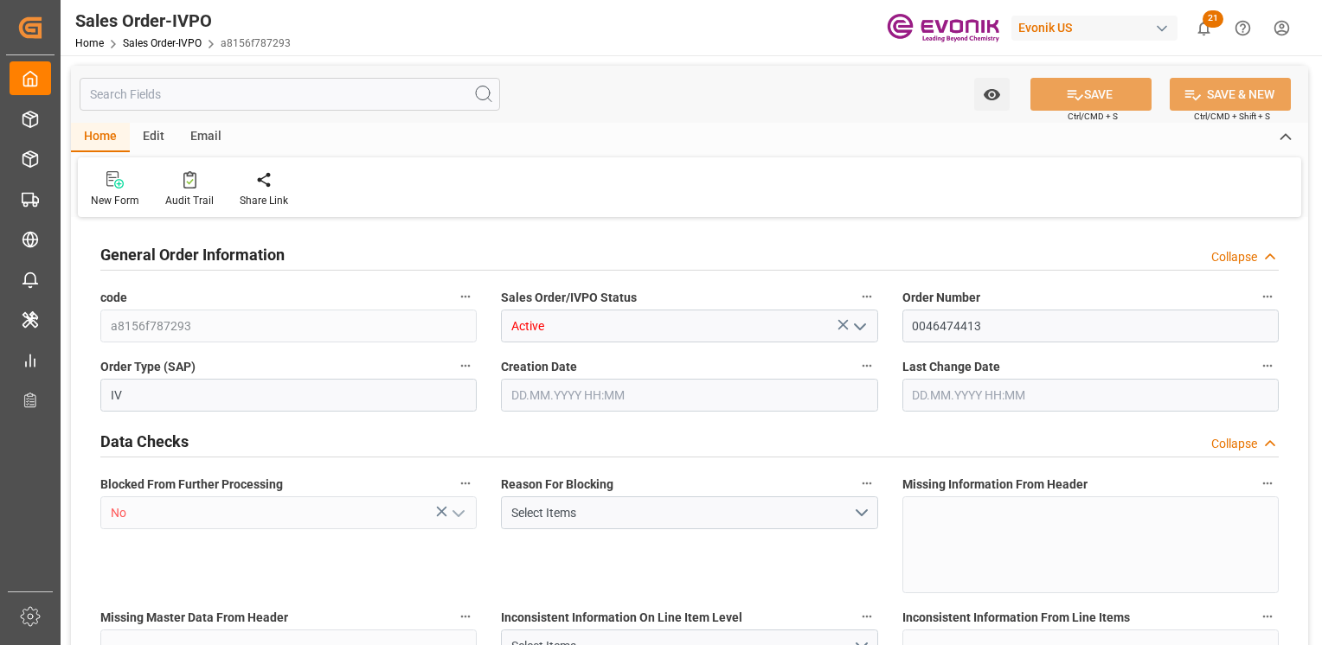
type input "NLRTM"
type input "0"
type input "1"
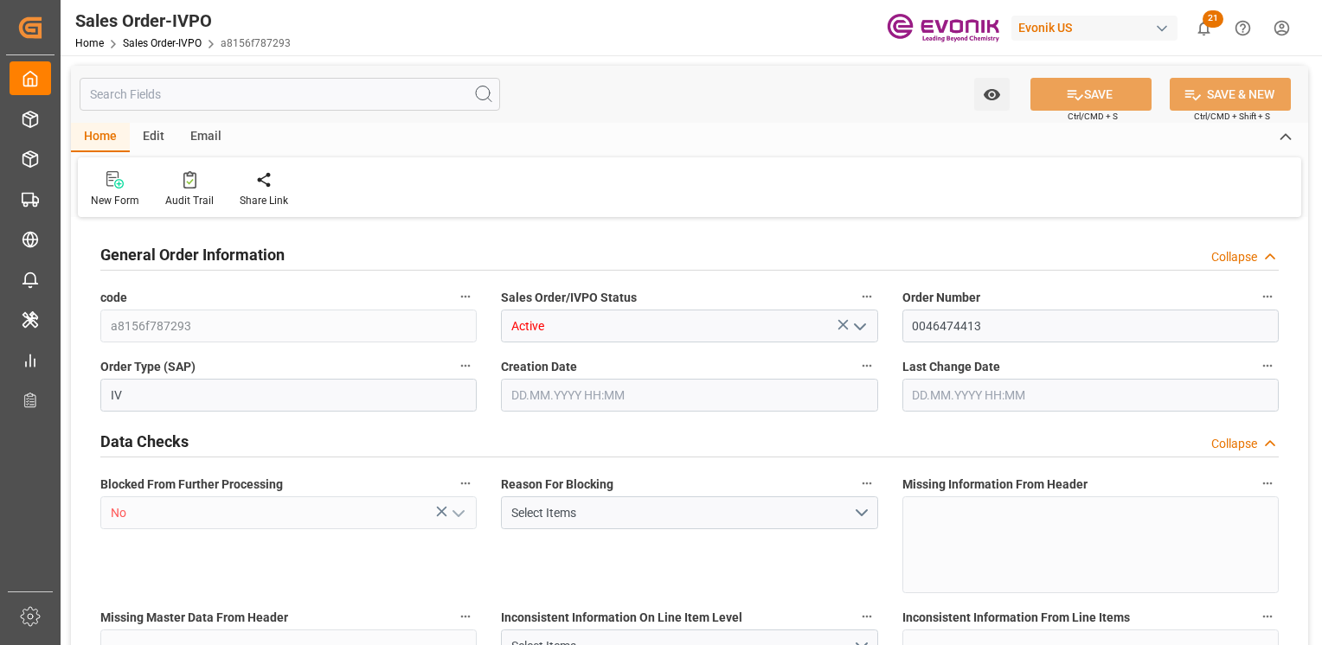
type input "5290"
type input "7.2329"
type input "17000"
type input "30"
type input "[DATE] 14:43"
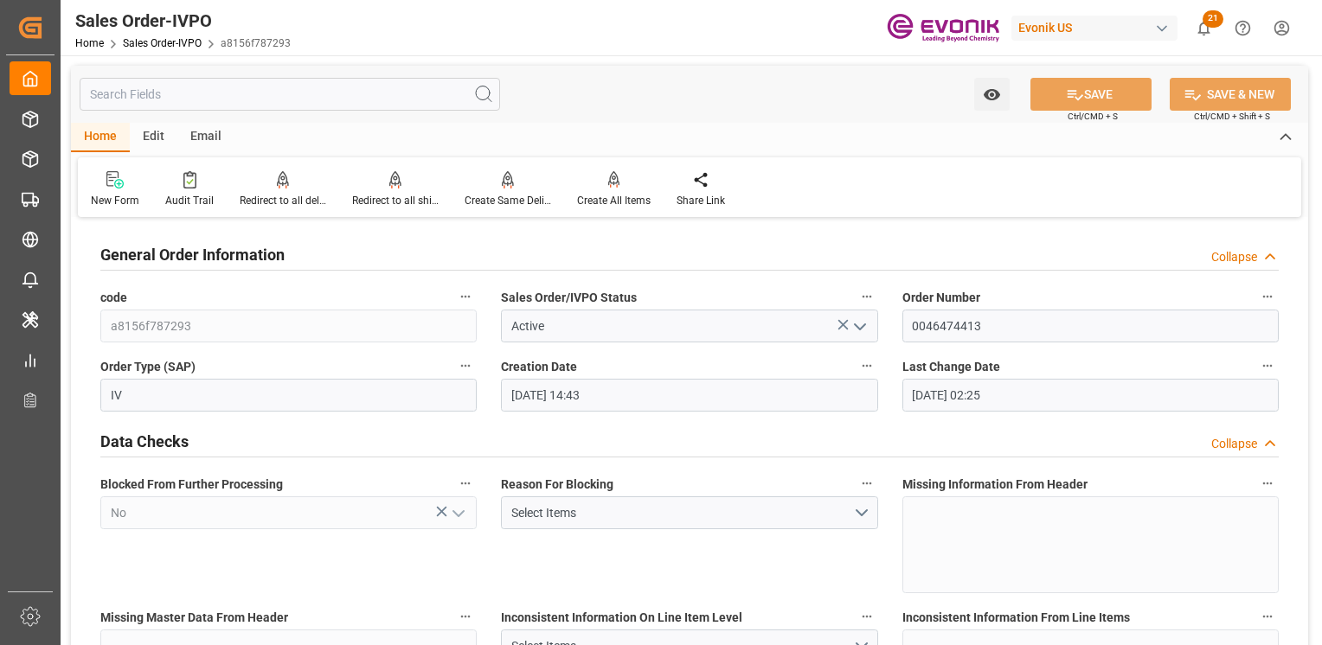
type input "[DATE] 02:25"
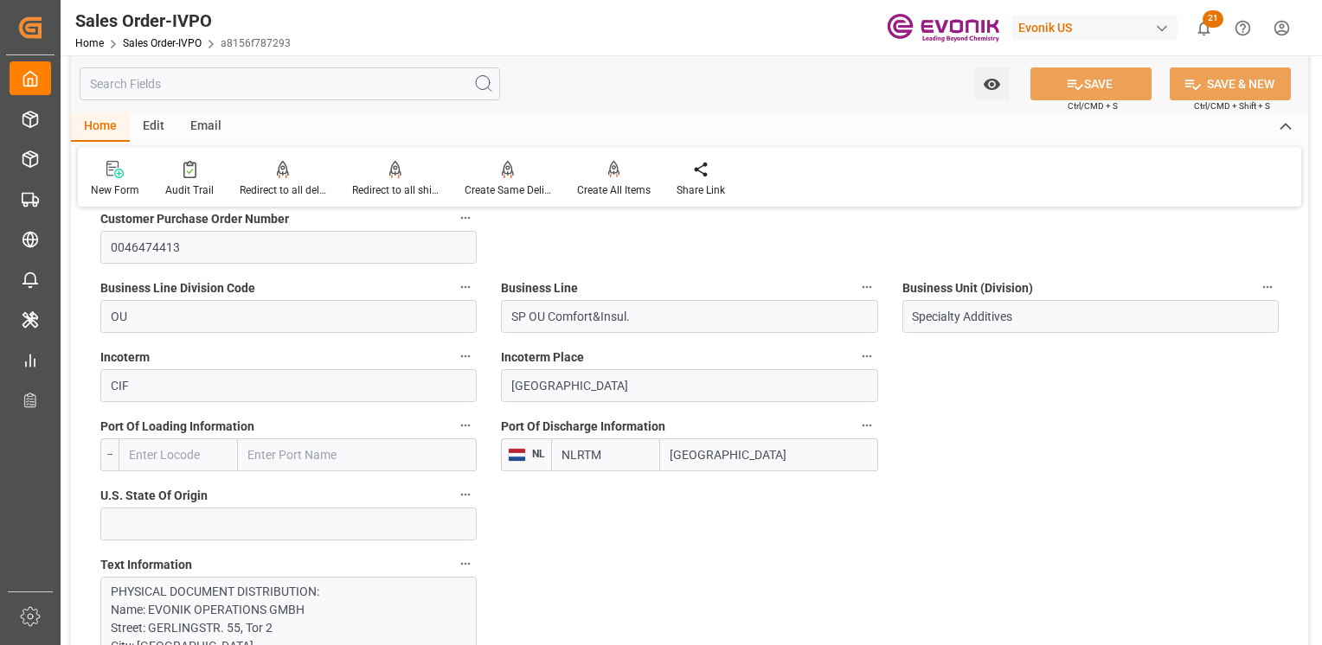
scroll to position [1124, 0]
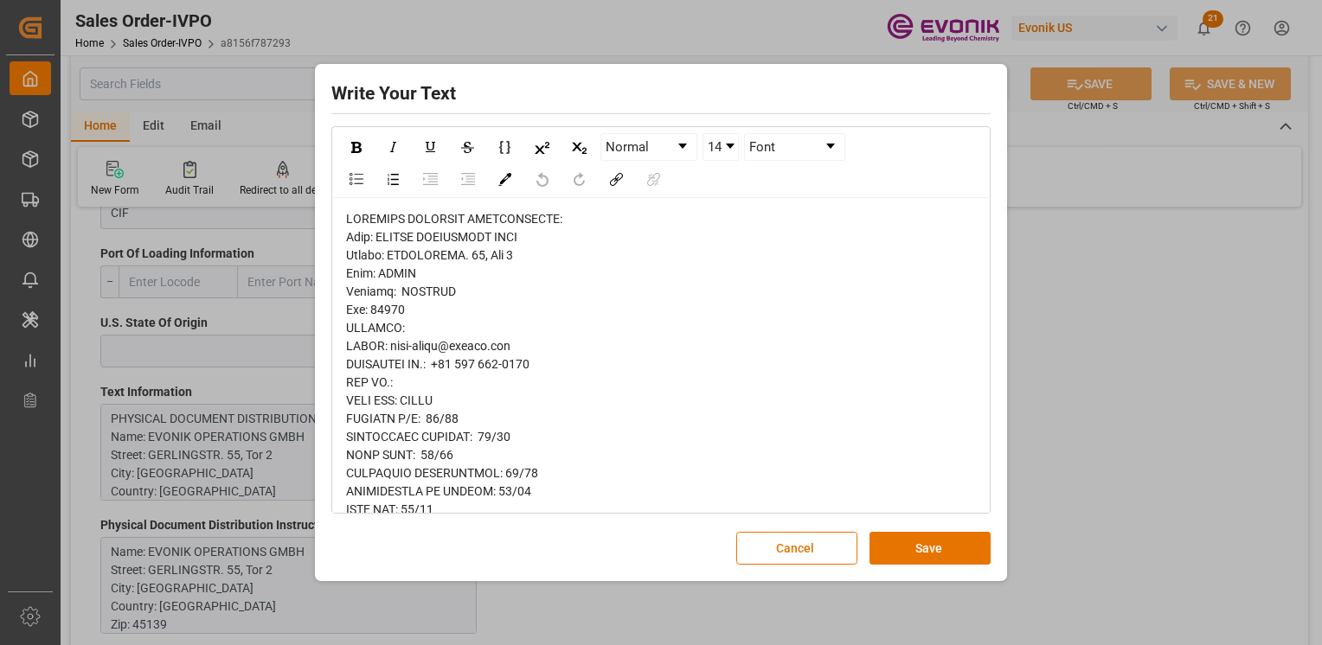
scroll to position [86, 0]
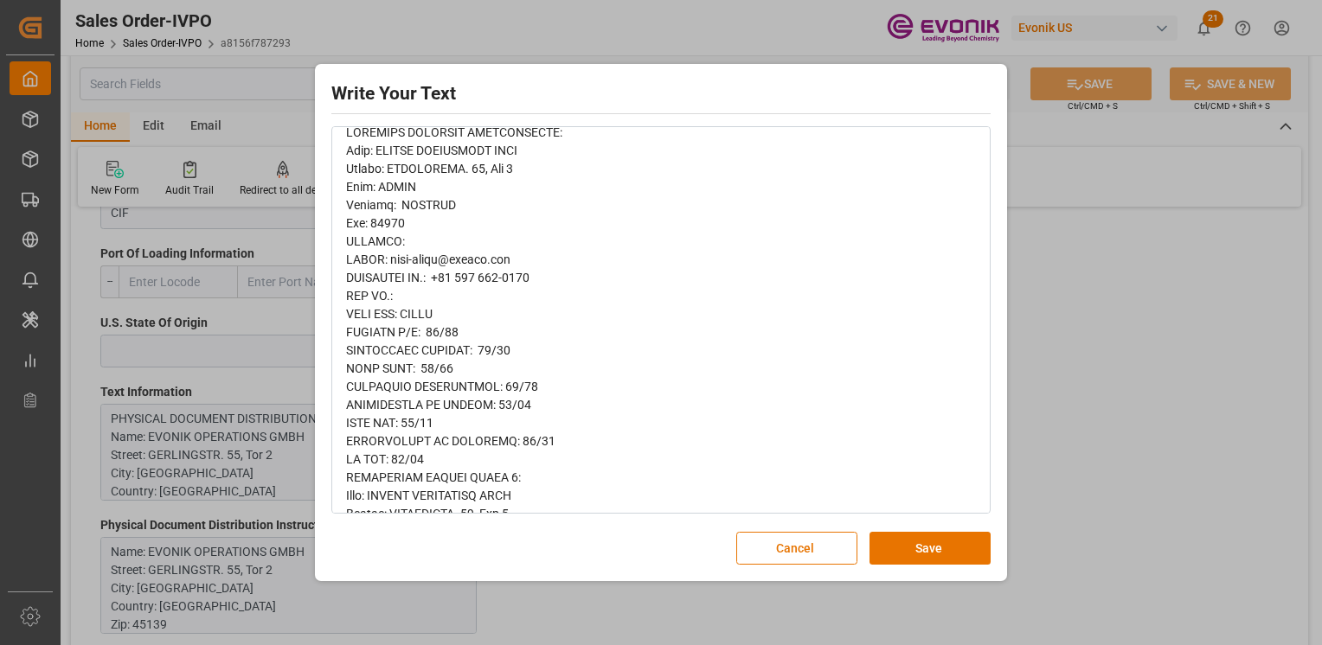
click at [817, 541] on button "Cancel" at bounding box center [796, 548] width 121 height 33
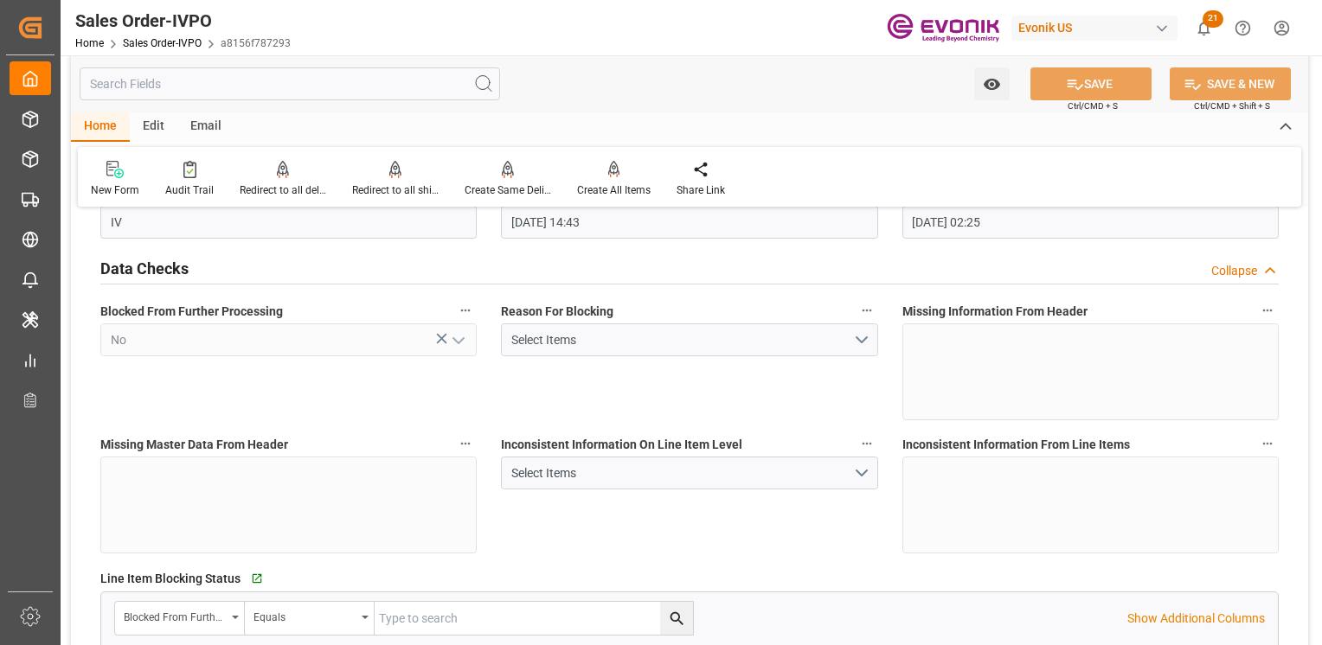
scroll to position [0, 0]
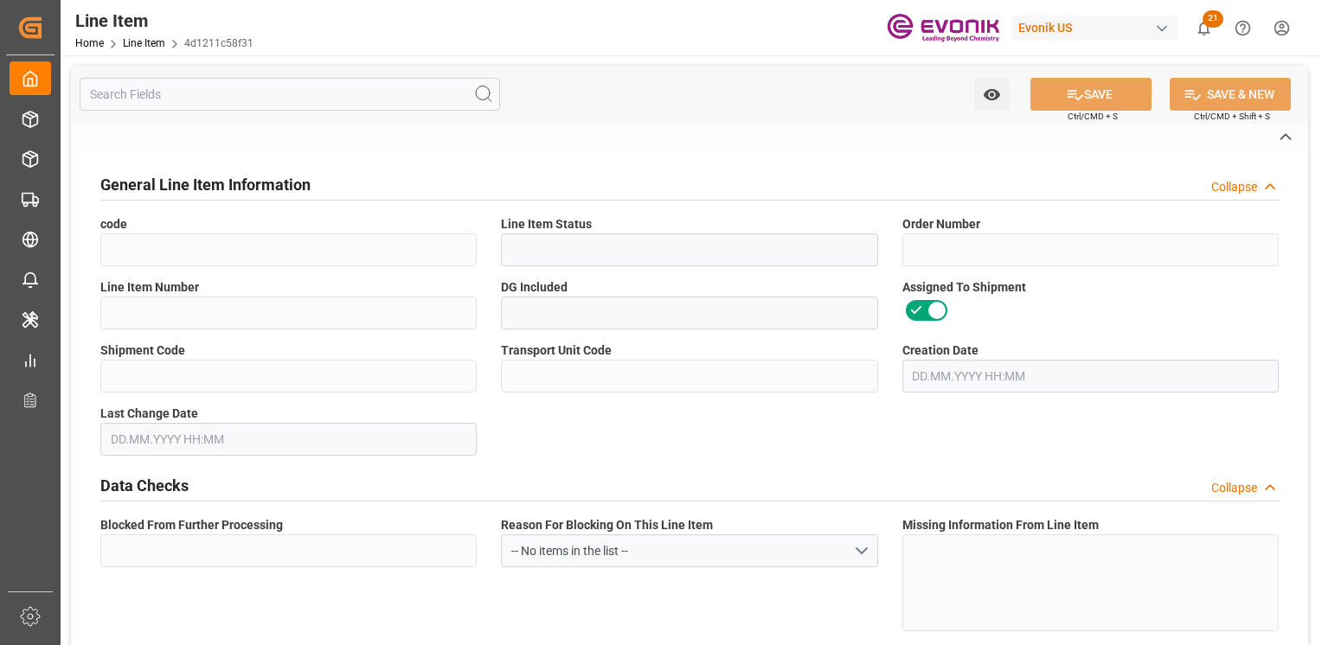
type input "4d1211c58f31"
type input "Active"
type input "0046474375"
type input "00040"
type input "Yes"
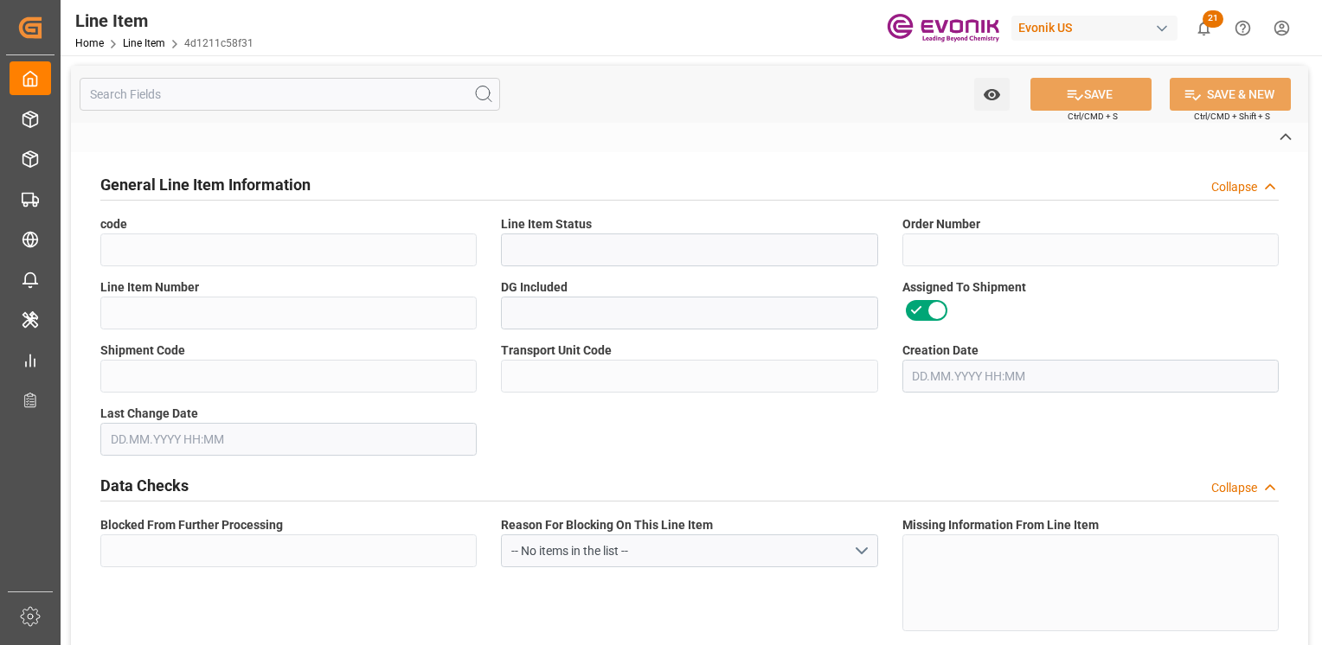
type input "a6b2c581bb4a"
type input "a8dfc2a03692"
type input "No"
type input "DR"
type input "Yes"
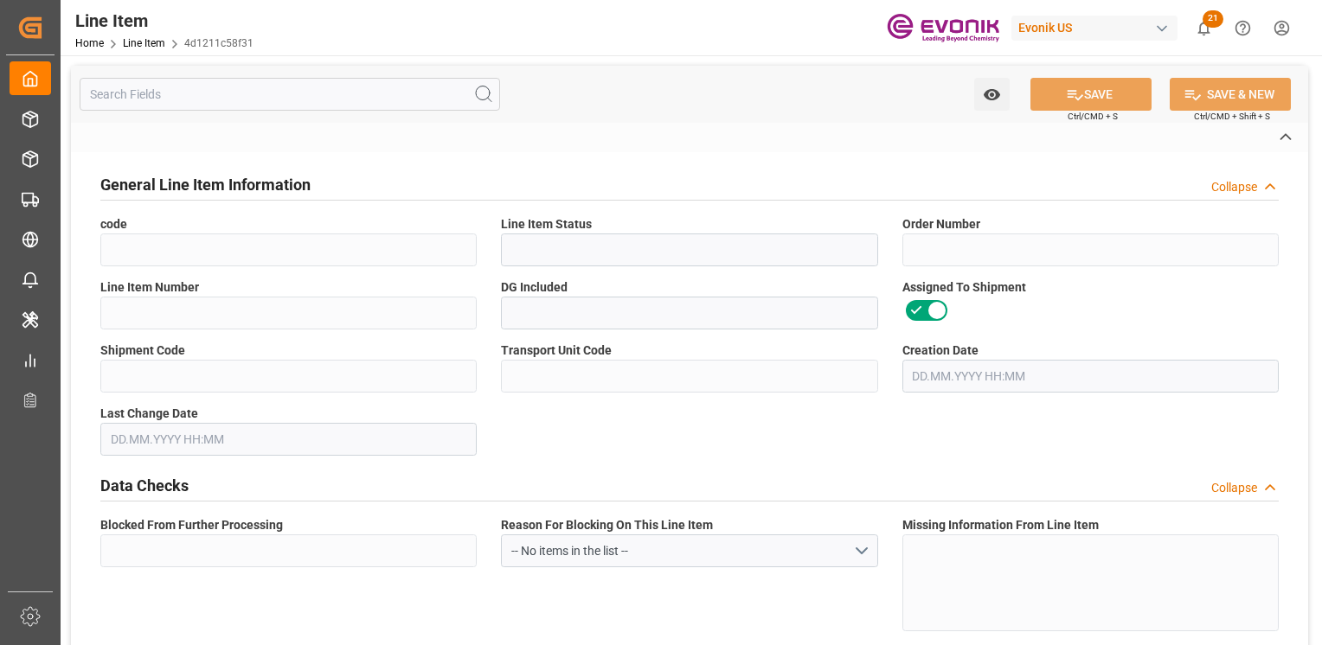
type input "99099054"
type textarea "POLYCAT 15:2445:170:OU:P"
type input "USD"
type input "PACK"
type input "2921290055"
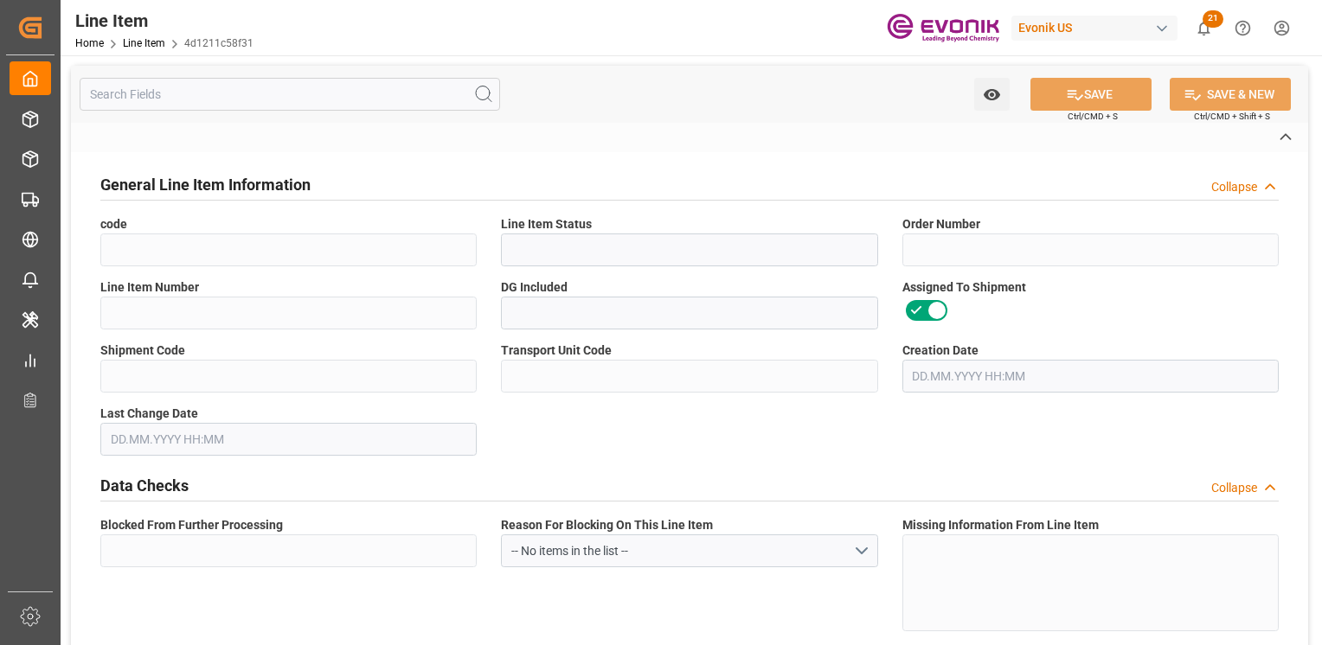
type input "EAR99"
type input "US"
type input "DR"
type input "[MEDICAL_DATA]"
type input "KGM"
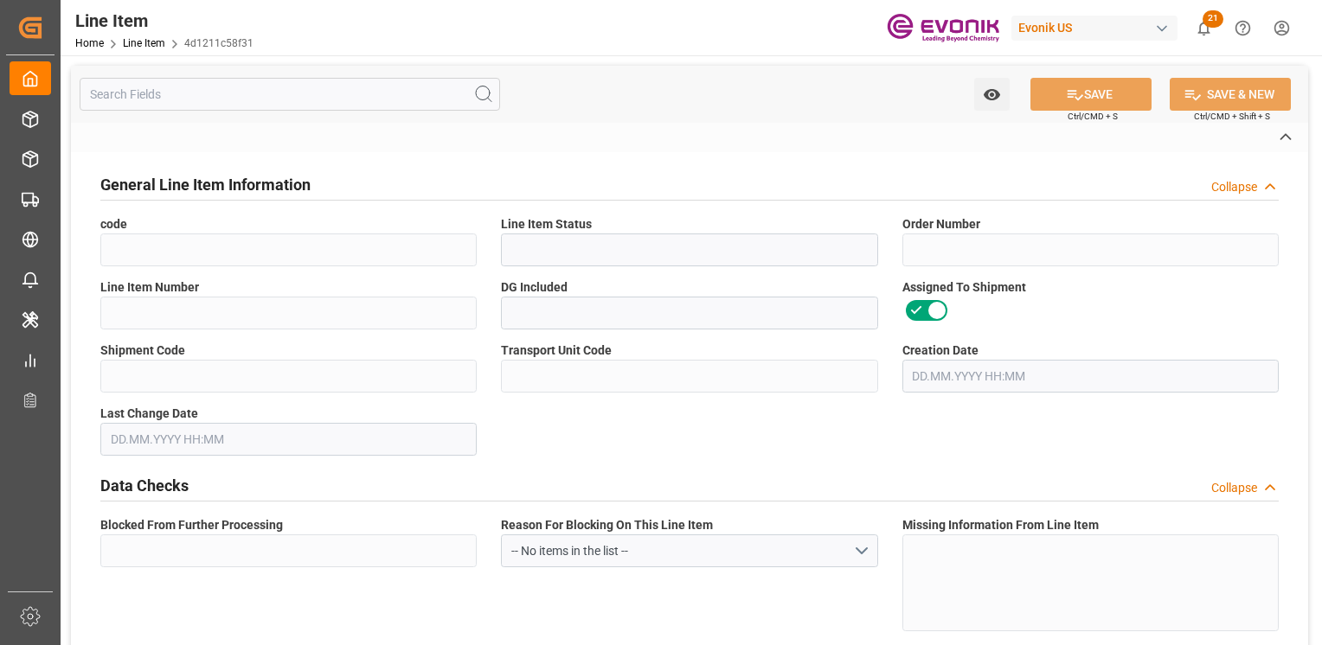
type textarea "KGM"
type input "KGM"
type textarea "KGM"
type input "M3"
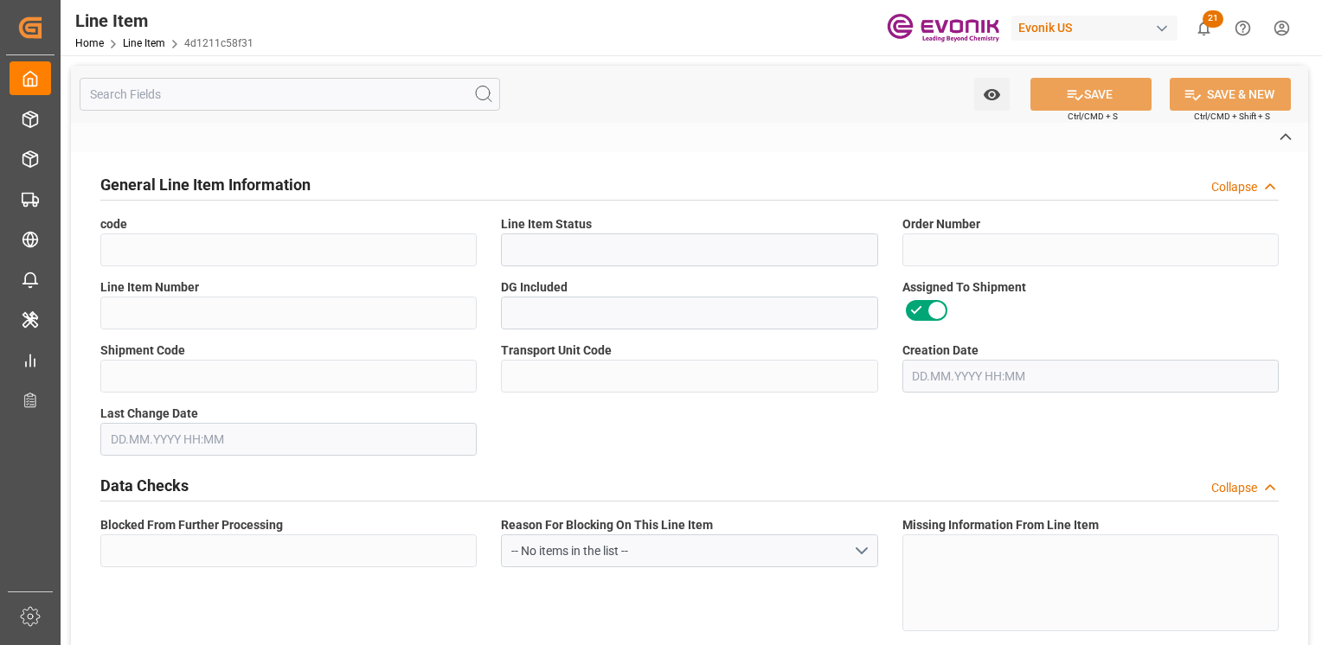
type textarea "DMQ"
type input "M3"
type input "DR"
type input "KGM"
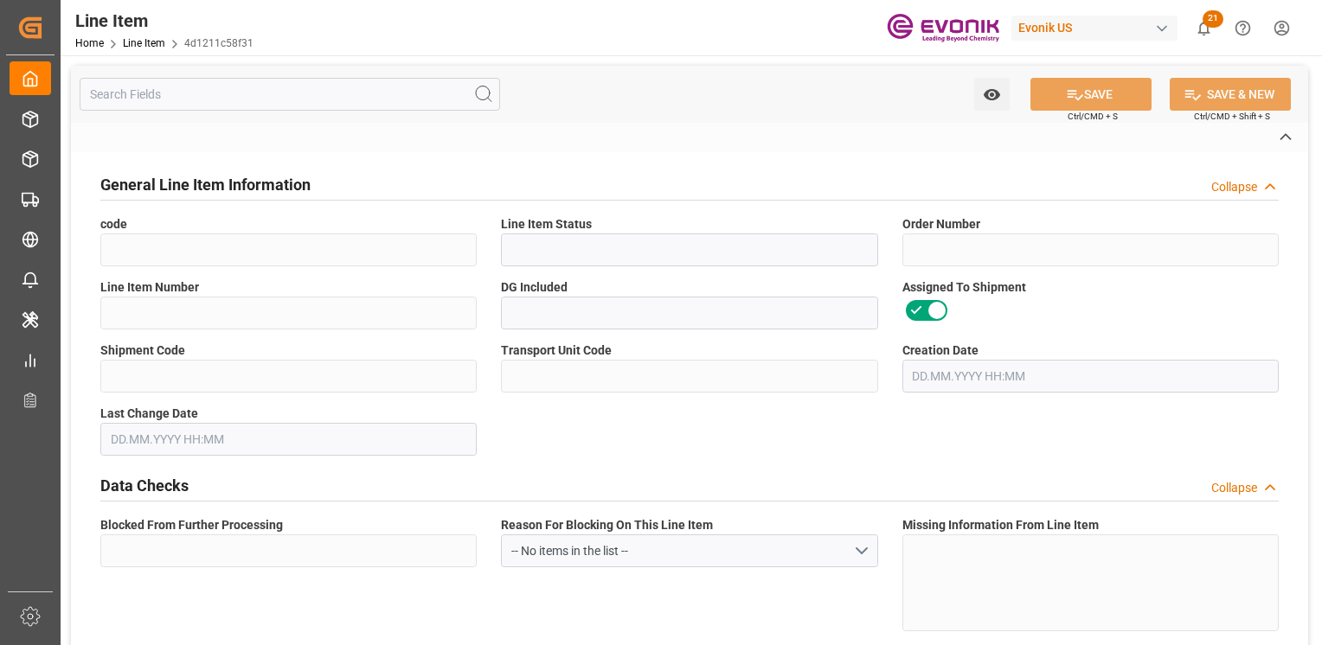
type input "M3"
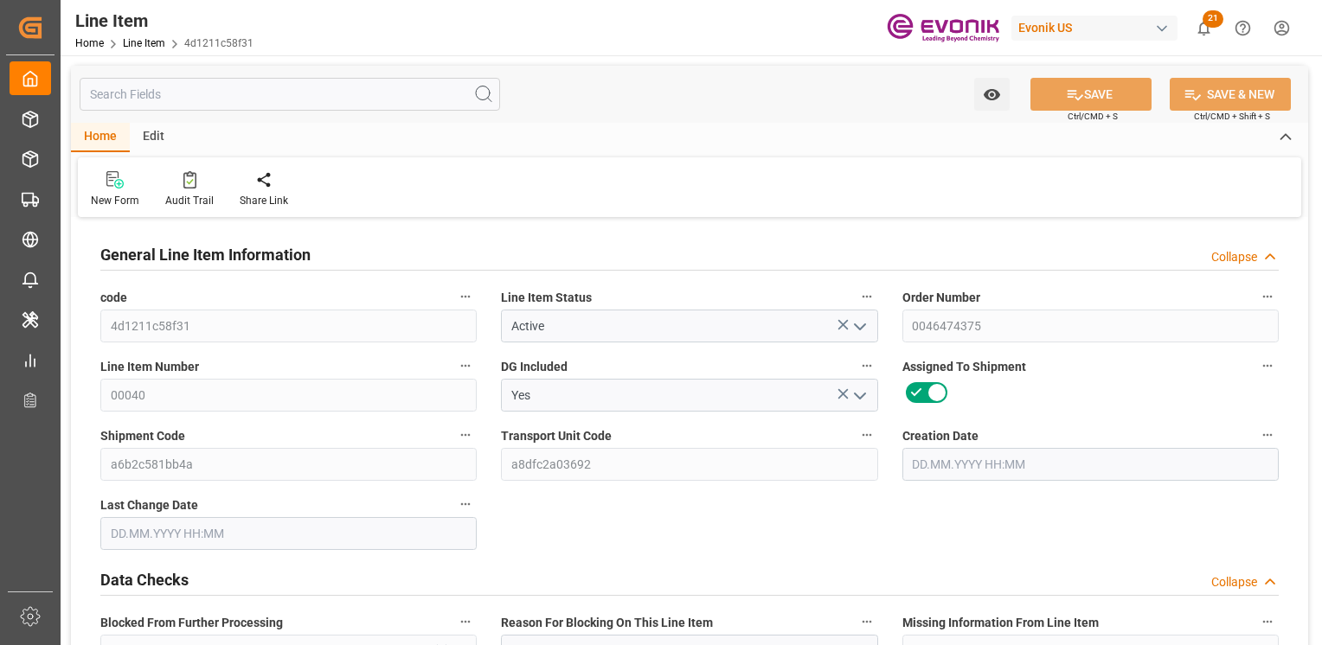
type input "3"
type input "2241.6"
type input "2040"
type input "3.4387"
type input "12"
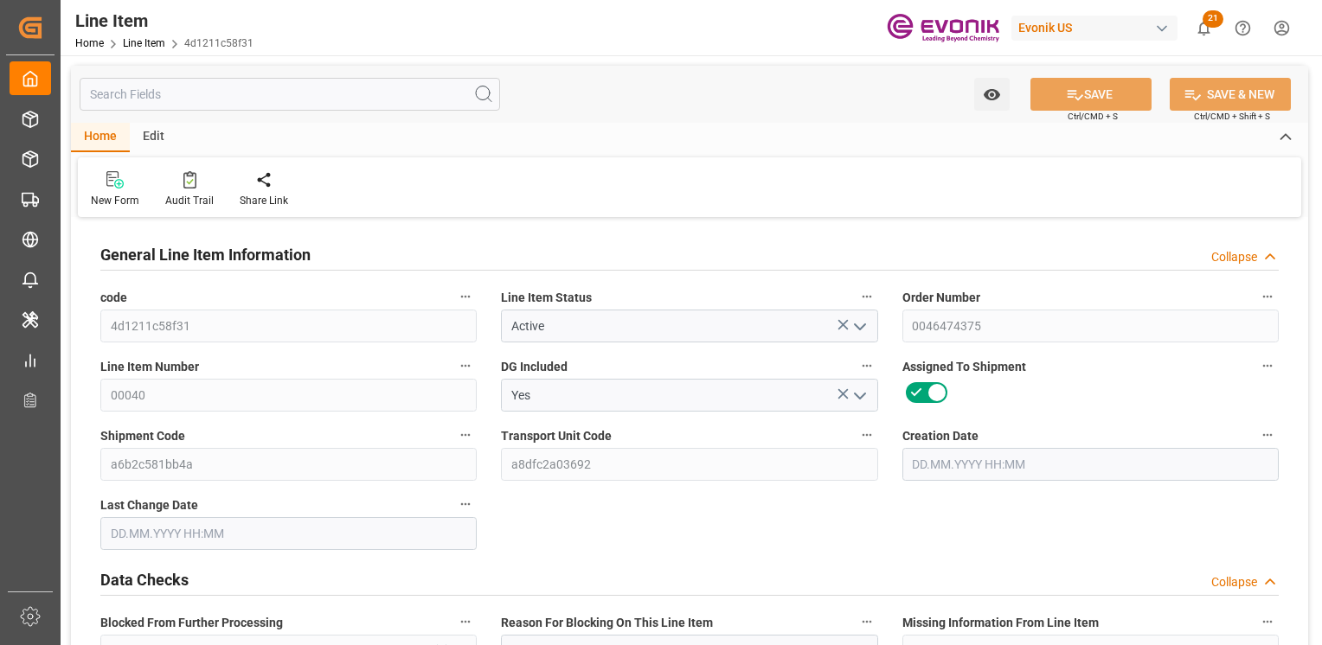
type input "15524.4"
type input "12"
type input "2241.6"
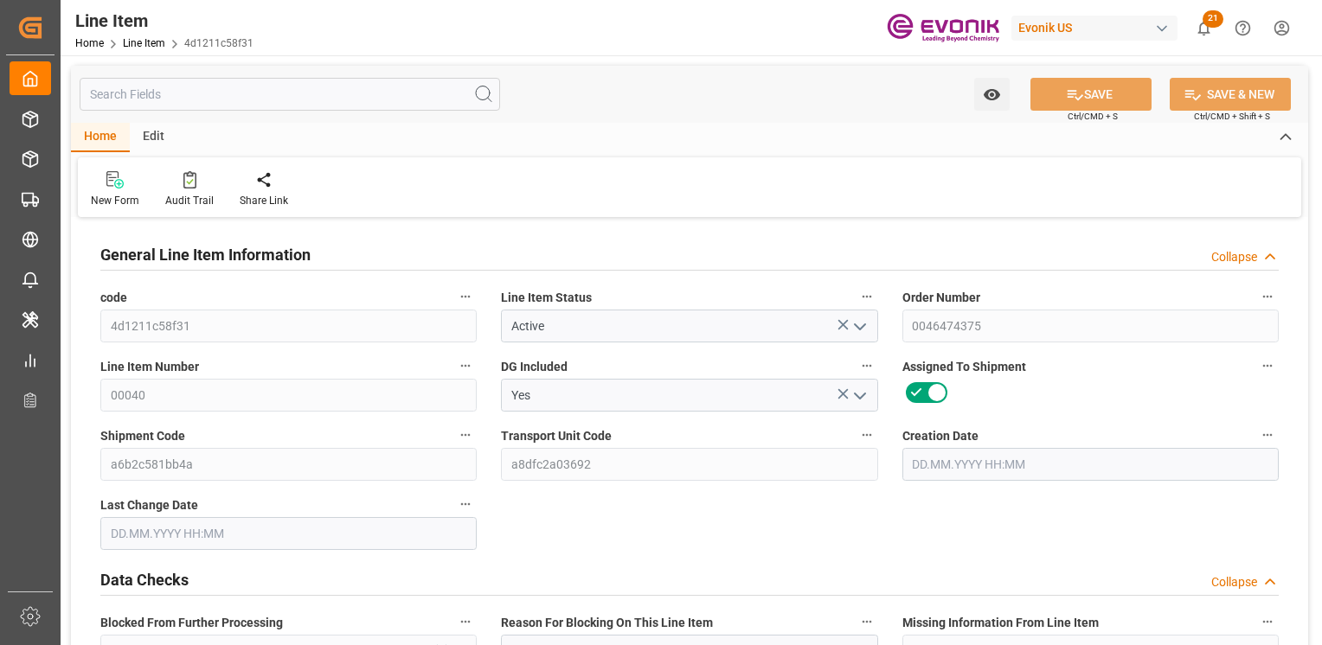
type input "2307.6"
type input "2040"
type input "3.4387"
type input "3438.744"
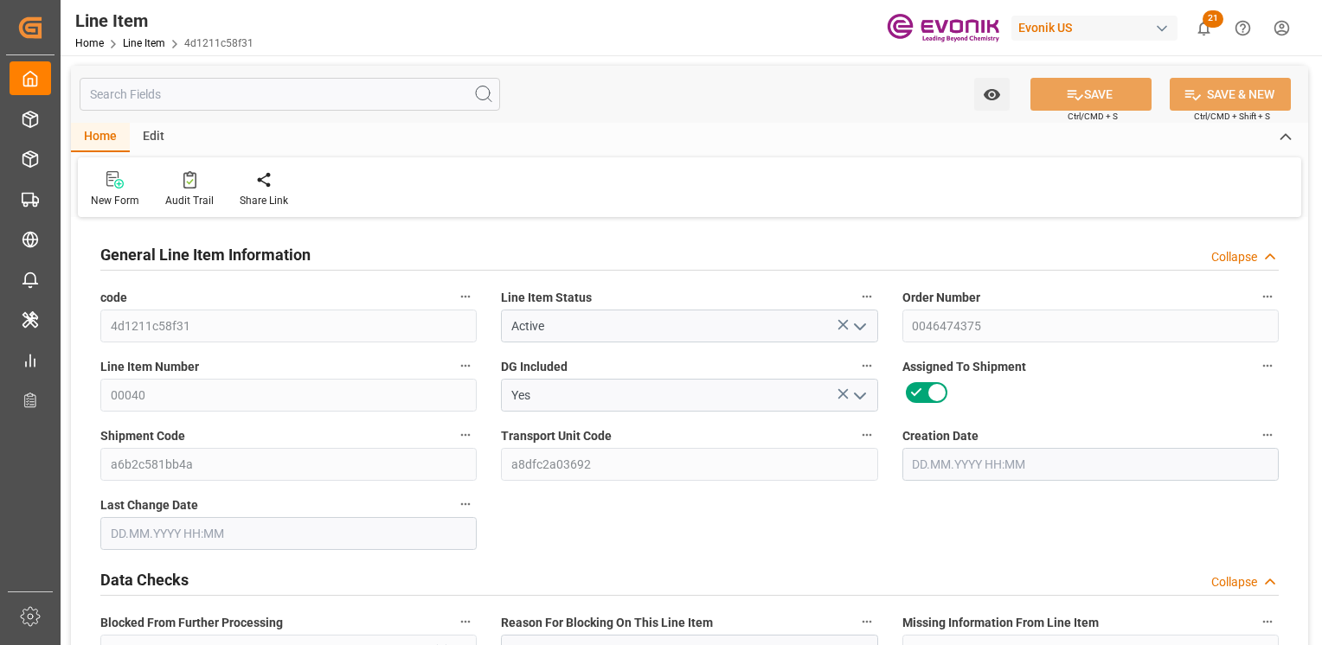
type input "12"
type input "2241.6"
type input "2040"
type input "3.4387"
type input "[DATE] 14:13"
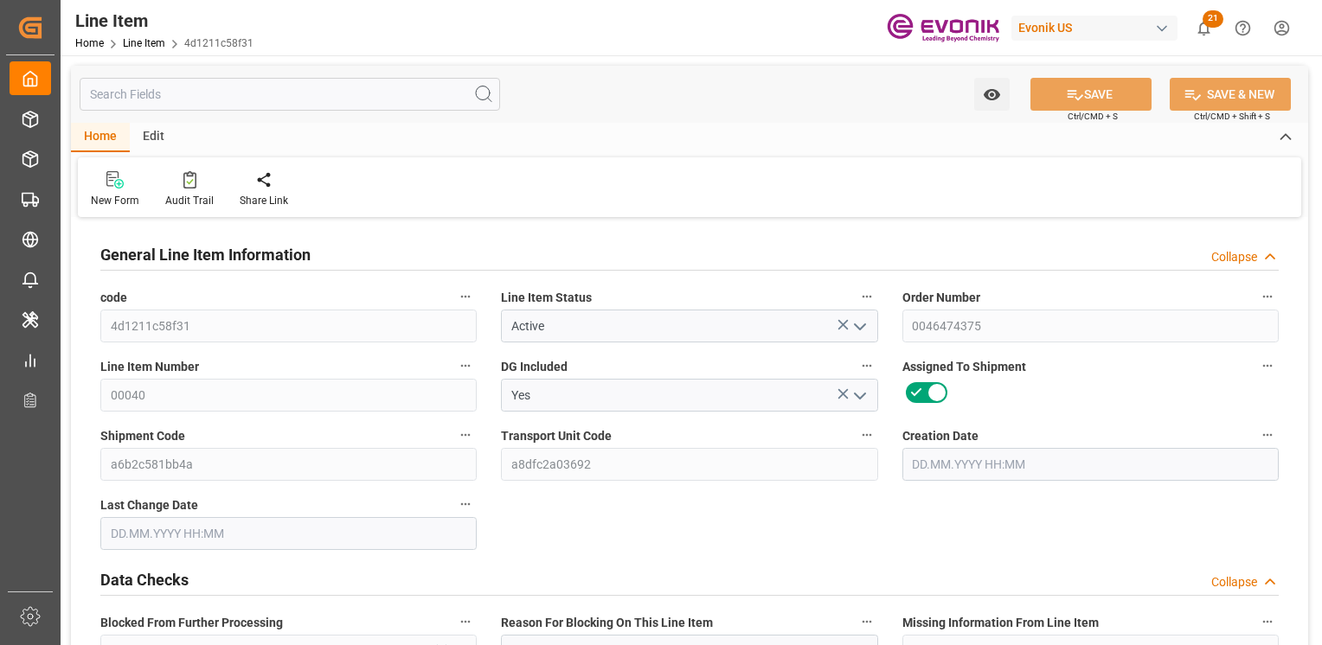
type input "[DATE] 16:47"
type input "[DATE]"
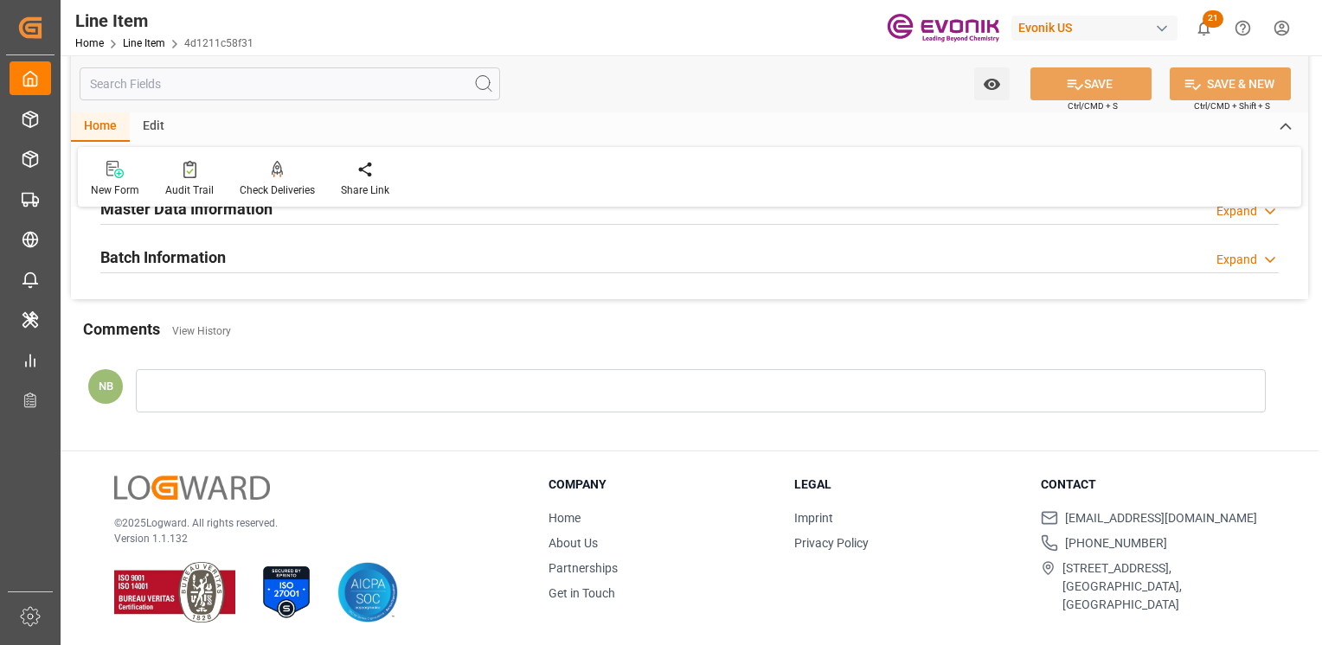
scroll to position [2283, 0]
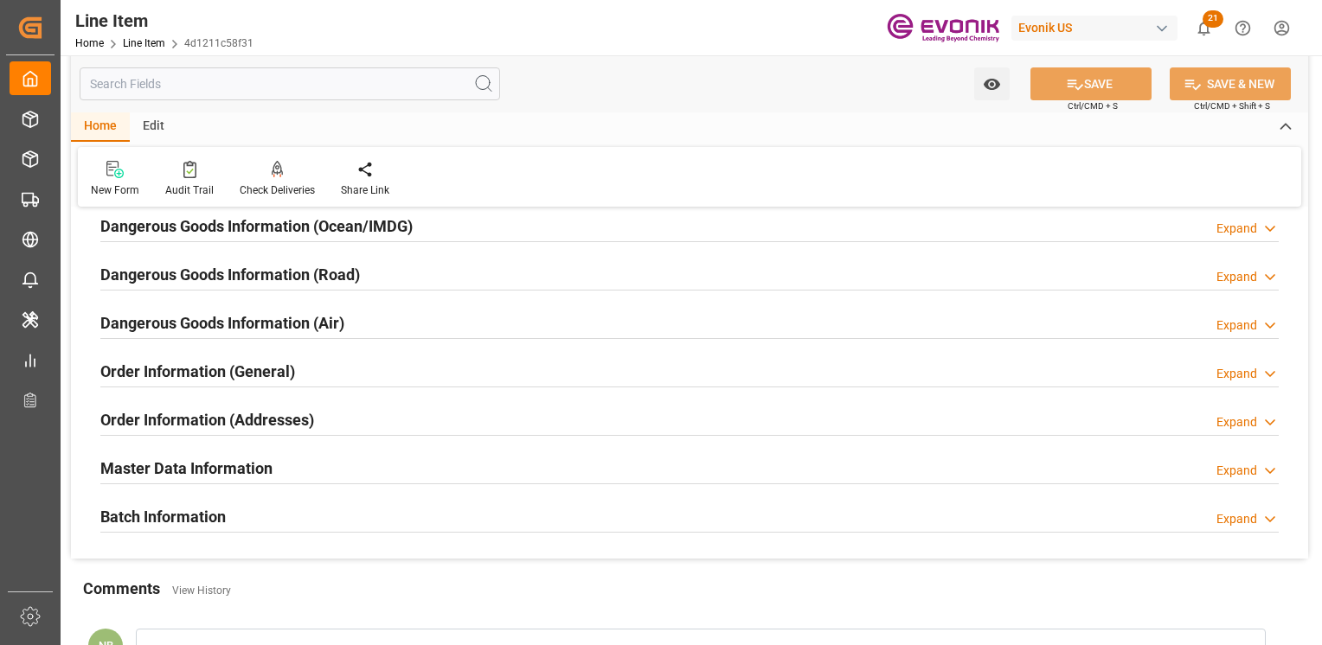
click at [220, 70] on input "text" at bounding box center [290, 83] width 420 height 33
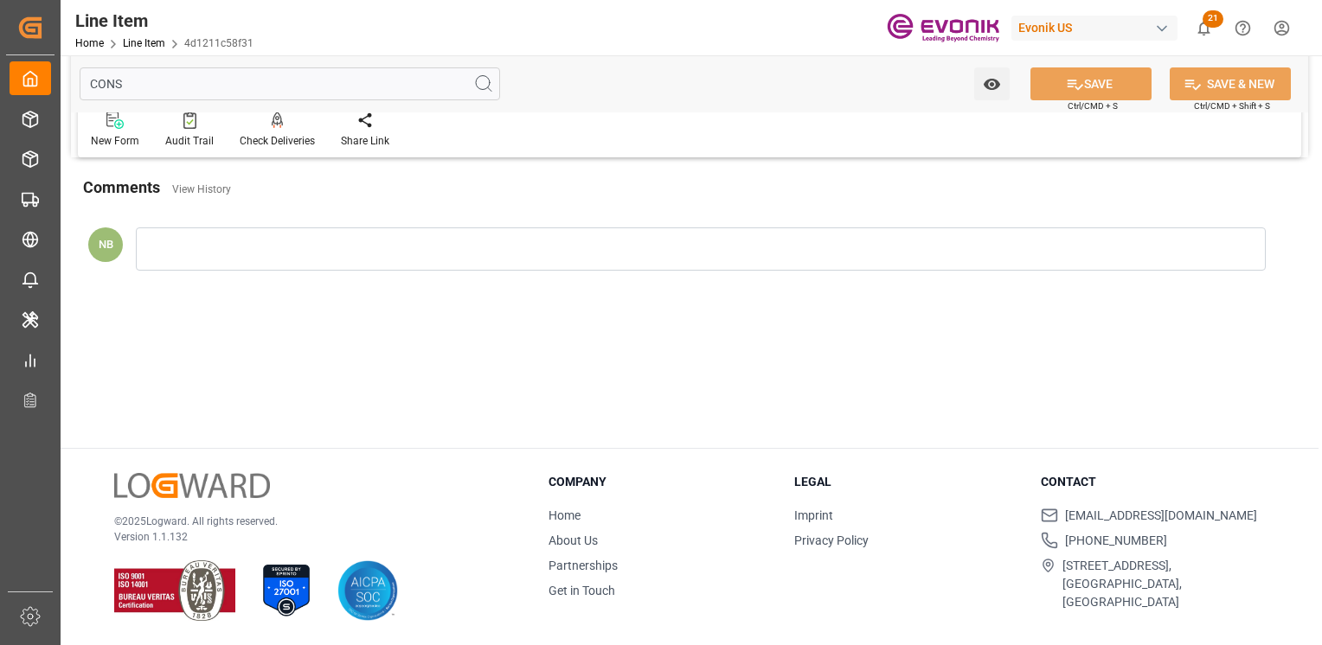
scroll to position [143, 0]
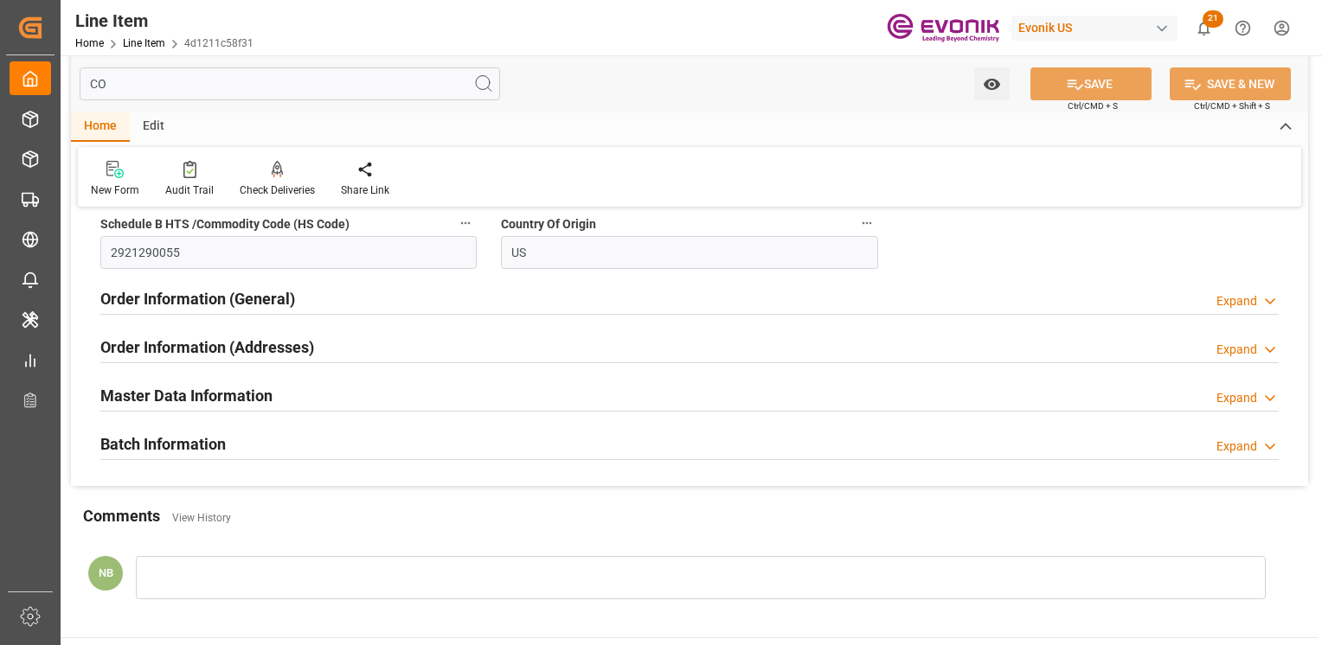
type input "C"
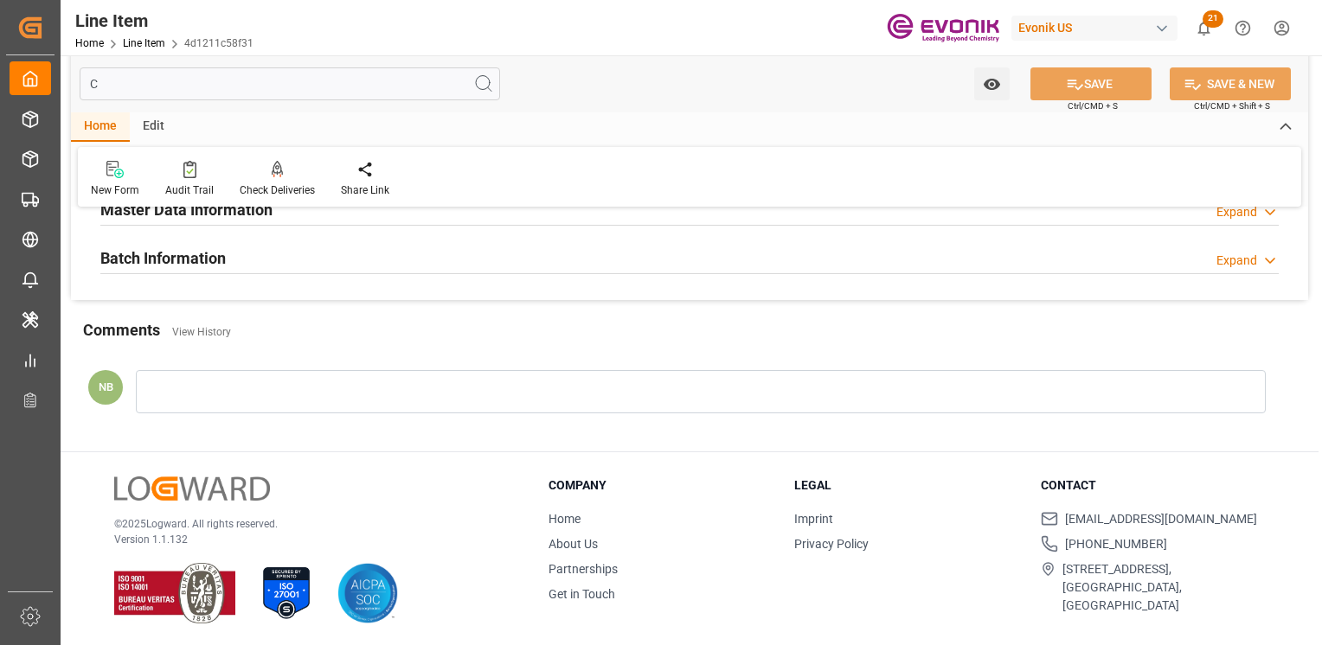
type input "3"
type input "15524.4"
type input "2307.6"
type input "[DATE] 14:13"
type input "[DATE] 16:47"
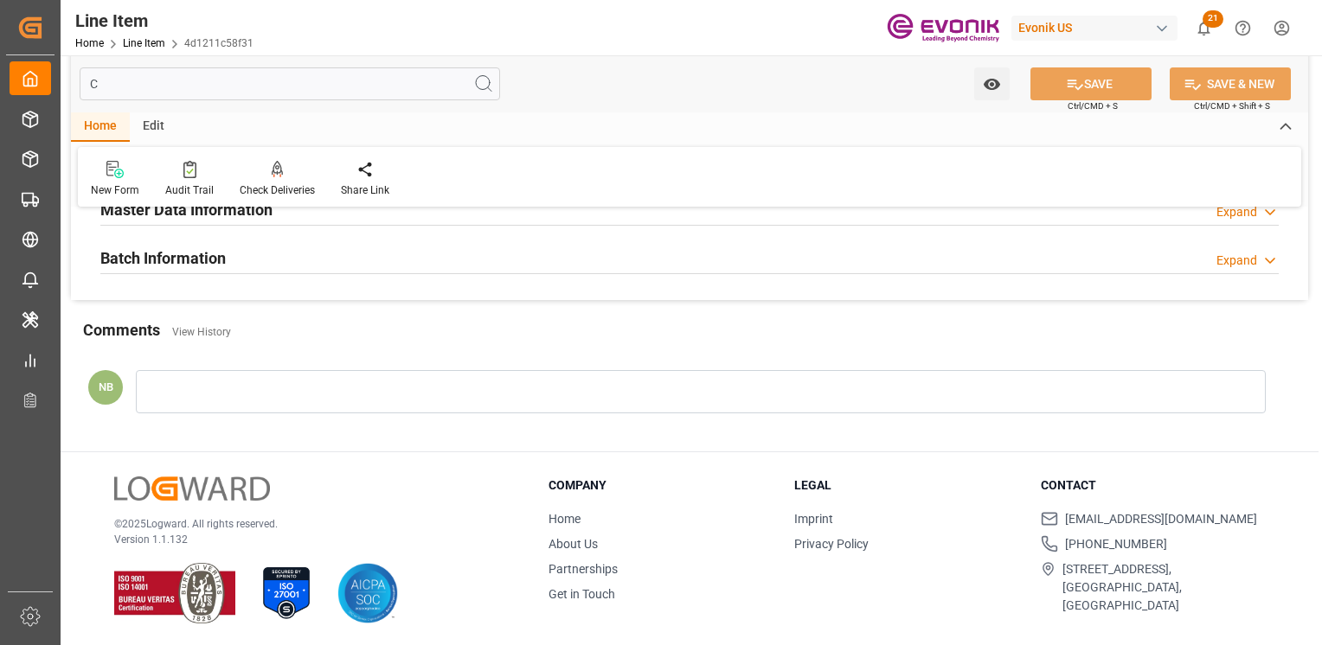
type input "[DATE]"
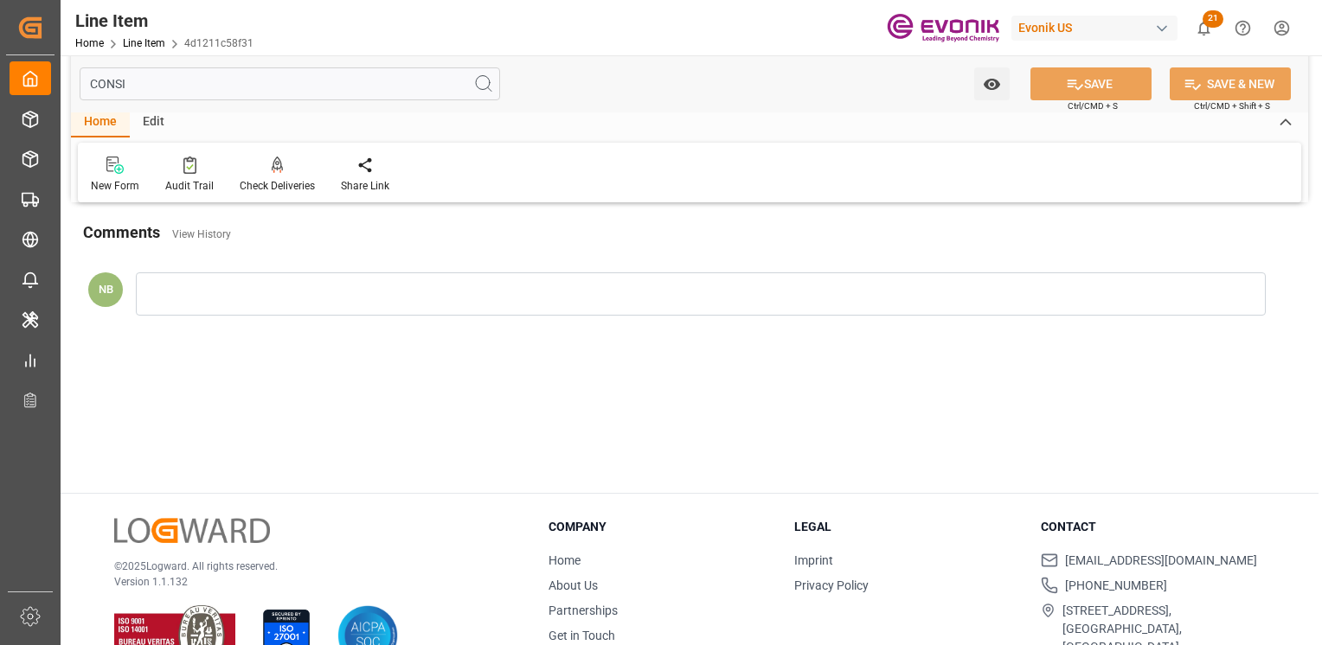
scroll to position [0, 0]
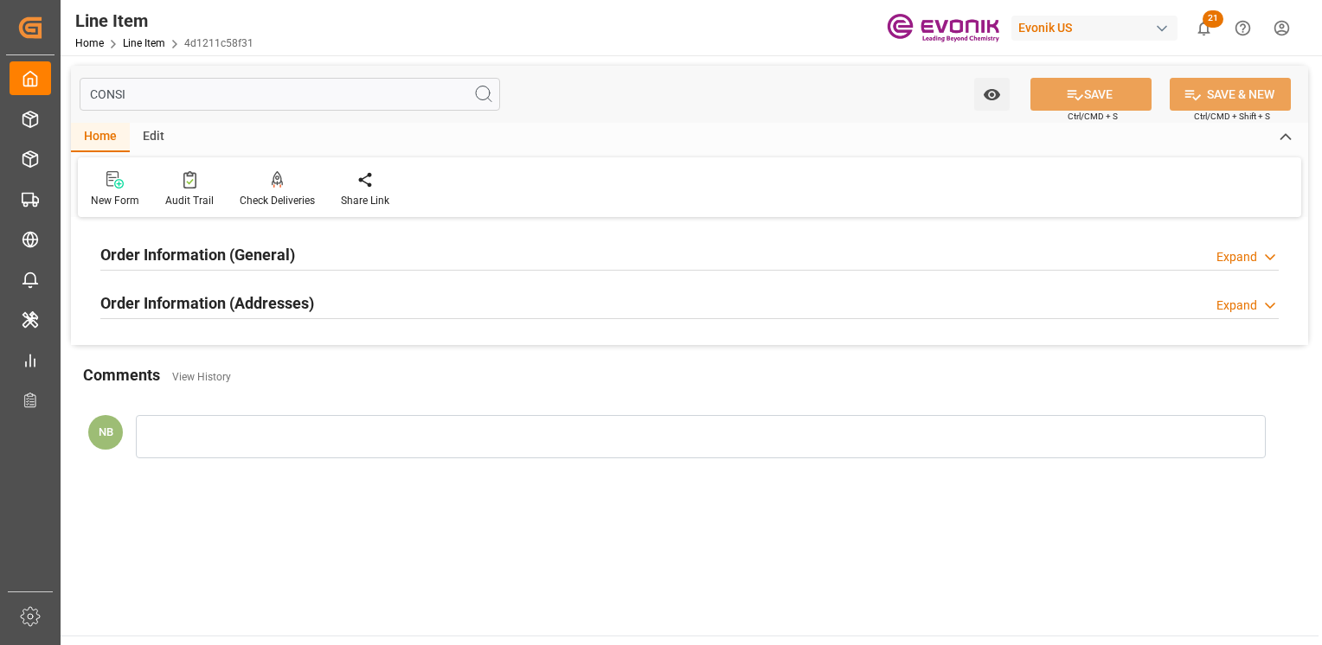
type input "CONSI"
click at [340, 288] on div "Order Information (Addresses) Expand" at bounding box center [689, 301] width 1178 height 33
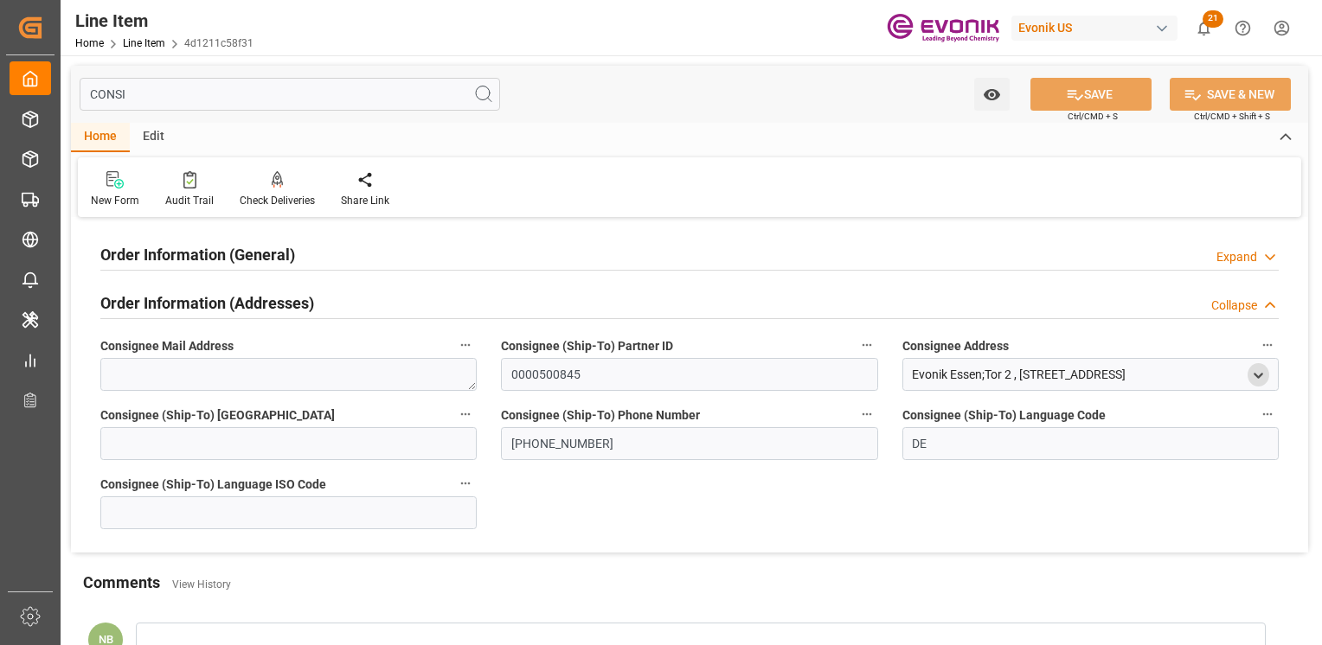
click at [1254, 368] on icon "open menu" at bounding box center [1258, 375] width 15 height 15
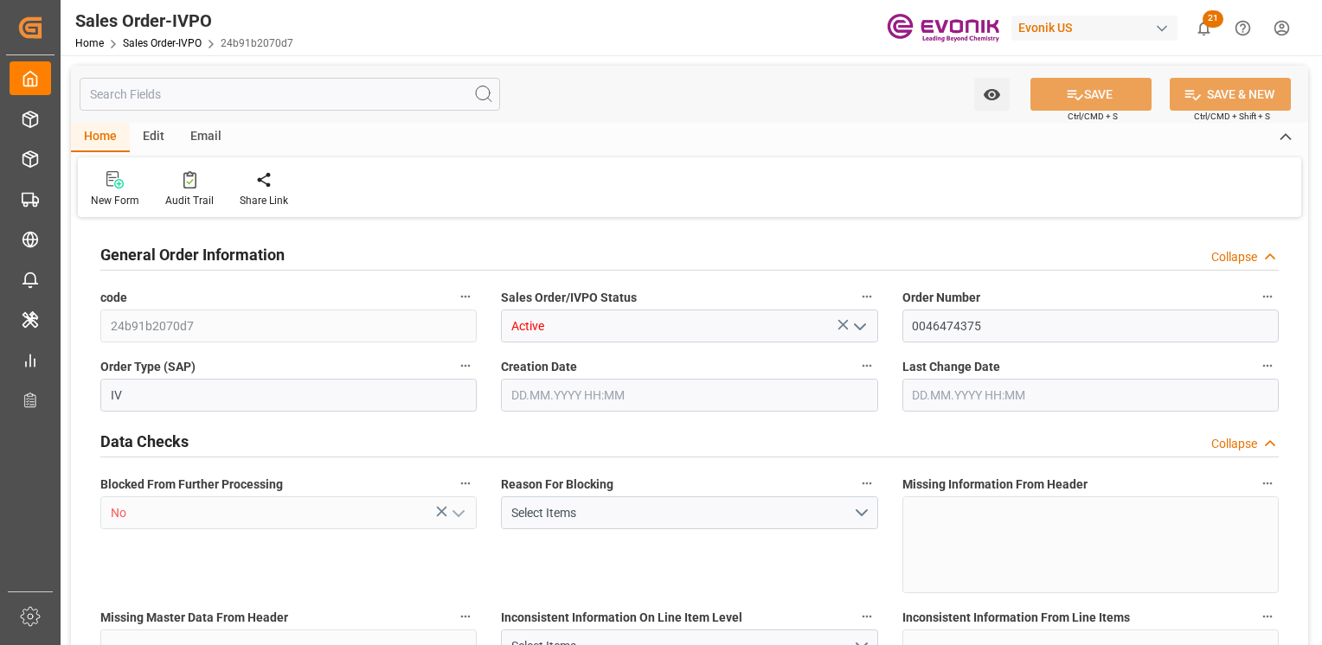
type input "BEANR"
type input "0"
type input "1"
type input "2"
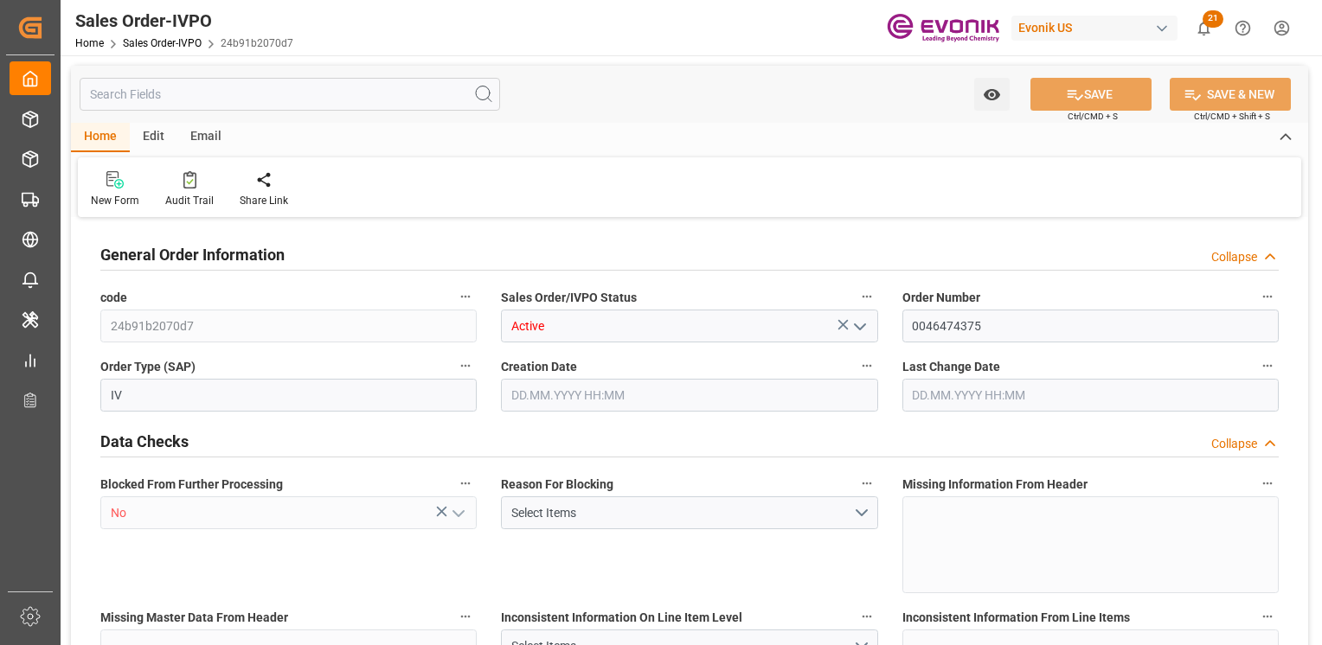
type input "14374.8"
type input "43.3614"
type input "17000"
type input "30"
type input "[DATE] 14:13"
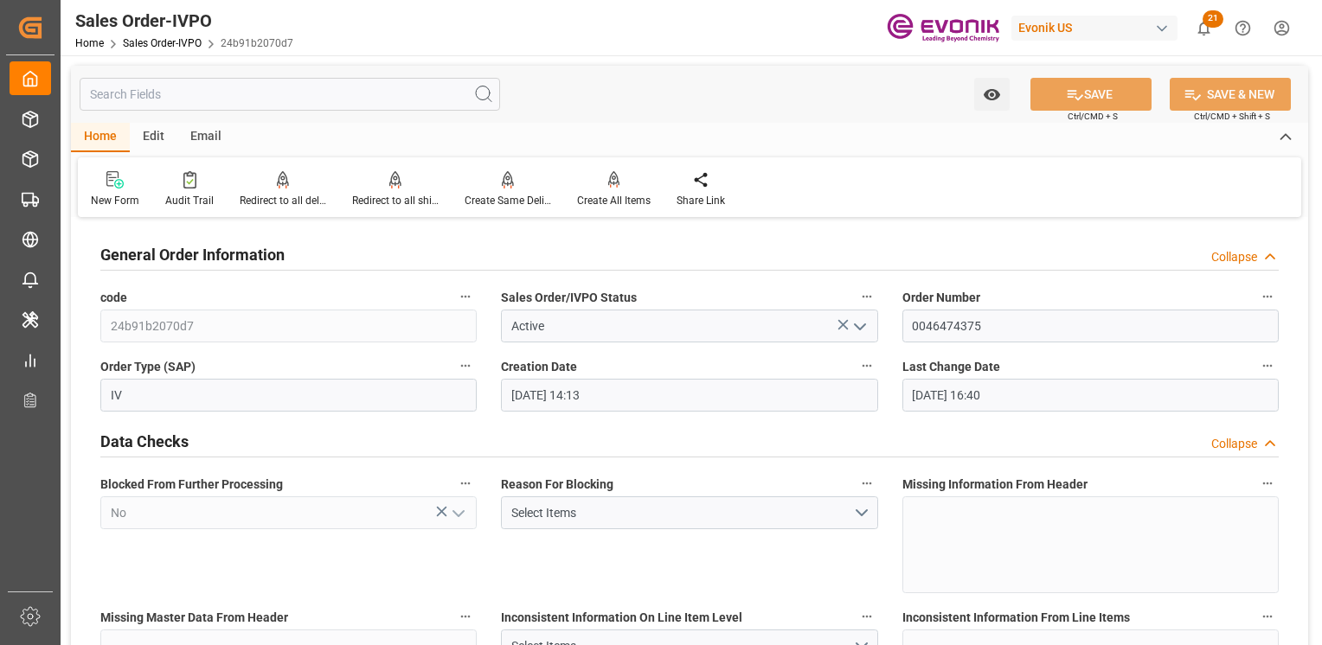
type input "[DATE] 16:40"
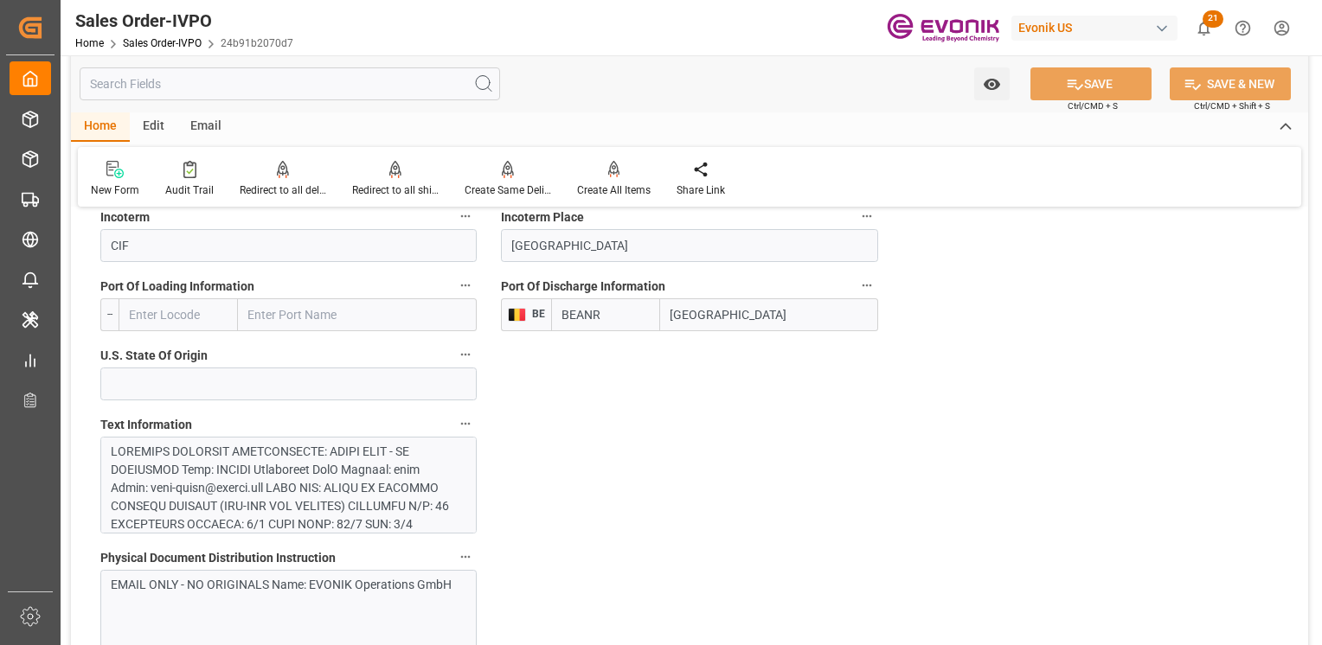
scroll to position [1384, 0]
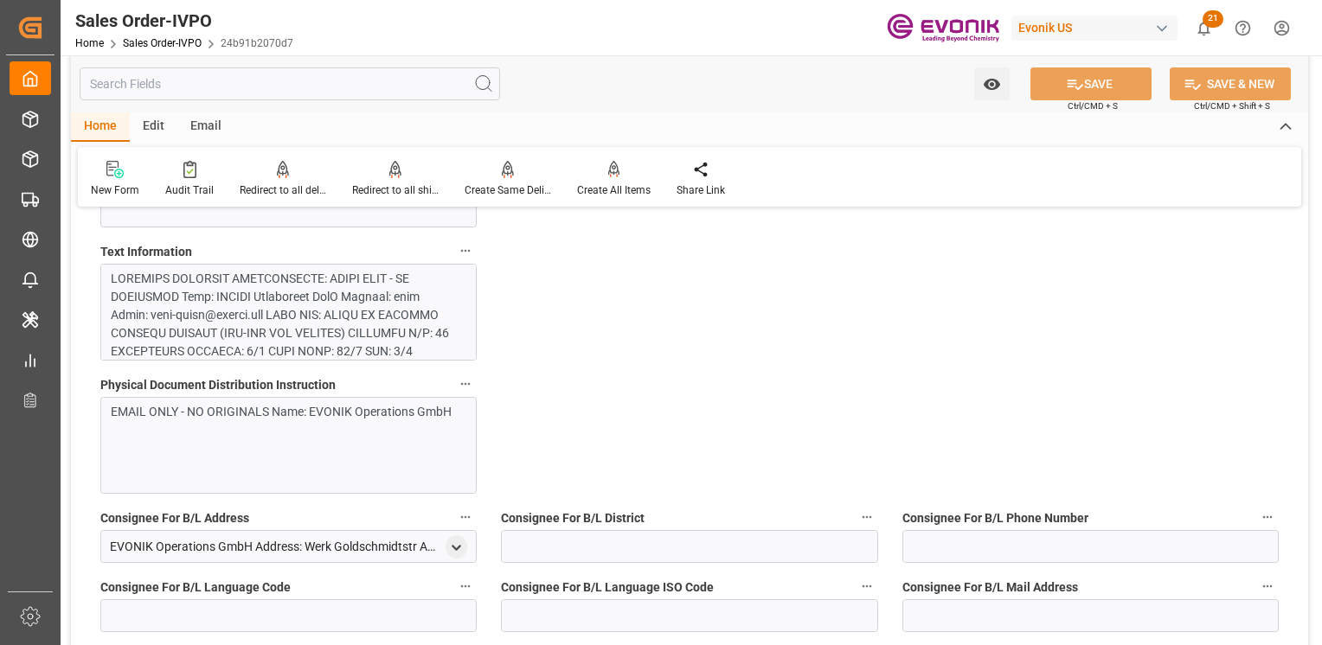
click at [375, 344] on div at bounding box center [284, 551] width 346 height 563
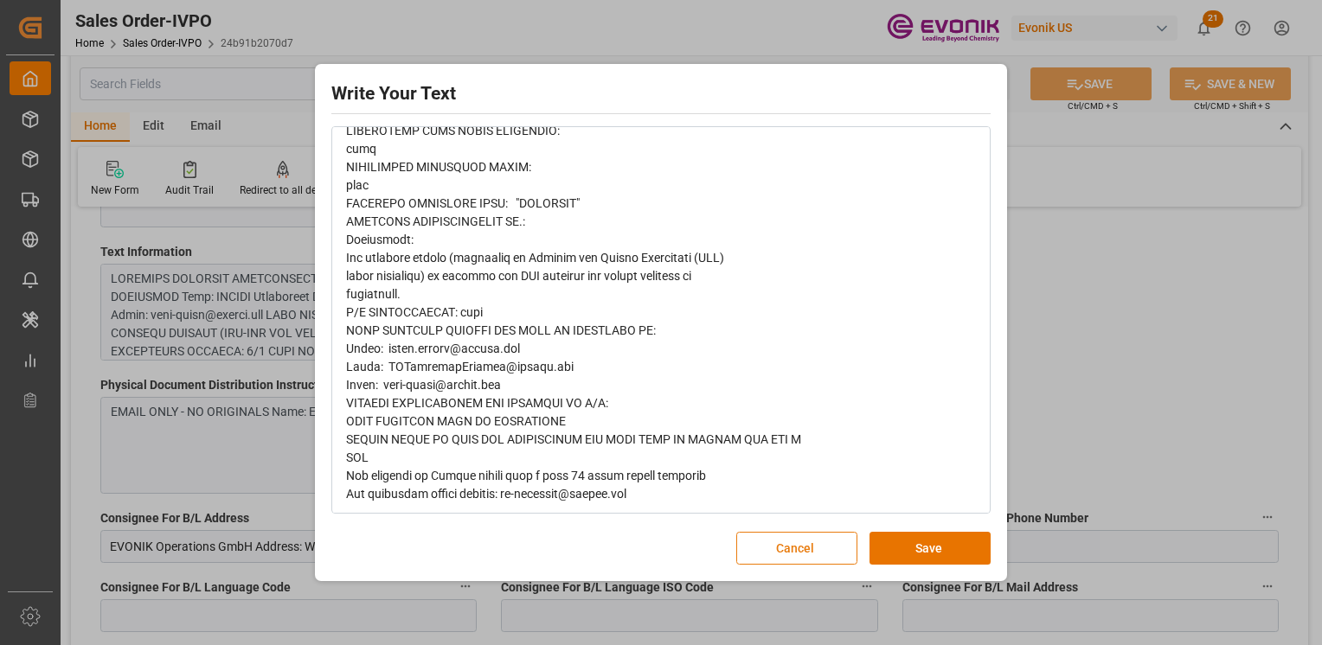
scroll to position [0, 0]
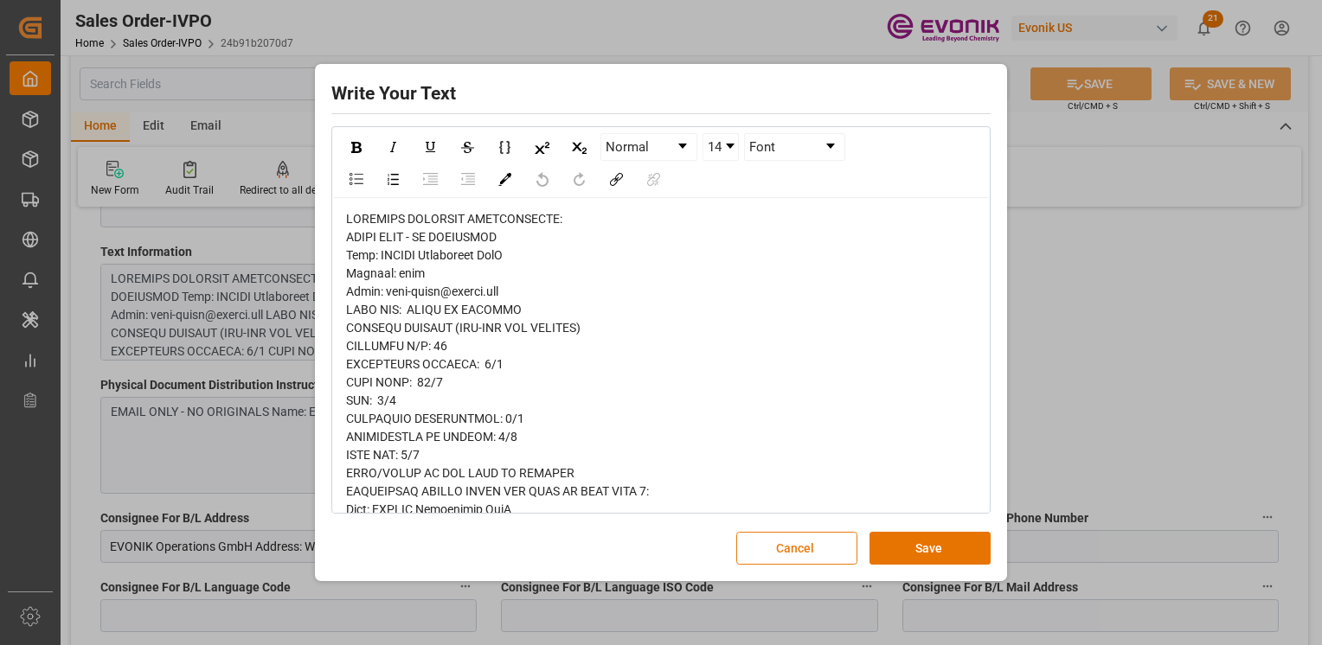
click at [803, 545] on button "Cancel" at bounding box center [796, 548] width 121 height 33
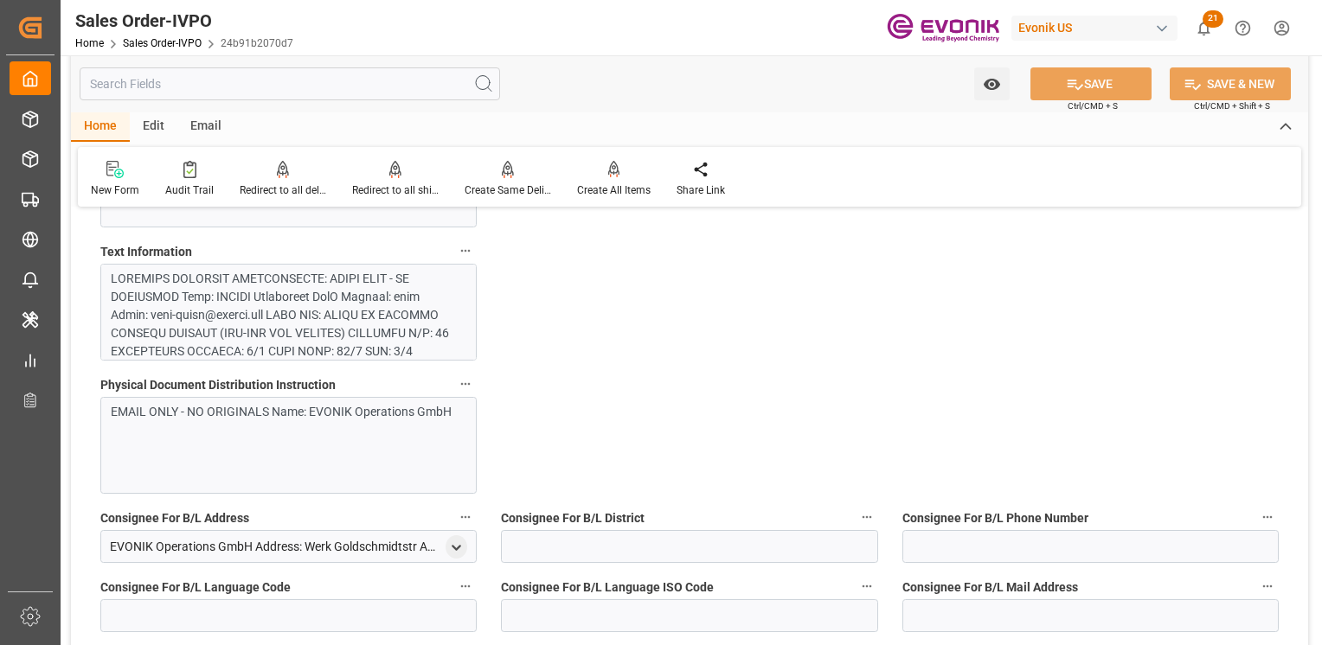
click at [206, 82] on input "text" at bounding box center [290, 83] width 420 height 33
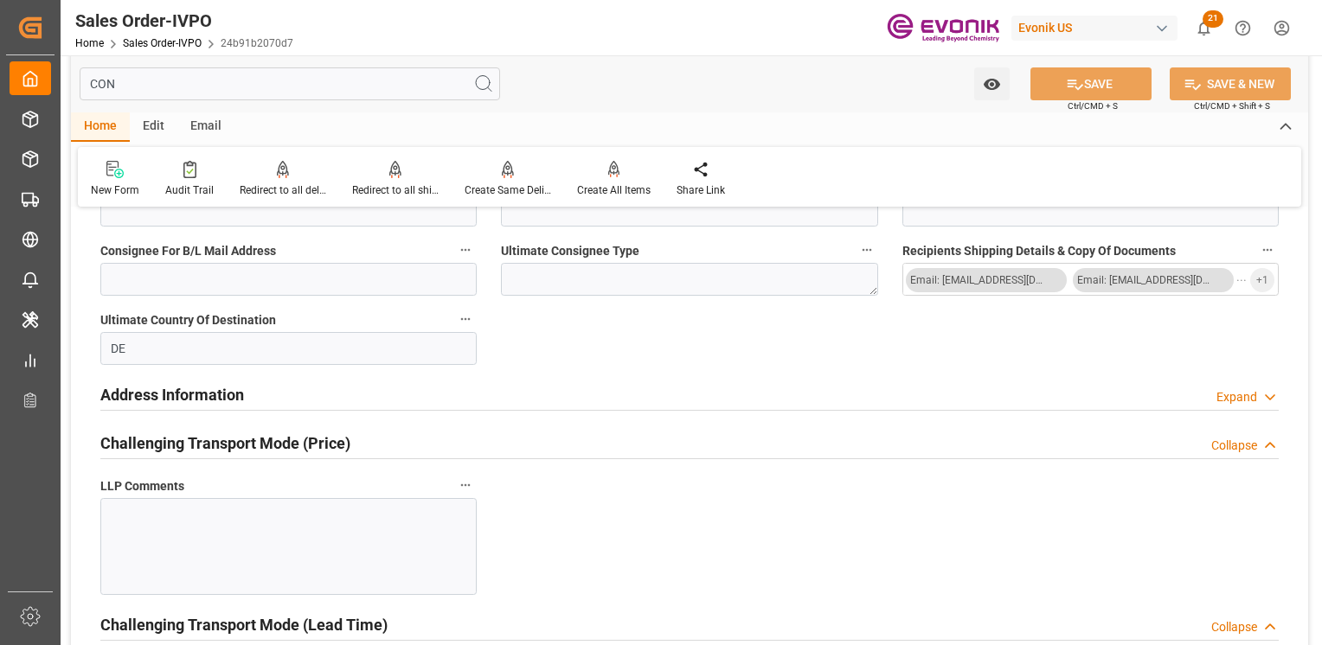
scroll to position [436, 0]
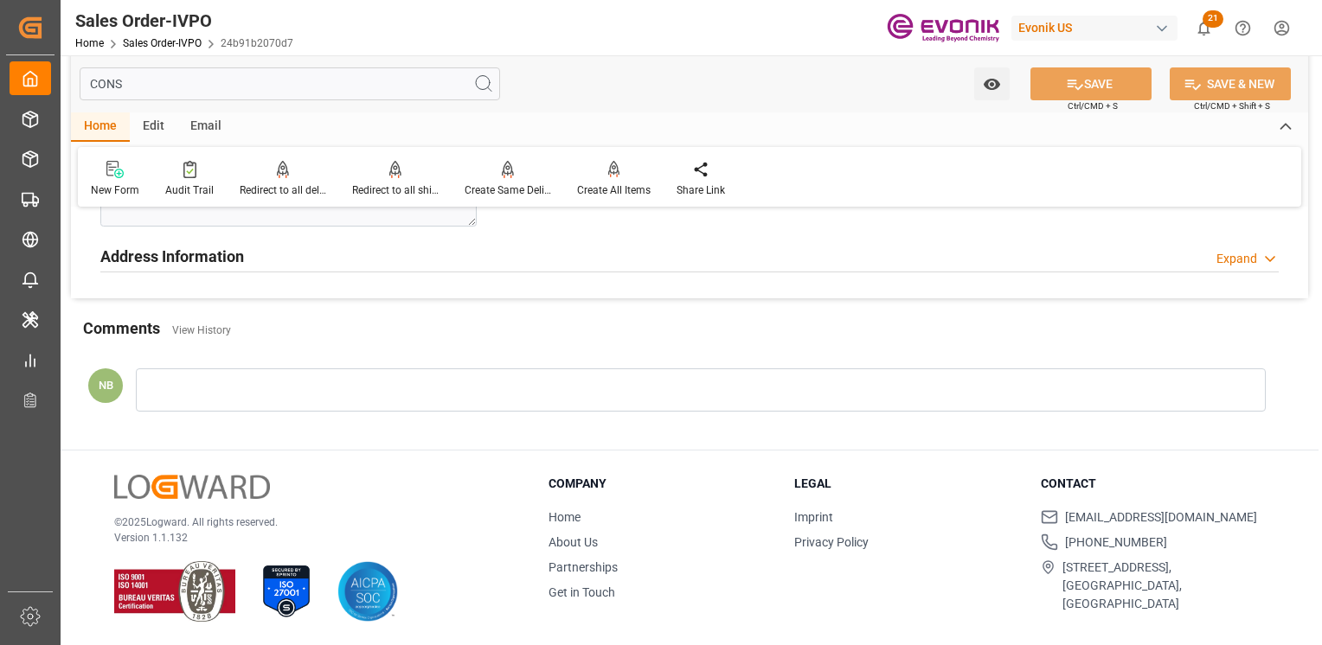
type input "CONS"
click at [248, 248] on div "Address Information Expand" at bounding box center [689, 255] width 1178 height 33
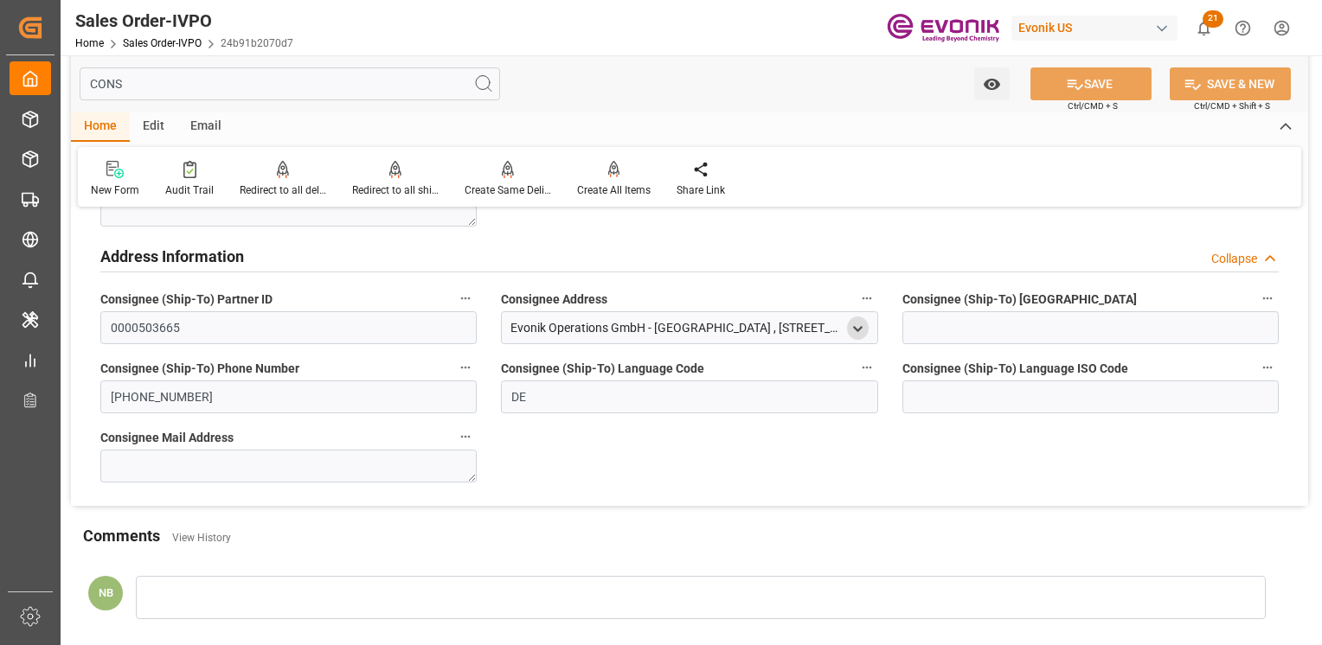
click at [860, 322] on icon "open menu" at bounding box center [857, 329] width 15 height 15
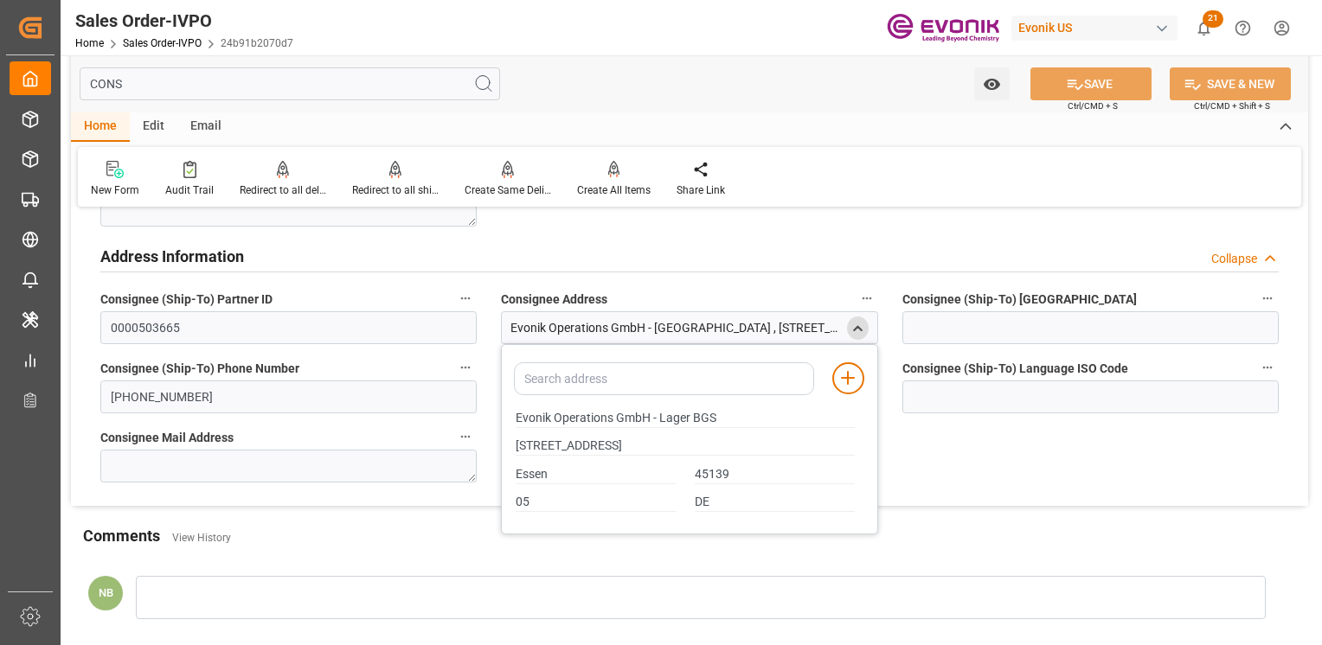
click at [860, 322] on icon "close menu" at bounding box center [857, 329] width 15 height 15
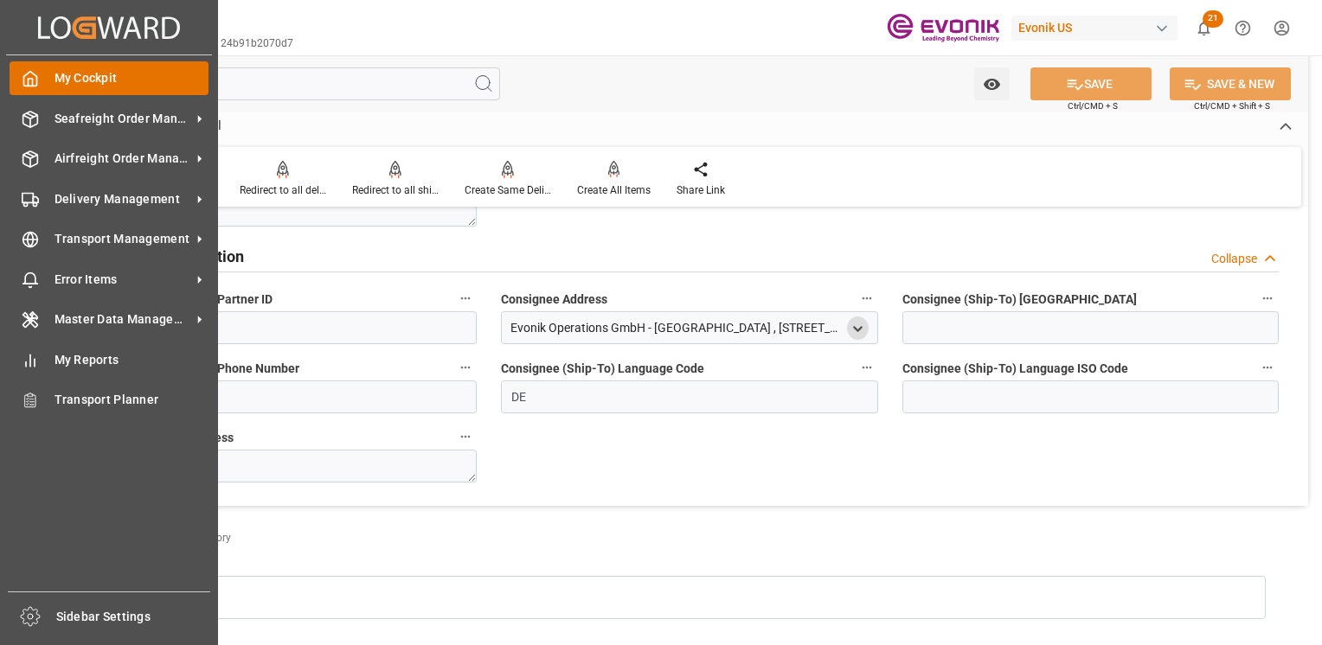
drag, startPoint x: 131, startPoint y: 85, endPoint x: 10, endPoint y: 81, distance: 121.1
click at [10, 81] on div "Created by potrace 1.15, written by [PERSON_NAME] [DATE]-[DATE] Created by potr…" at bounding box center [661, 322] width 1322 height 645
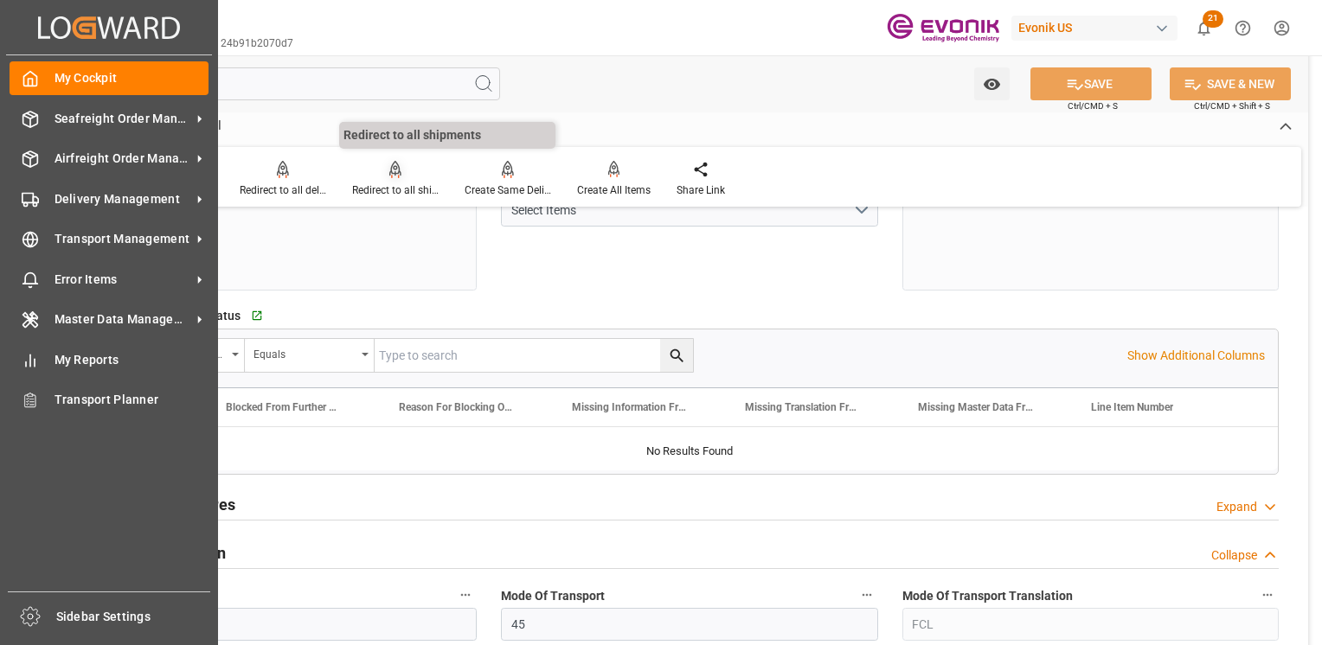
type input "BEANR"
type input "0"
type input "1"
type input "2"
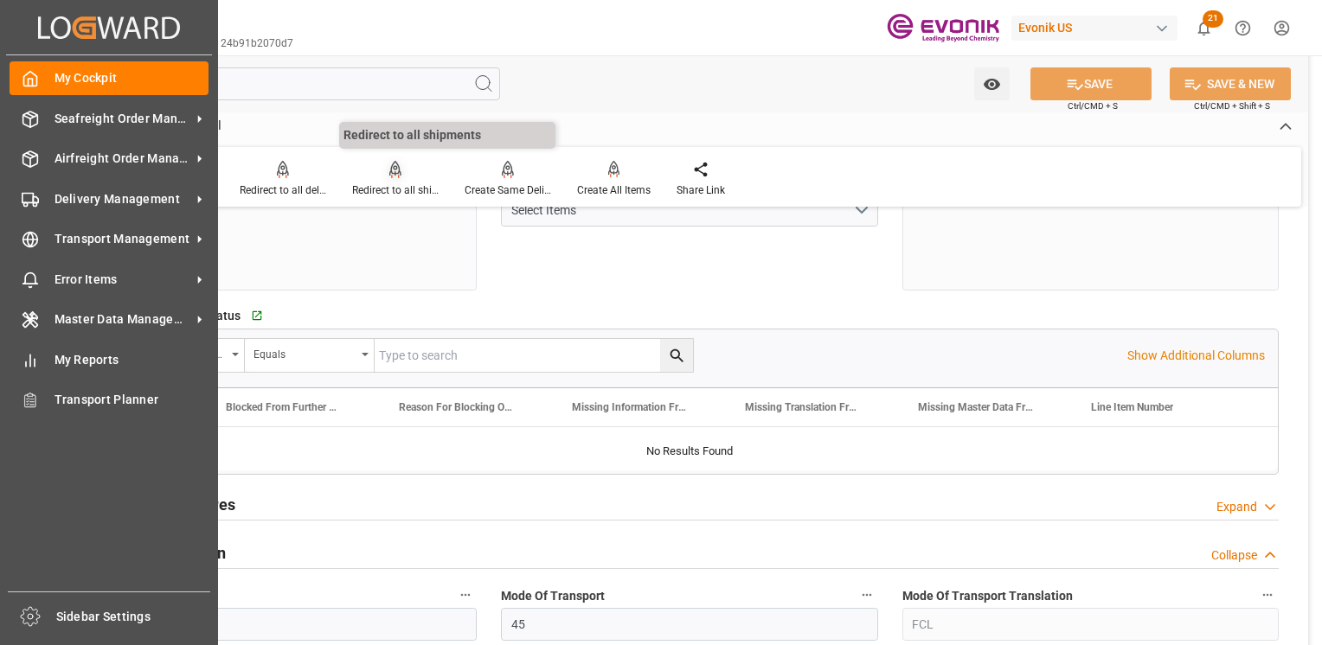
type input "14374.8"
type input "43.3614"
type input "17000"
type input "30"
type input "[DATE] 14:13"
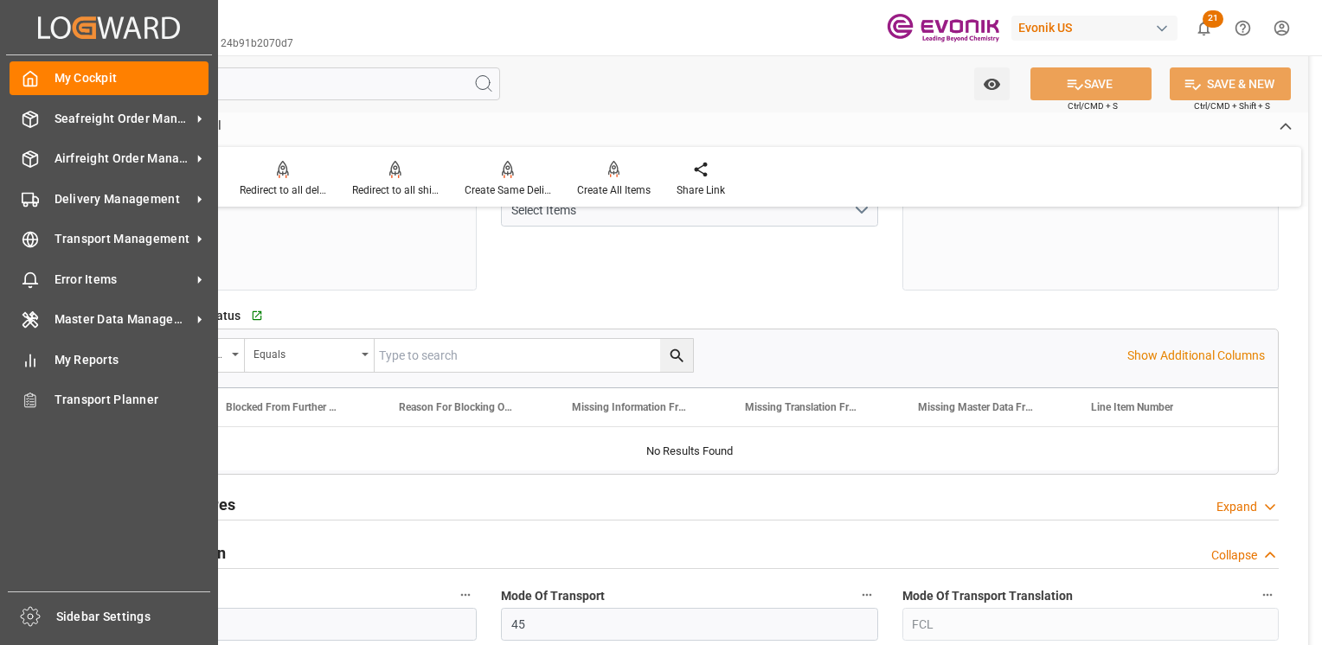
type input "[DATE] 16:40"
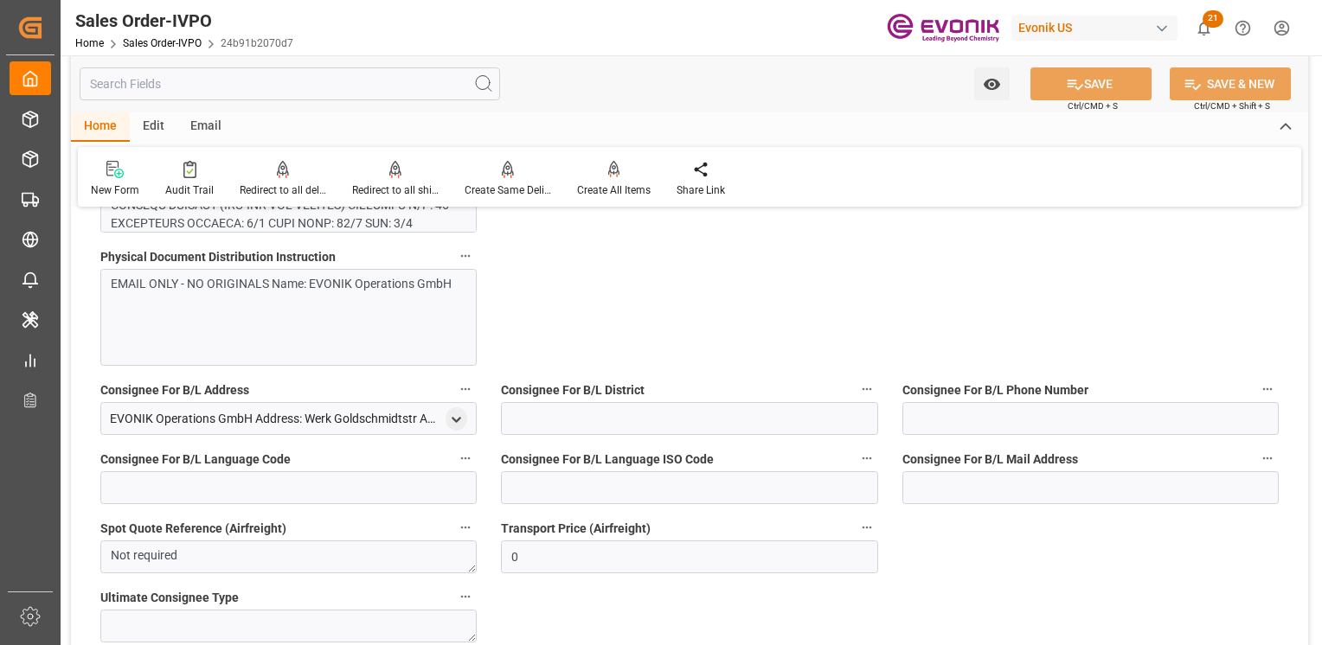
scroll to position [1339, 0]
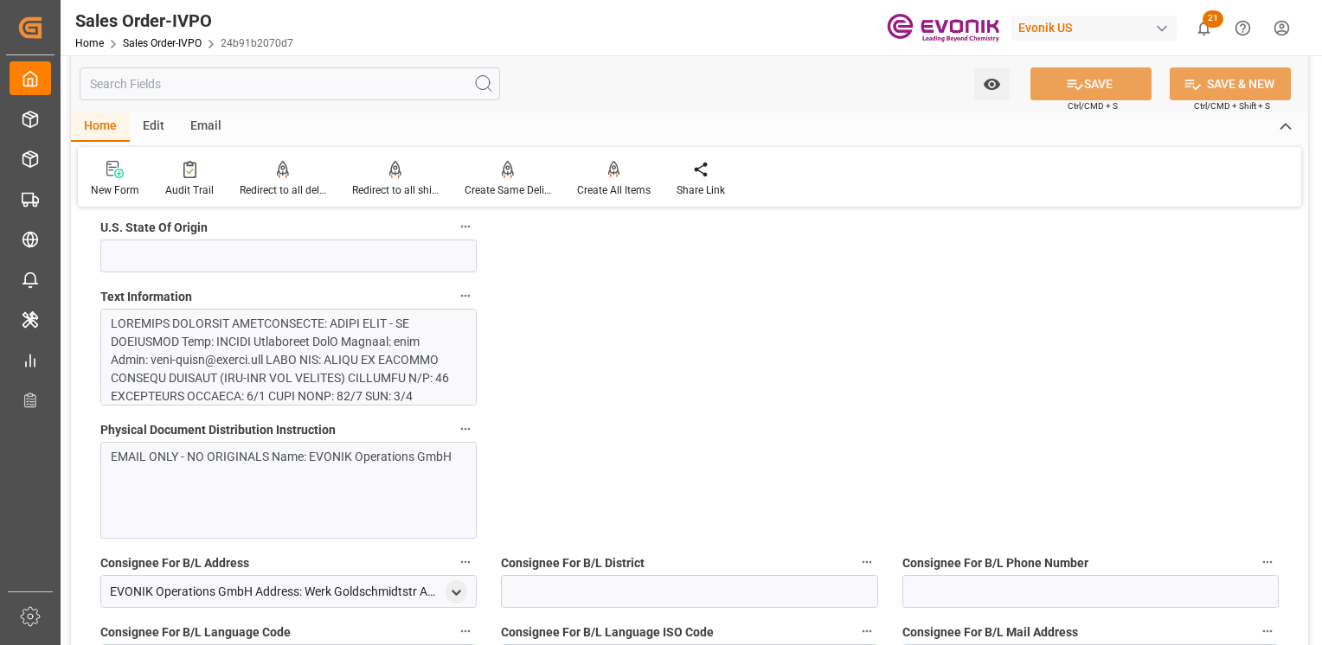
click at [319, 375] on div at bounding box center [284, 596] width 346 height 563
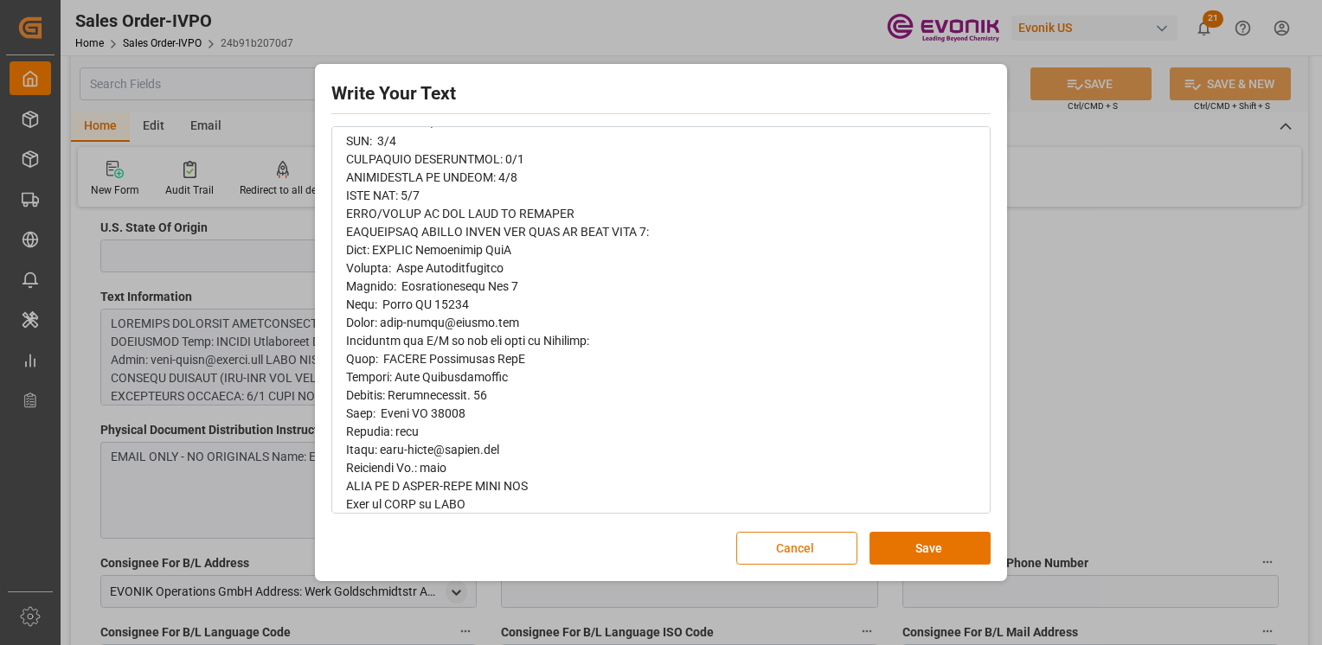
scroll to position [0, 0]
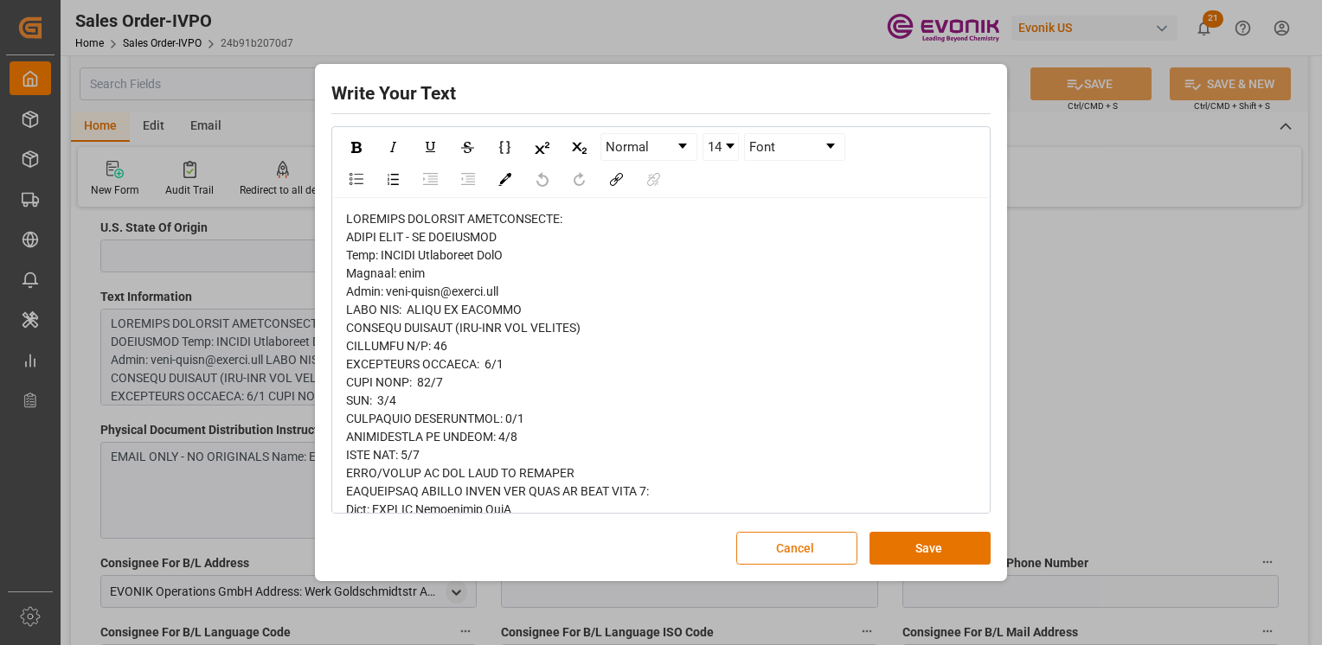
click at [785, 544] on button "Cancel" at bounding box center [796, 548] width 121 height 33
